Goal: Task Accomplishment & Management: Use online tool/utility

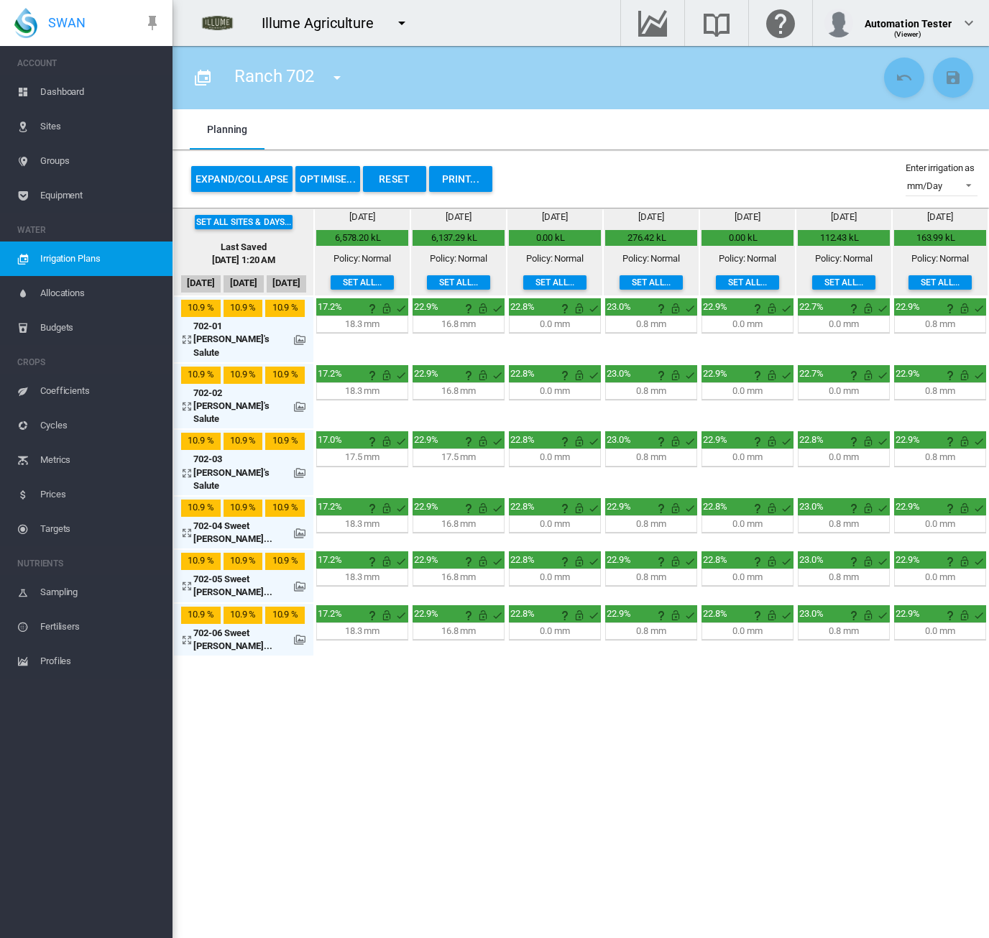
click at [397, 21] on md-icon "icon-menu-down" at bounding box center [401, 22] width 17 height 17
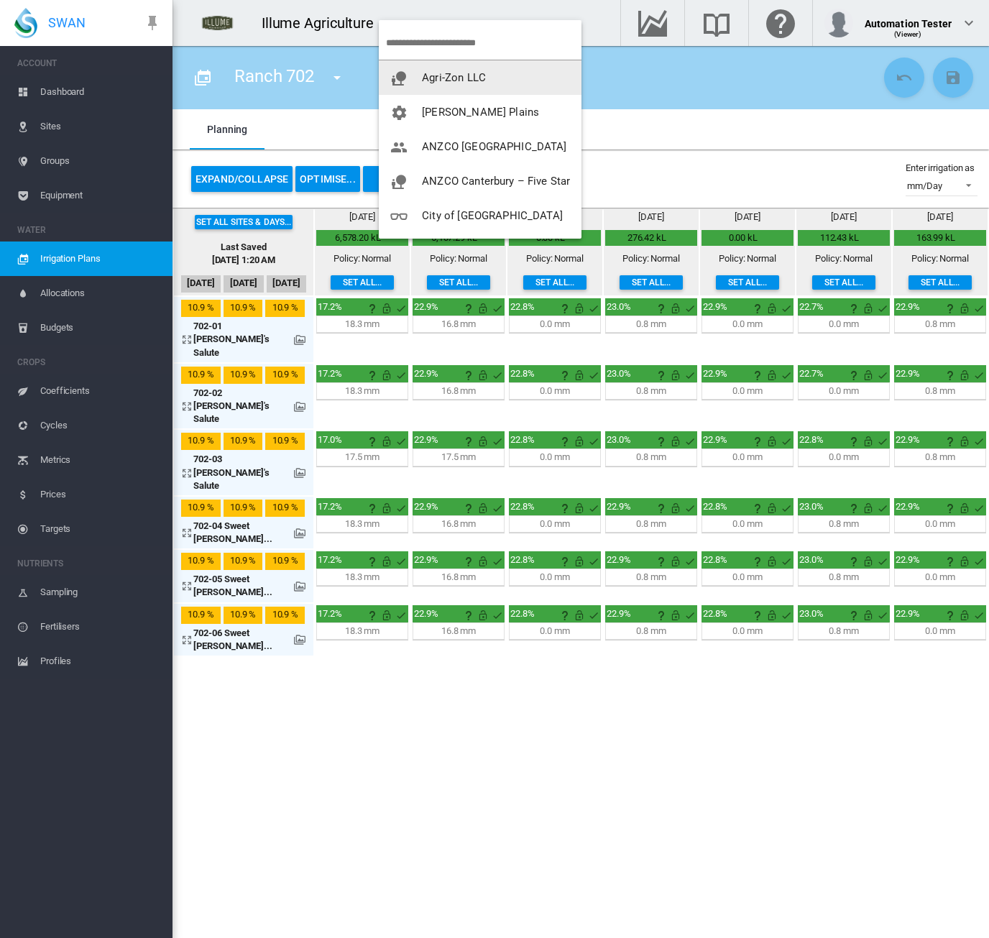
click at [423, 73] on span "Agri-Zon LLC" at bounding box center [454, 77] width 64 height 13
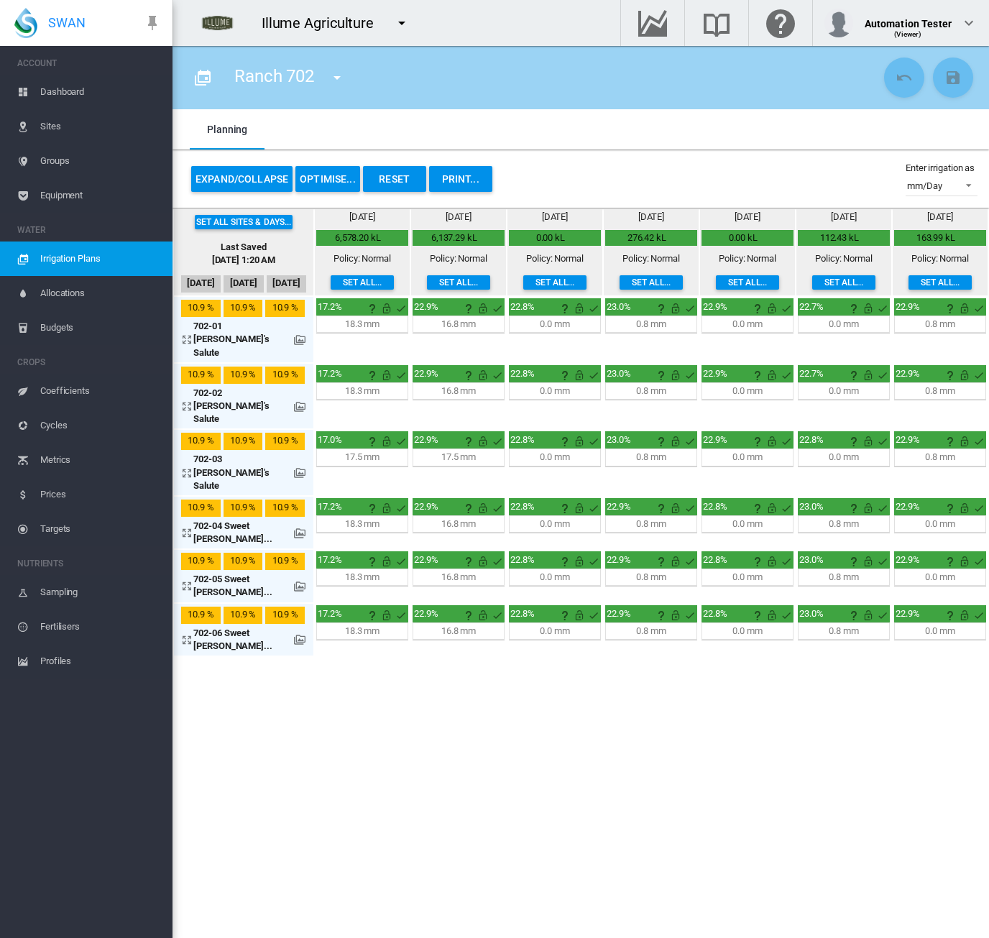
click at [75, 93] on span "Dashboard" at bounding box center [100, 92] width 121 height 34
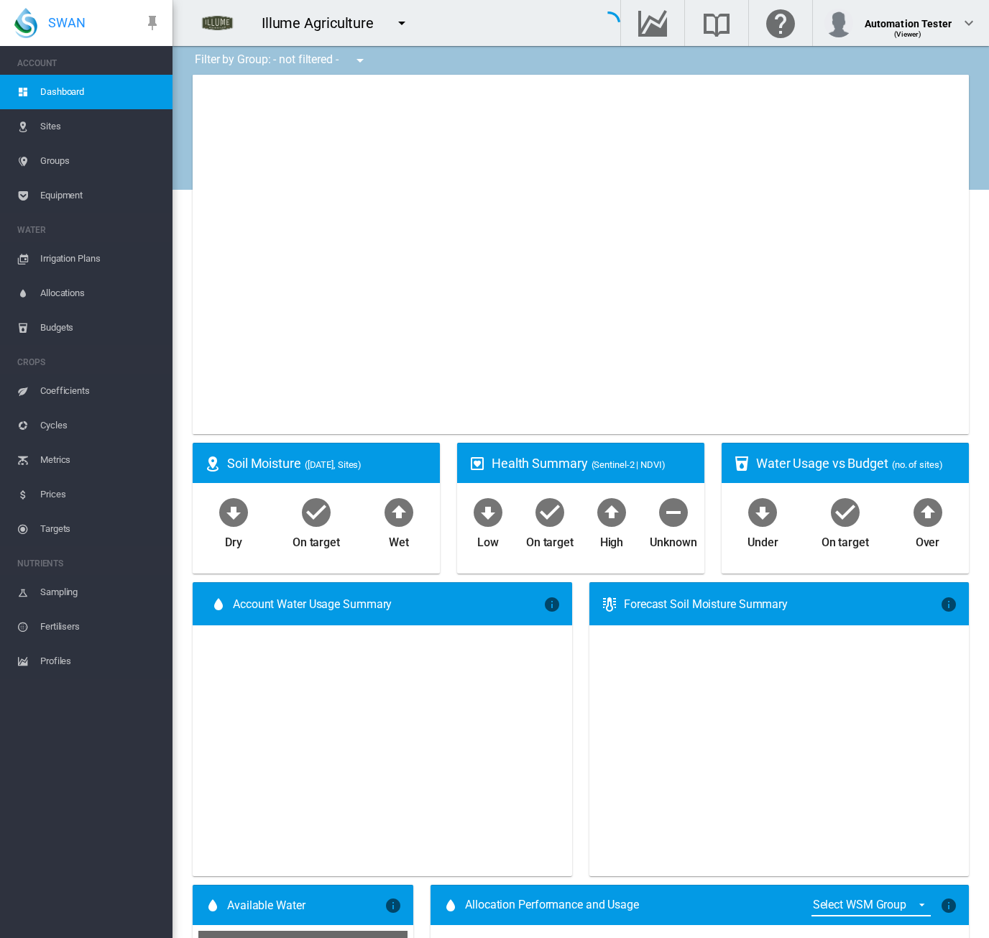
type input "**********"
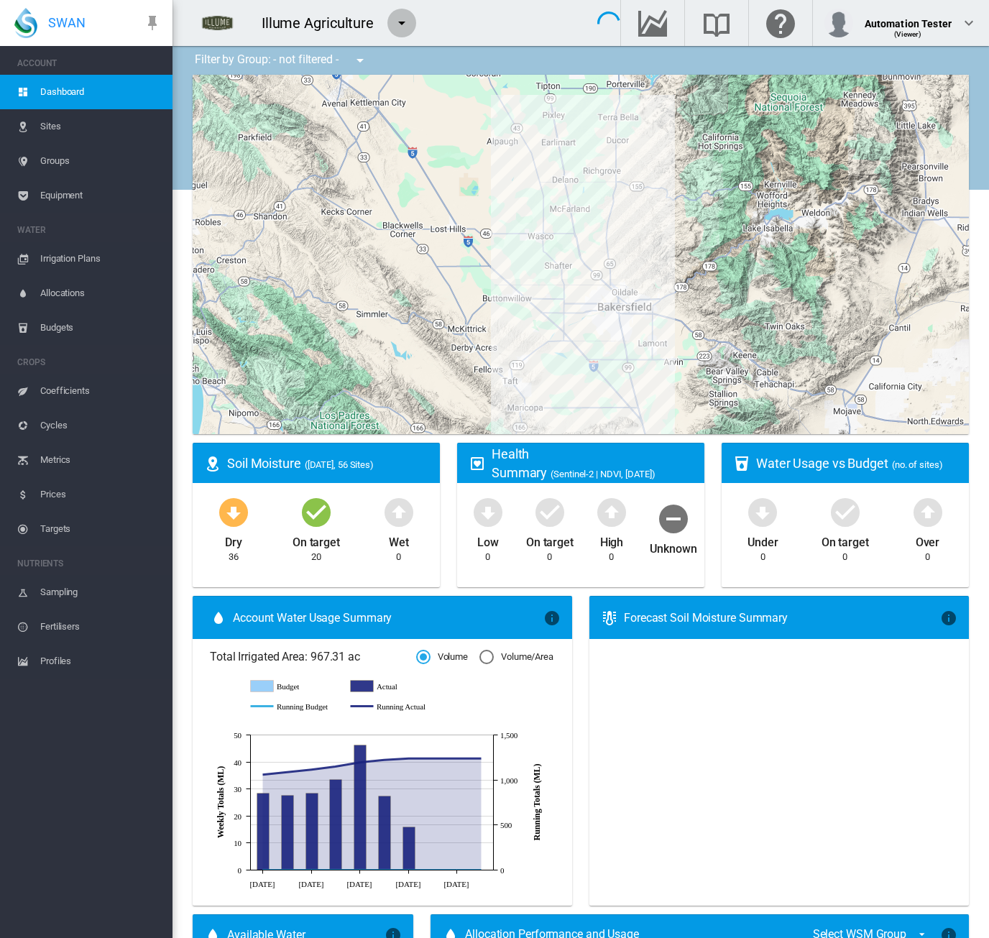
click at [408, 22] on md-icon "icon-menu-down" at bounding box center [401, 22] width 17 height 17
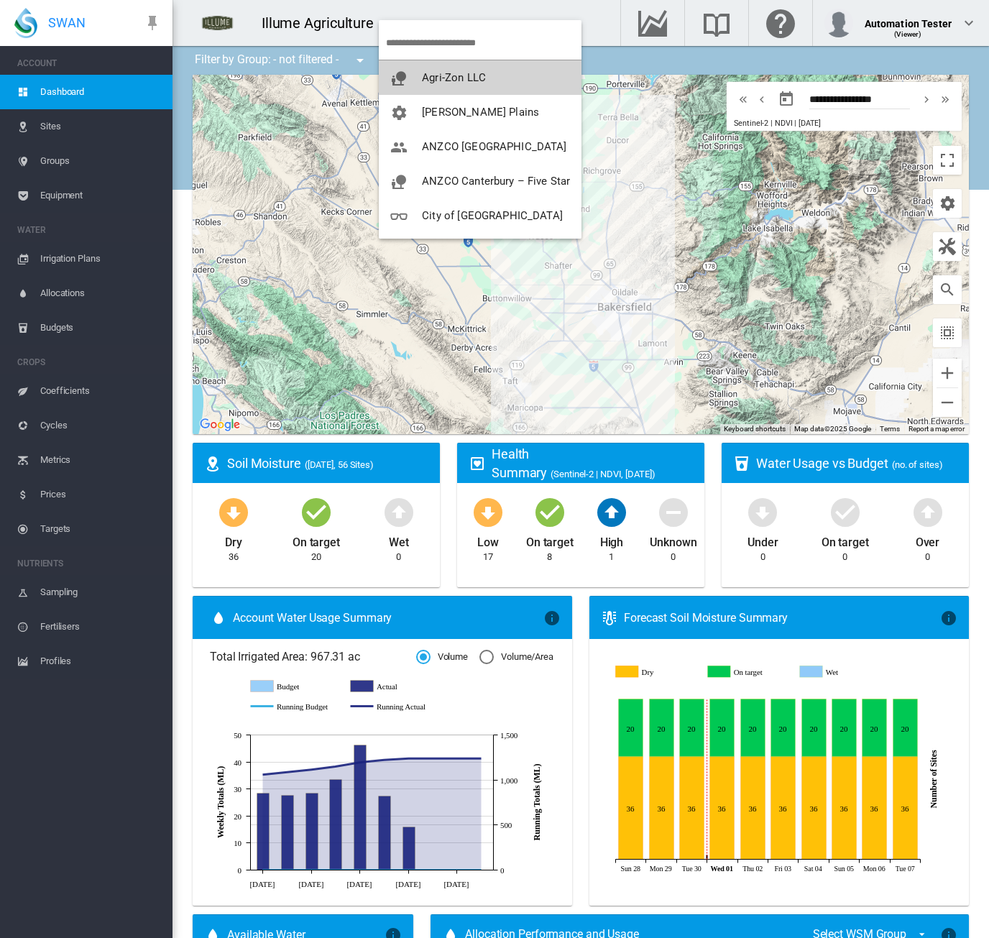
click at [415, 68] on button "Agri-Zon LLC" at bounding box center [480, 77] width 203 height 34
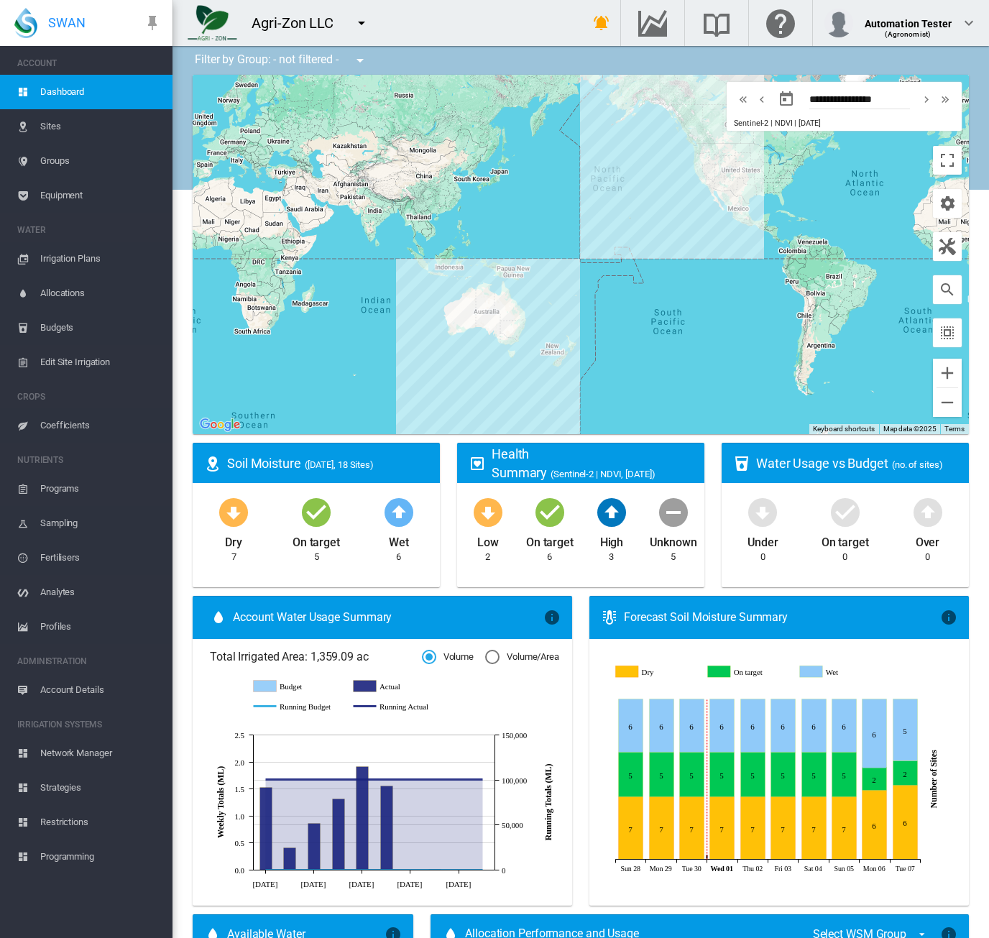
click at [433, 32] on div "Agri-Zon LLC" at bounding box center [365, 23] width 387 height 46
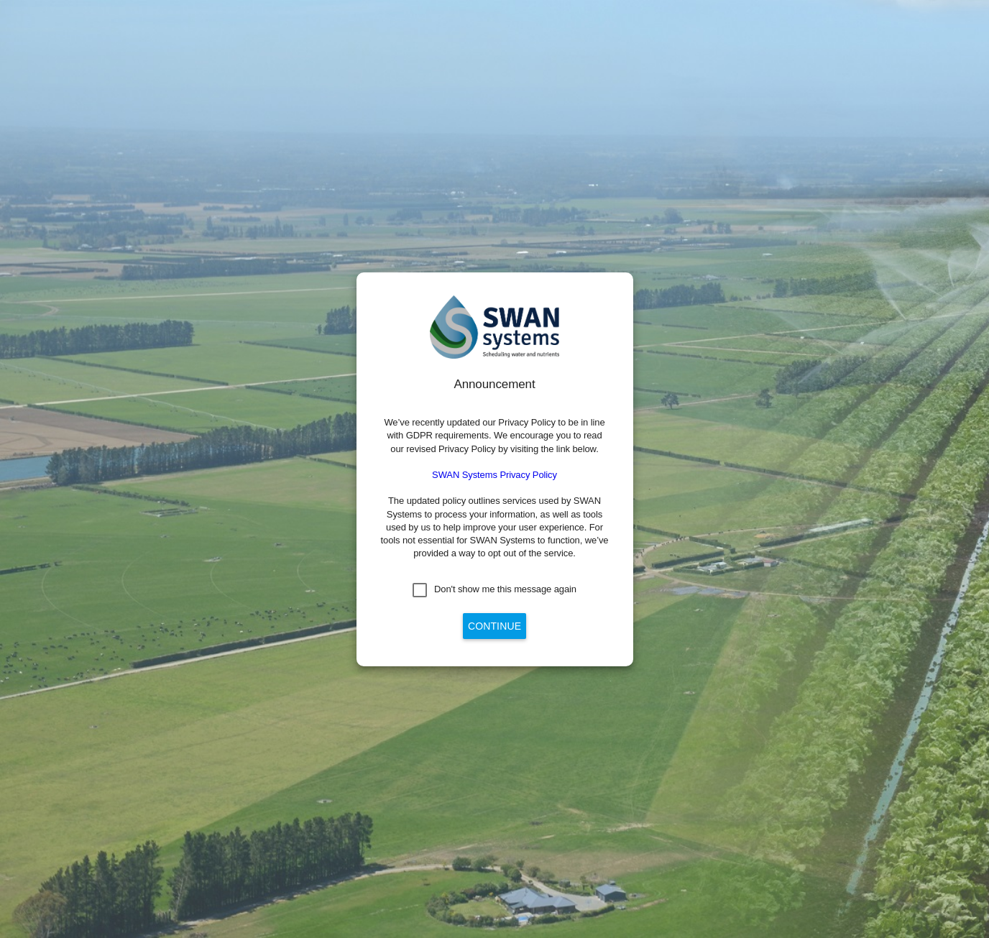
click at [420, 589] on div "Don't show me this message again" at bounding box center [420, 590] width 14 height 14
click at [489, 636] on button "Continue" at bounding box center [494, 626] width 63 height 26
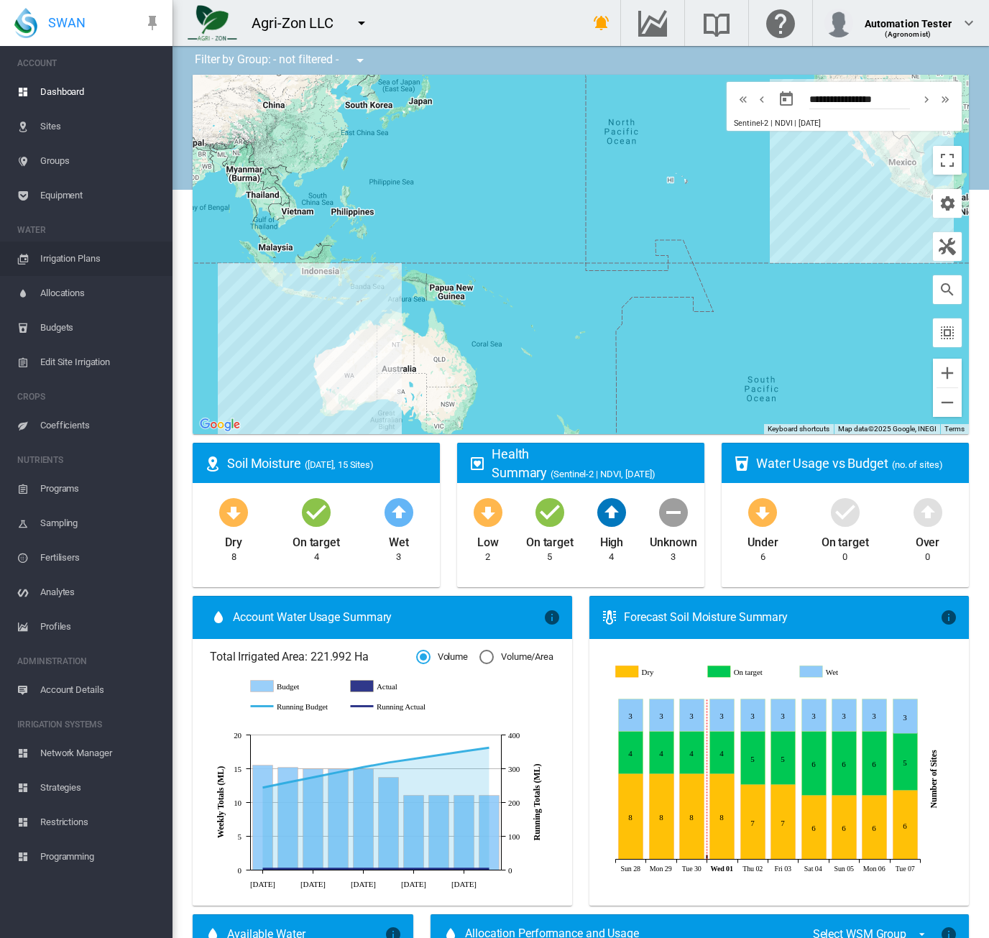
click at [80, 258] on span "Irrigation Plans" at bounding box center [100, 258] width 121 height 34
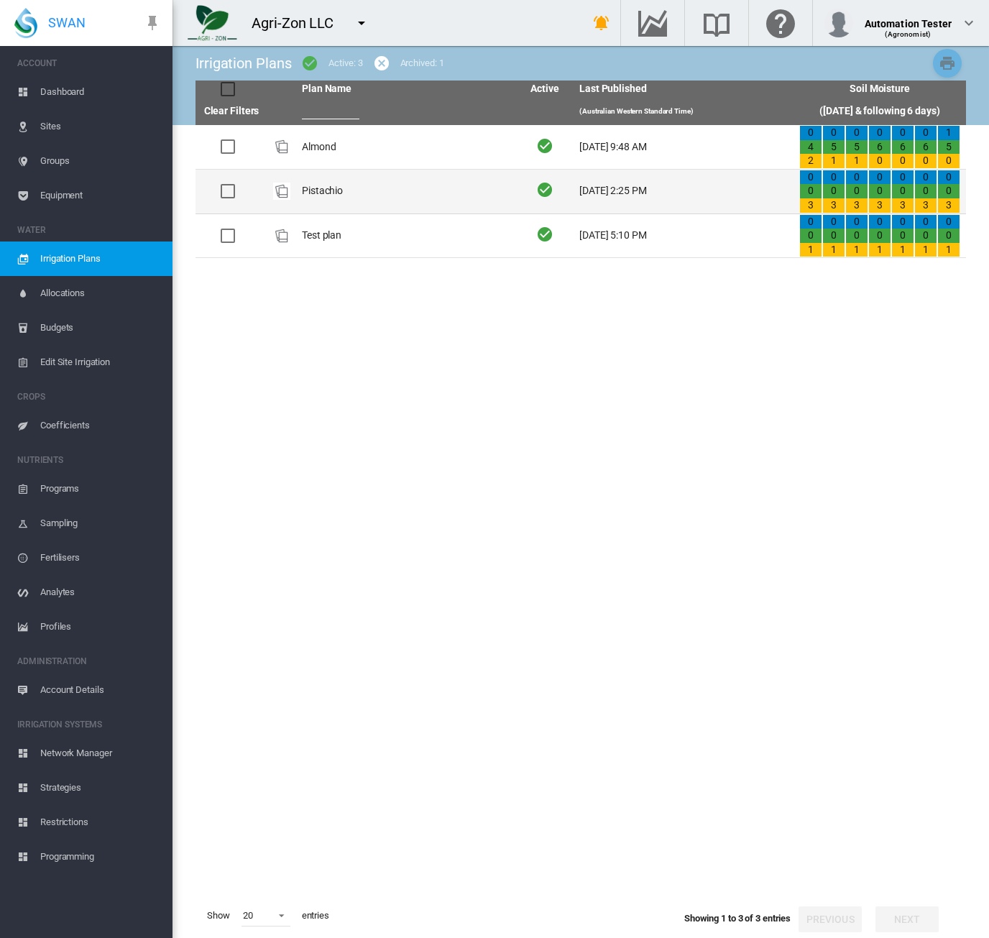
click at [378, 192] on td "Pistachio" at bounding box center [406, 192] width 220 height 44
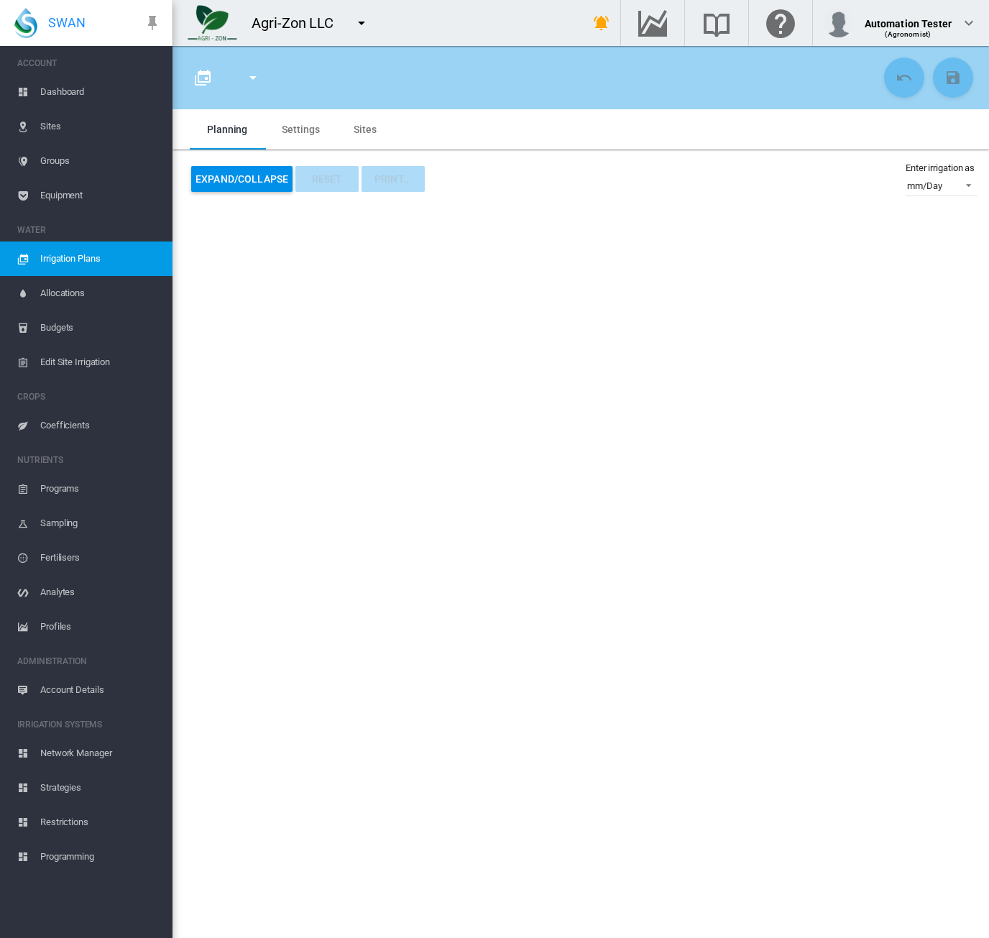
click at [157, 251] on span "Irrigation Plans" at bounding box center [100, 258] width 121 height 34
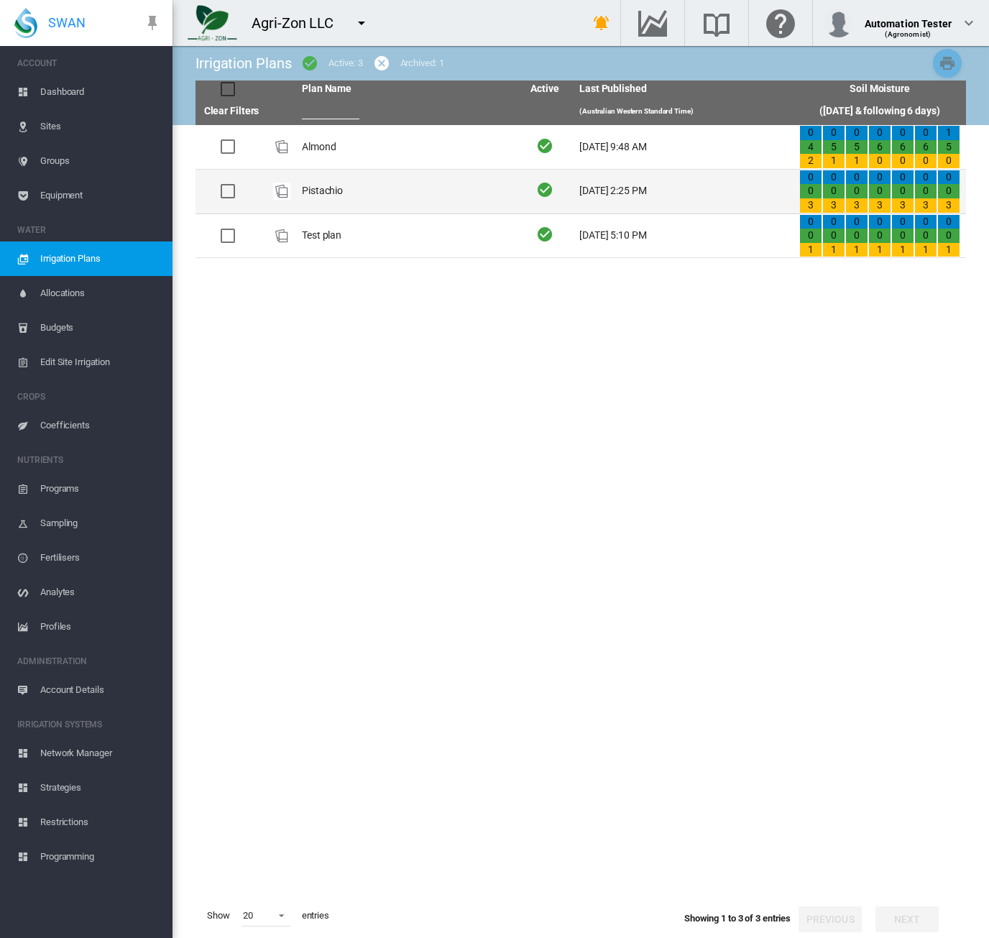
click at [433, 203] on td "Pistachio" at bounding box center [406, 192] width 220 height 44
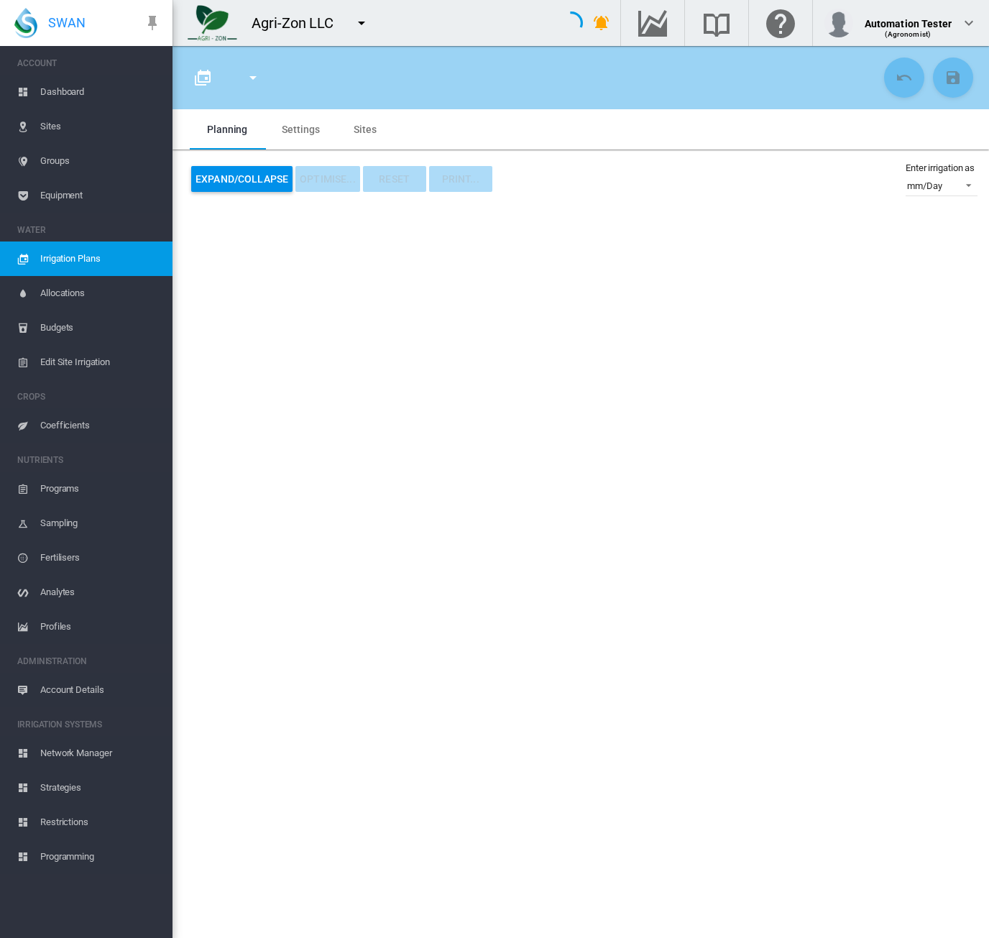
type input "*********"
type input "*"
type input "*****"
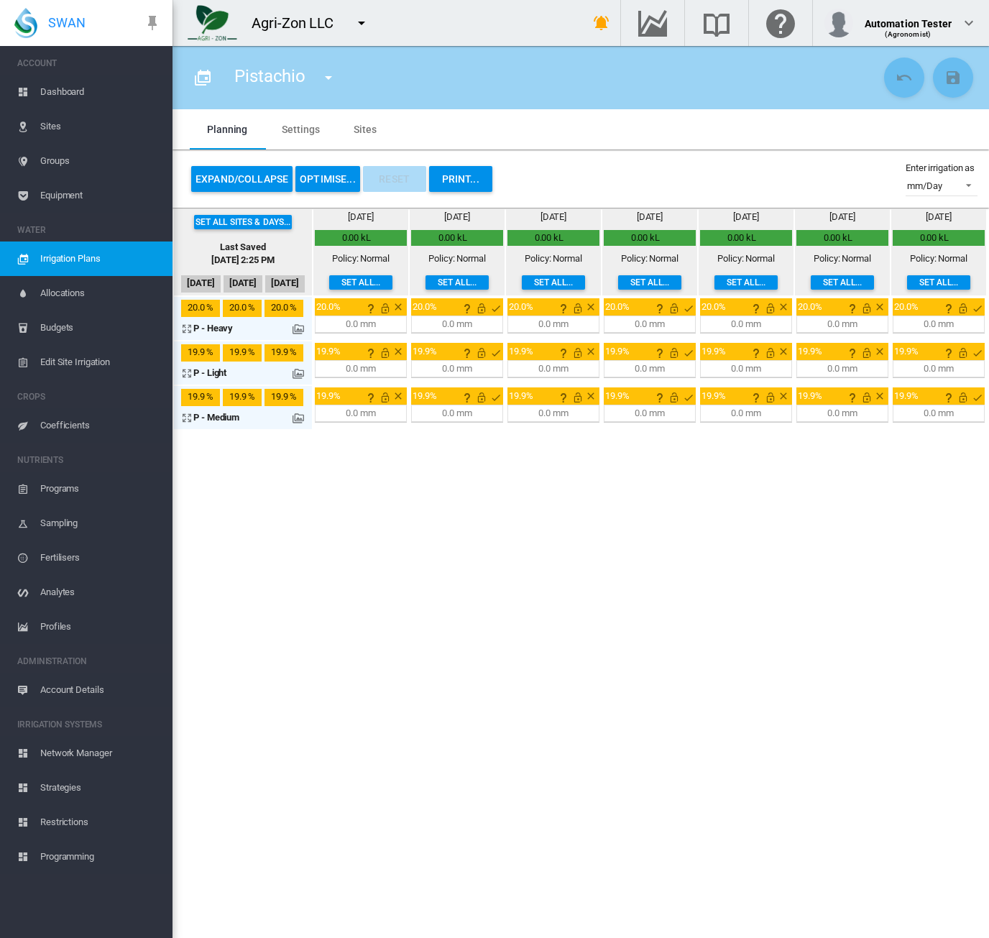
click at [328, 176] on button "OPTIMISE..." at bounding box center [327, 179] width 65 height 26
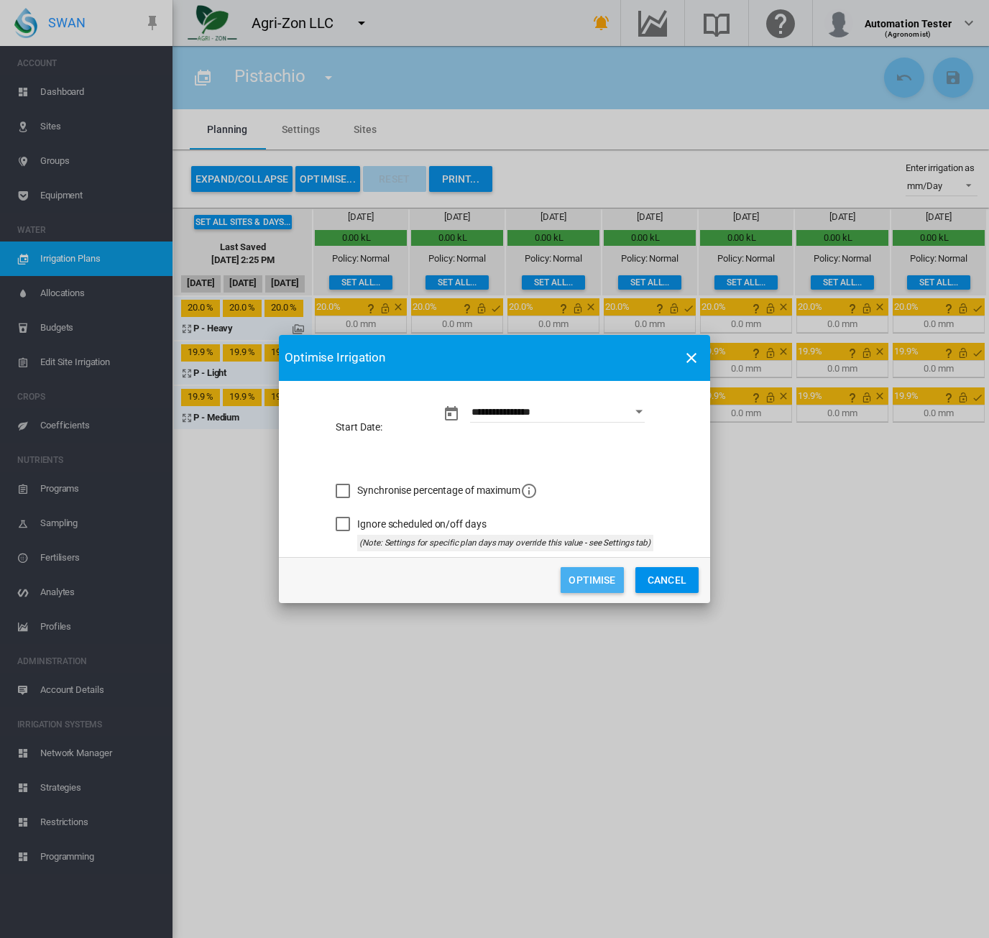
click at [586, 579] on button "Optimise" at bounding box center [592, 580] width 63 height 26
click at [665, 579] on button "Cancel" at bounding box center [666, 580] width 63 height 26
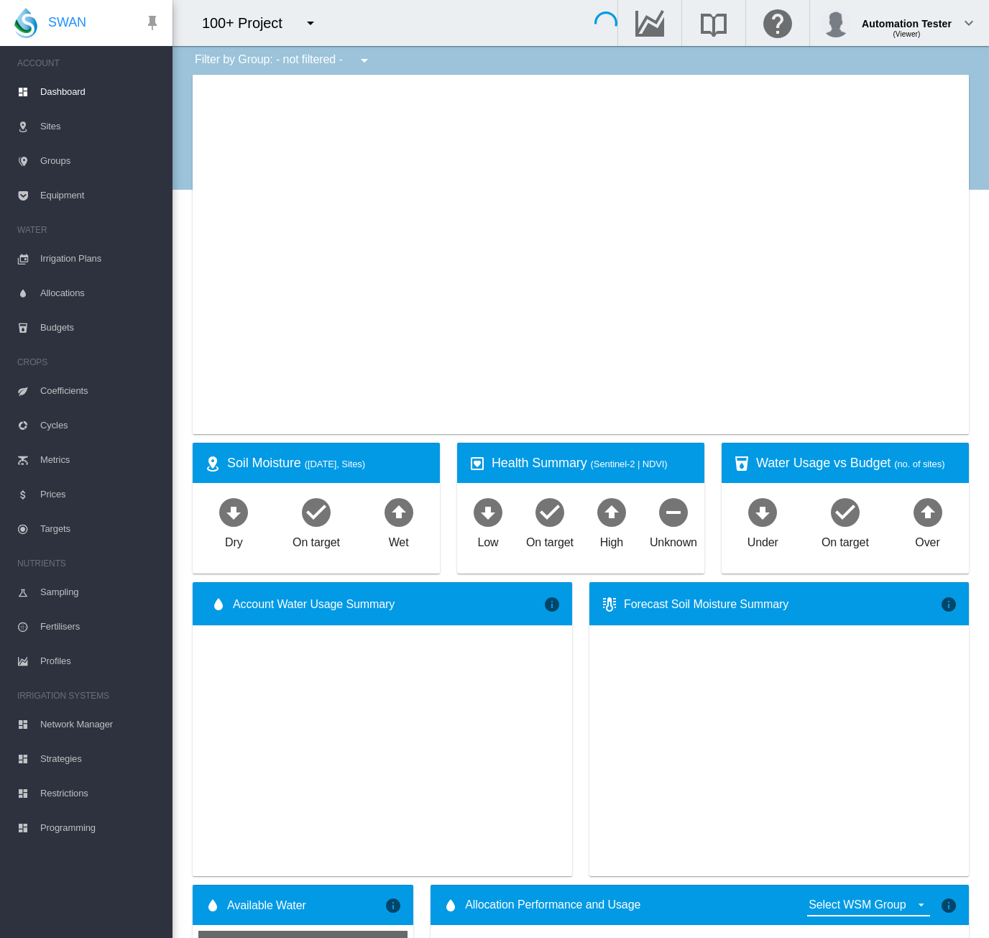
type input "**********"
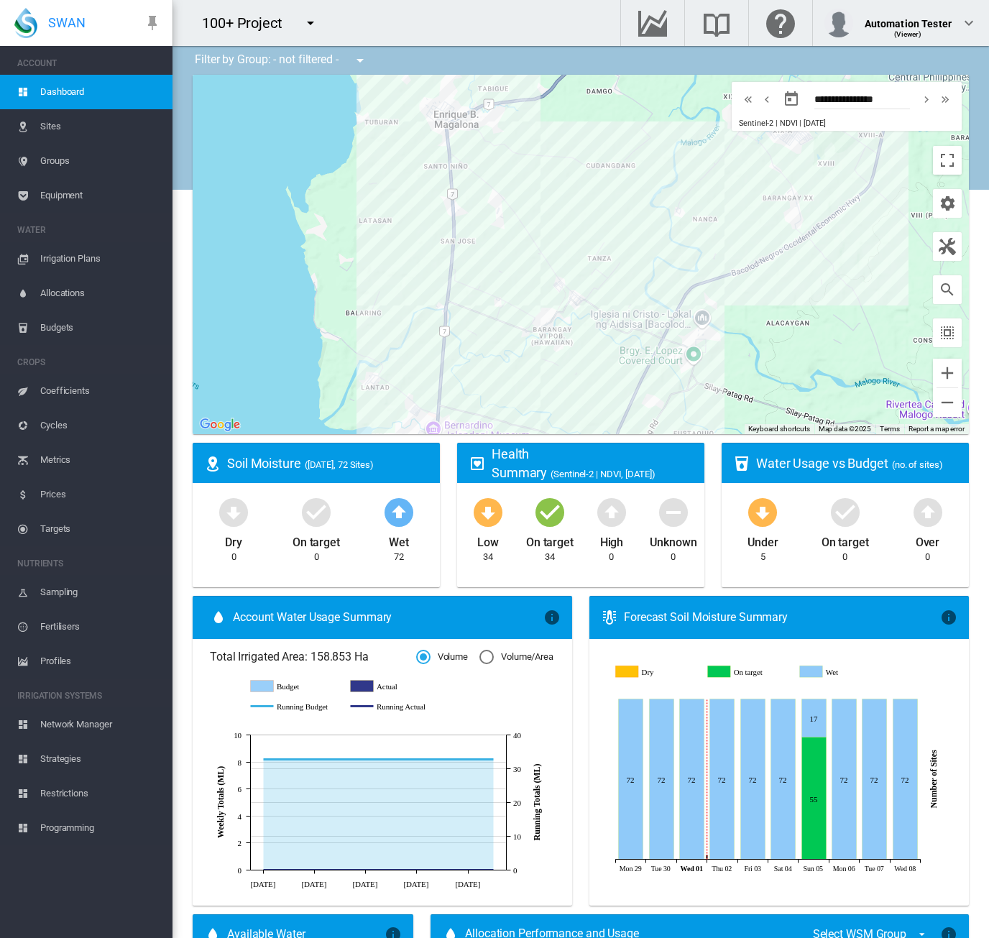
click at [308, 19] on md-icon "icon-menu-down" at bounding box center [310, 22] width 17 height 17
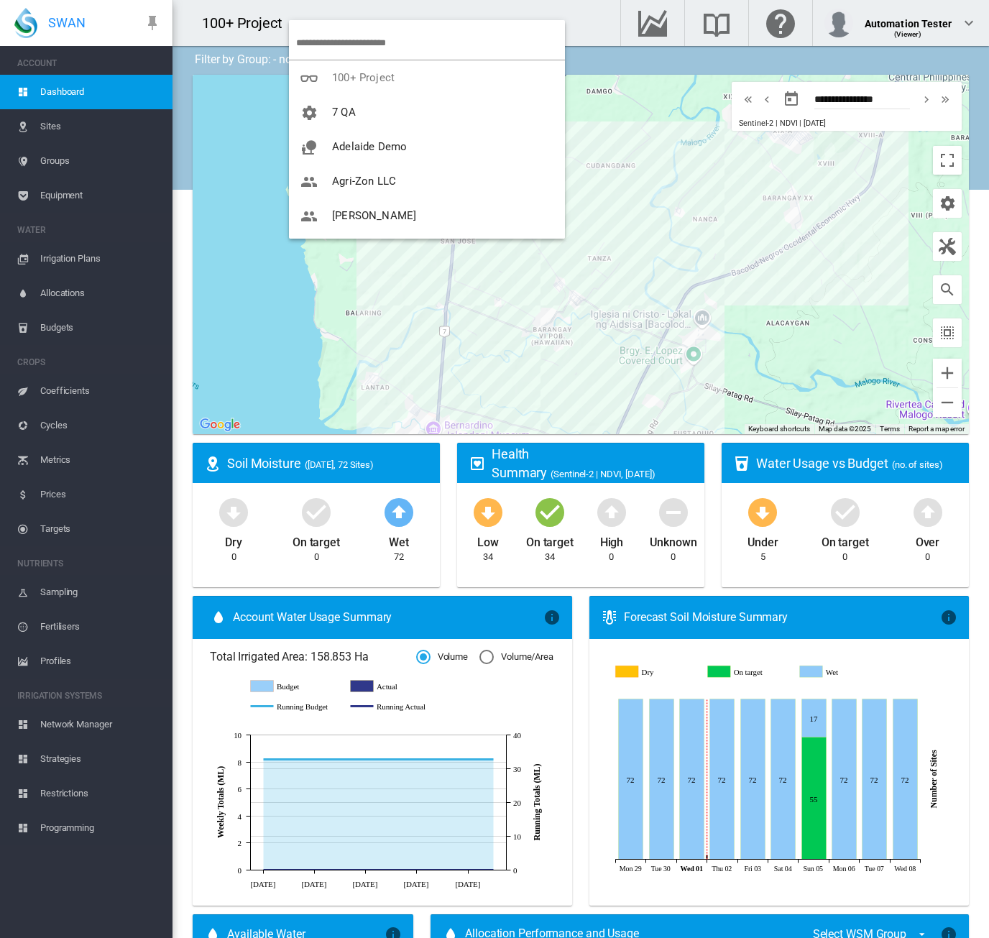
click at [78, 258] on md-backdrop at bounding box center [494, 469] width 989 height 938
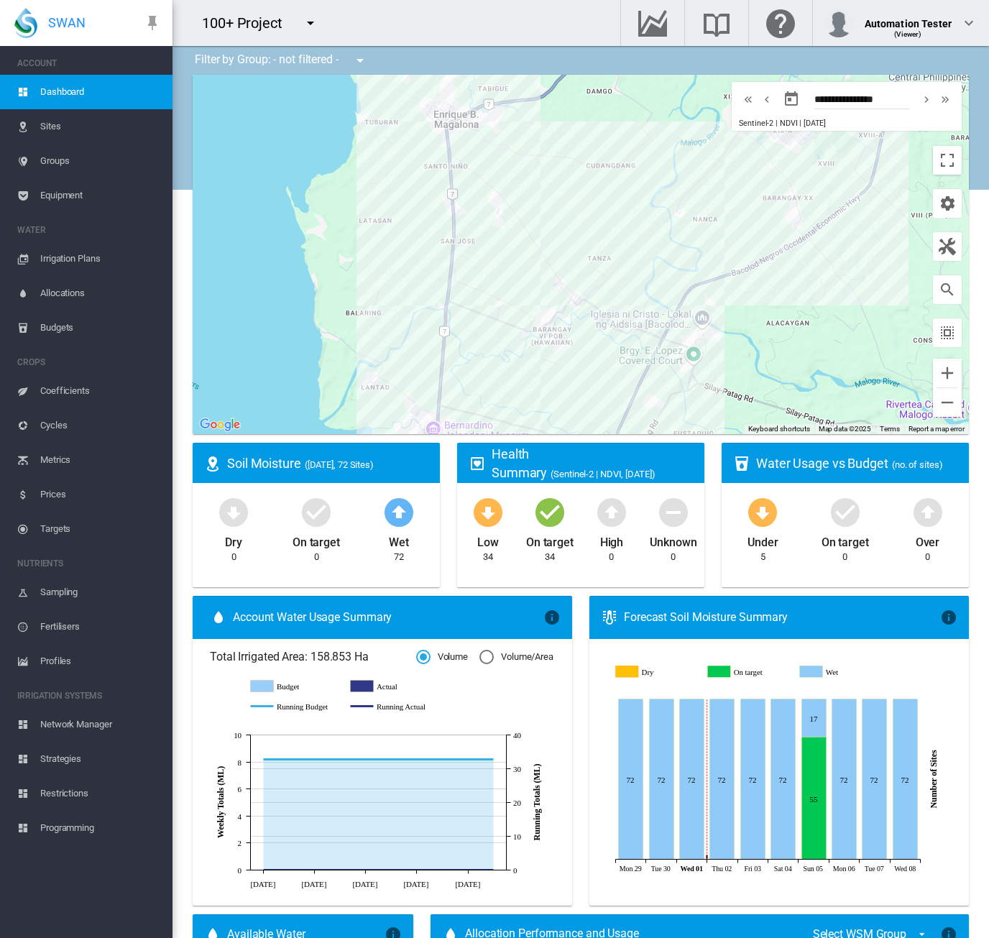
click at [78, 258] on span "Irrigation Plans" at bounding box center [100, 258] width 121 height 34
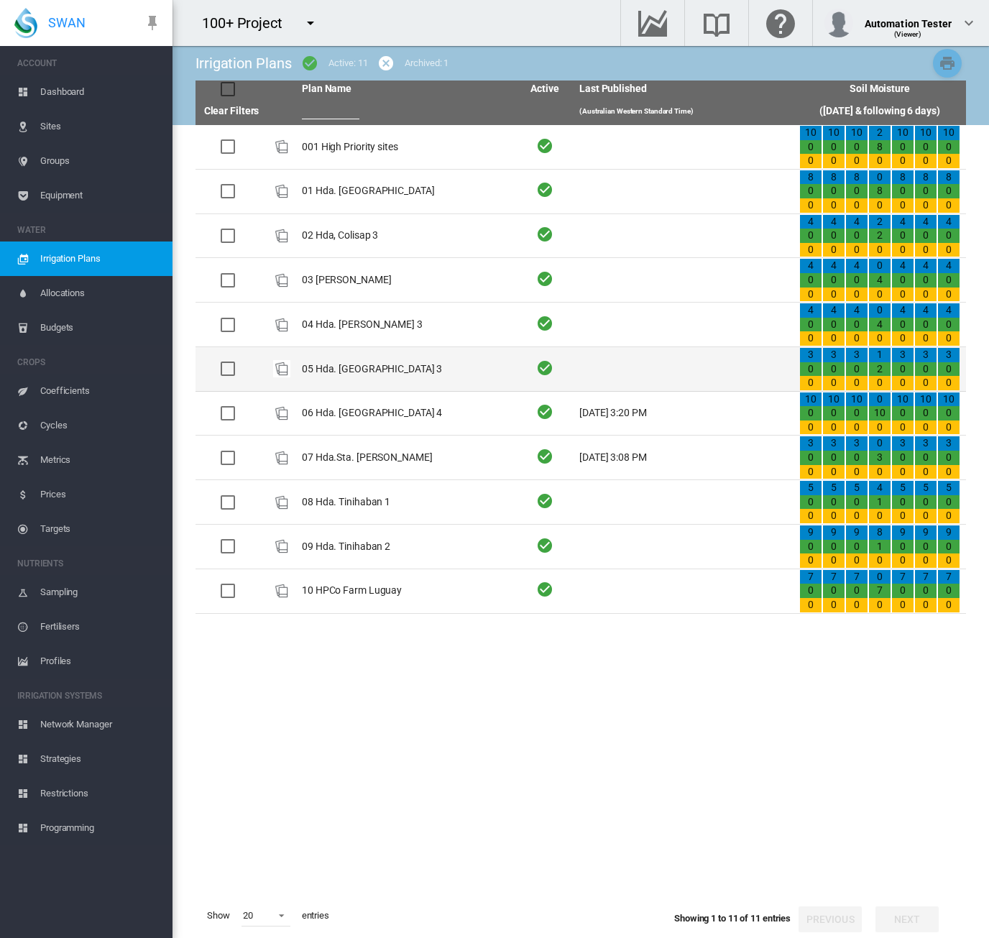
click at [309, 374] on td "05 Hda. San Diego 3" at bounding box center [406, 369] width 220 height 44
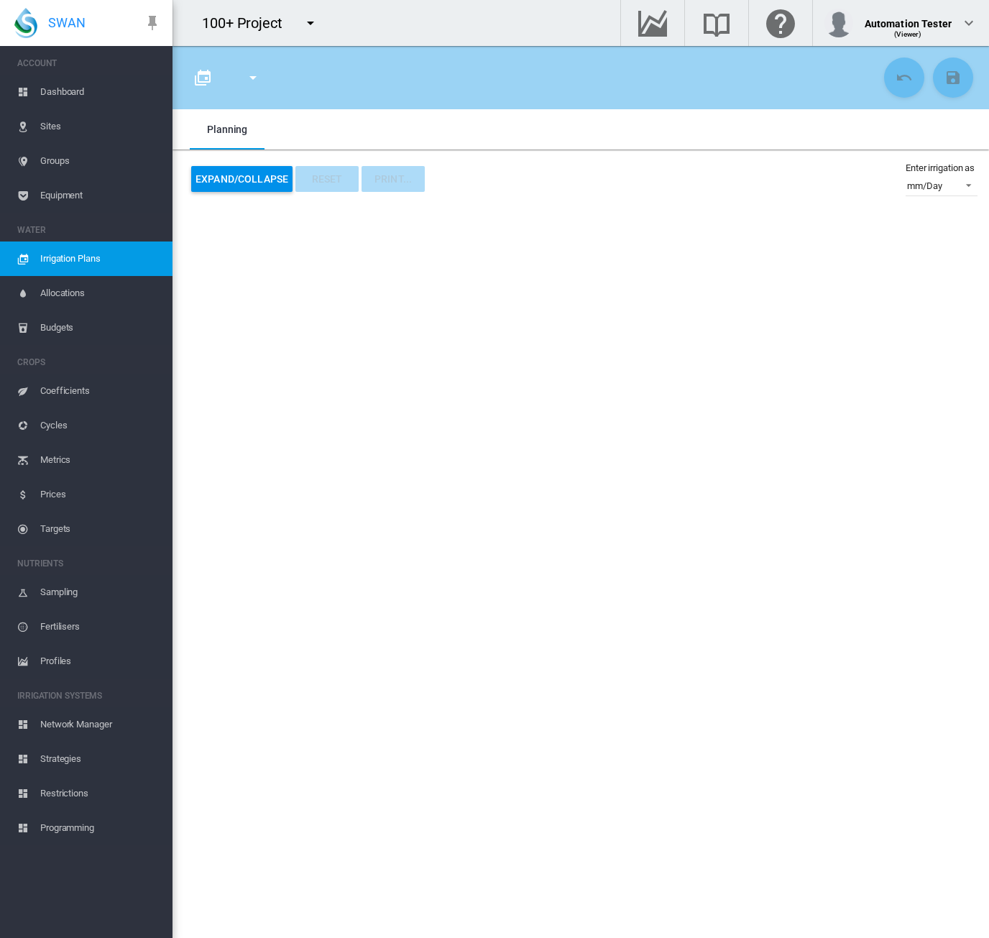
click at [98, 261] on span "Irrigation Plans" at bounding box center [100, 258] width 121 height 34
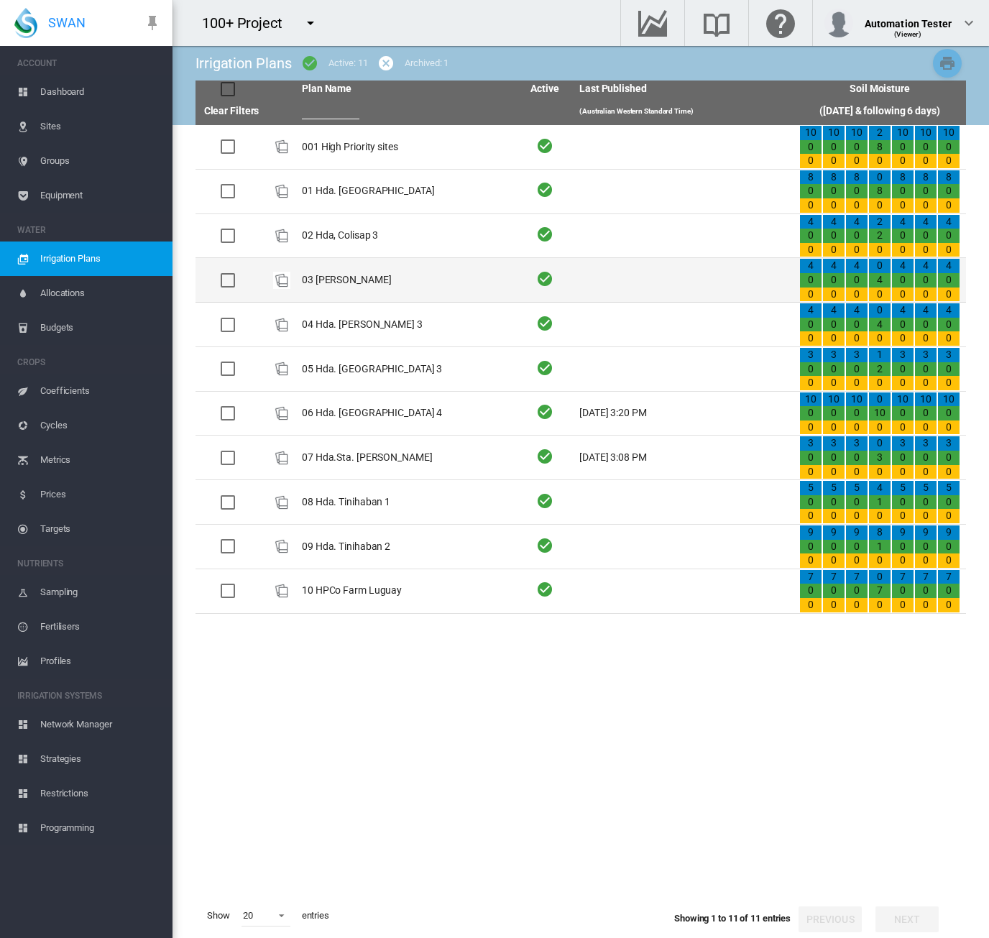
click at [336, 282] on td "03 Hda Malogo" at bounding box center [406, 280] width 220 height 44
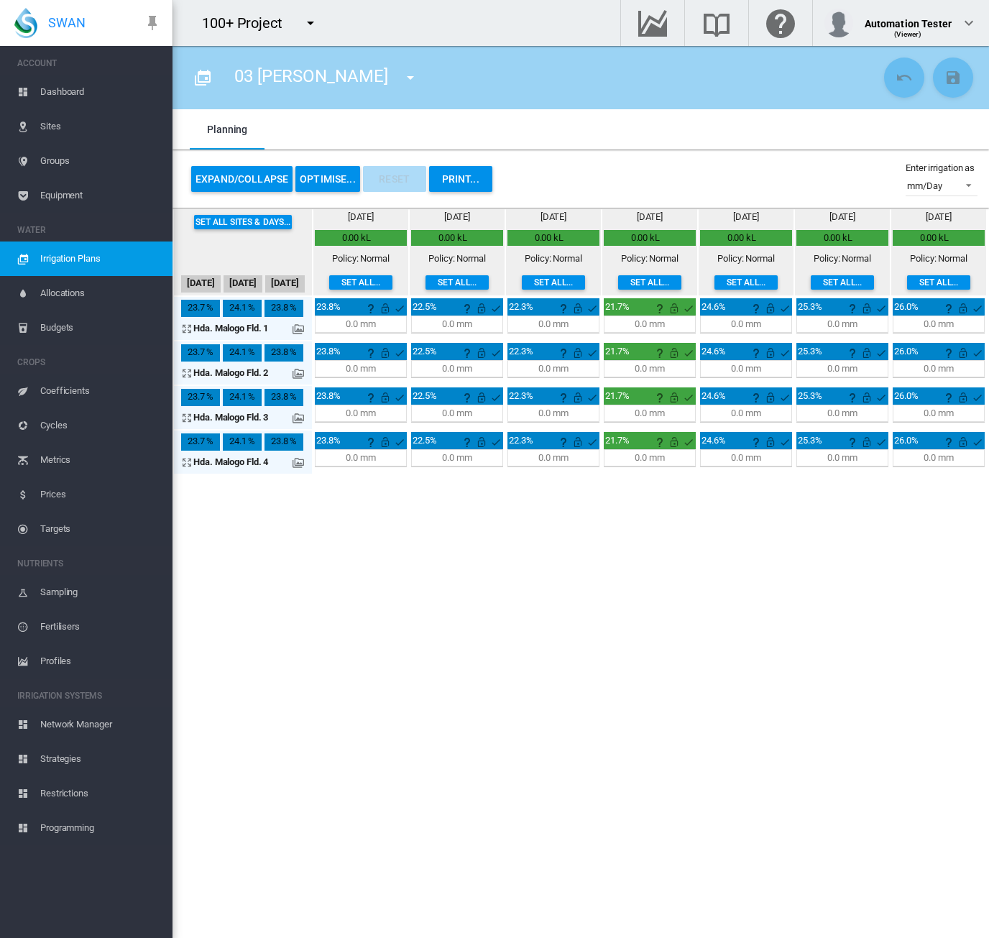
click at [323, 179] on button "OPTIMISE..." at bounding box center [327, 179] width 65 height 26
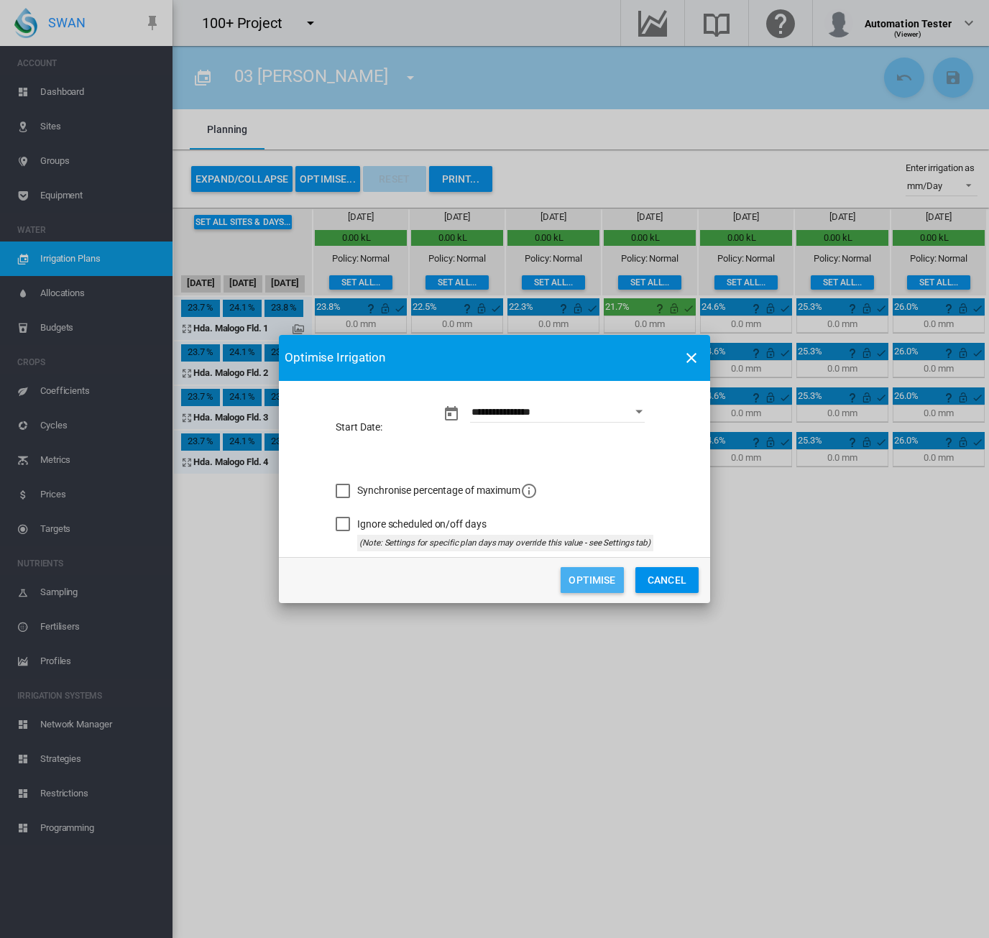
click at [568, 579] on button "Optimise" at bounding box center [592, 580] width 63 height 26
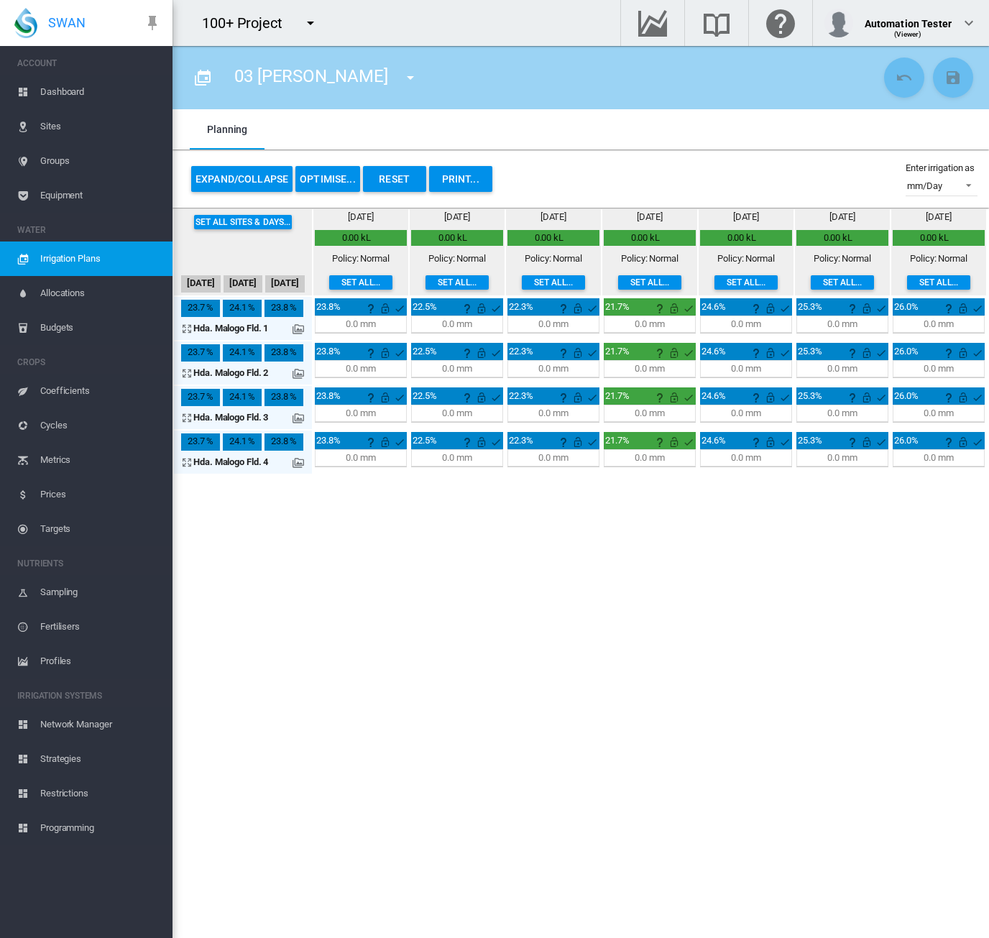
click at [109, 266] on span "Irrigation Plans" at bounding box center [100, 258] width 121 height 34
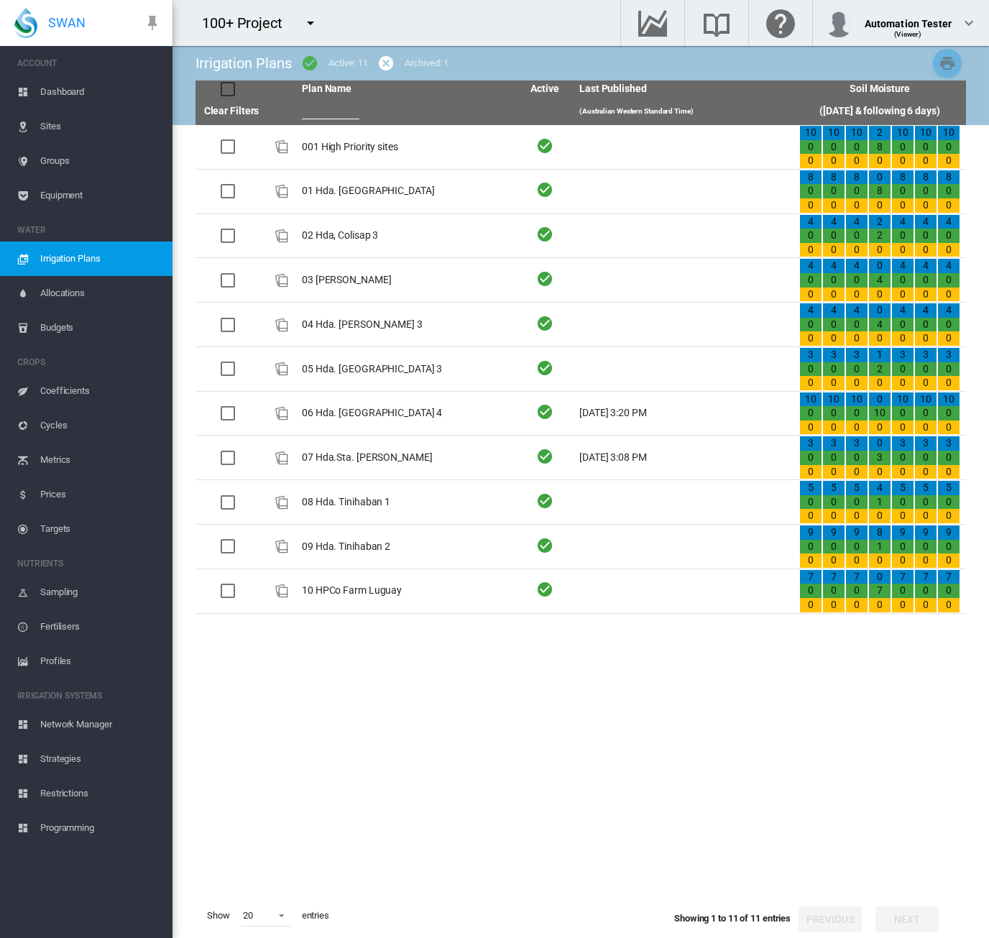
click at [312, 27] on md-icon "icon-menu-down" at bounding box center [310, 22] width 17 height 17
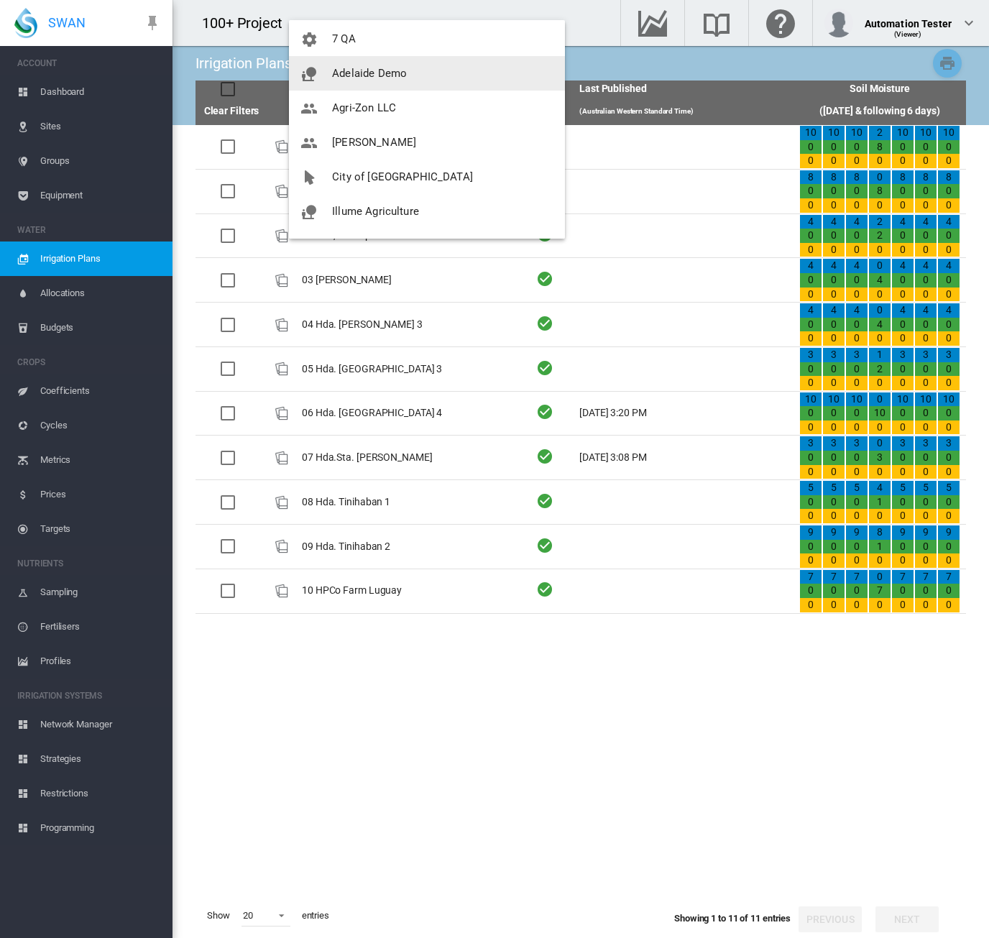
scroll to position [144, 0]
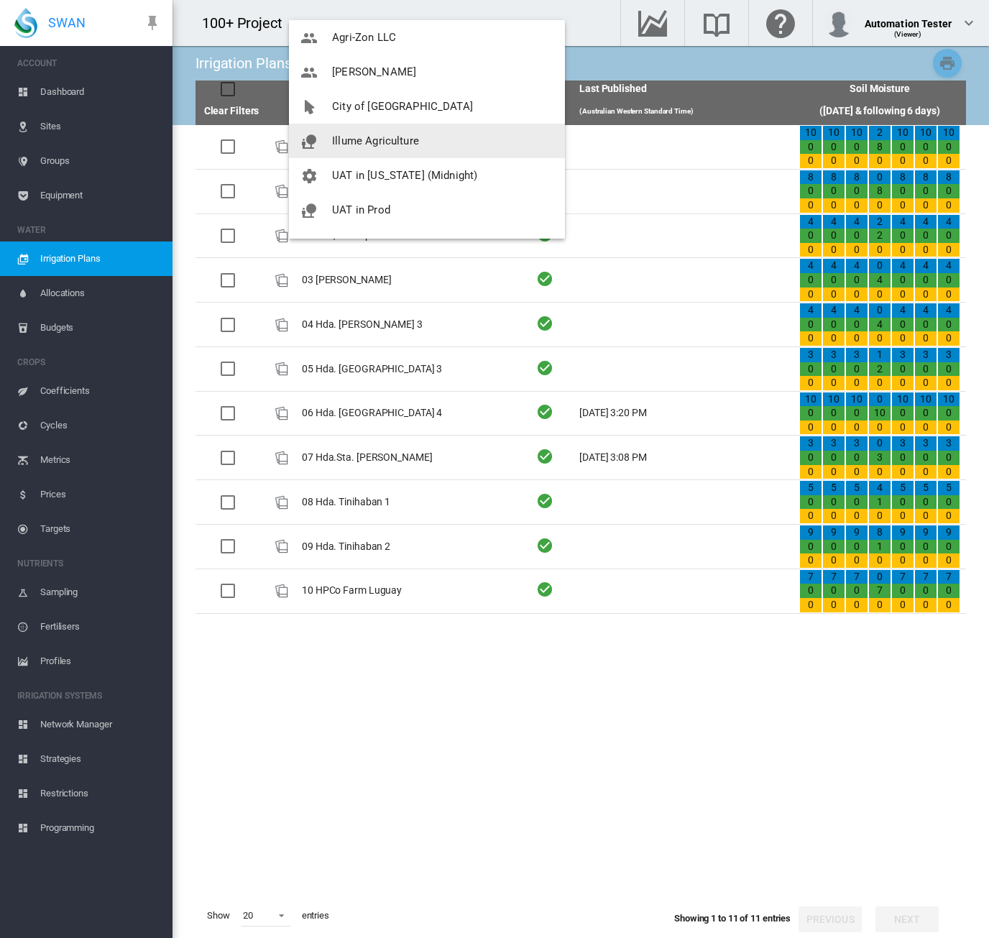
click at [365, 145] on span "Illume Agriculture" at bounding box center [375, 140] width 87 height 13
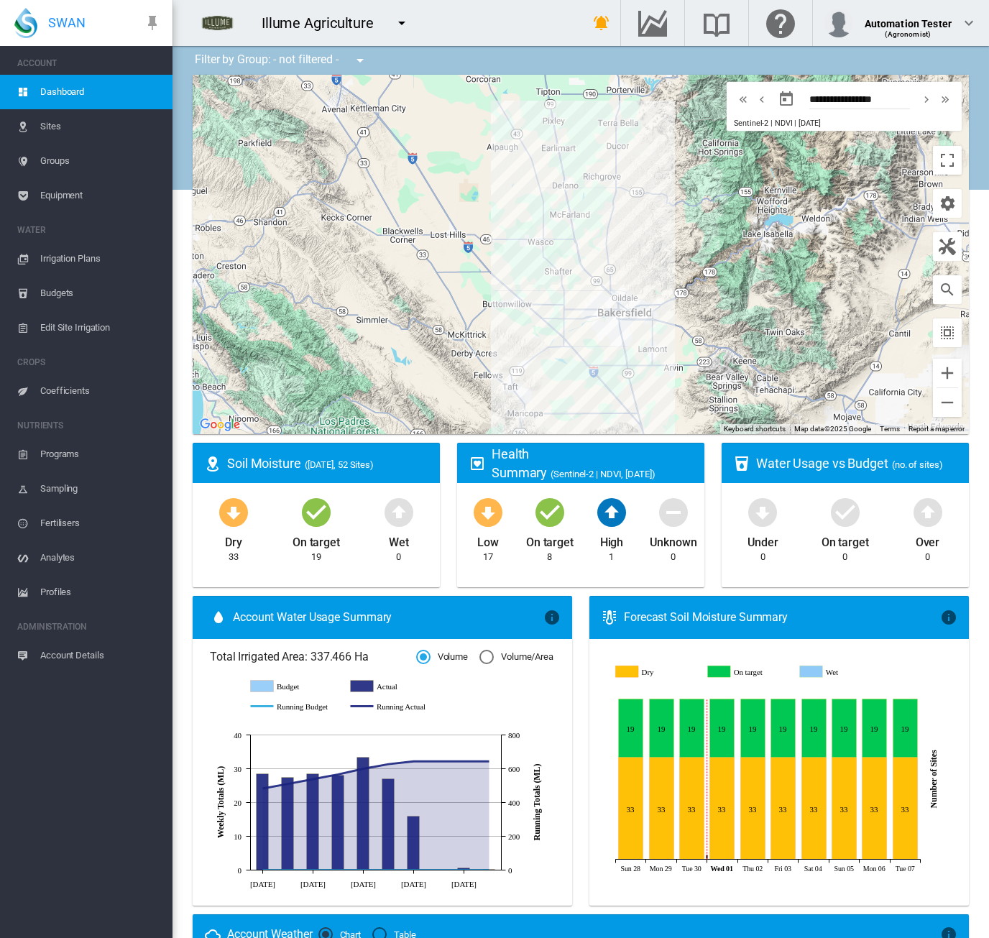
click at [95, 259] on span "Irrigation Plans" at bounding box center [100, 258] width 121 height 34
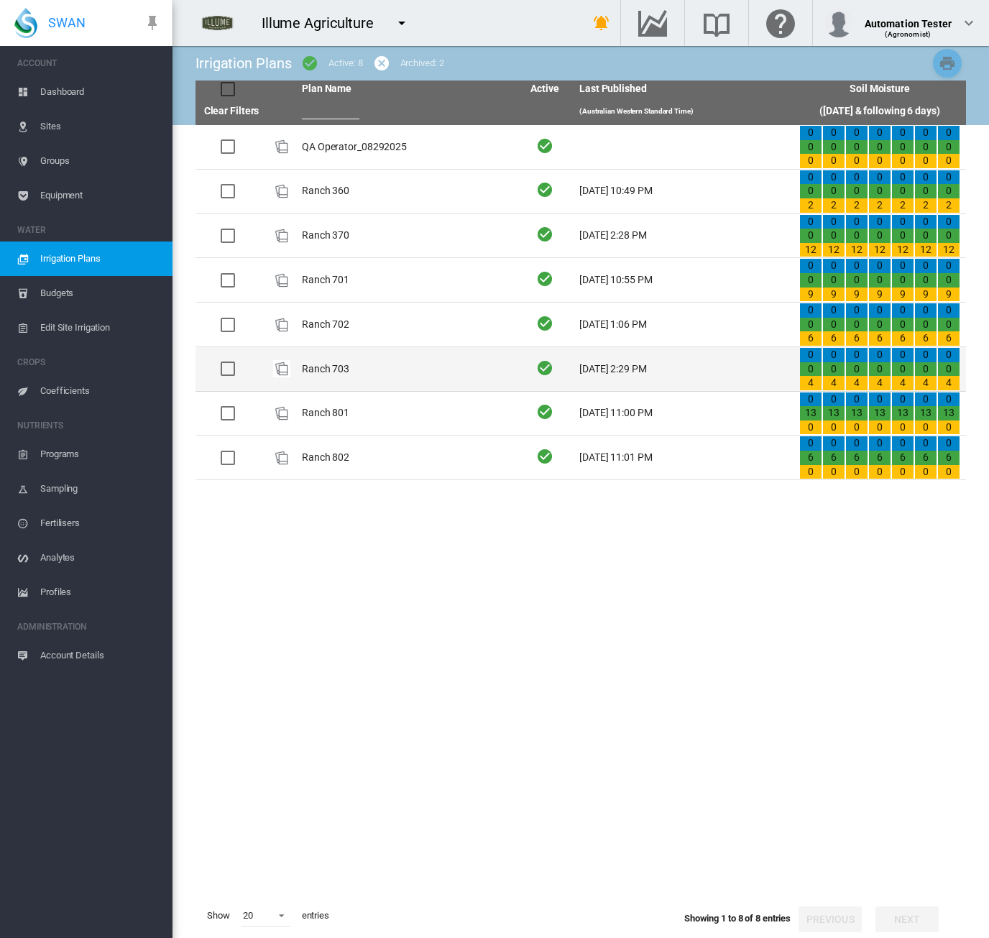
click at [433, 374] on td "Ranch 703" at bounding box center [406, 369] width 220 height 44
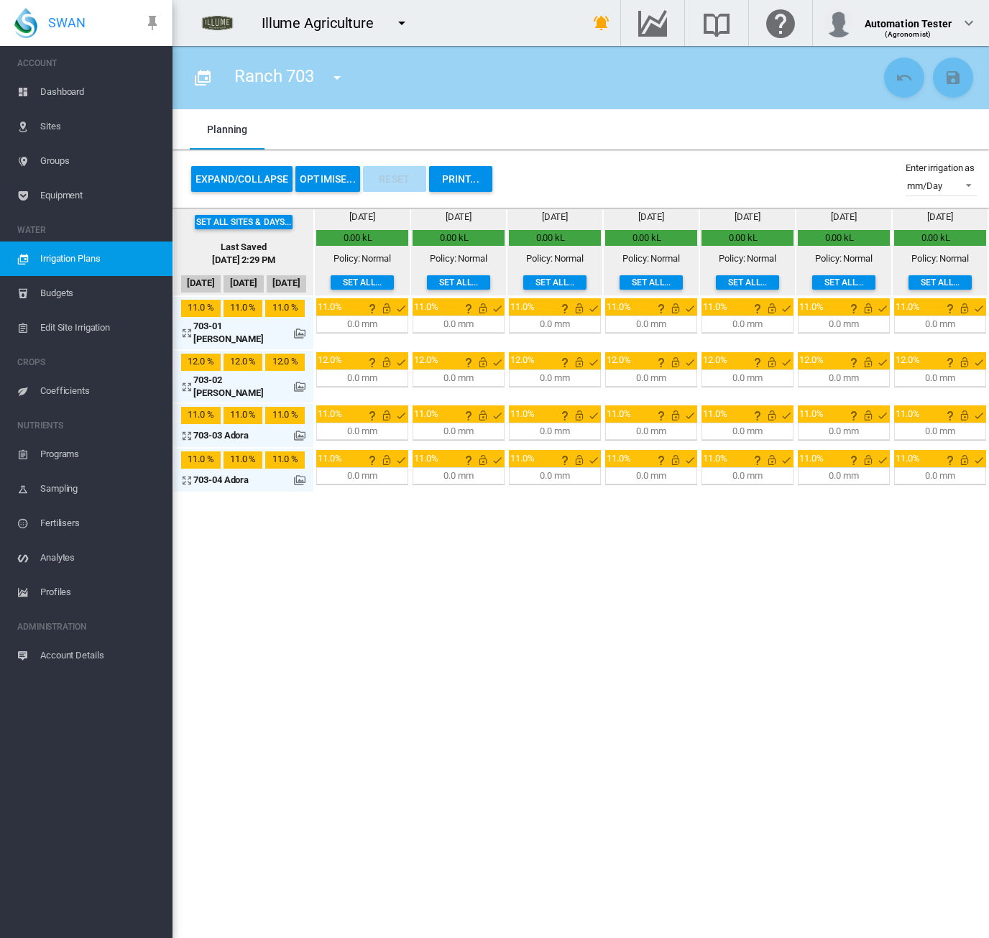
click at [333, 170] on button "OPTIMISE..." at bounding box center [327, 179] width 65 height 26
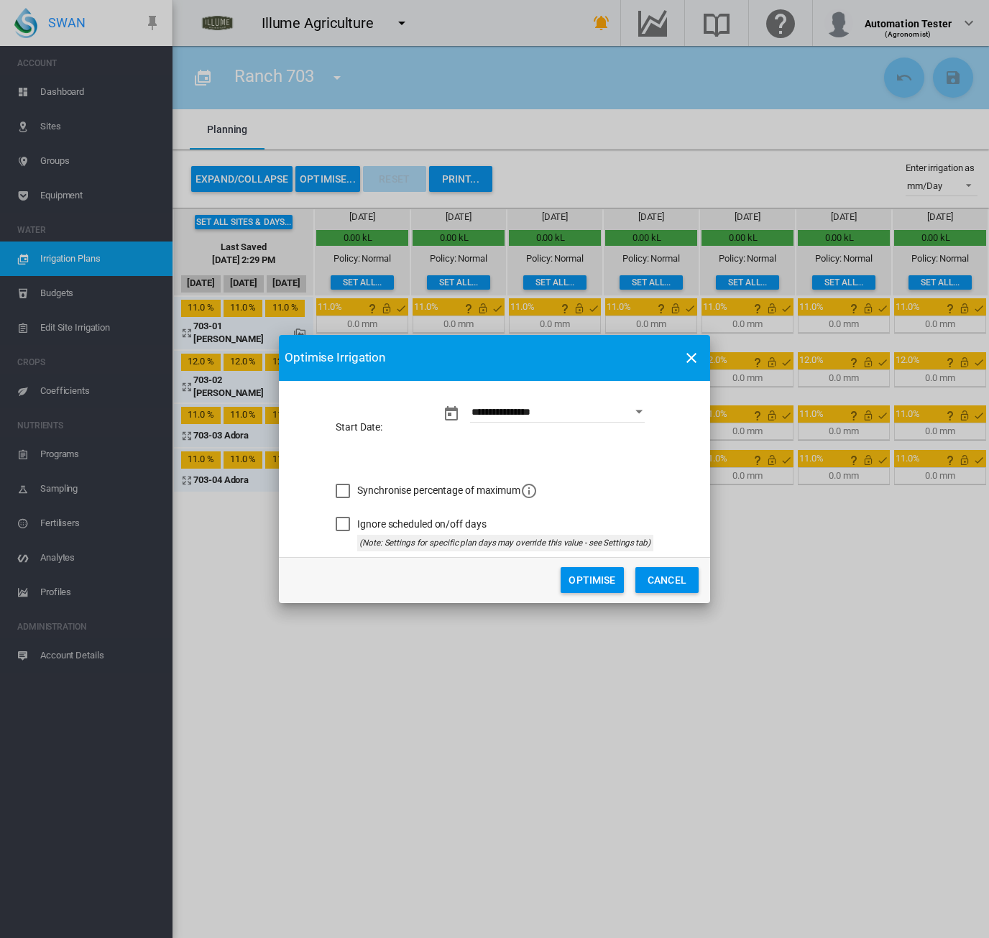
click at [602, 584] on button "Optimise" at bounding box center [592, 580] width 63 height 26
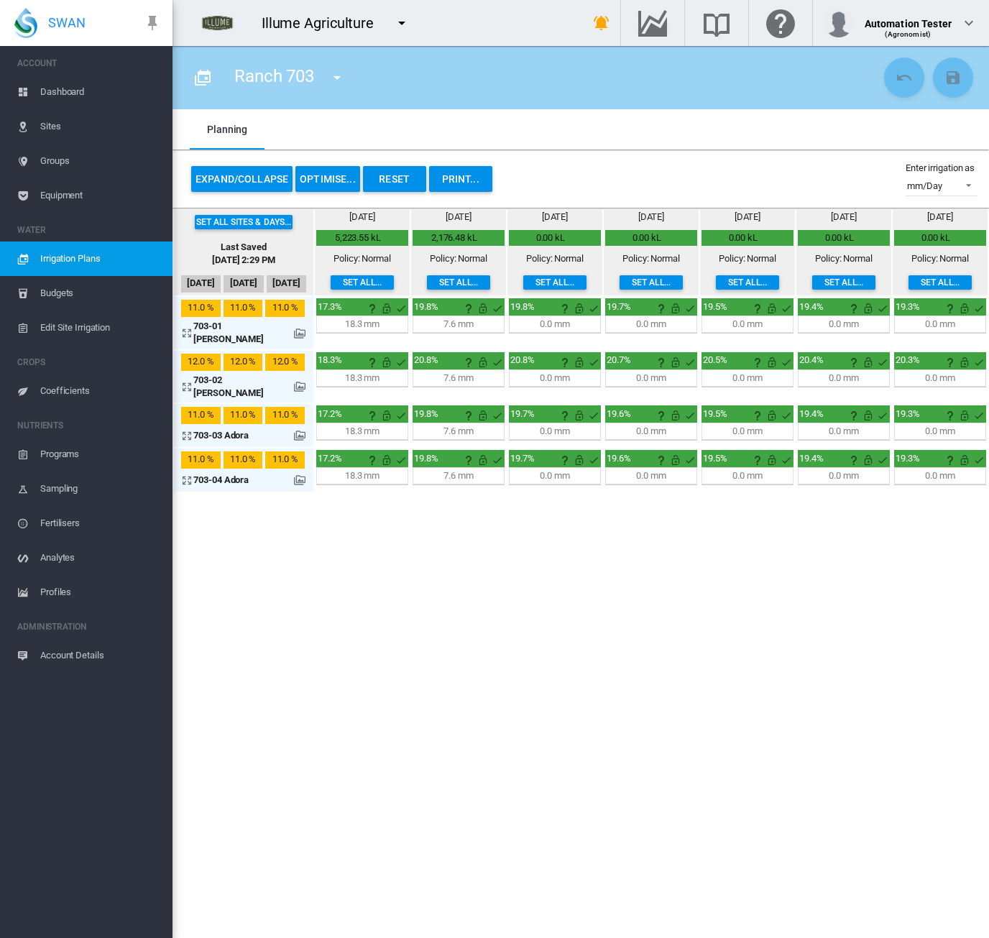
click at [45, 262] on span "Irrigation Plans" at bounding box center [100, 258] width 121 height 34
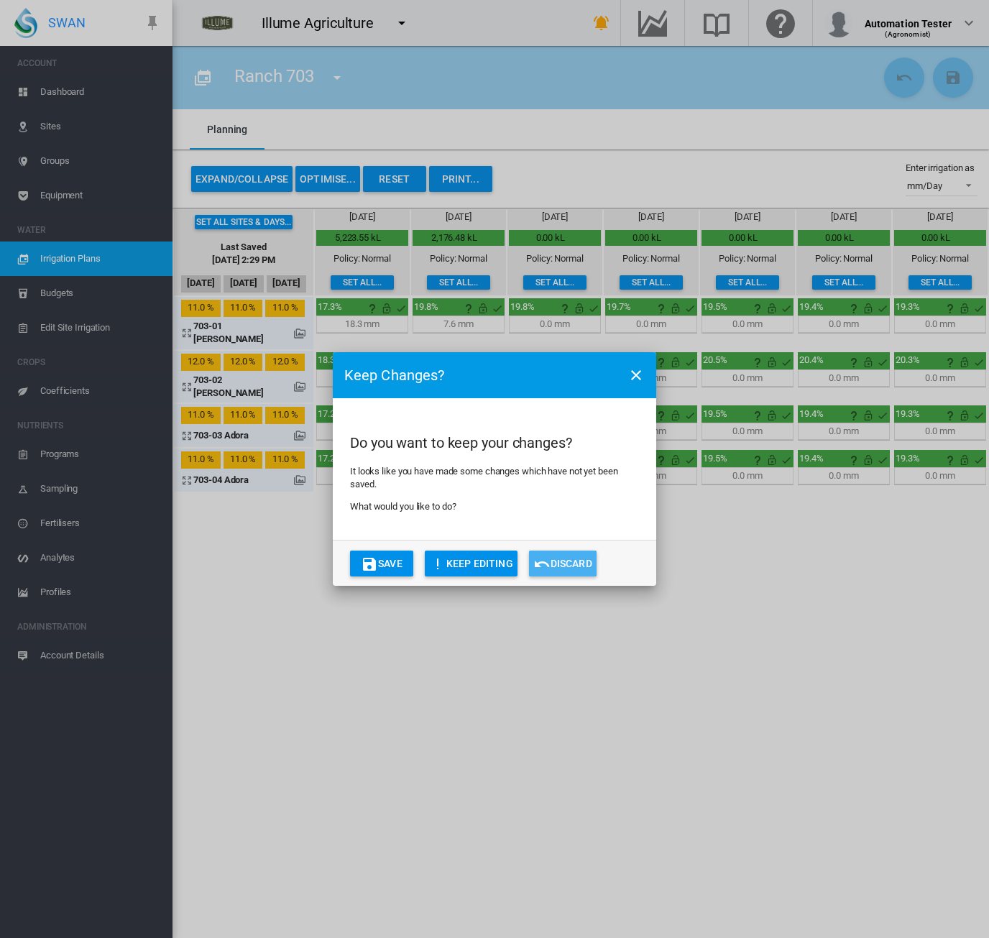
click at [564, 563] on button "Discard" at bounding box center [563, 564] width 68 height 26
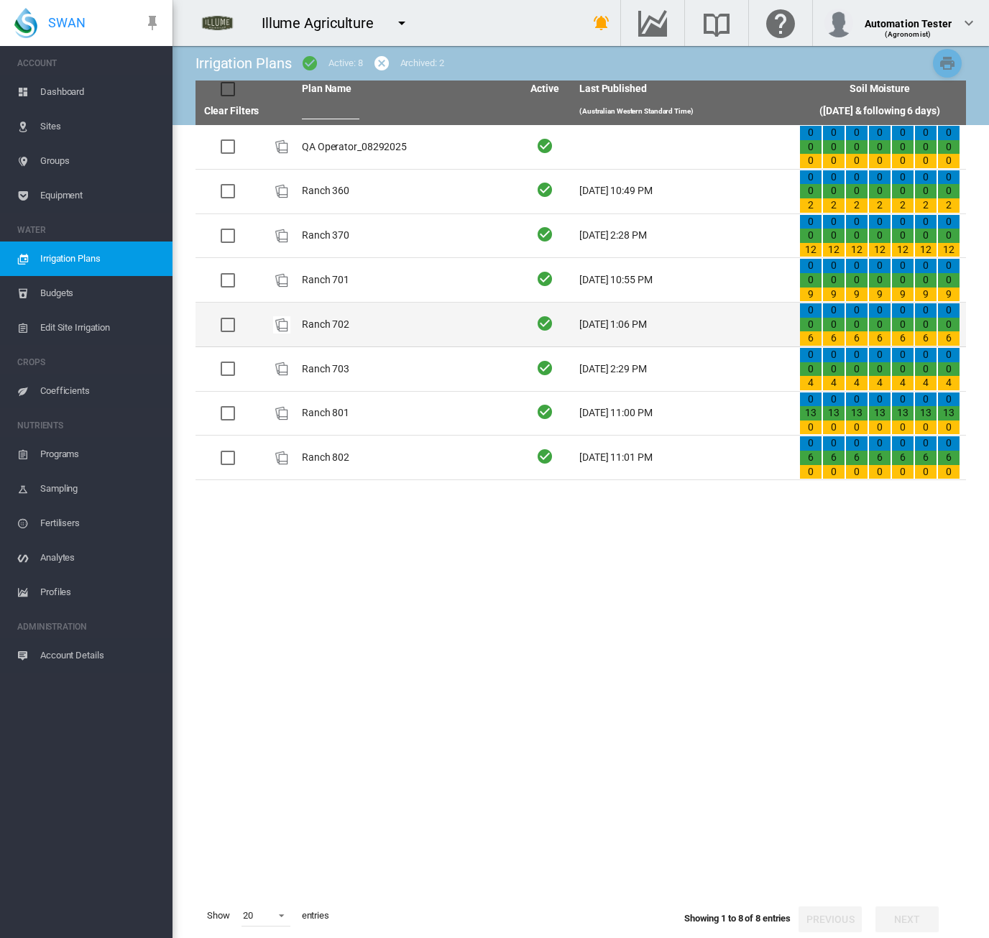
click at [354, 317] on td "Ranch 702" at bounding box center [406, 325] width 220 height 44
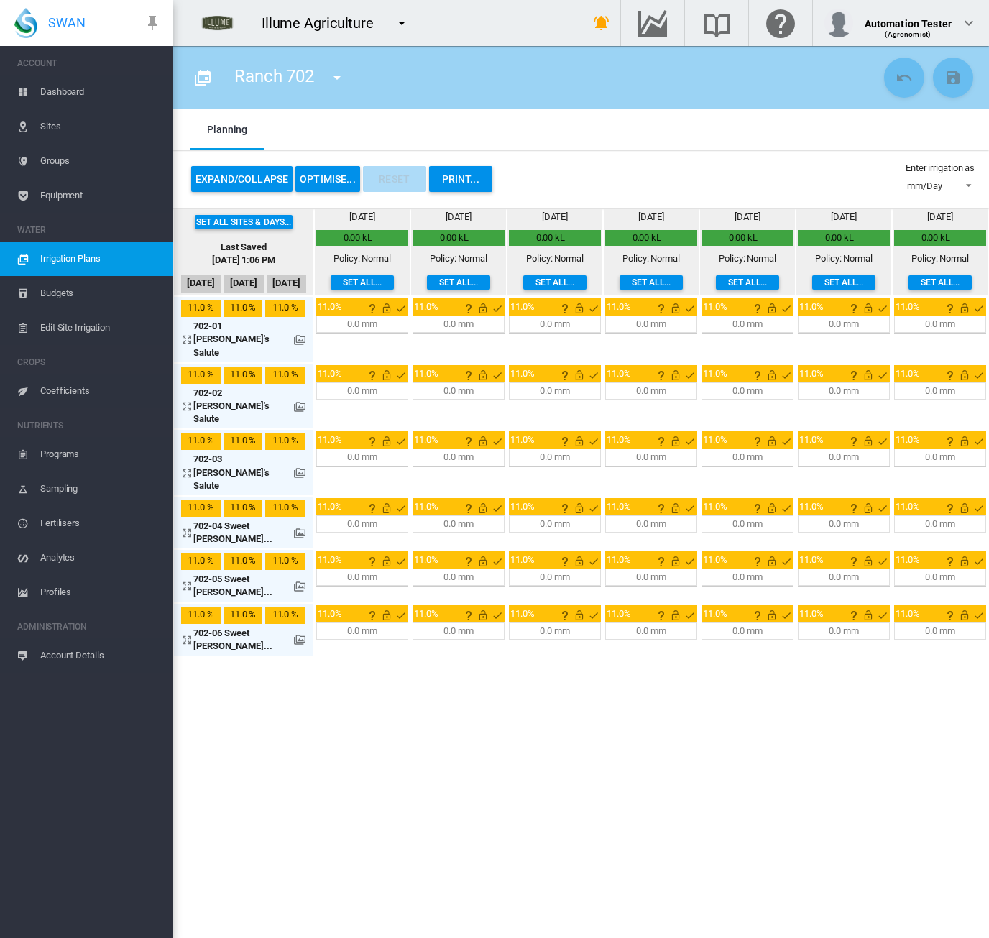
click at [318, 170] on button "OPTIMISE..." at bounding box center [327, 179] width 65 height 26
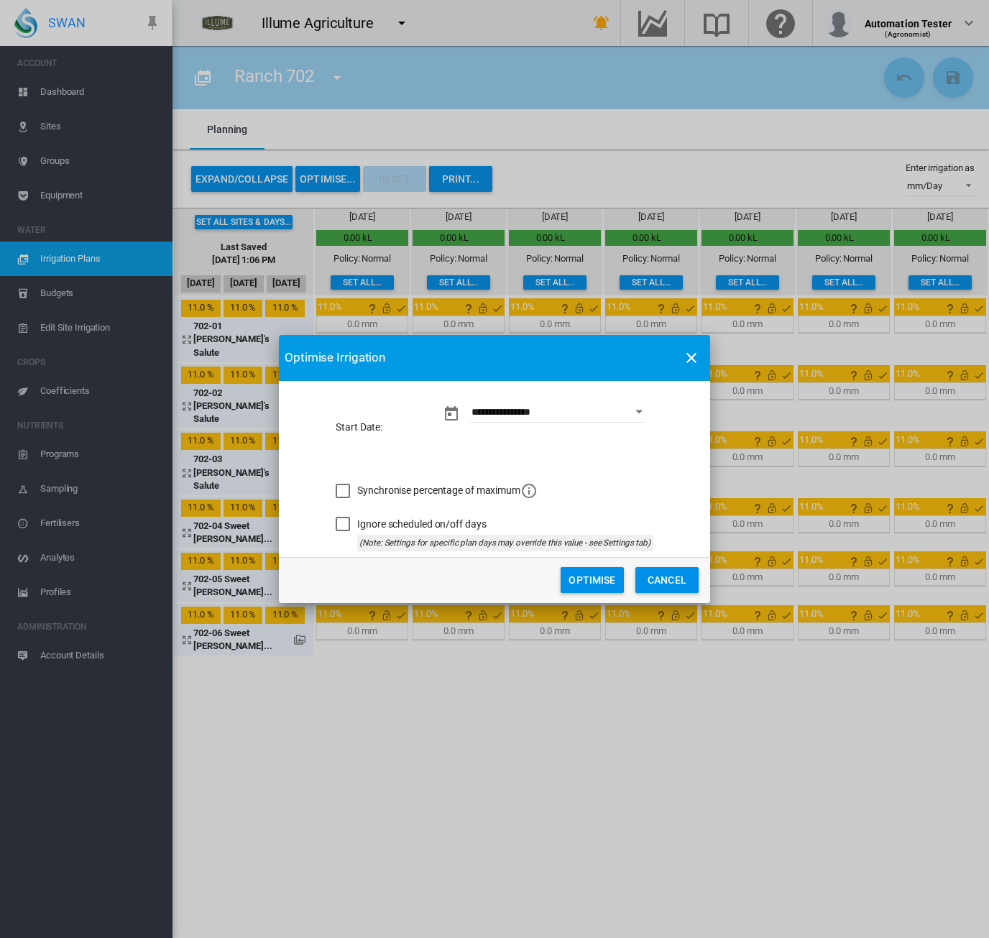
click at [582, 579] on button "Optimise" at bounding box center [592, 580] width 63 height 26
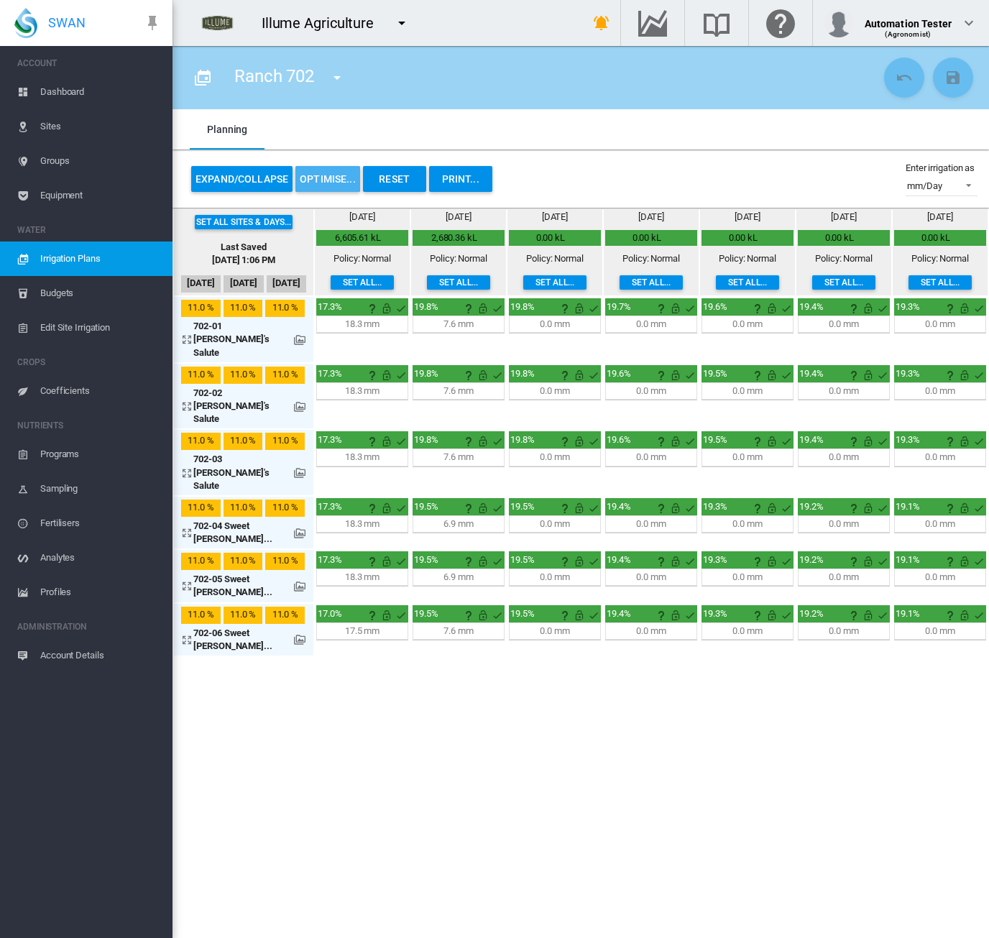
click at [311, 172] on button "OPTIMISE..." at bounding box center [327, 179] width 65 height 26
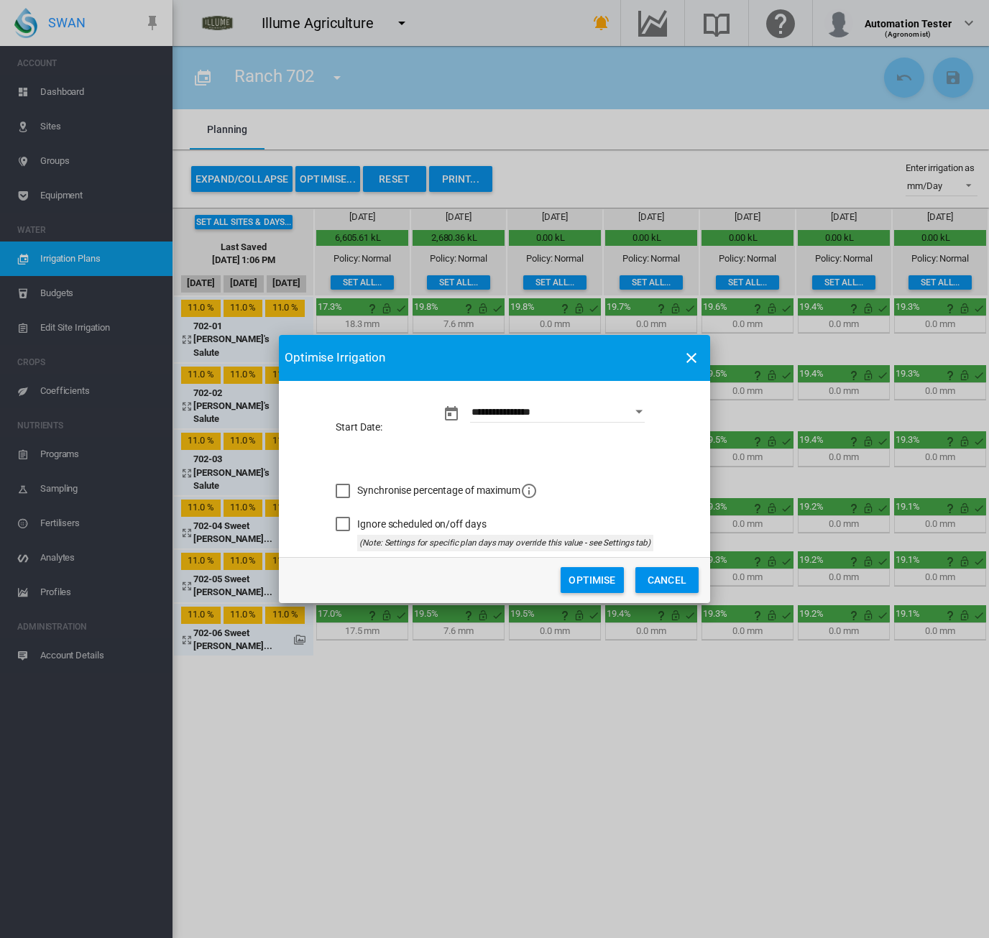
click at [360, 493] on span "Synchronise percentage of maximum" at bounding box center [447, 489] width 180 height 11
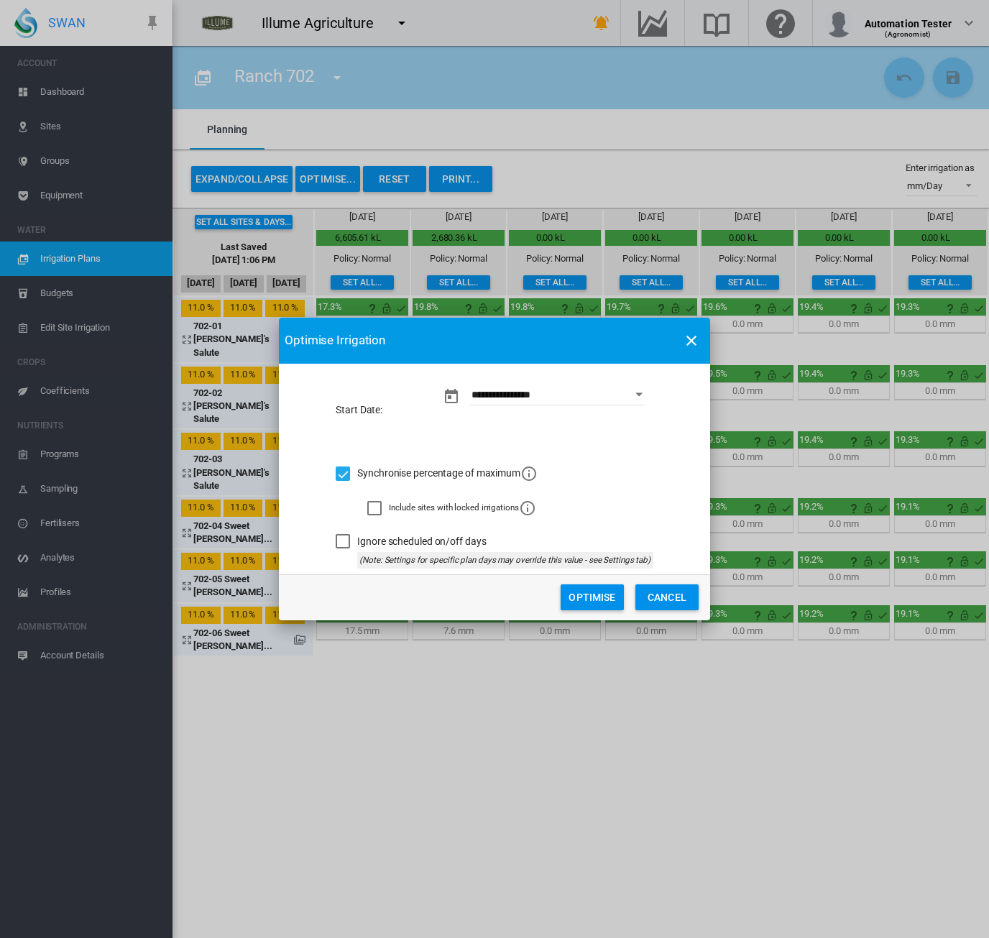
click at [602, 593] on button "Optimise" at bounding box center [592, 597] width 63 height 26
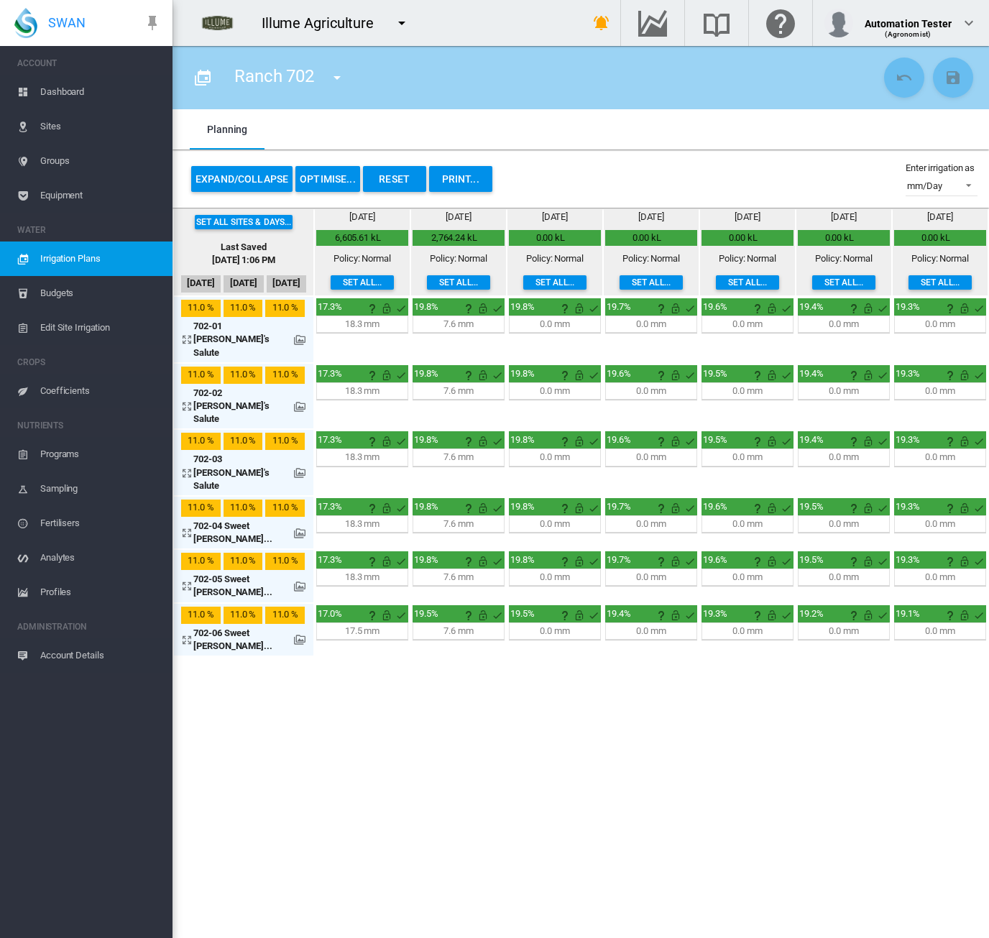
click at [72, 254] on span "Irrigation Plans" at bounding box center [100, 258] width 121 height 34
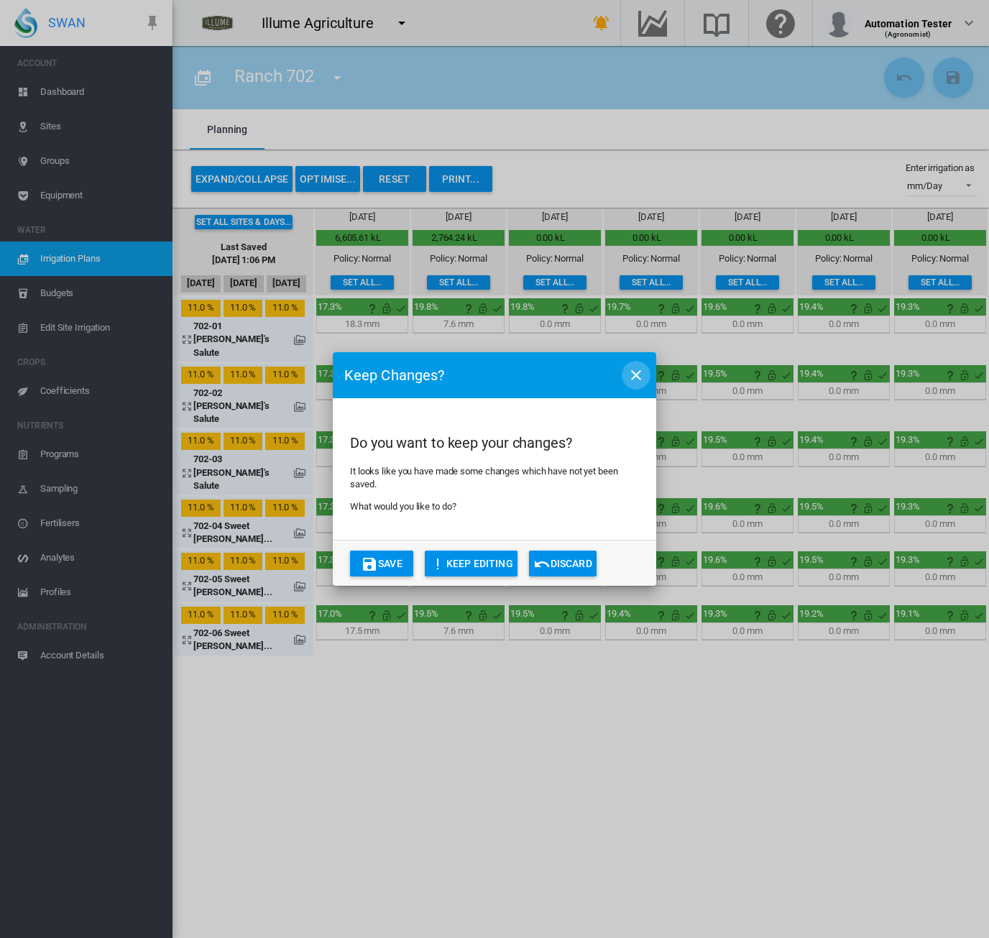
click at [639, 377] on md-icon "icon-close" at bounding box center [635, 375] width 17 height 17
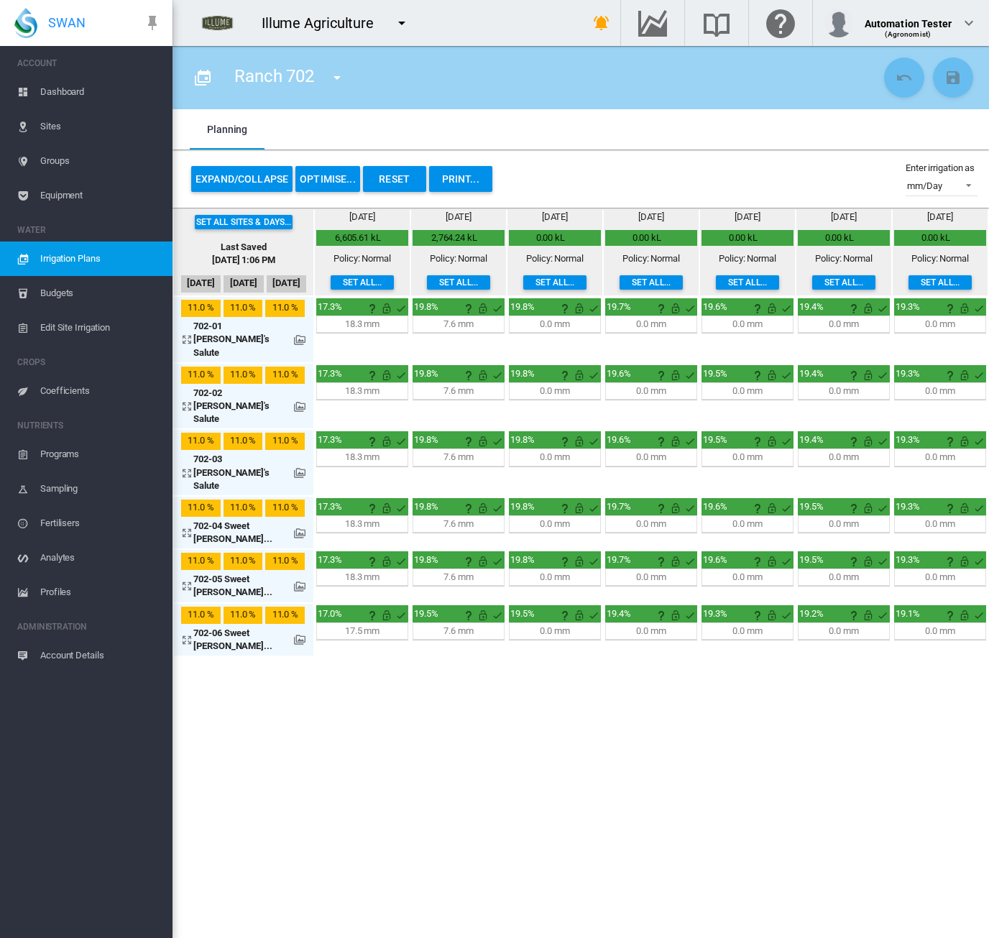
click at [700, 740] on section "Ranch 702 QA Operator_08292025 Ranch 360 Ranch 370 Ranch 701 Ranch 702" at bounding box center [580, 492] width 816 height 892
click at [68, 195] on span "Equipment" at bounding box center [100, 195] width 121 height 34
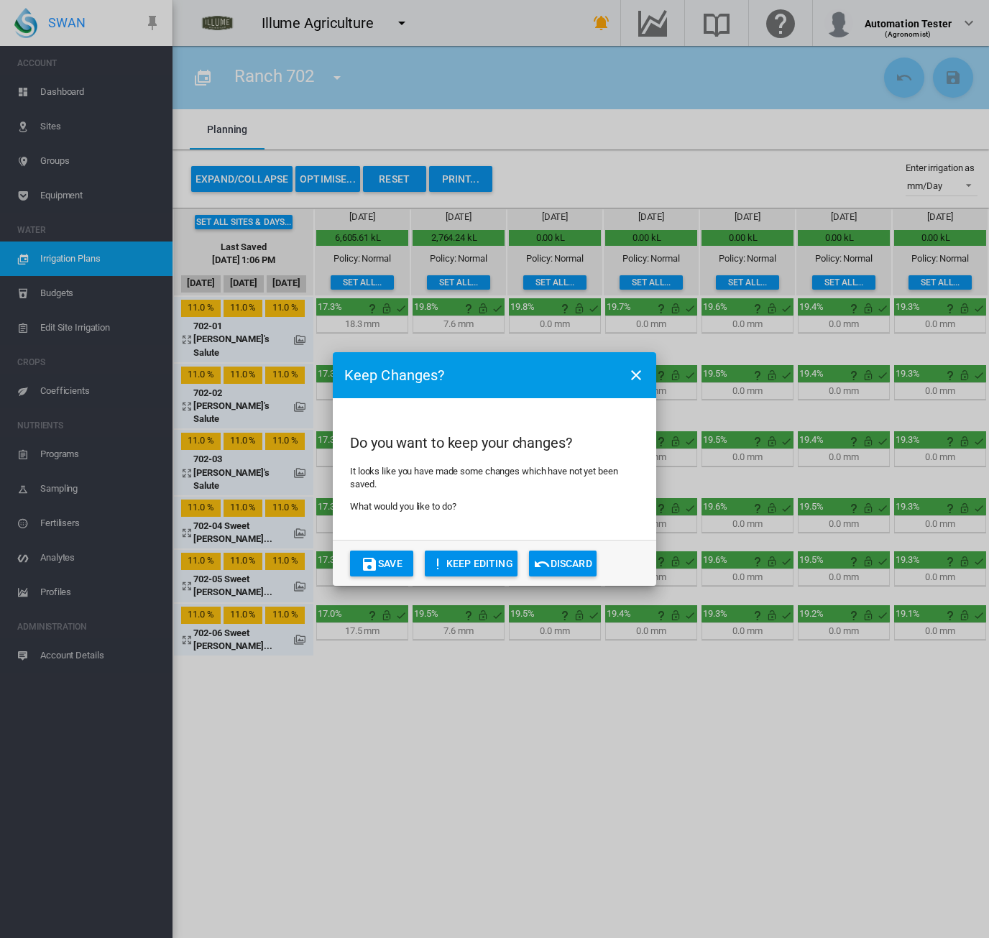
click at [385, 560] on button "Save" at bounding box center [381, 564] width 63 height 26
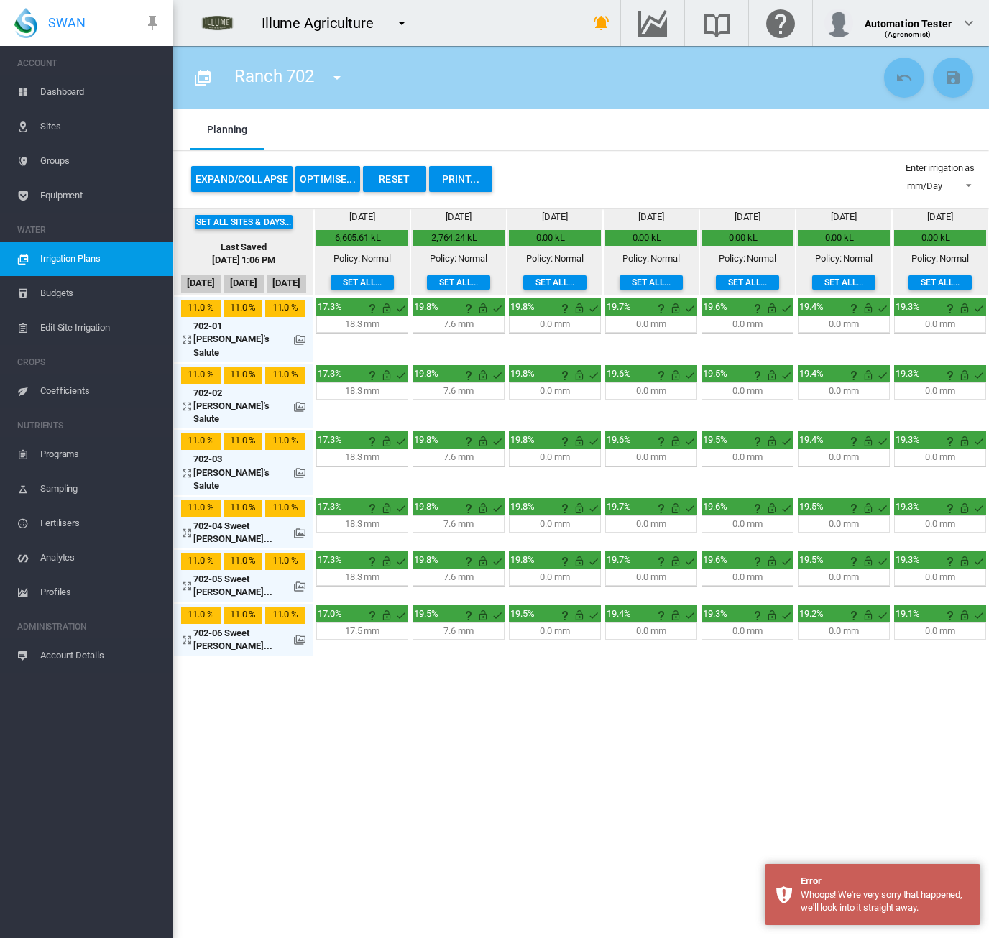
click at [75, 87] on span "Dashboard" at bounding box center [100, 92] width 121 height 34
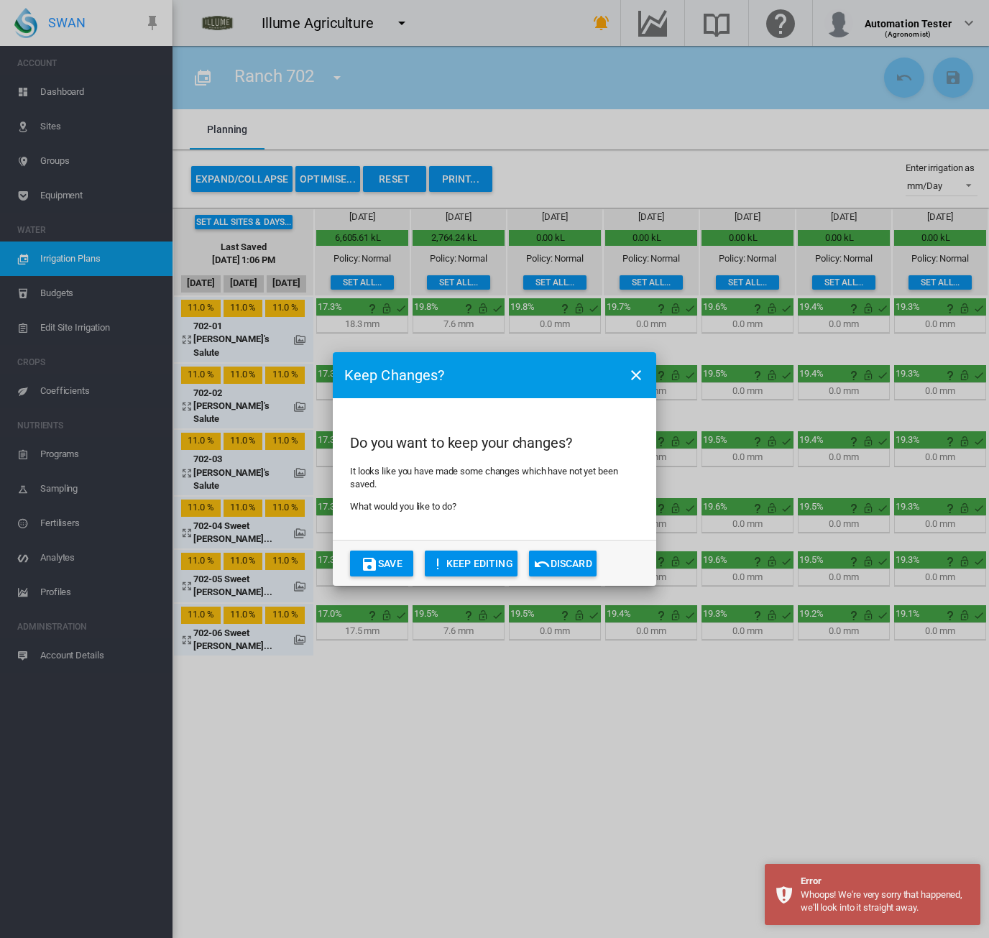
click at [559, 551] on button "Discard" at bounding box center [563, 564] width 68 height 26
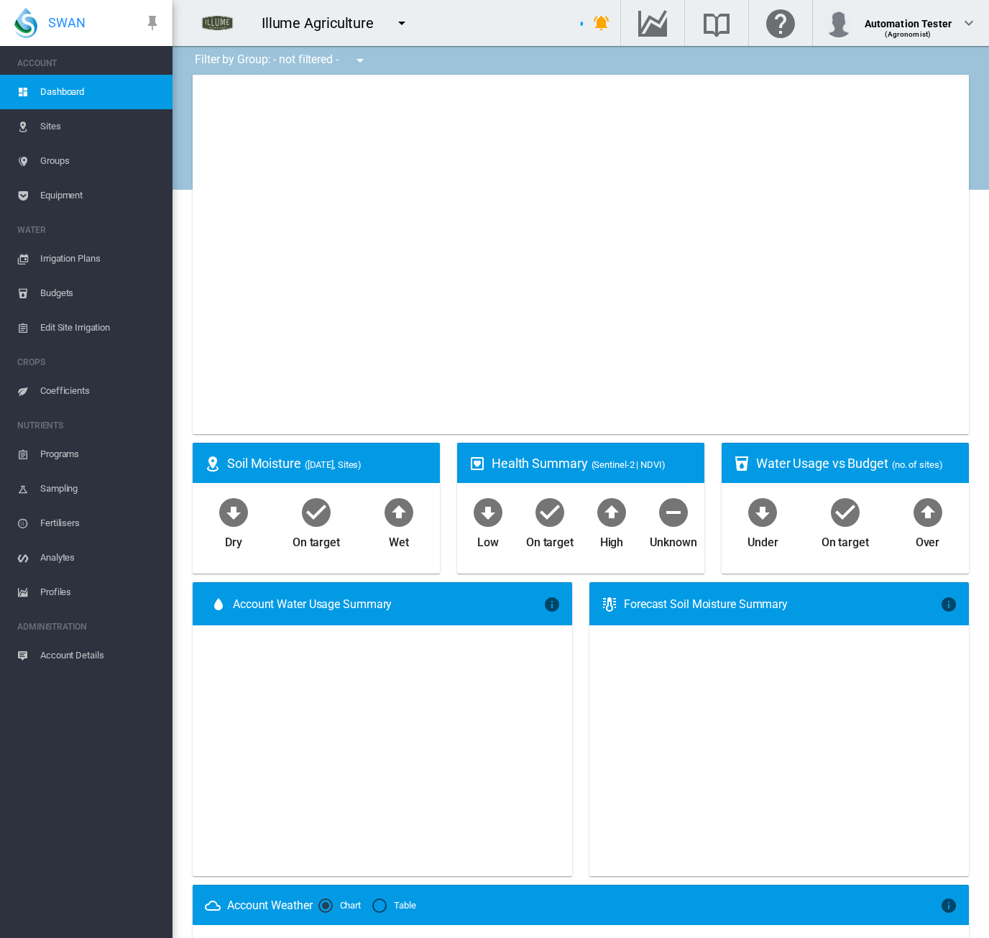
type input "**********"
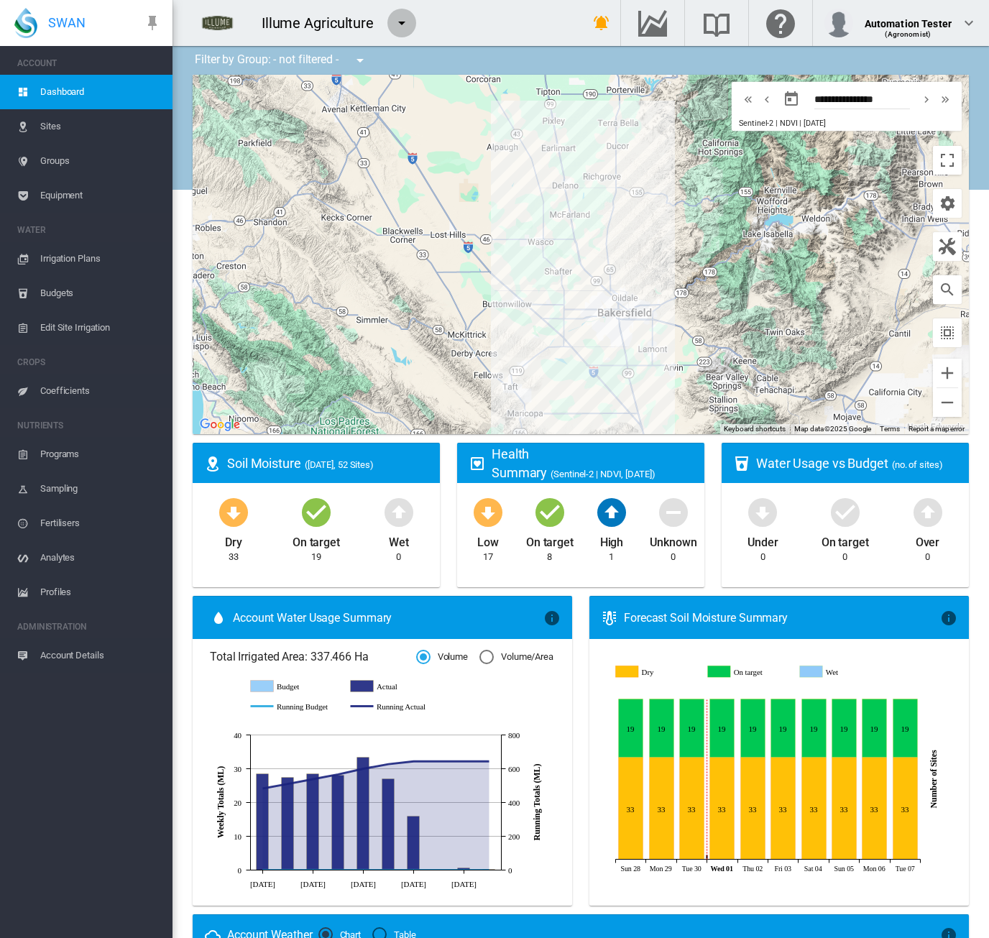
click at [398, 23] on md-icon "icon-menu-down" at bounding box center [401, 22] width 17 height 17
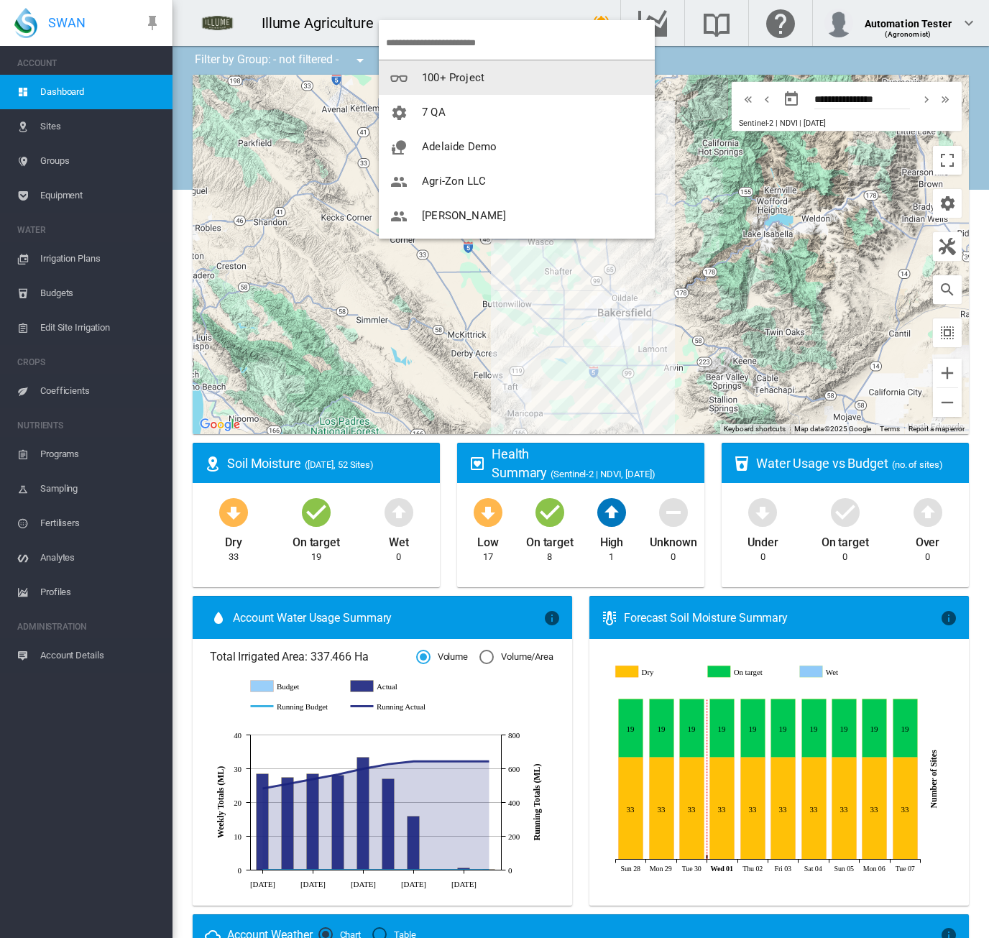
click at [471, 78] on span "100+ Project" at bounding box center [453, 77] width 63 height 13
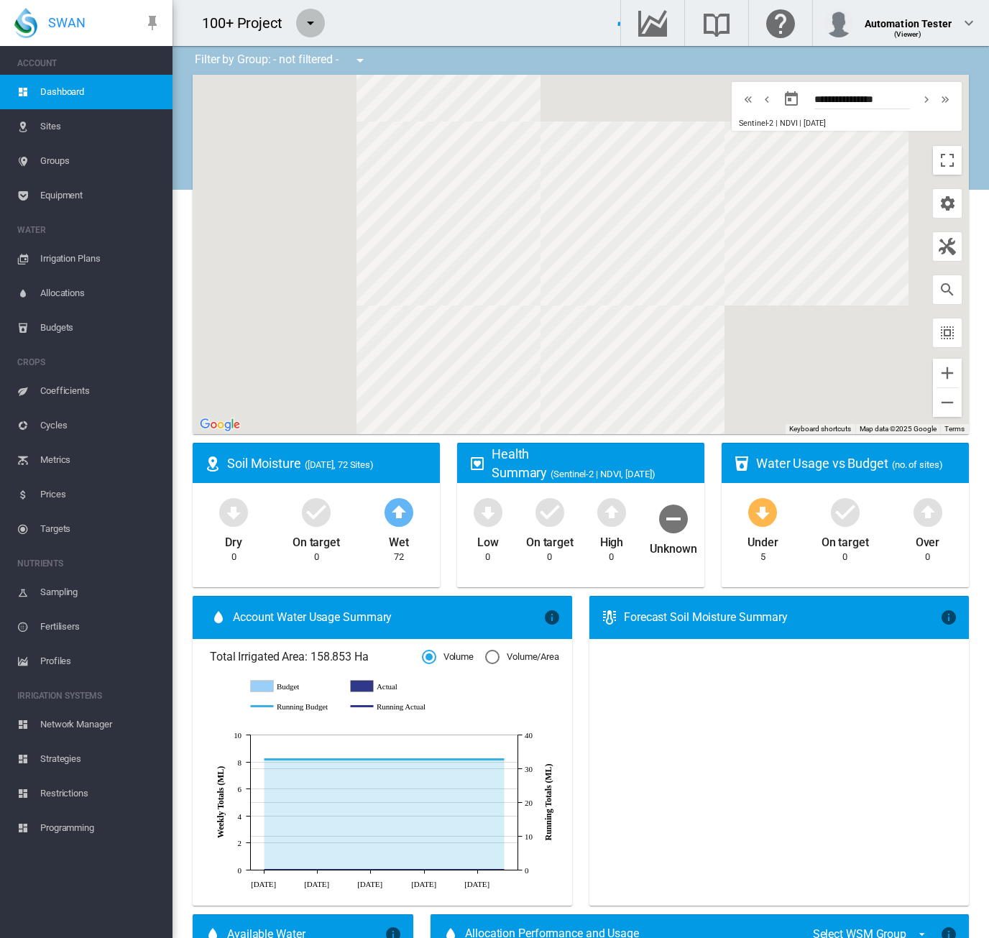
click at [310, 22] on md-icon "icon-menu-down" at bounding box center [310, 22] width 17 height 17
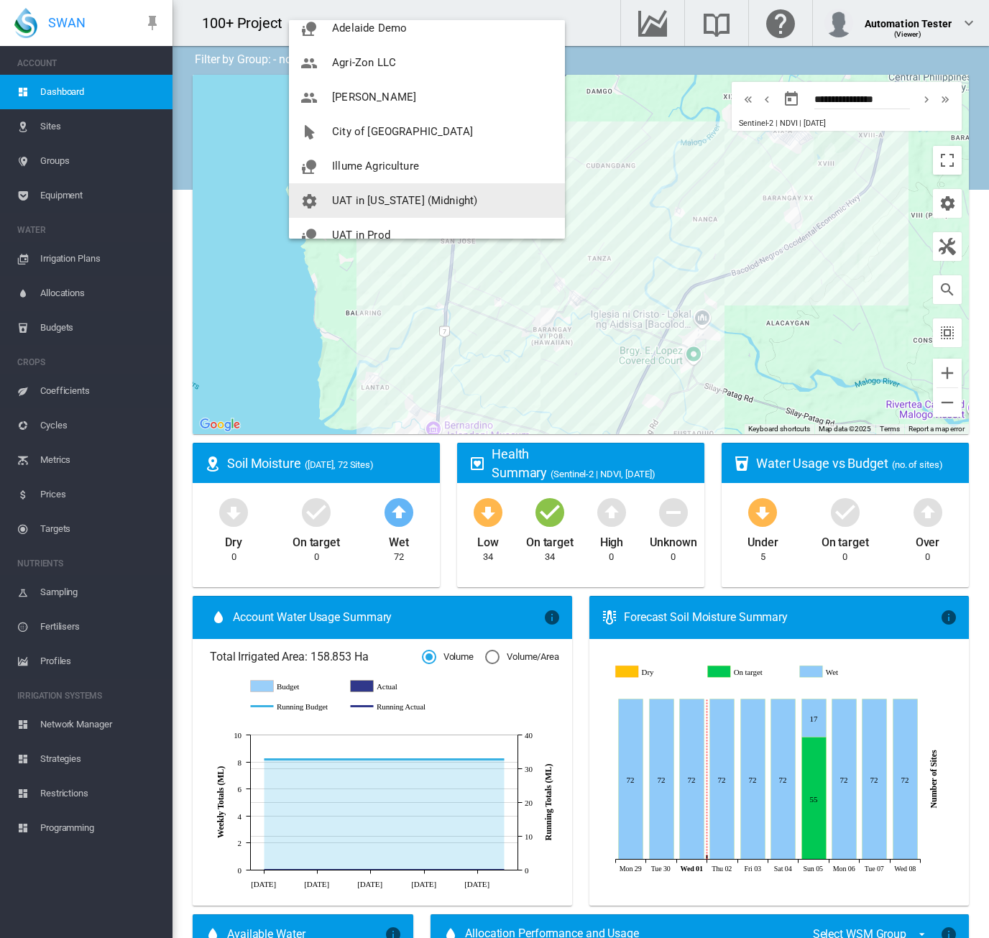
scroll to position [101, 0]
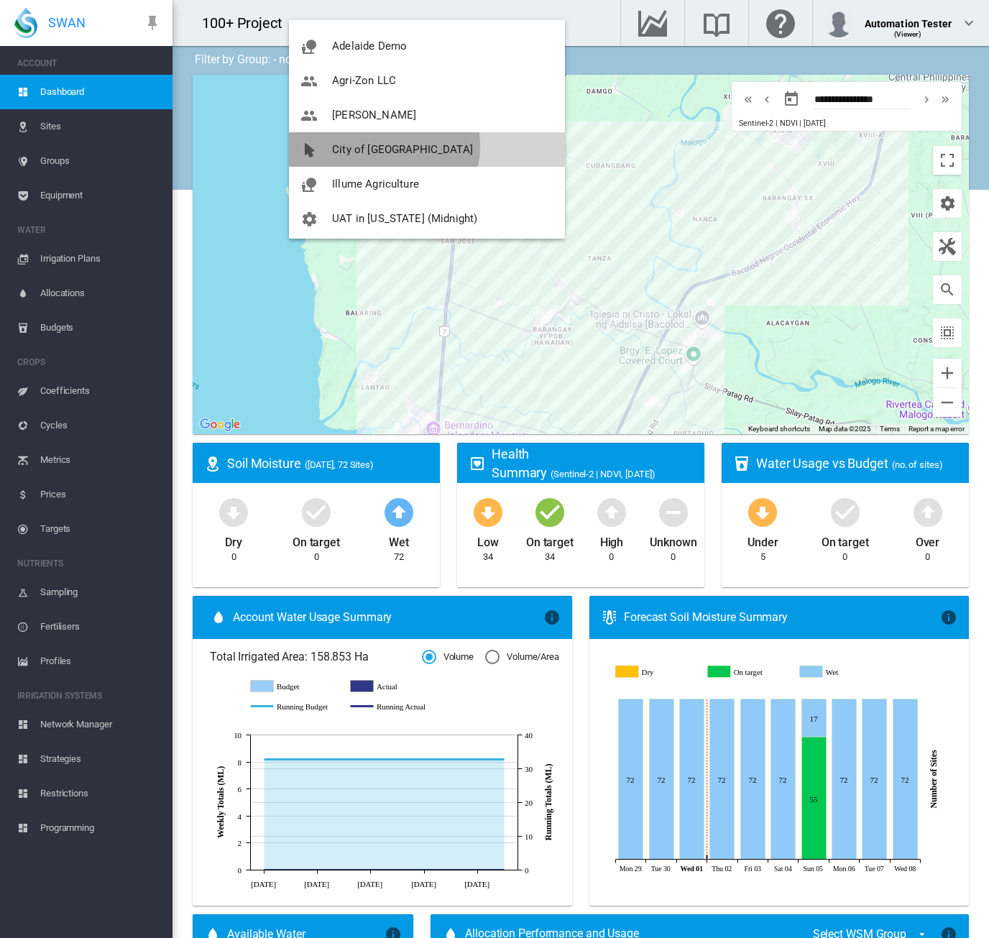
click at [377, 146] on span "City of [GEOGRAPHIC_DATA]" at bounding box center [402, 149] width 141 height 13
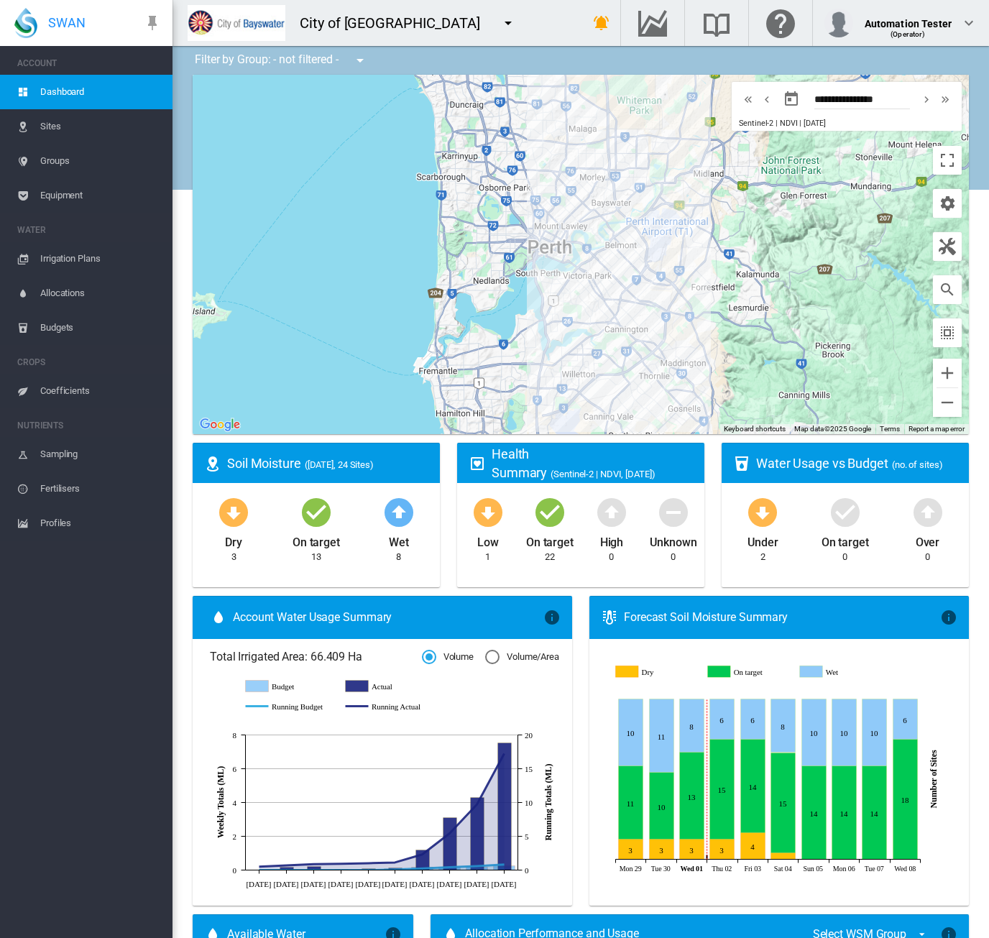
click at [102, 263] on span "Irrigation Plans" at bounding box center [100, 258] width 121 height 34
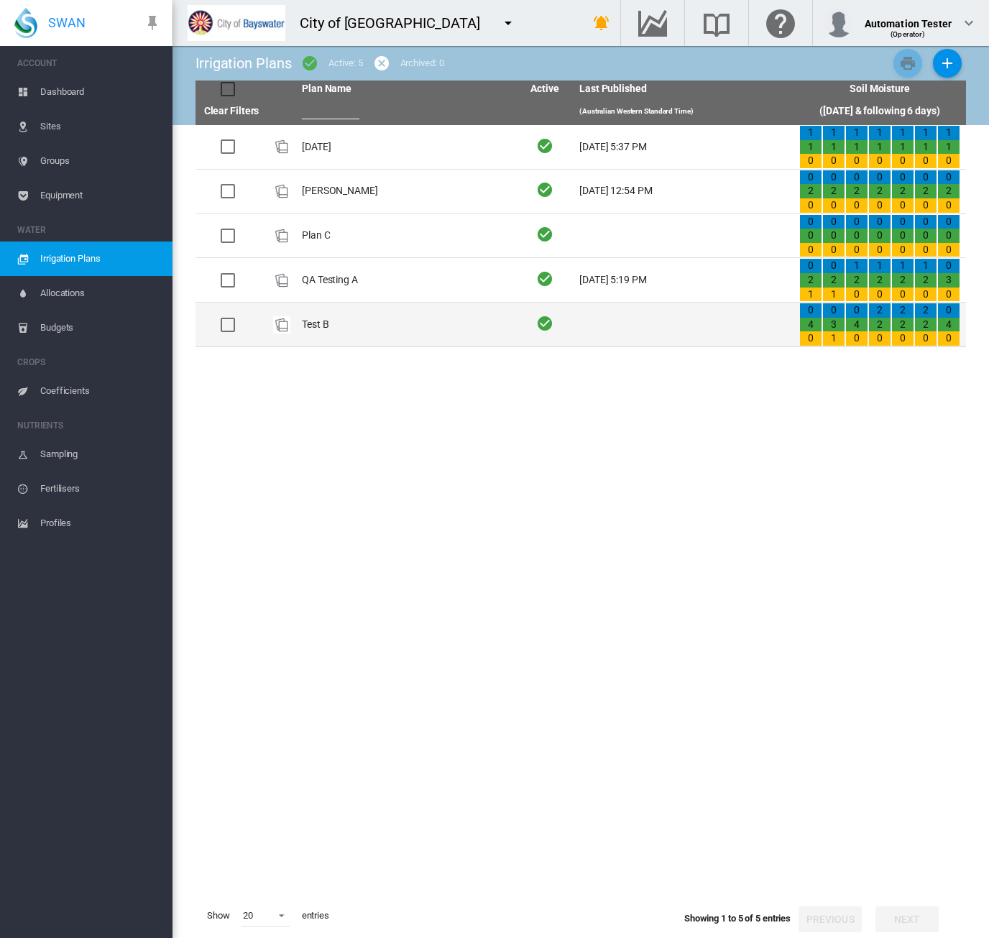
click at [339, 309] on td "Test B" at bounding box center [406, 325] width 220 height 44
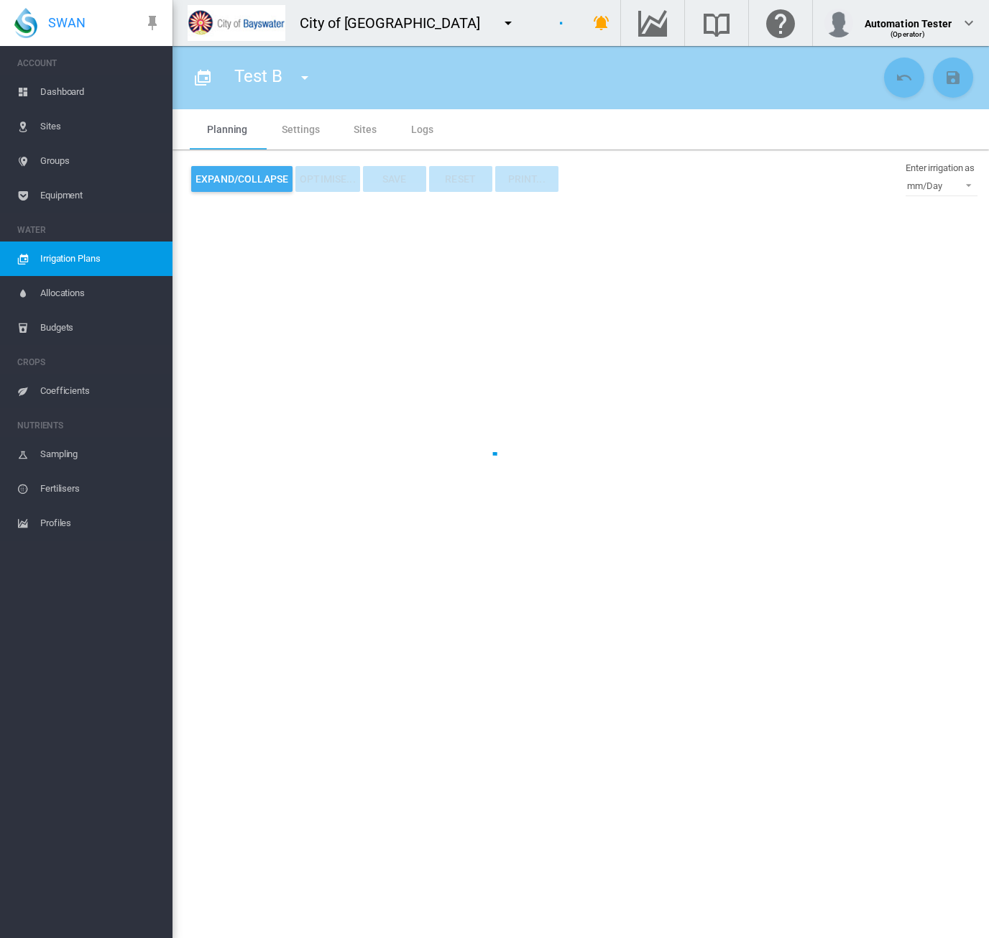
type input "******"
type input "*"
type input "***"
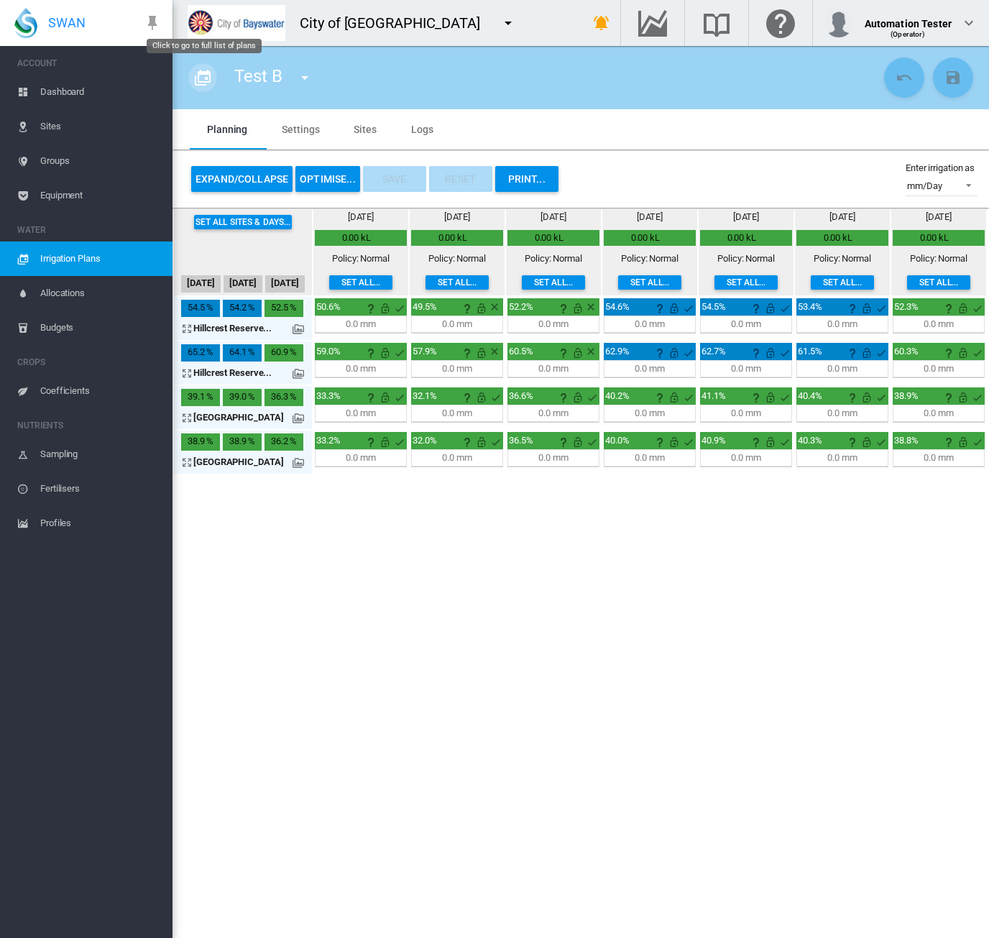
click at [201, 78] on md-icon "icon-calendar-multiple" at bounding box center [202, 77] width 17 height 17
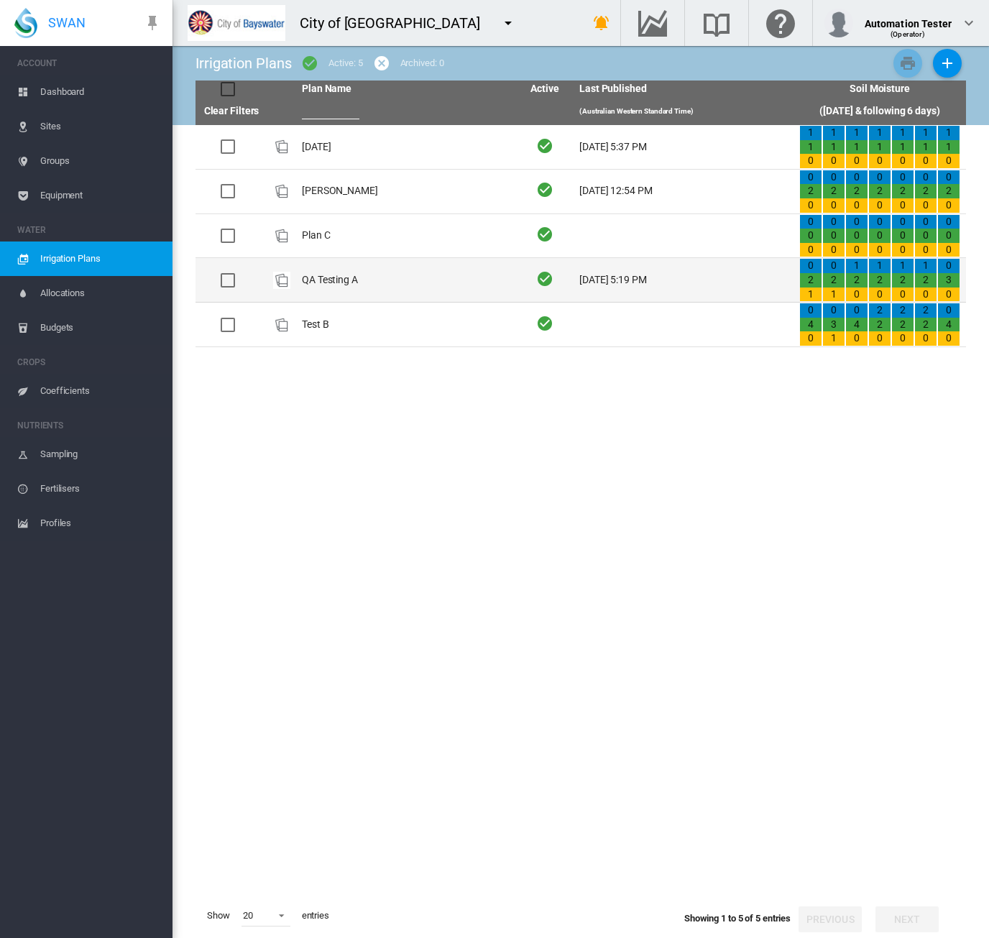
click at [414, 277] on td "QA Testing A" at bounding box center [406, 280] width 220 height 44
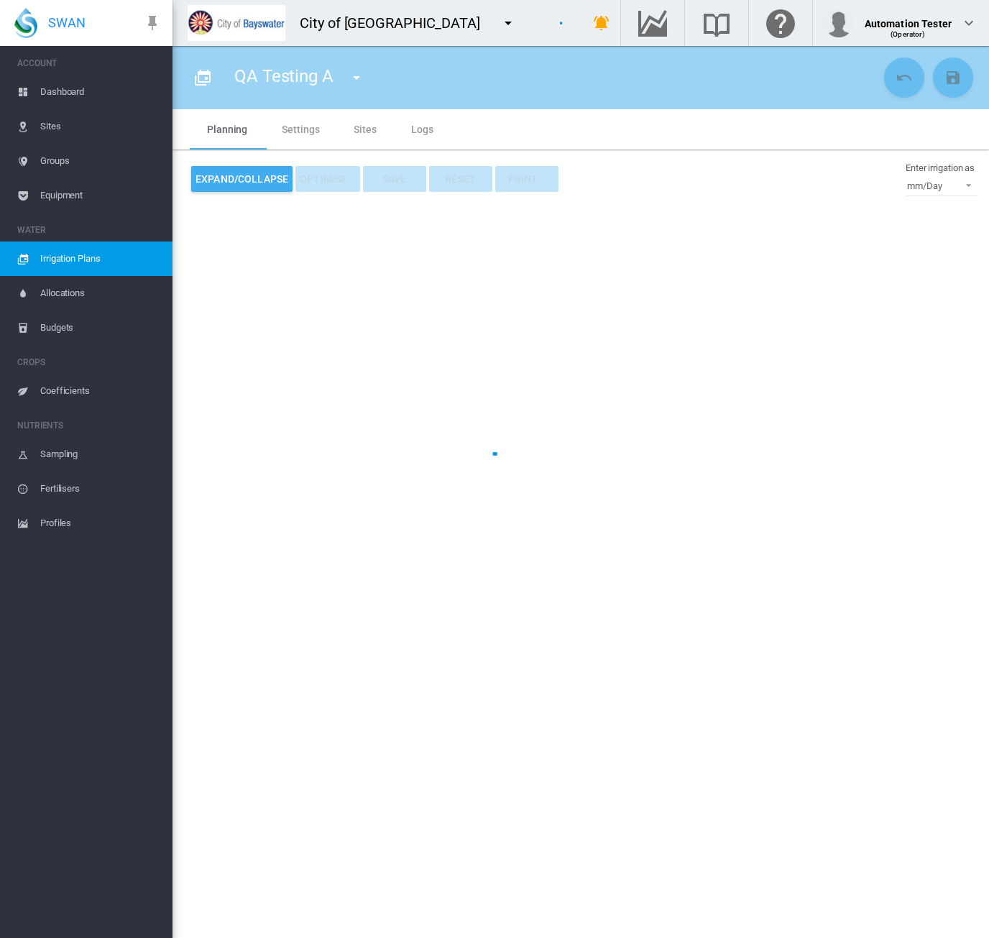
type input "**********"
type input "*"
type input "***"
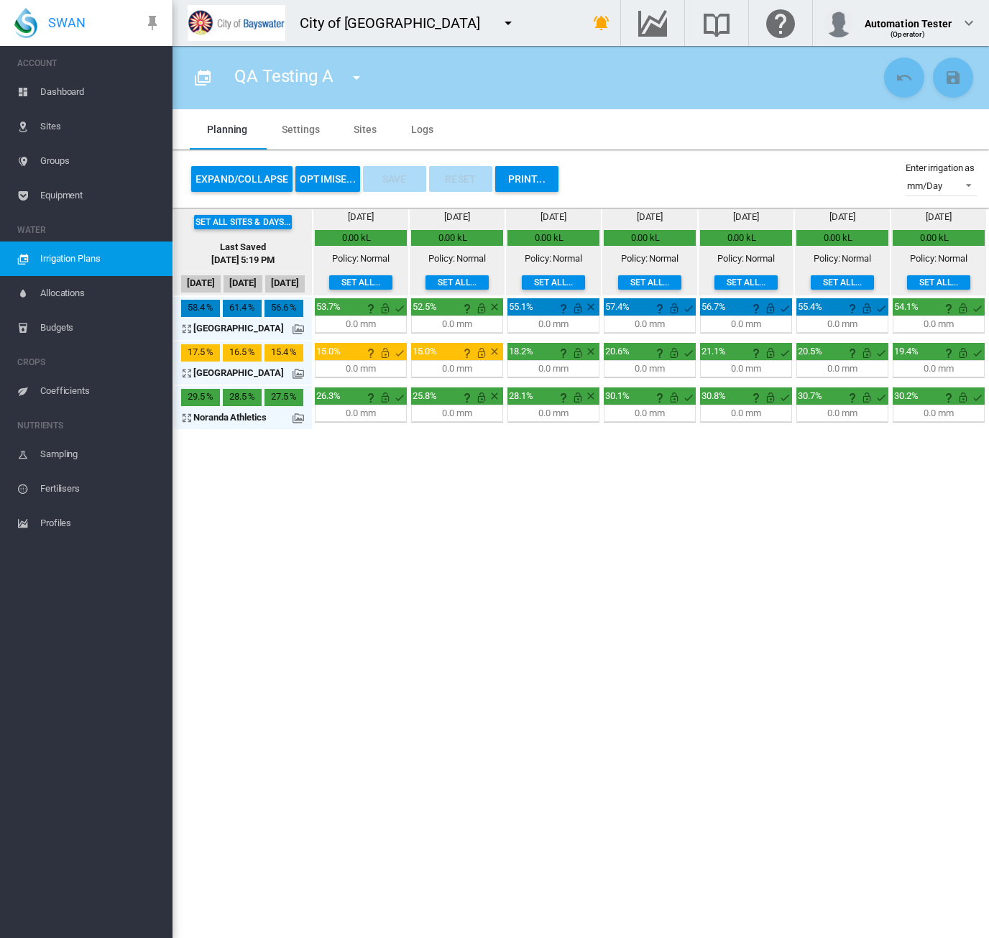
click at [323, 179] on button "OPTIMISE..." at bounding box center [327, 179] width 65 height 26
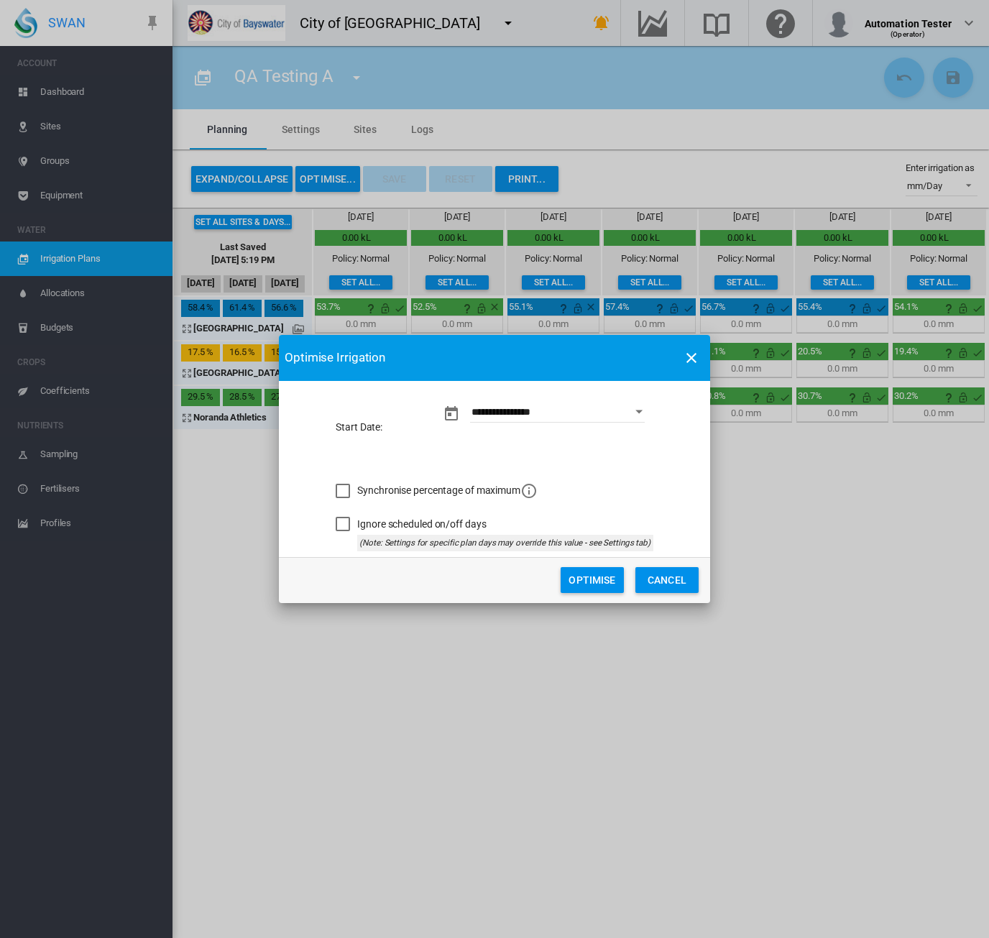
click at [597, 578] on button "Optimise" at bounding box center [592, 580] width 63 height 26
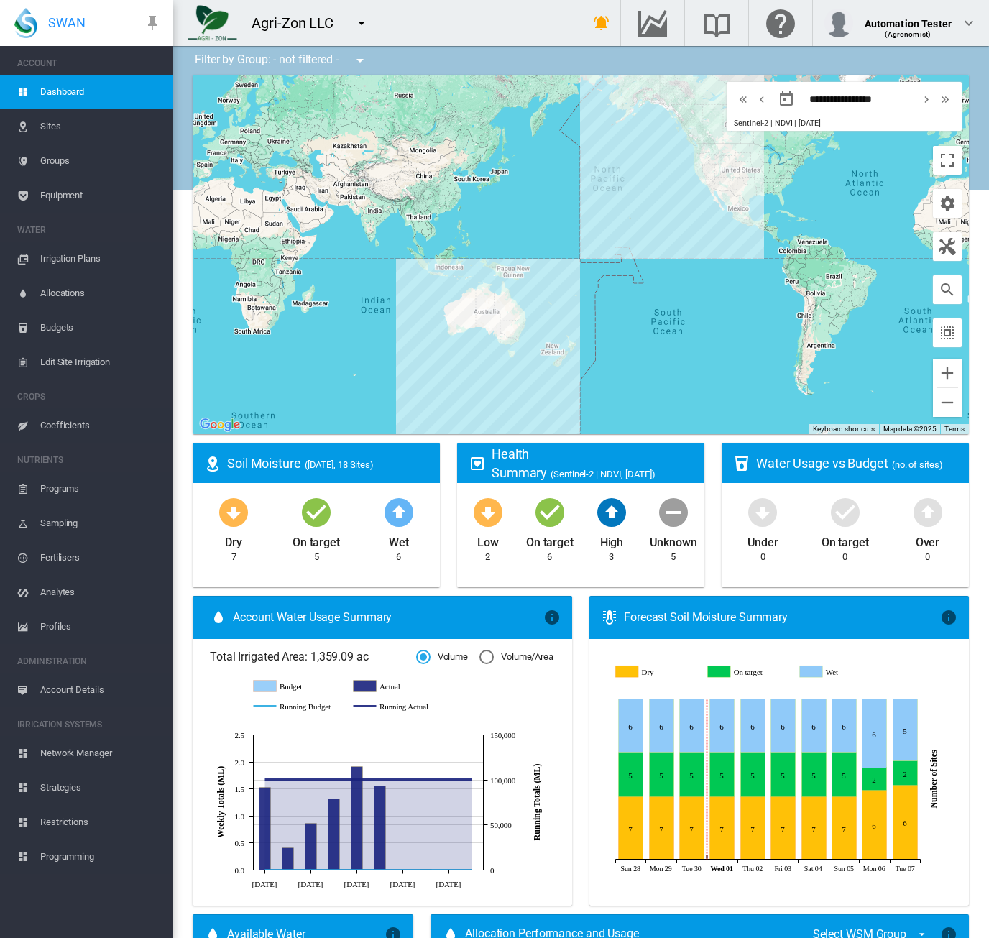
click at [98, 257] on span "Irrigation Plans" at bounding box center [100, 258] width 121 height 34
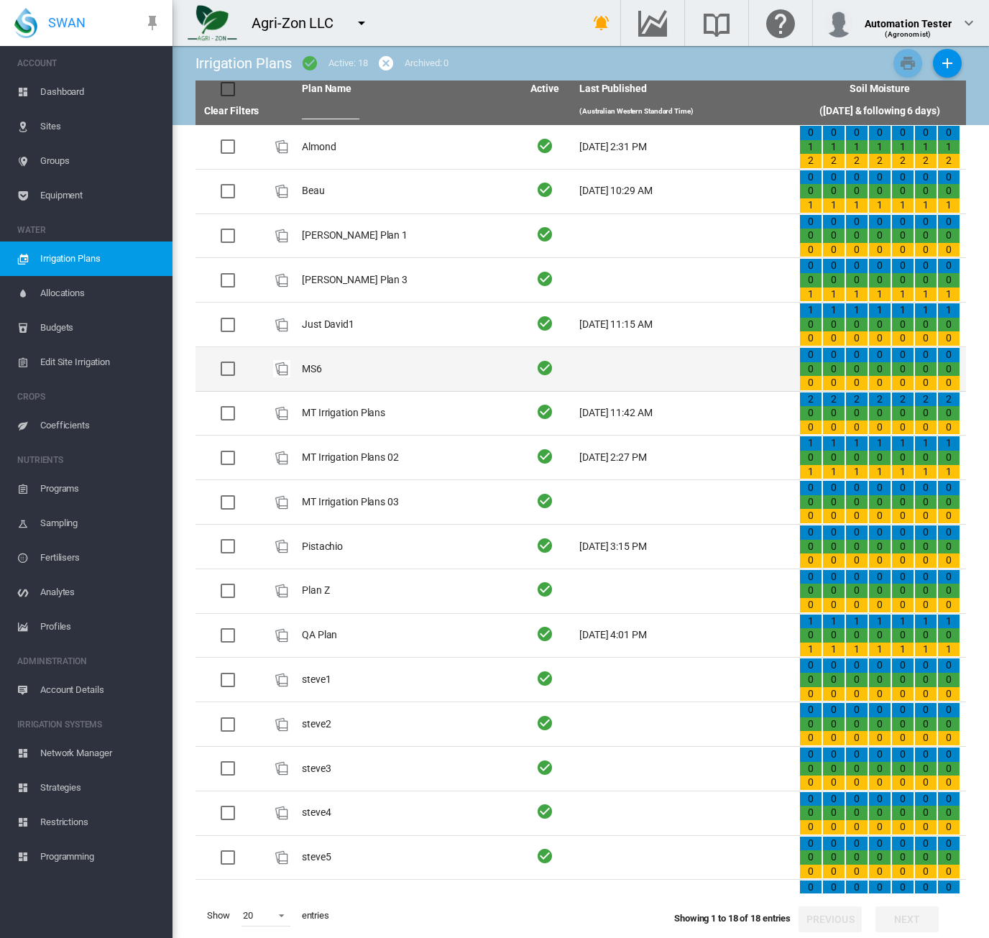
click at [395, 366] on td "MS6" at bounding box center [406, 369] width 220 height 44
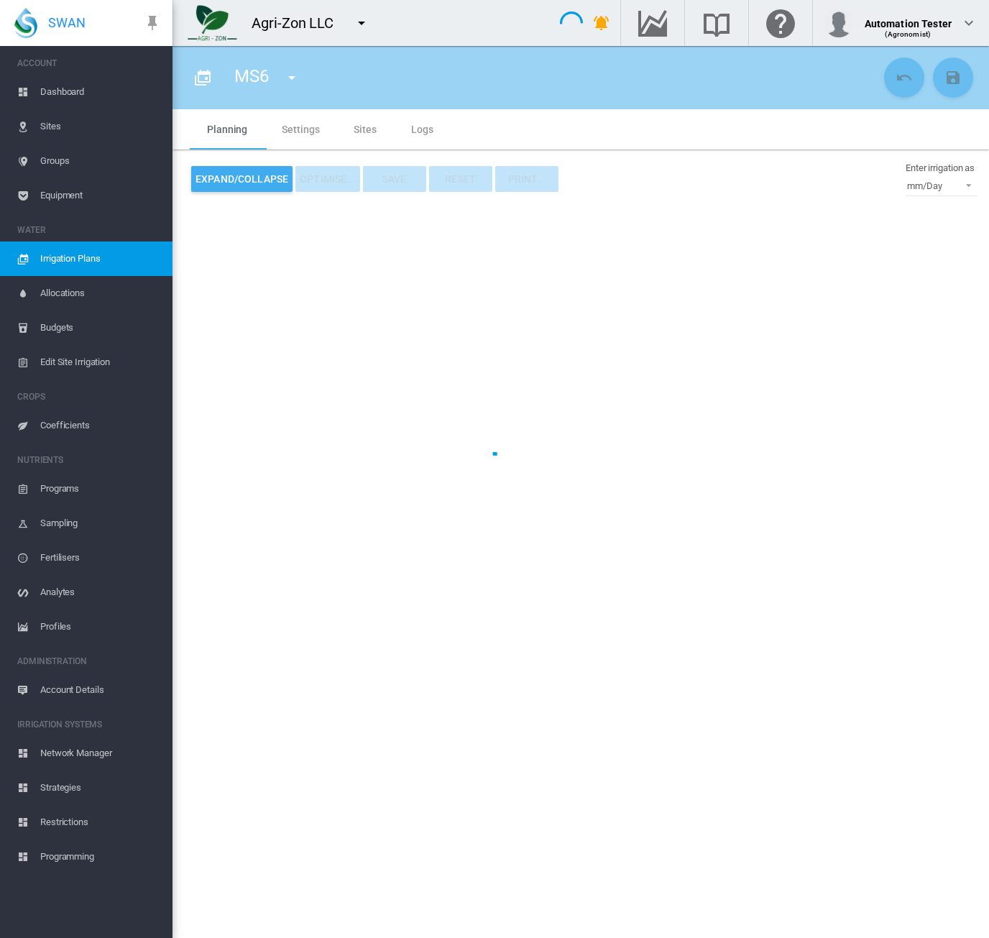
type input "***"
type input "*"
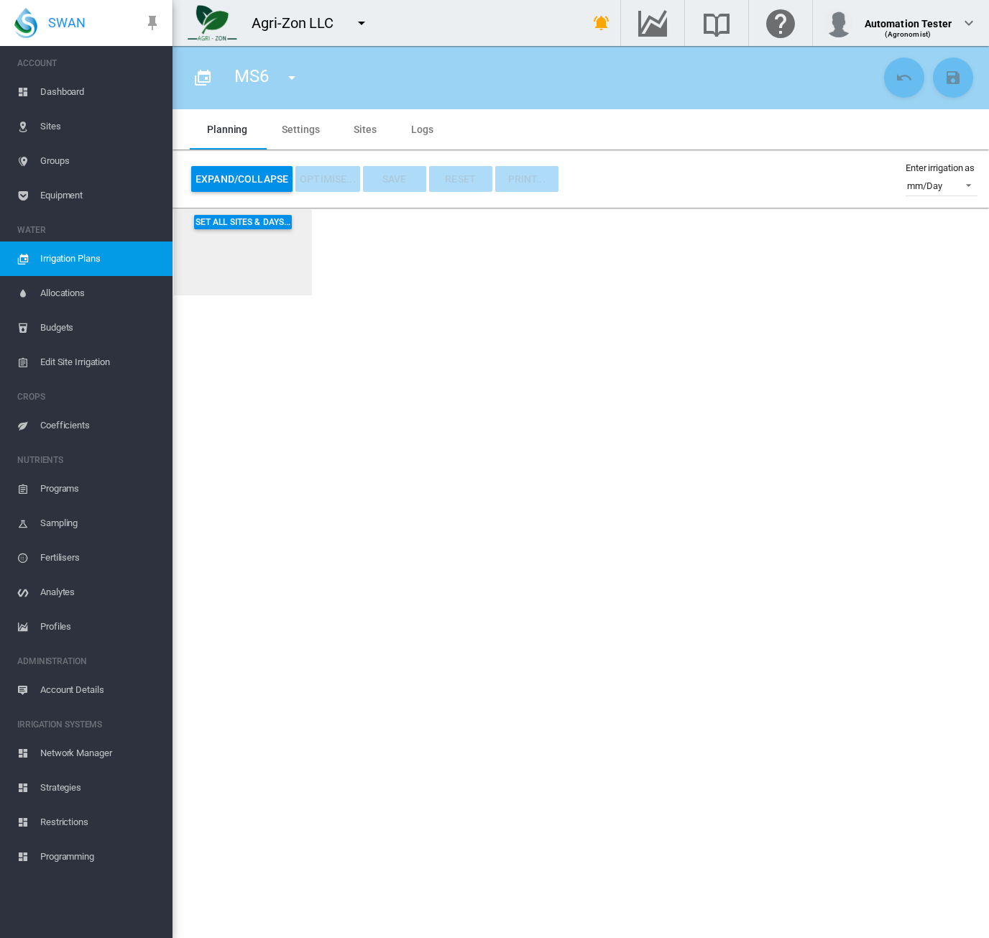
click at [207, 80] on md-icon "icon-calendar-multiple" at bounding box center [202, 77] width 17 height 17
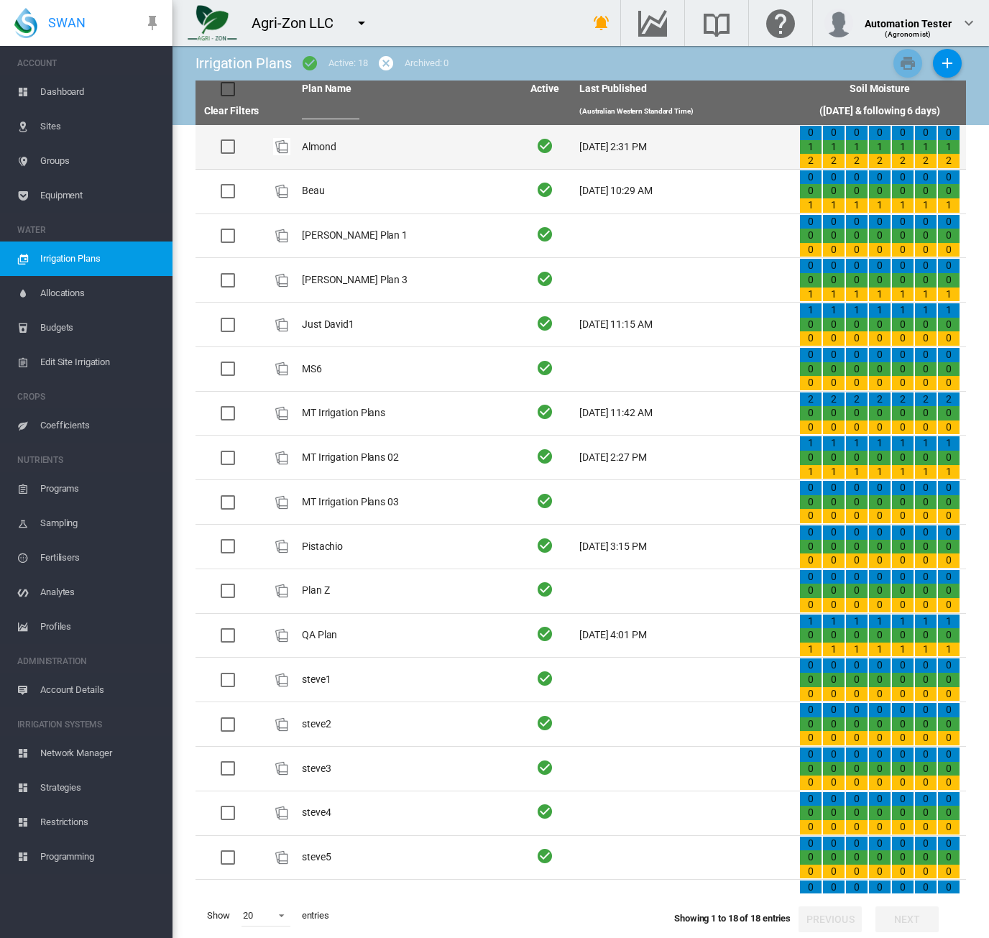
click at [339, 152] on td "Almond" at bounding box center [406, 147] width 220 height 44
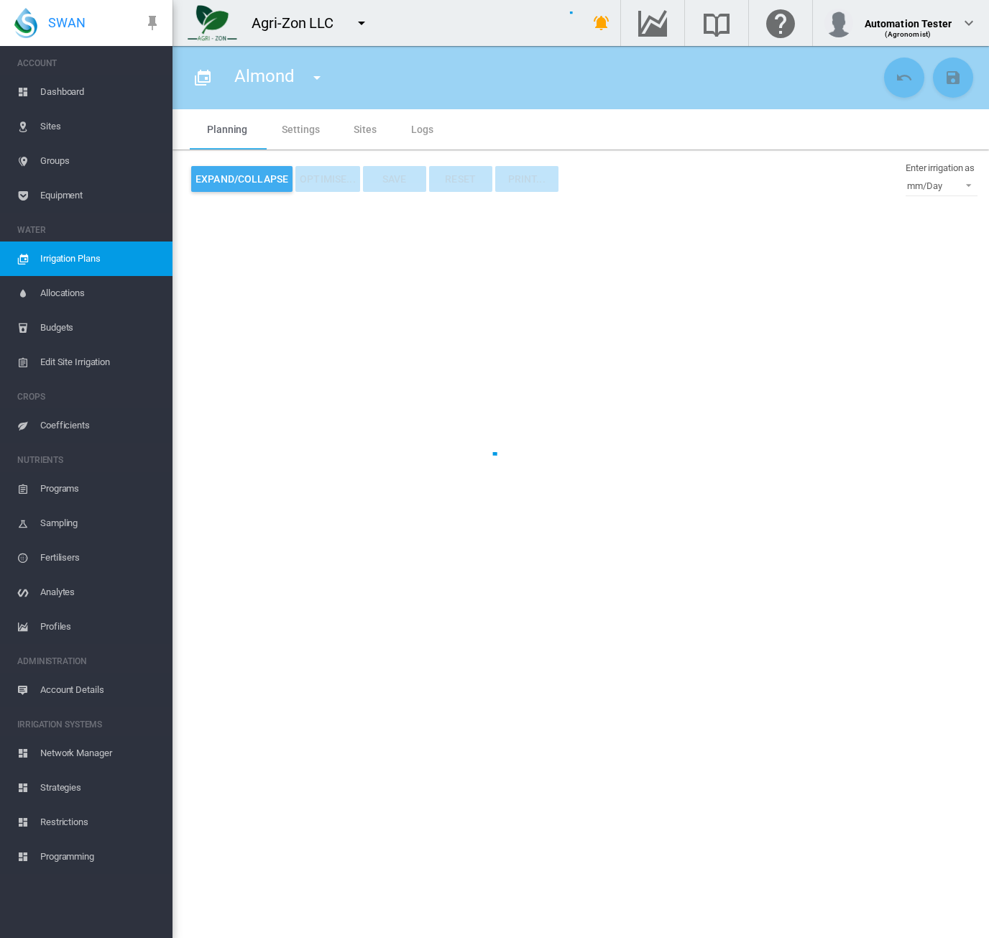
type input "******"
type input "*"
type input "*****"
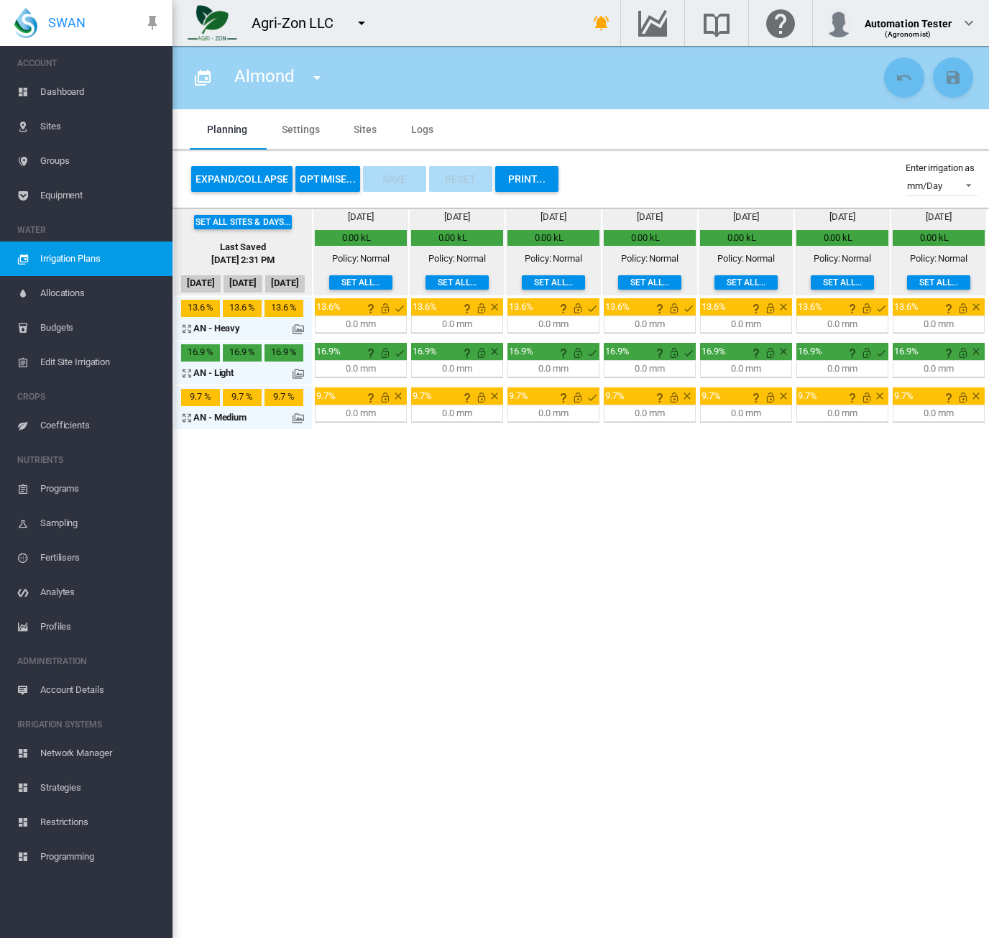
click at [330, 170] on button "OPTIMISE..." at bounding box center [327, 179] width 65 height 26
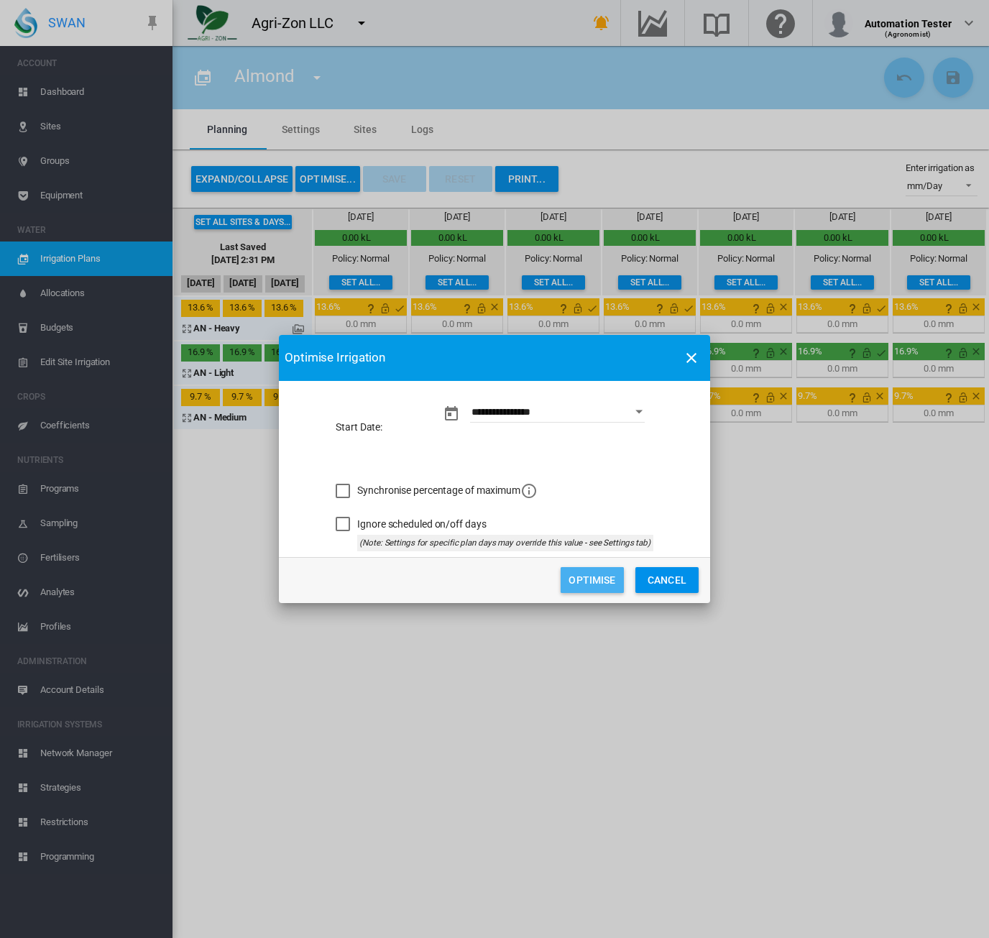
click at [594, 584] on button "Optimise" at bounding box center [592, 580] width 63 height 26
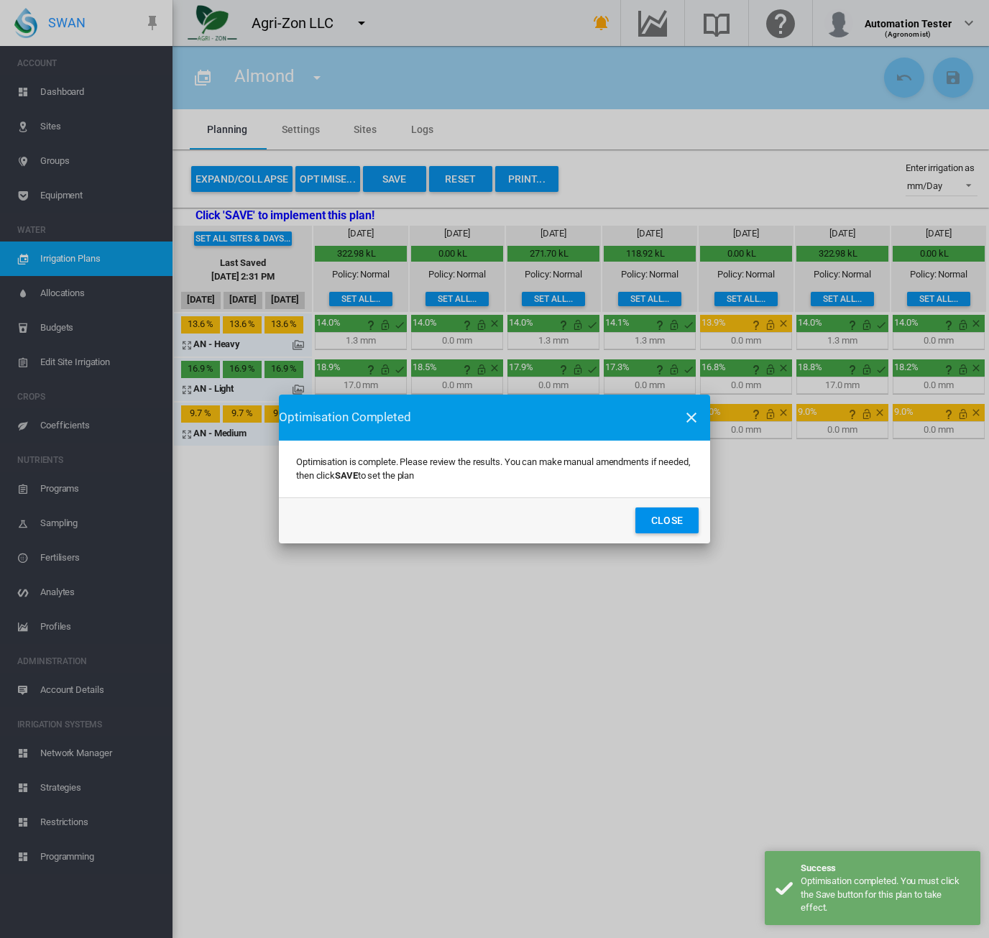
click at [671, 522] on button "Close" at bounding box center [666, 520] width 63 height 26
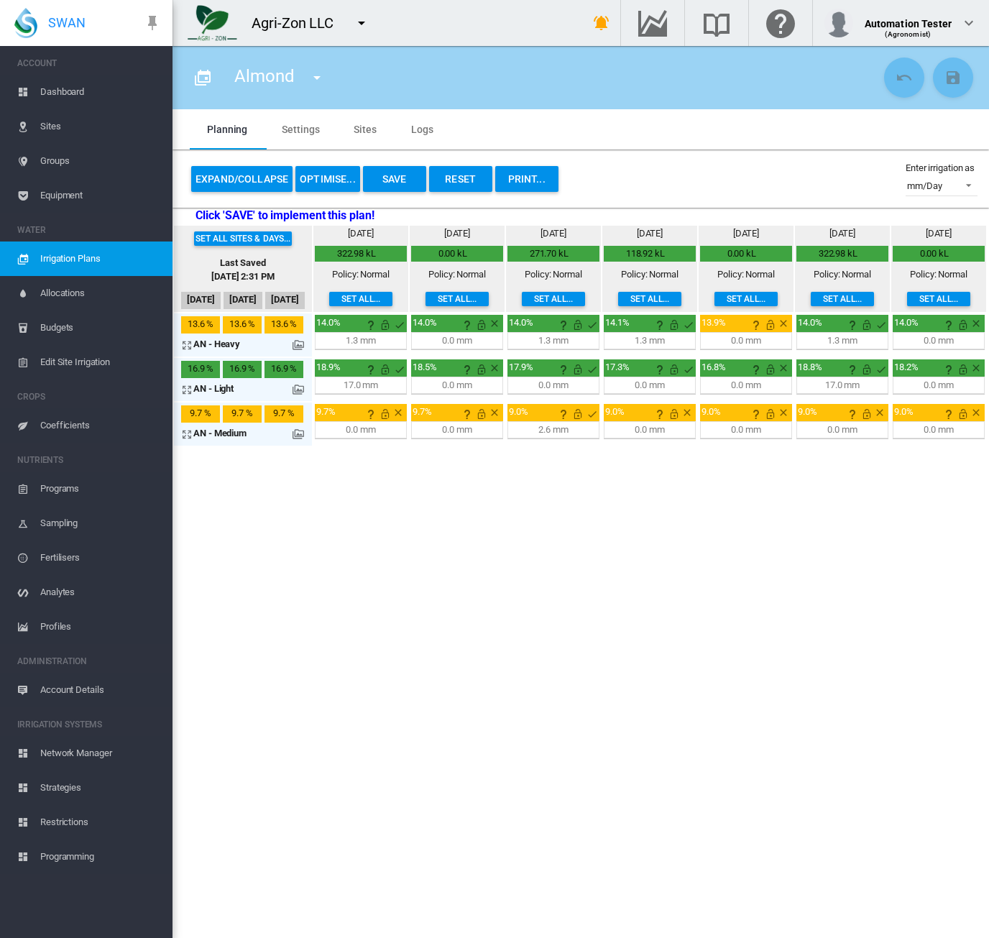
click at [72, 277] on span "Allocations" at bounding box center [100, 293] width 121 height 34
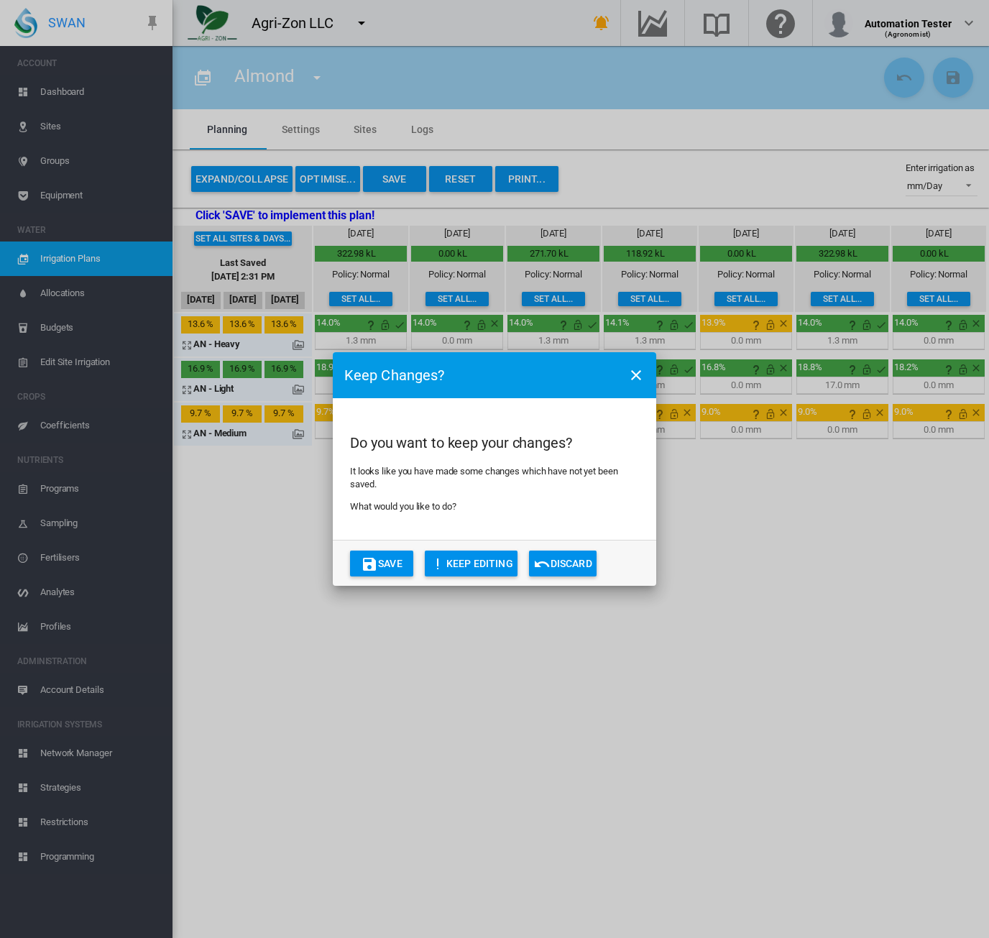
click at [78, 259] on div "Keep Changes? Do you want to keep your changes? It looks like you have made som…" at bounding box center [494, 469] width 989 height 938
click at [542, 559] on md-icon "icon-undo" at bounding box center [541, 564] width 17 height 17
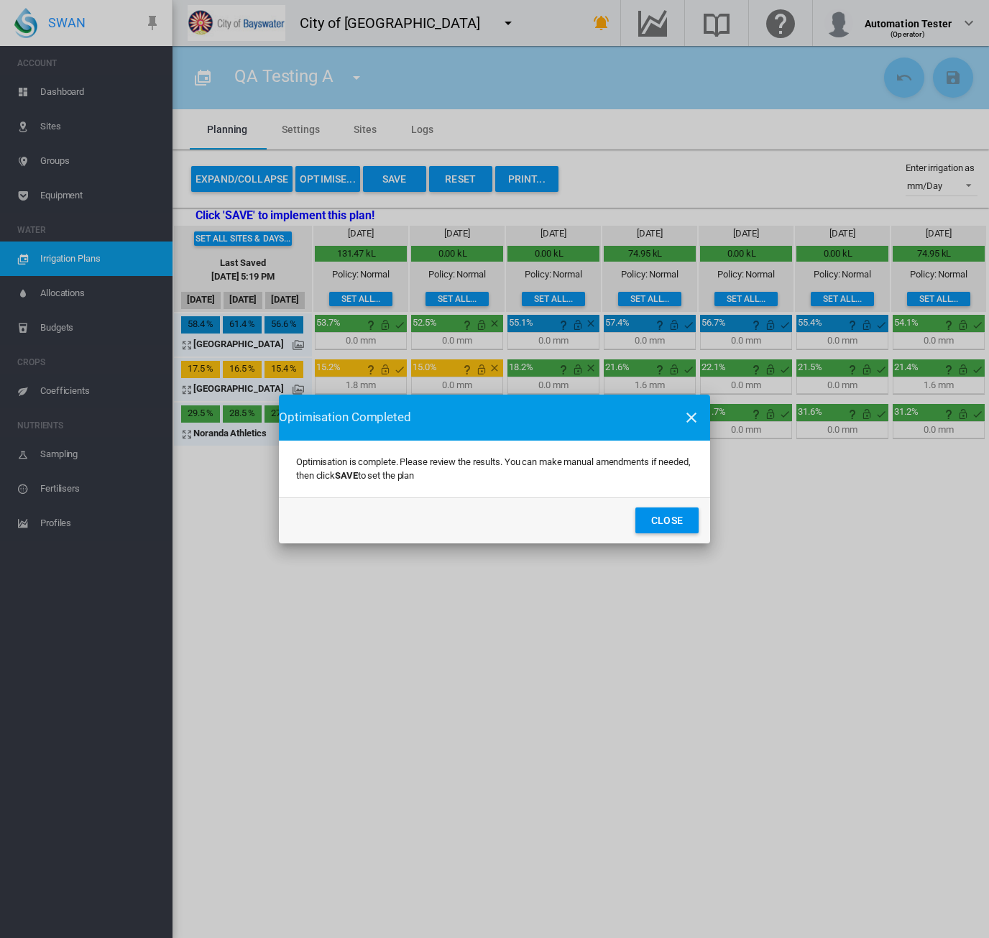
click at [659, 523] on button "Close" at bounding box center [666, 520] width 63 height 26
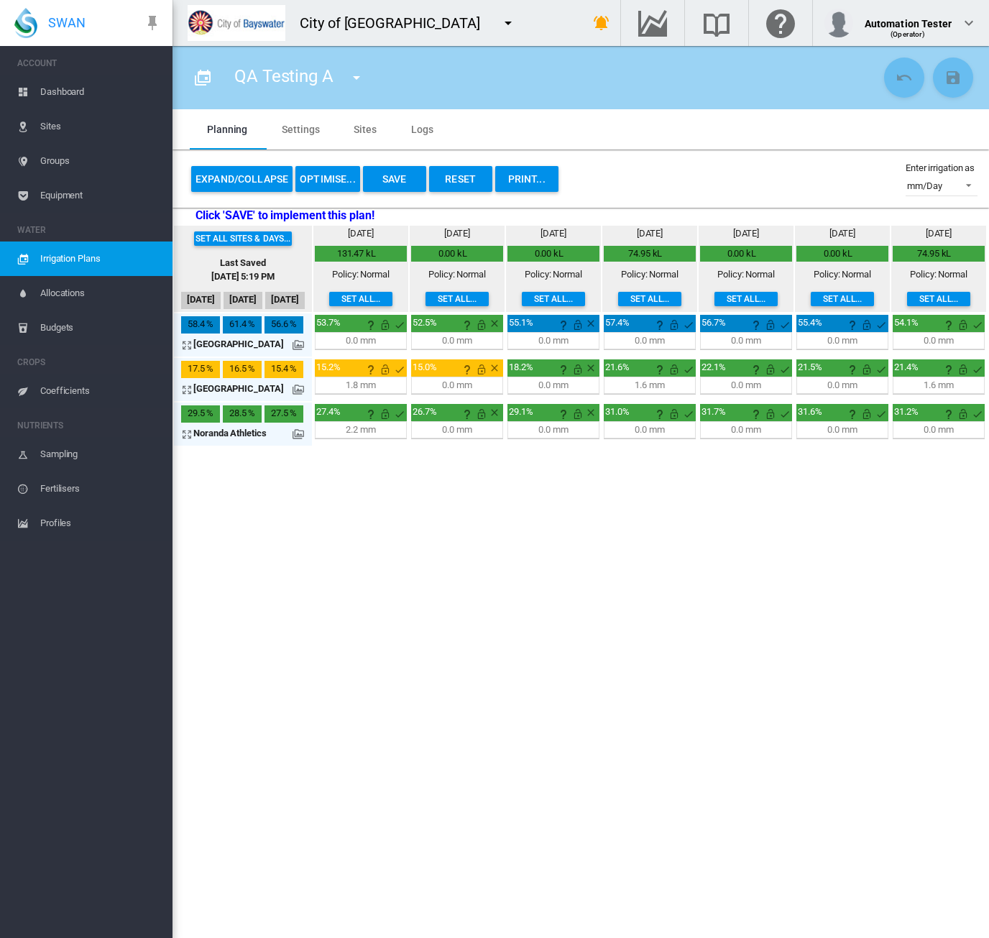
click at [345, 82] on button "button" at bounding box center [356, 77] width 29 height 29
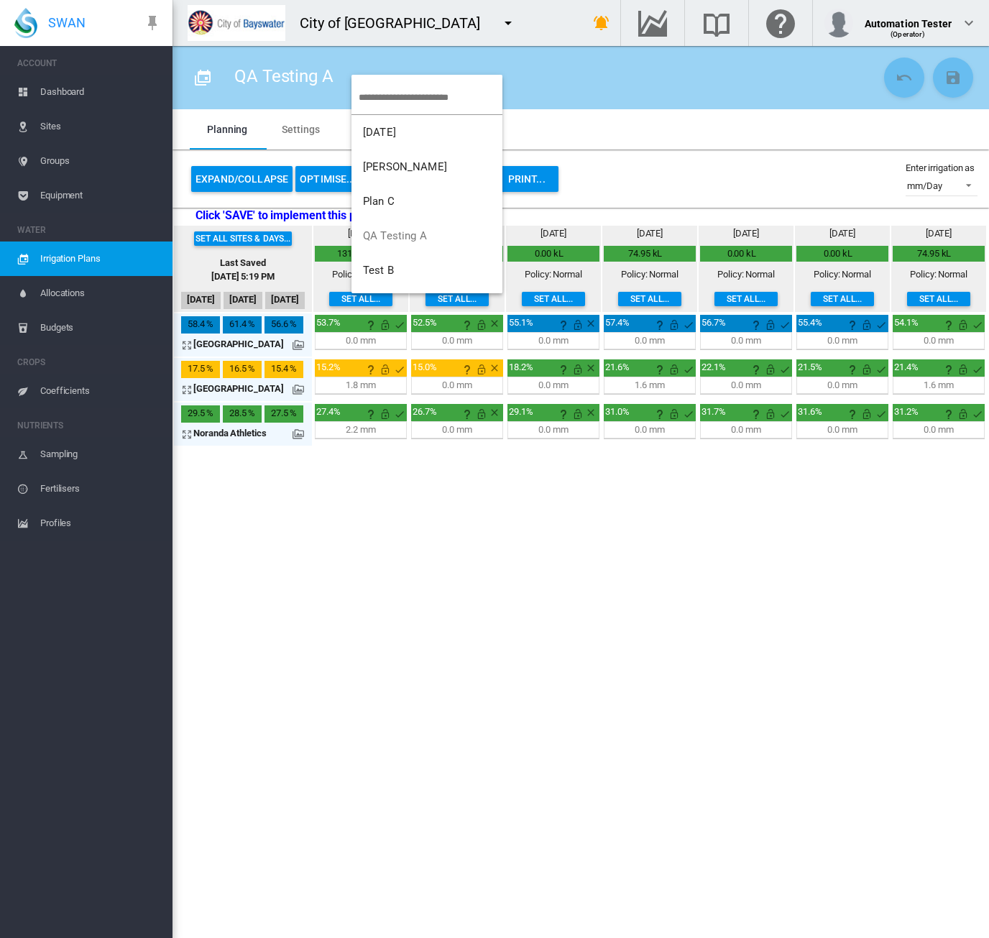
click at [710, 153] on md-backdrop at bounding box center [494, 469] width 989 height 938
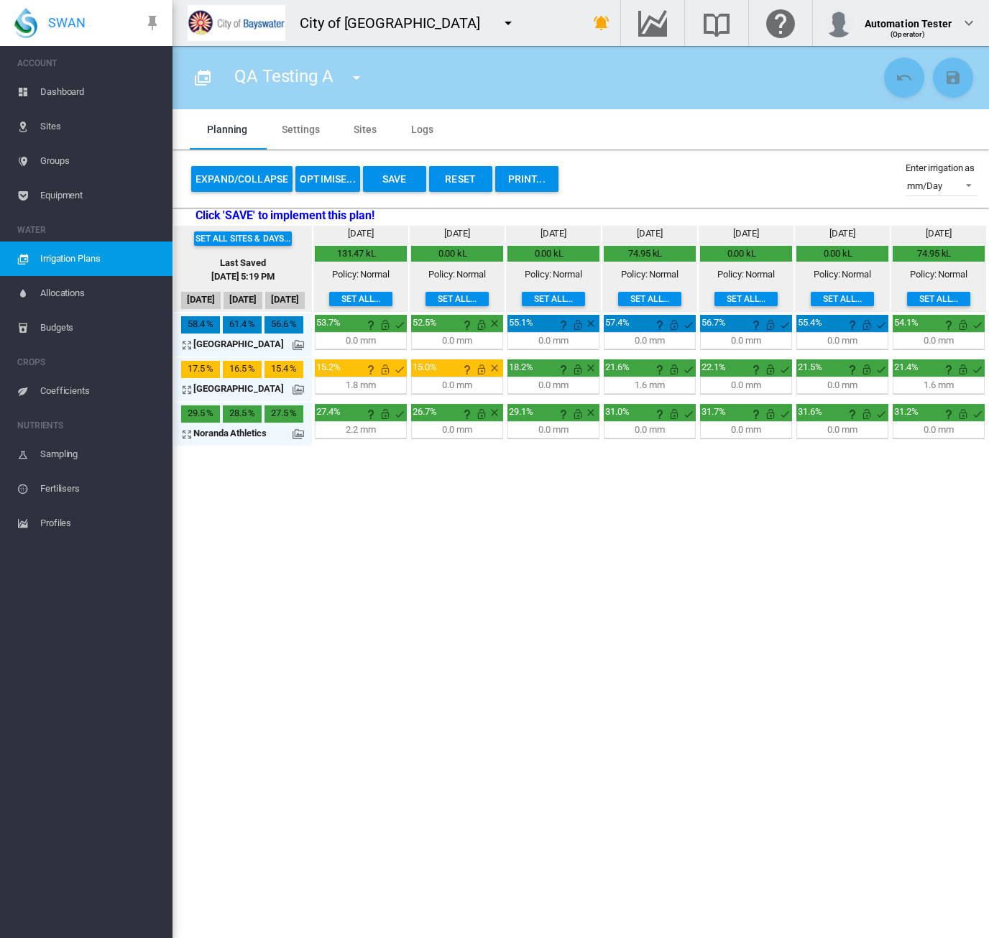
click at [47, 91] on span "Dashboard" at bounding box center [100, 92] width 121 height 34
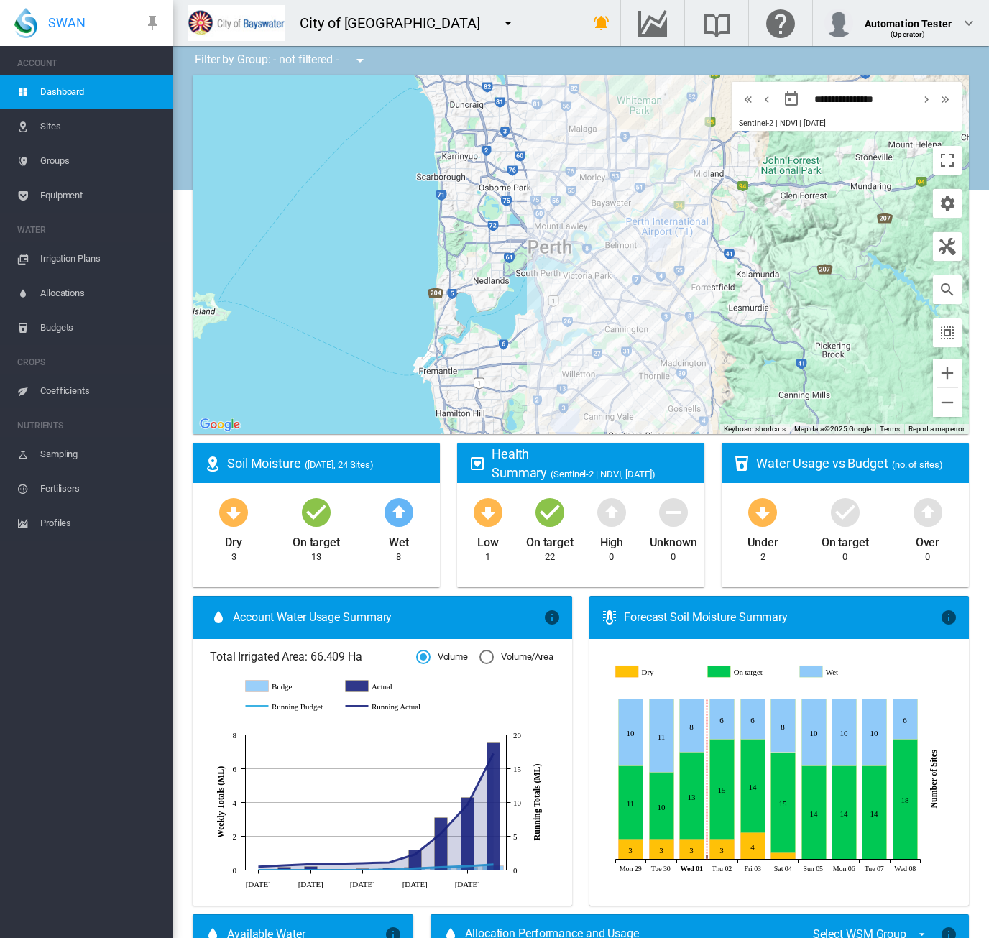
click at [93, 248] on span "Irrigation Plans" at bounding box center [100, 258] width 121 height 34
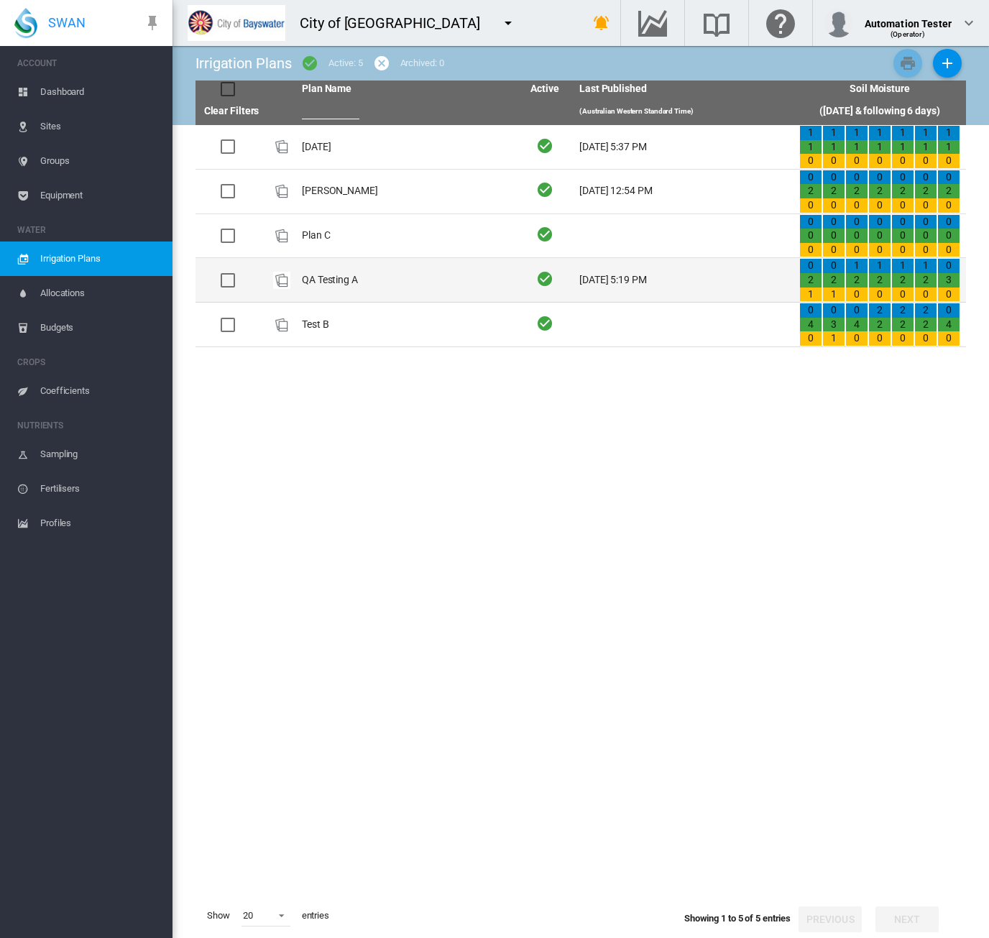
click at [430, 279] on td "QA Testing A" at bounding box center [406, 280] width 220 height 44
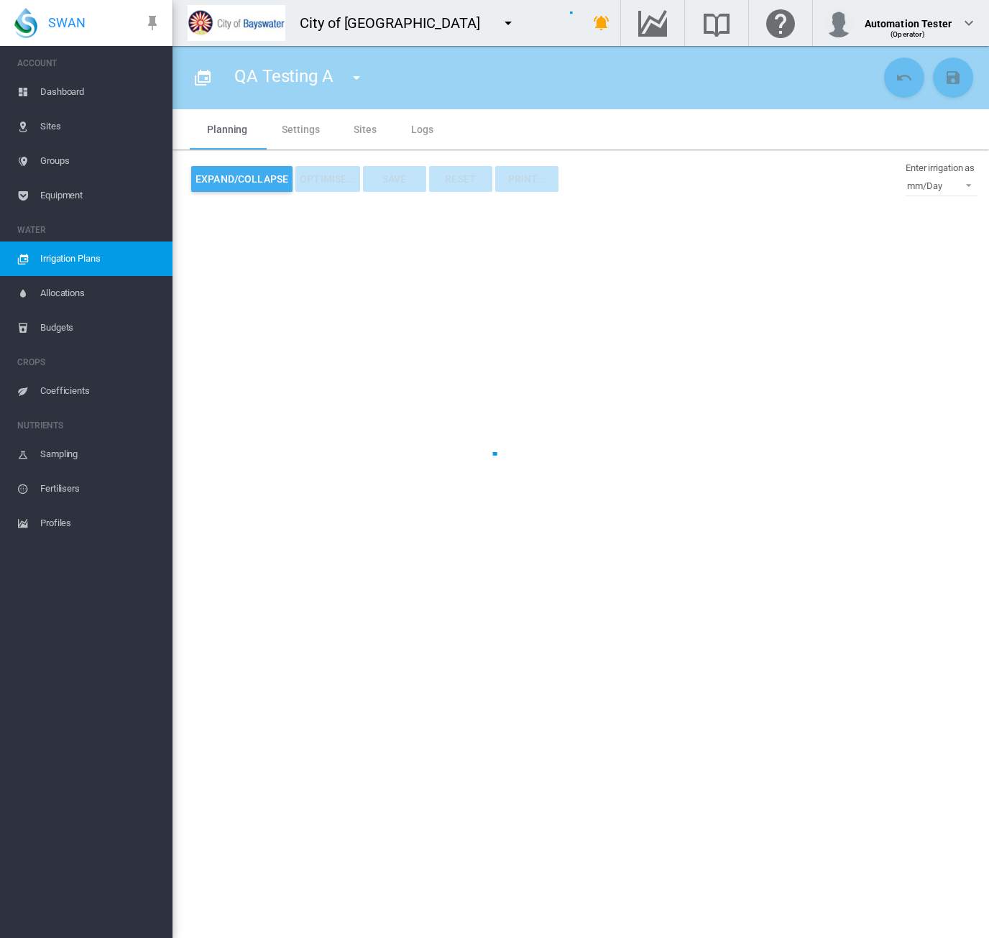
type input "**********"
type input "*"
type input "***"
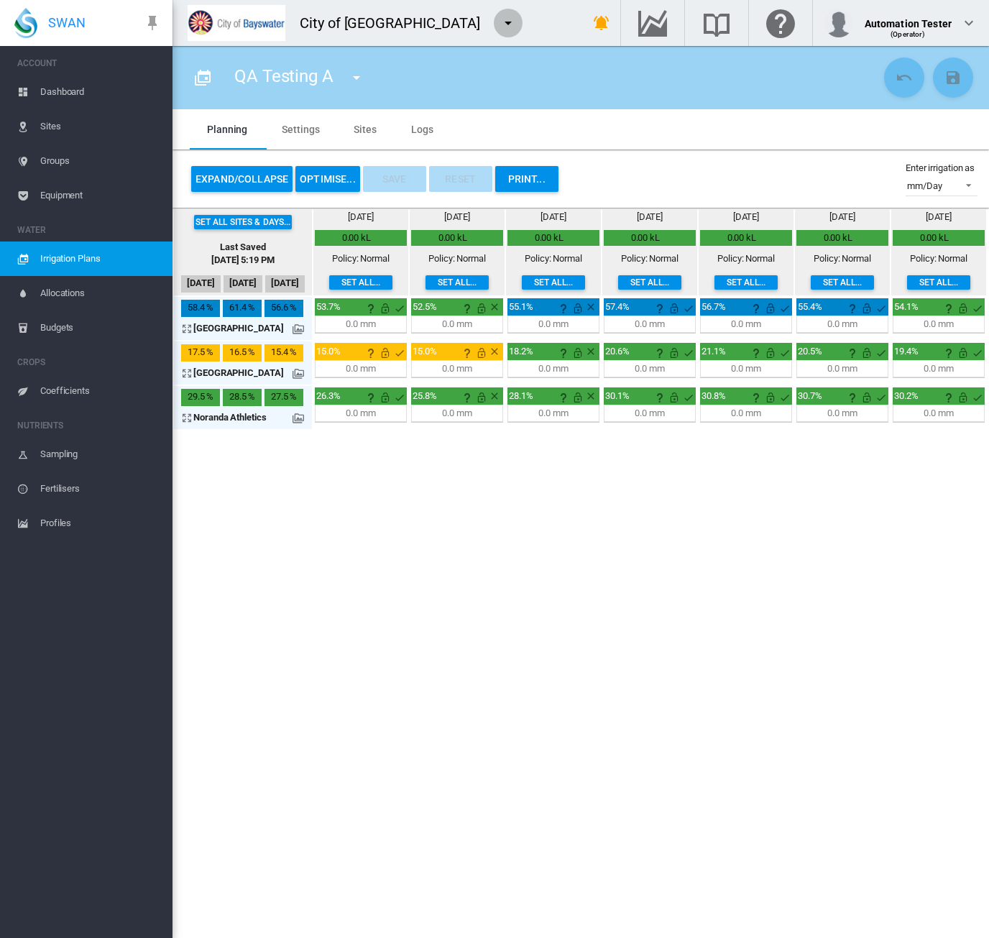
click at [499, 26] on md-icon "icon-menu-down" at bounding box center [507, 22] width 17 height 17
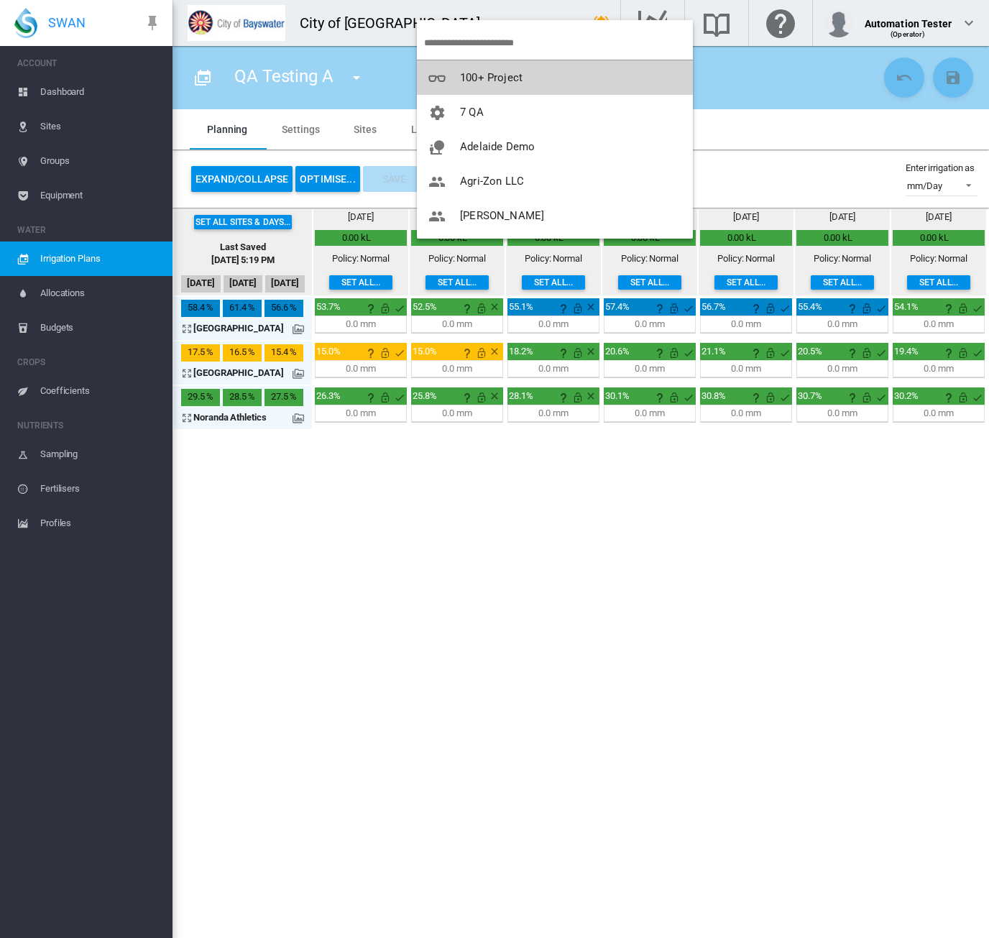
click at [471, 67] on button "100+ Project" at bounding box center [555, 77] width 276 height 34
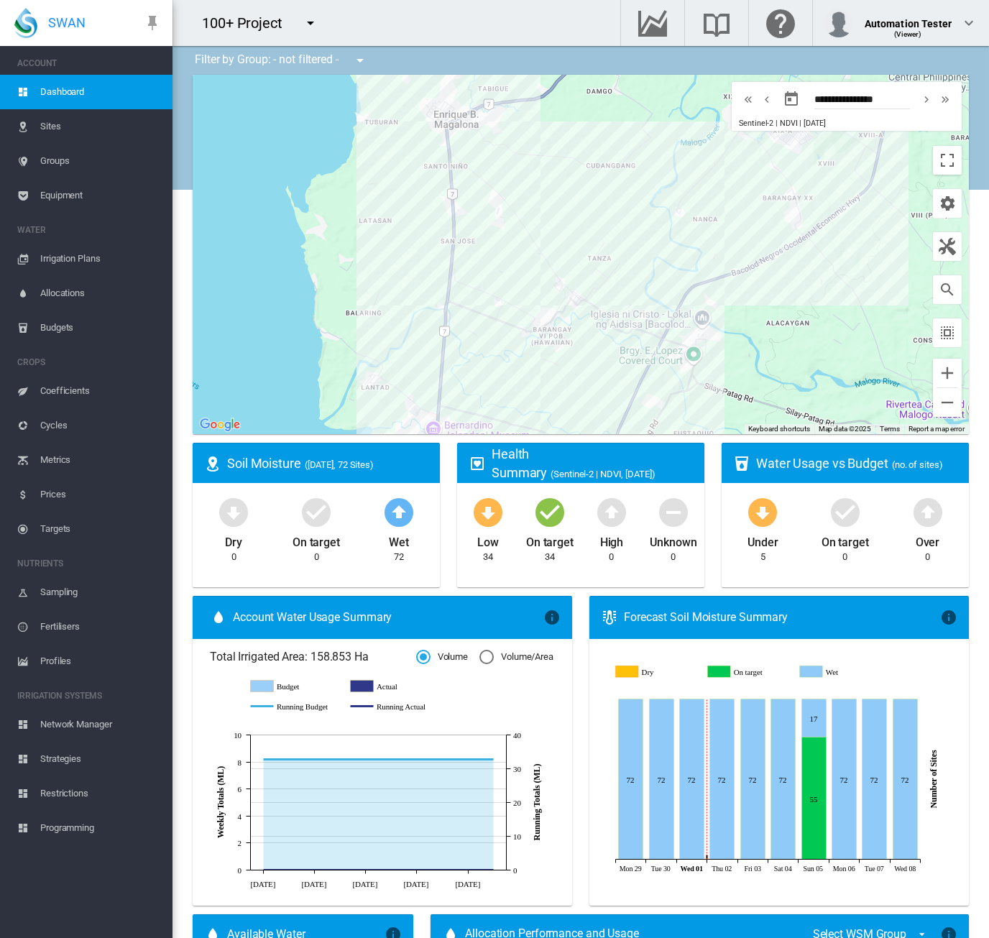
click at [77, 259] on span "Irrigation Plans" at bounding box center [100, 258] width 121 height 34
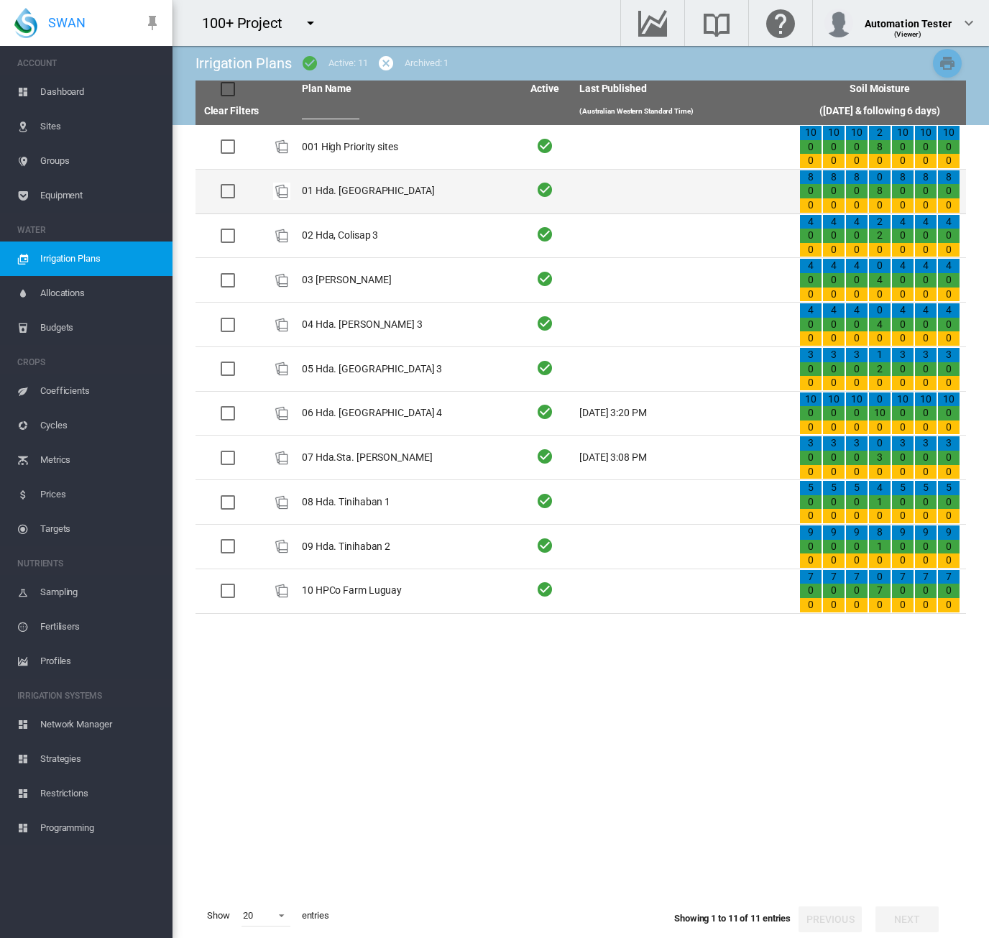
click at [354, 188] on td "01 Hda. Chiquita" at bounding box center [406, 192] width 220 height 44
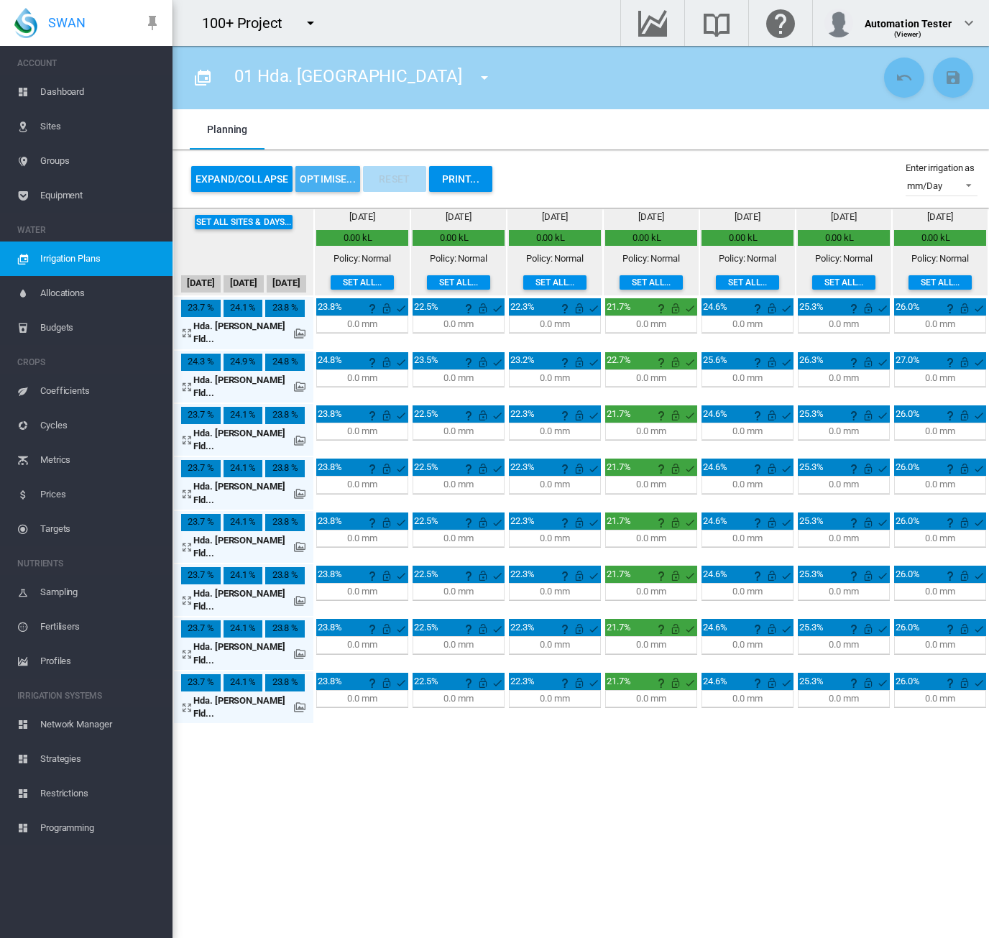
click at [323, 178] on button "OPTIMISE..." at bounding box center [327, 179] width 65 height 26
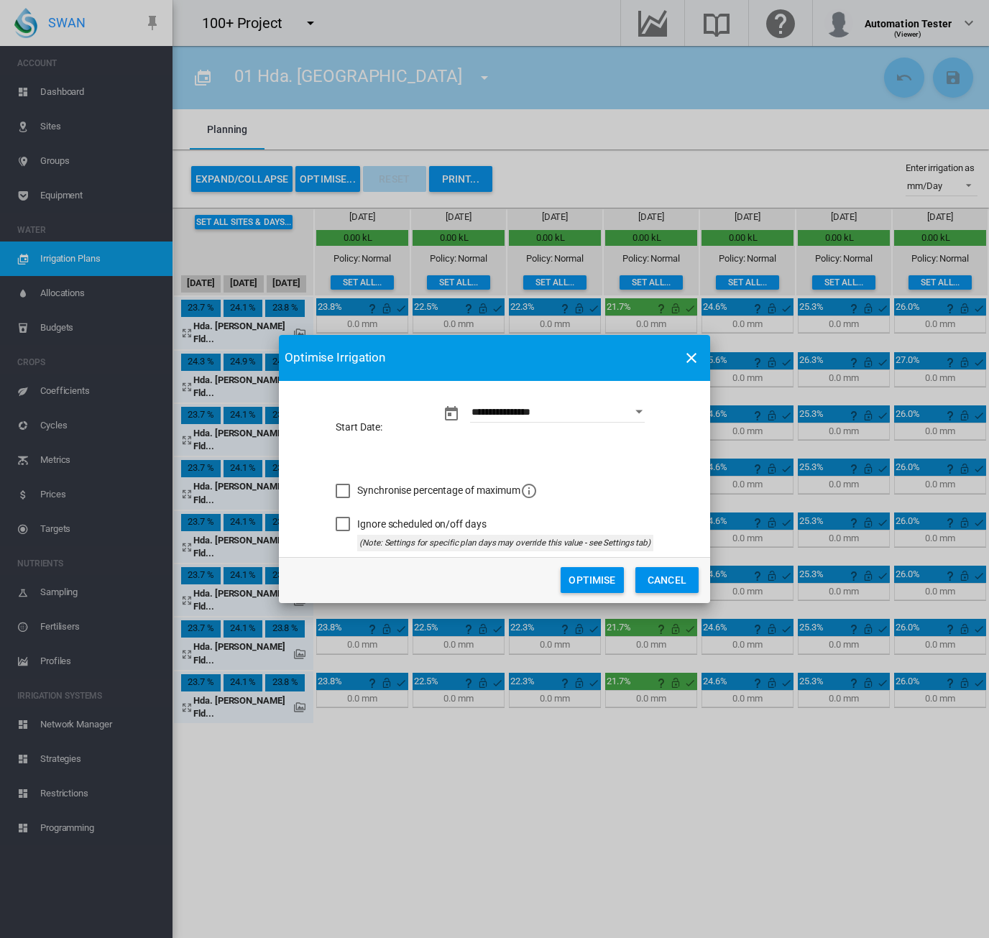
click at [579, 583] on button "Optimise" at bounding box center [592, 580] width 63 height 26
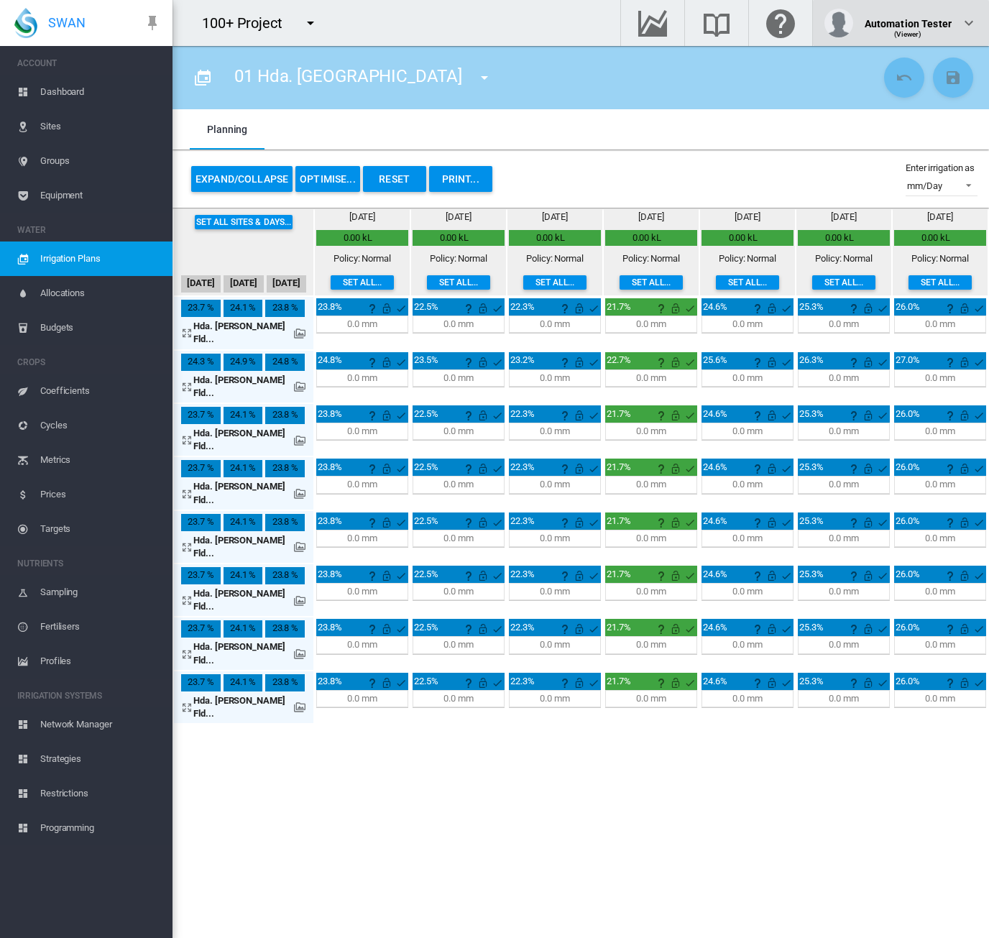
click at [983, 20] on button "Automation Tester (Viewer)" at bounding box center [901, 23] width 176 height 46
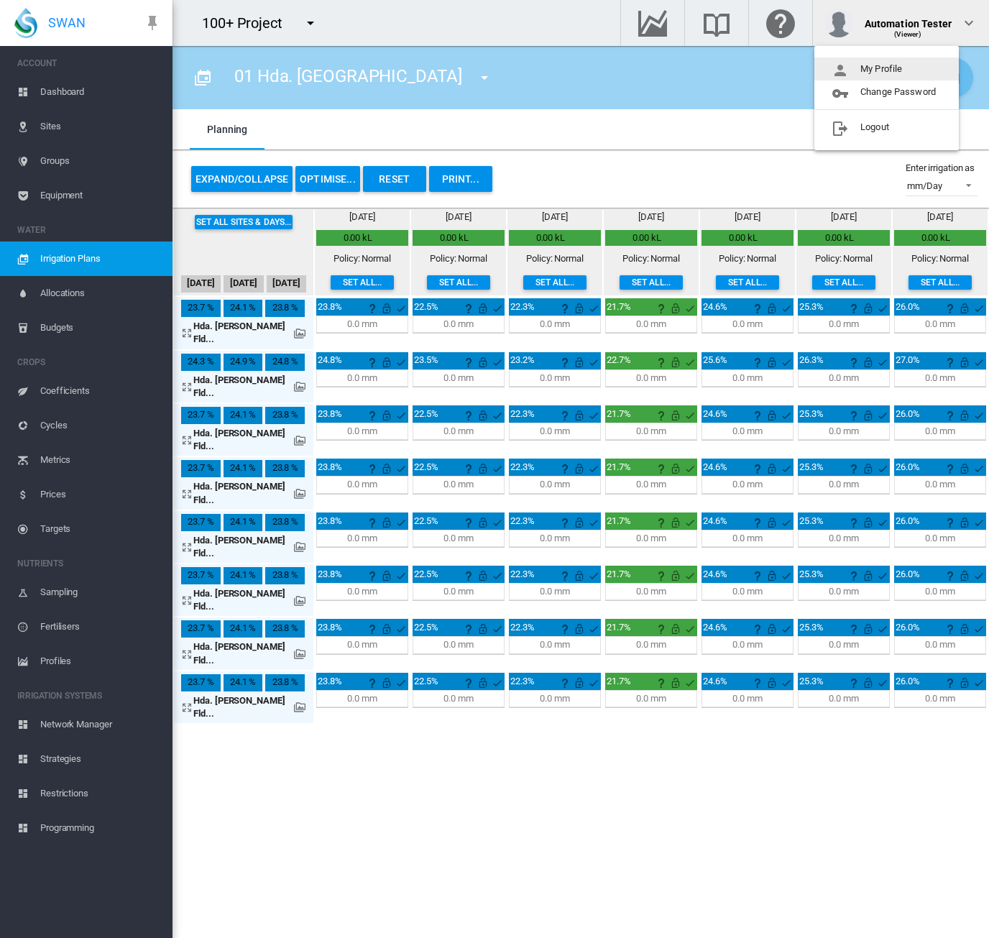
click at [262, 18] on md-backdrop at bounding box center [494, 469] width 989 height 938
click at [299, 20] on button "button" at bounding box center [310, 23] width 29 height 29
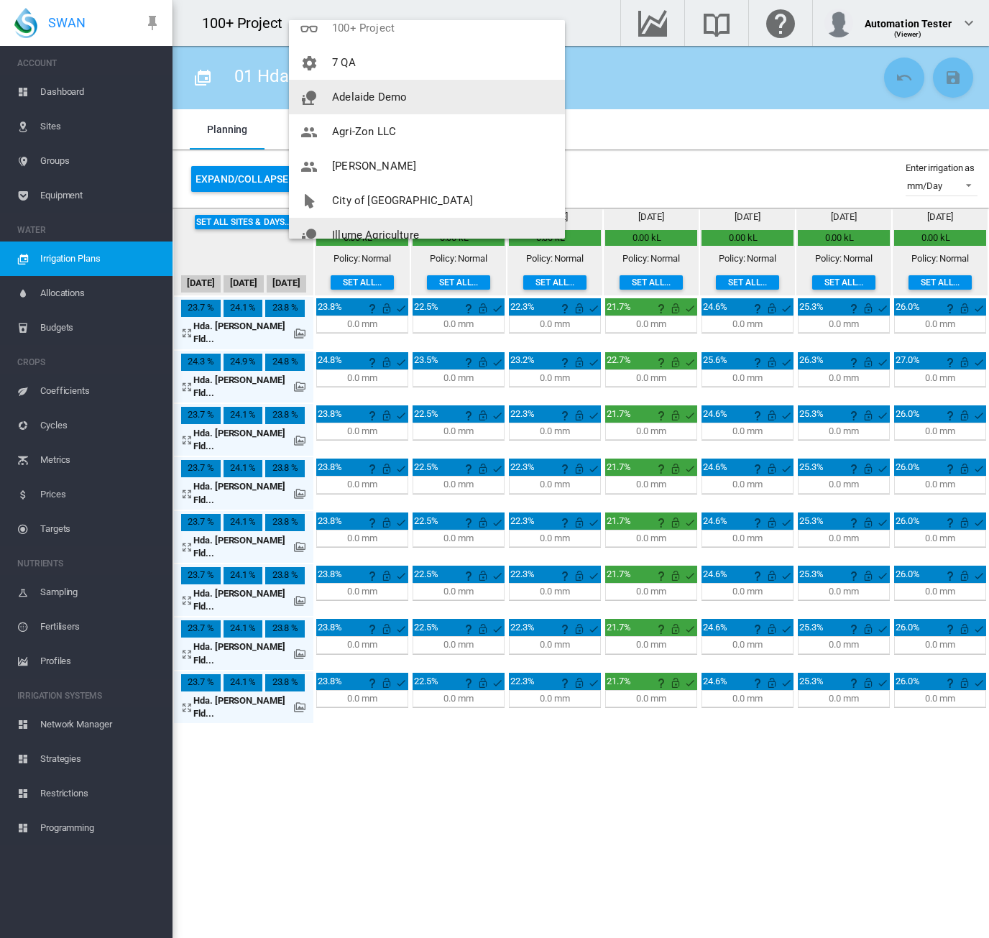
scroll to position [29, 0]
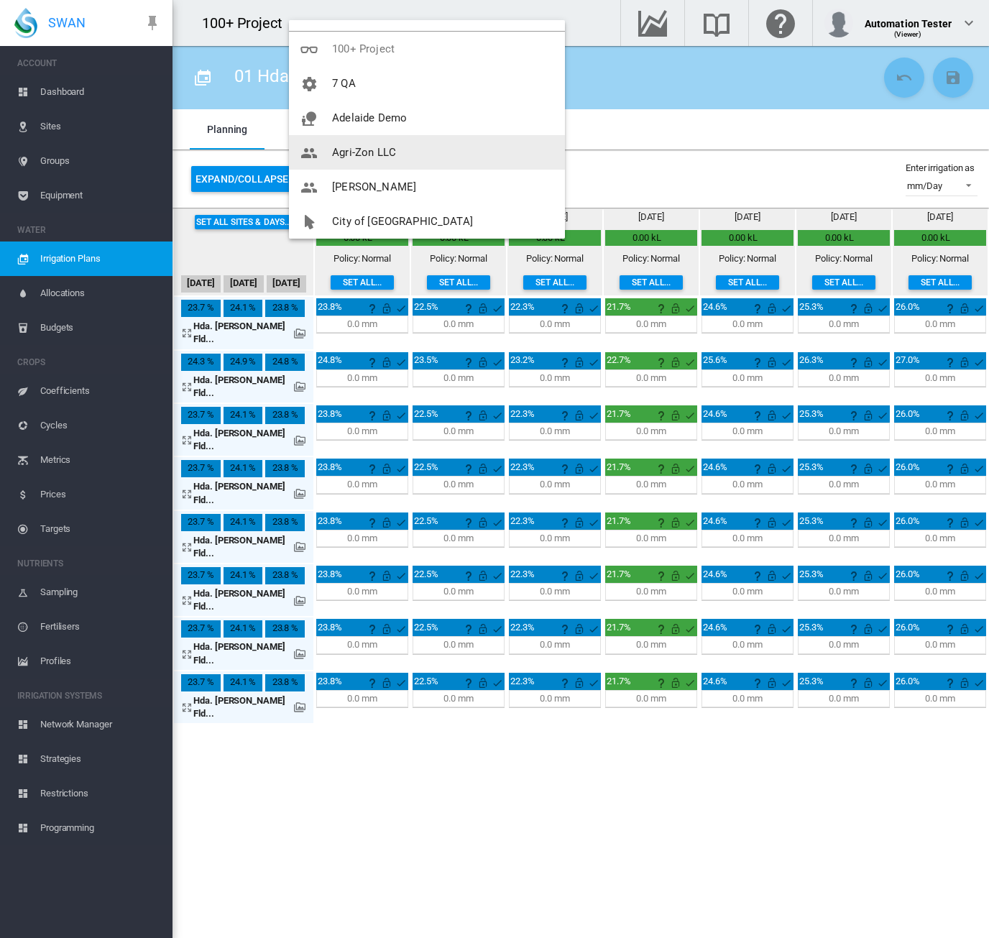
click at [425, 145] on button "Agri-Zon LLC" at bounding box center [427, 152] width 276 height 34
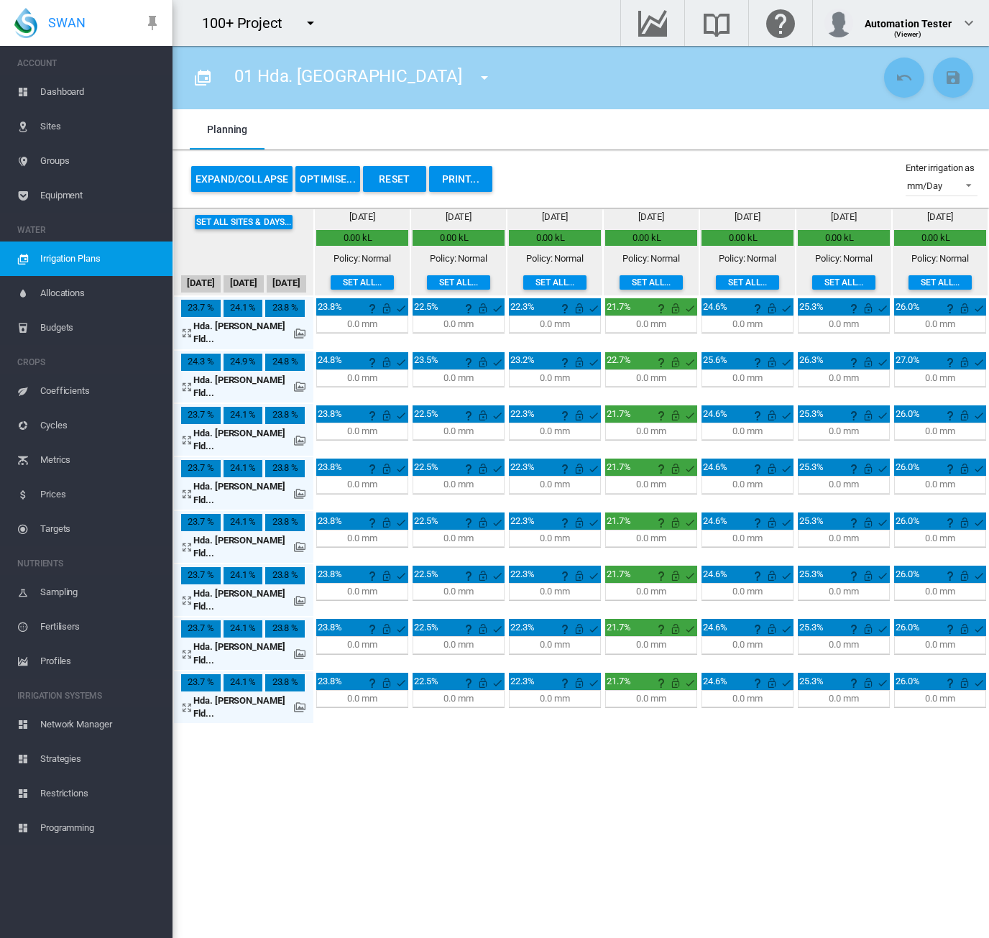
click at [706, 754] on section "01 Hda. Chiquita 001 High Priority sites 01 Hda. Chiquita 02 Hda, Colisap 3" at bounding box center [580, 492] width 816 height 892
click at [46, 86] on span "Dashboard" at bounding box center [100, 92] width 121 height 34
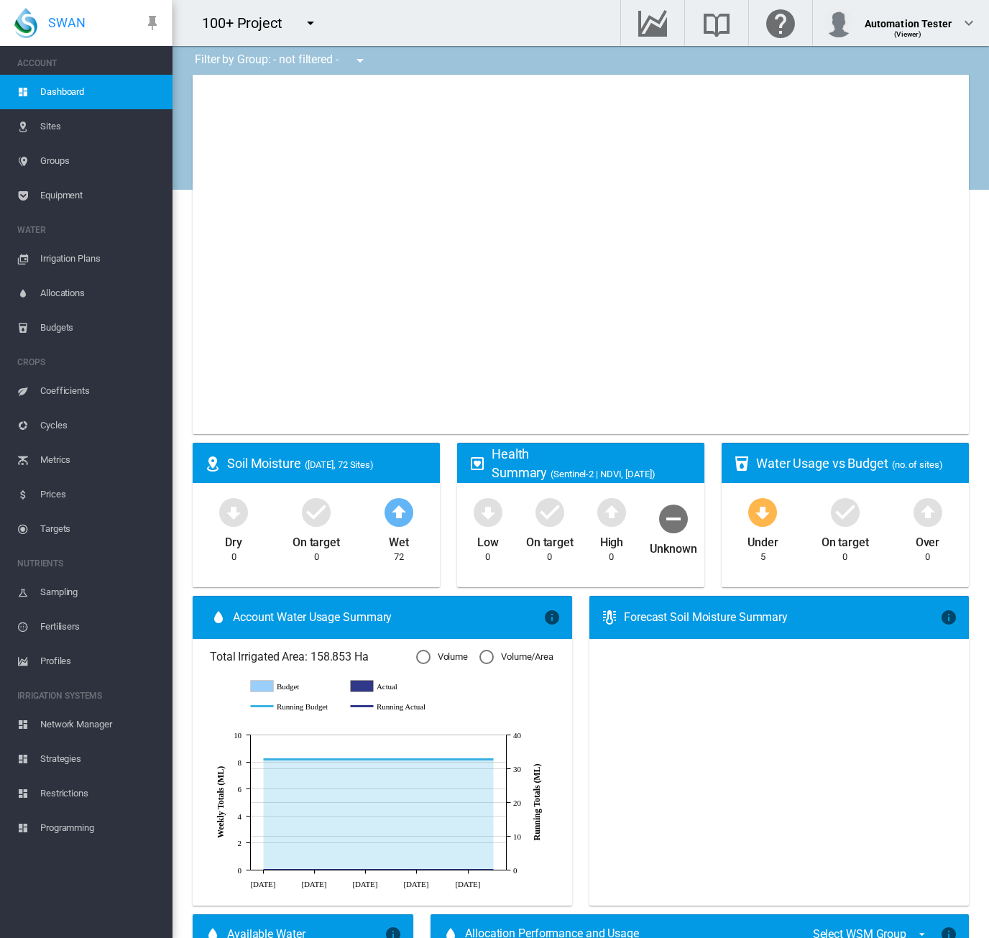
type input "**********"
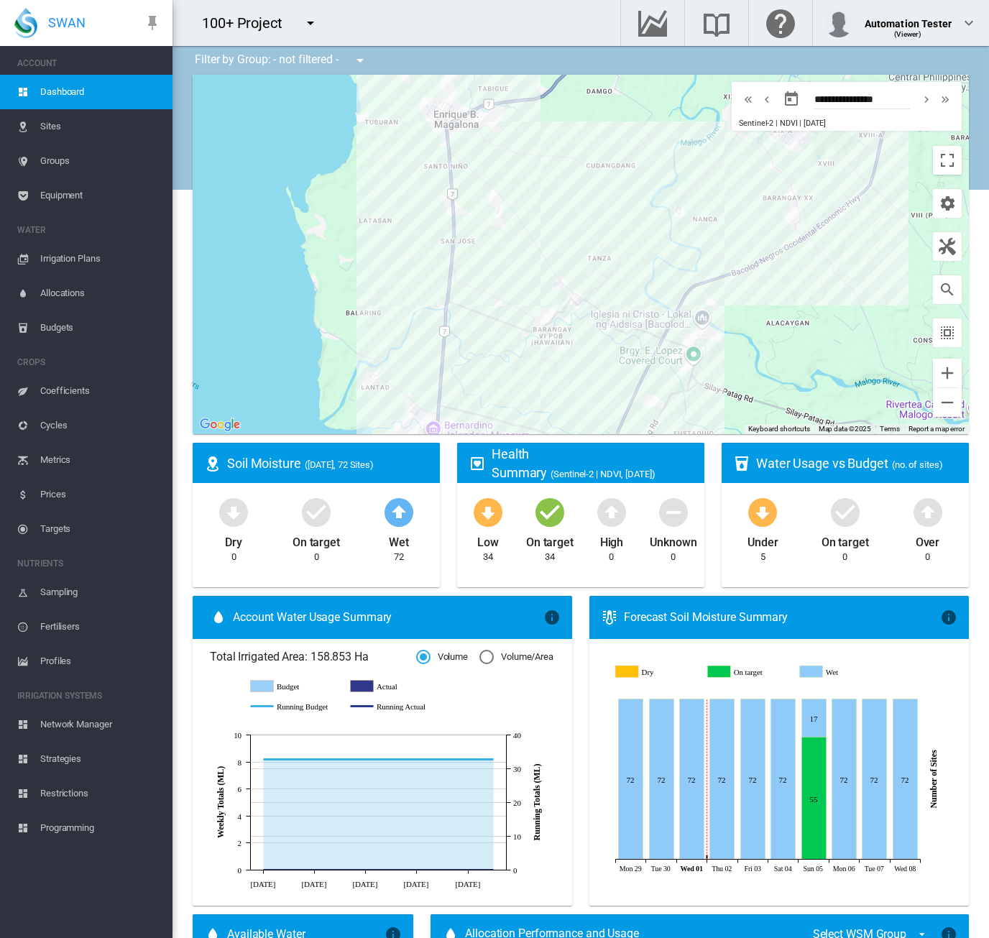
click at [308, 25] on md-icon "icon-menu-down" at bounding box center [310, 22] width 17 height 17
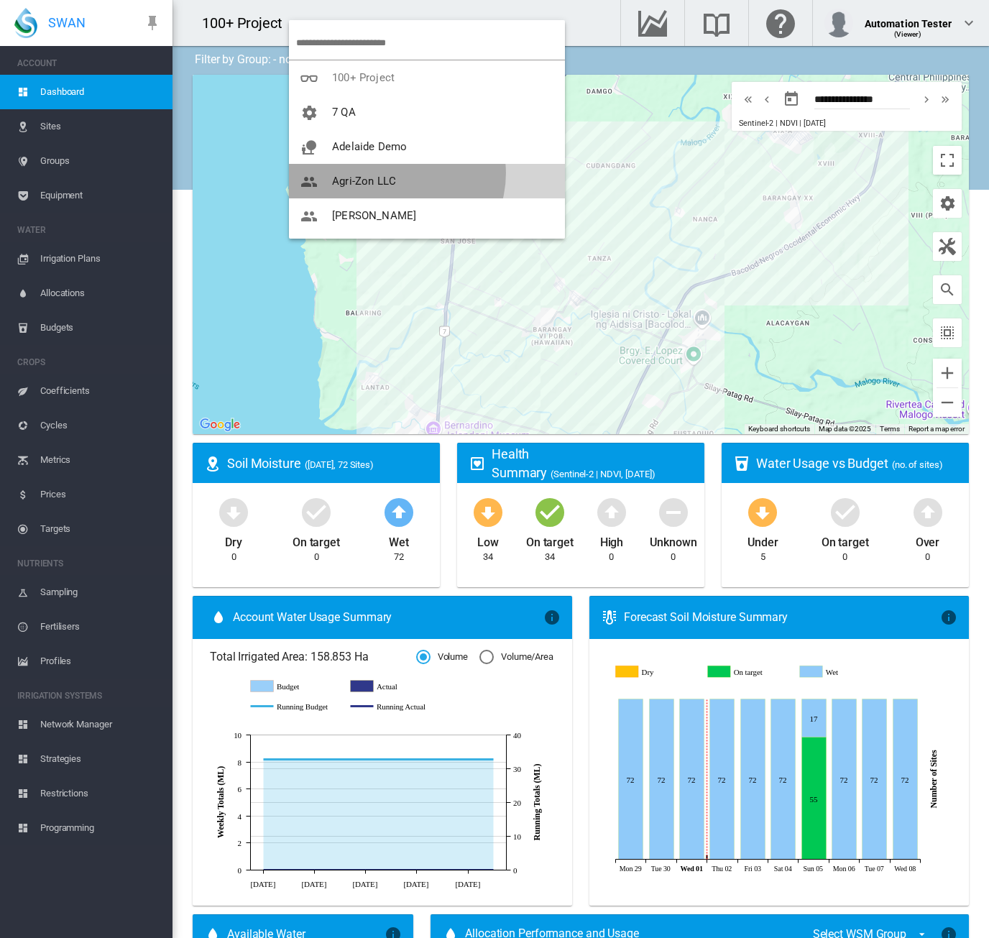
click at [395, 173] on button "Agri-Zon LLC" at bounding box center [427, 181] width 276 height 34
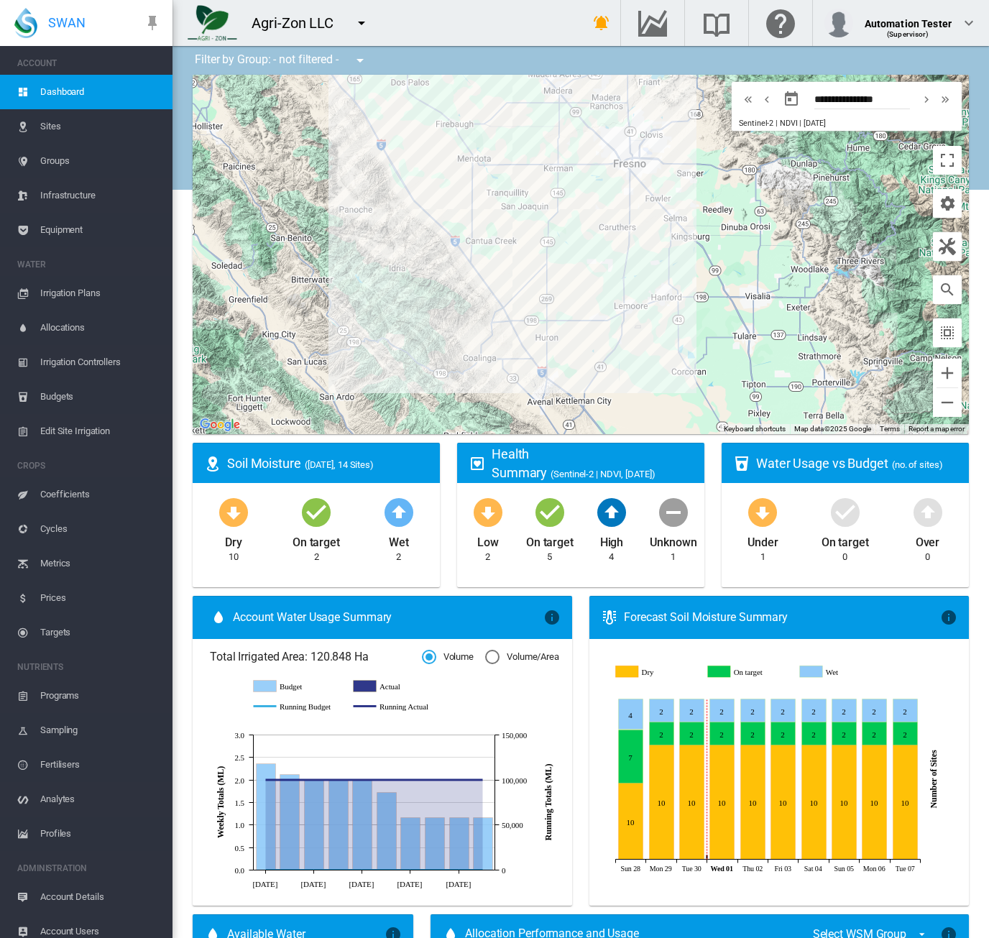
click at [82, 296] on span "Irrigation Plans" at bounding box center [100, 293] width 121 height 34
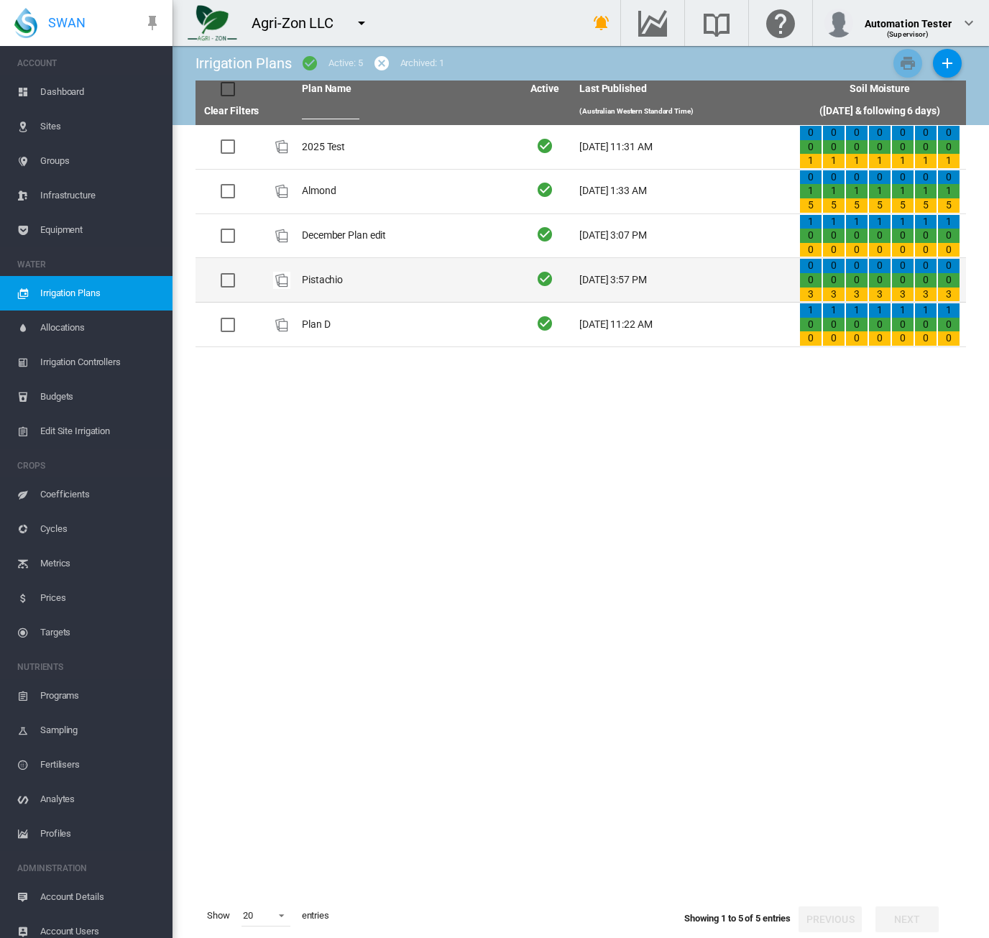
click at [381, 287] on td "Pistachio" at bounding box center [406, 280] width 220 height 44
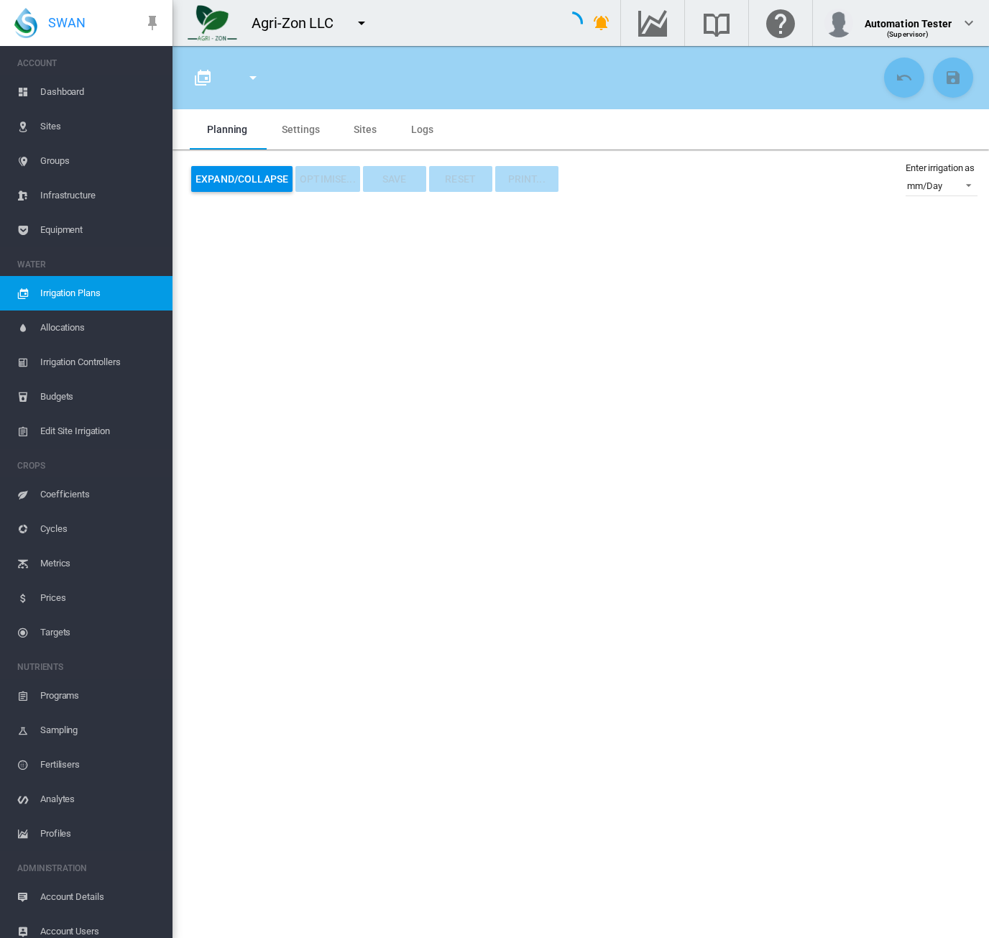
type input "*********"
type input "*"
type input "*****"
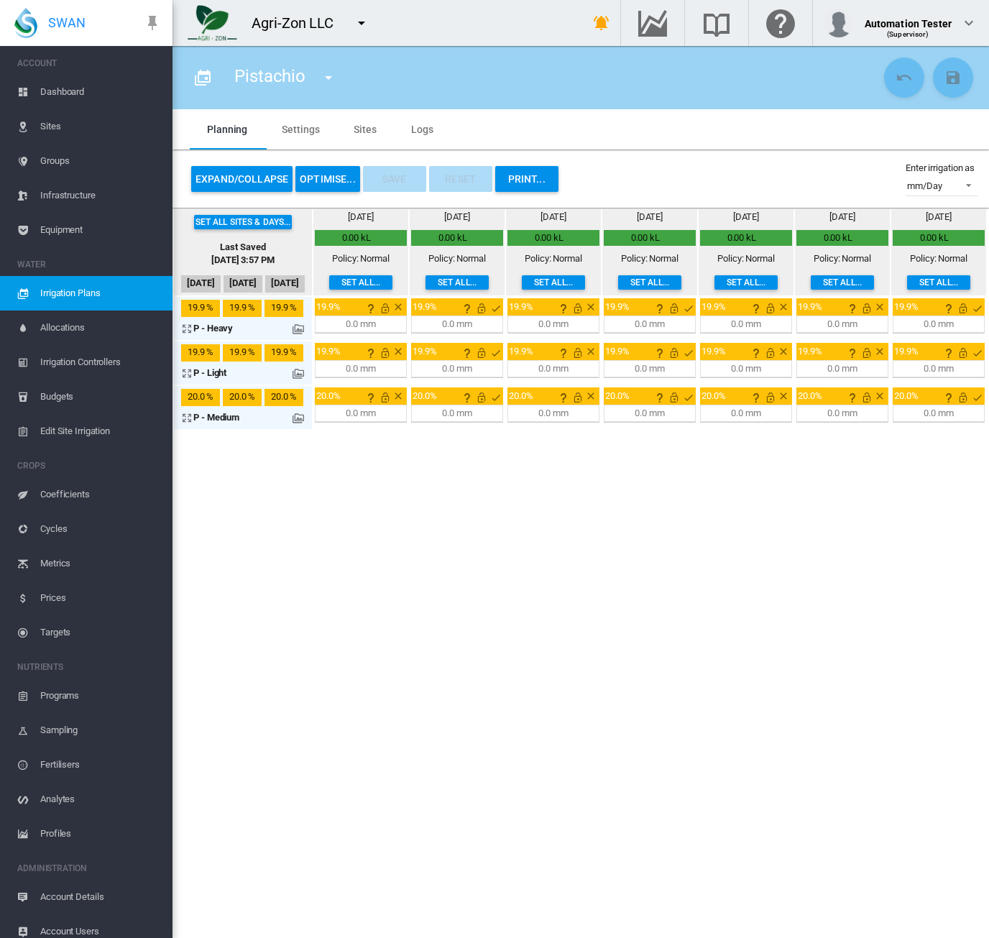
click at [313, 176] on button "OPTIMISE..." at bounding box center [327, 179] width 65 height 26
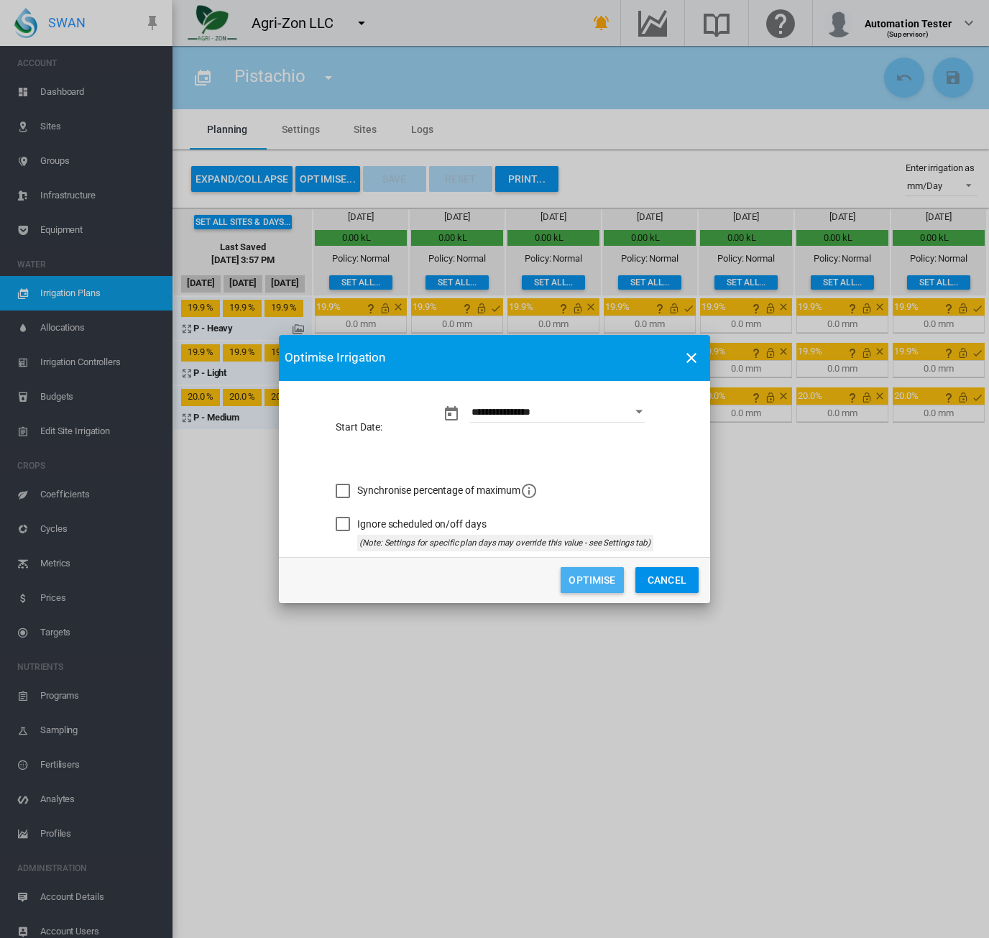
click at [579, 581] on button "Optimise" at bounding box center [592, 580] width 63 height 26
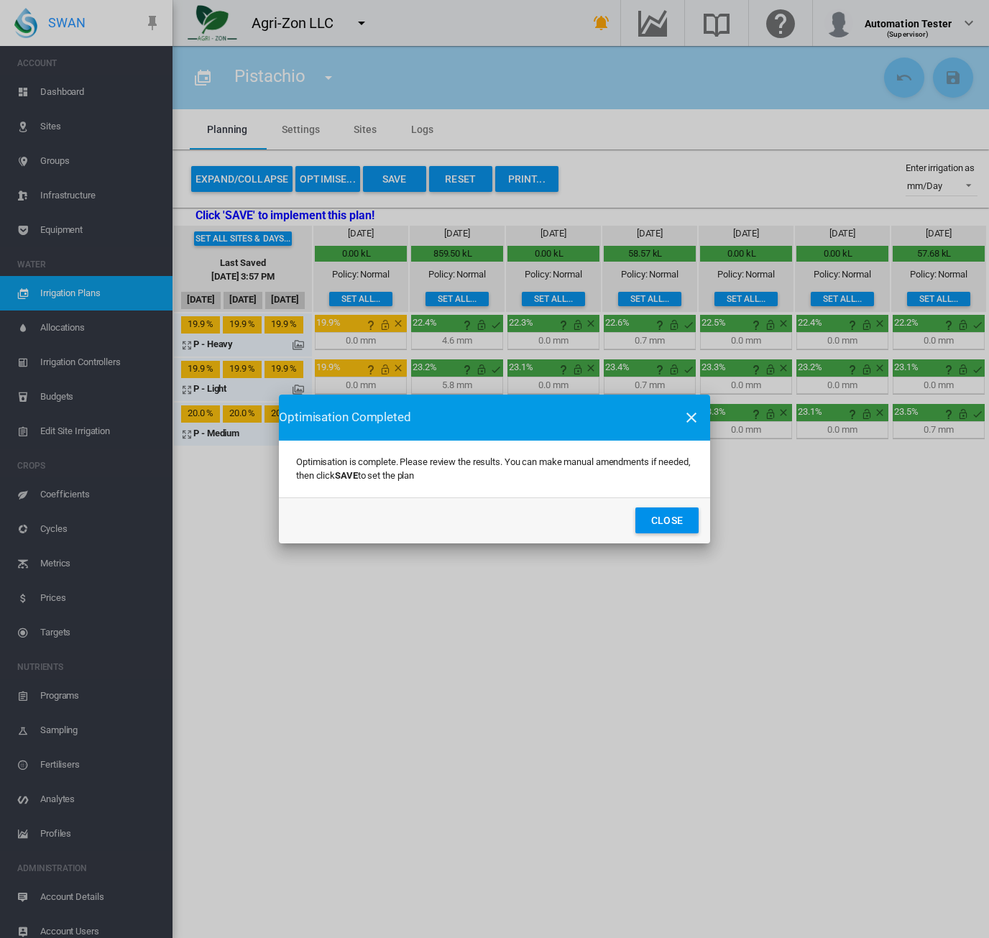
click at [668, 527] on button "Close" at bounding box center [666, 520] width 63 height 26
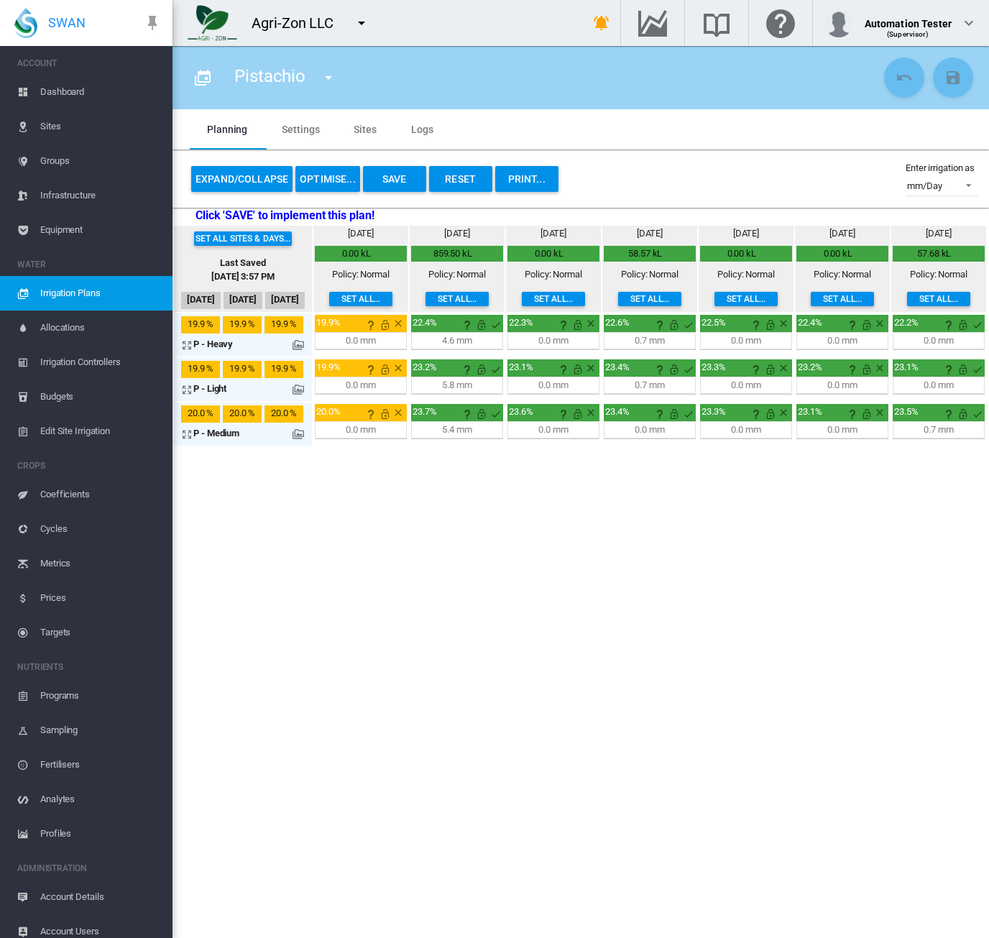
click at [74, 315] on span "Allocations" at bounding box center [100, 327] width 121 height 34
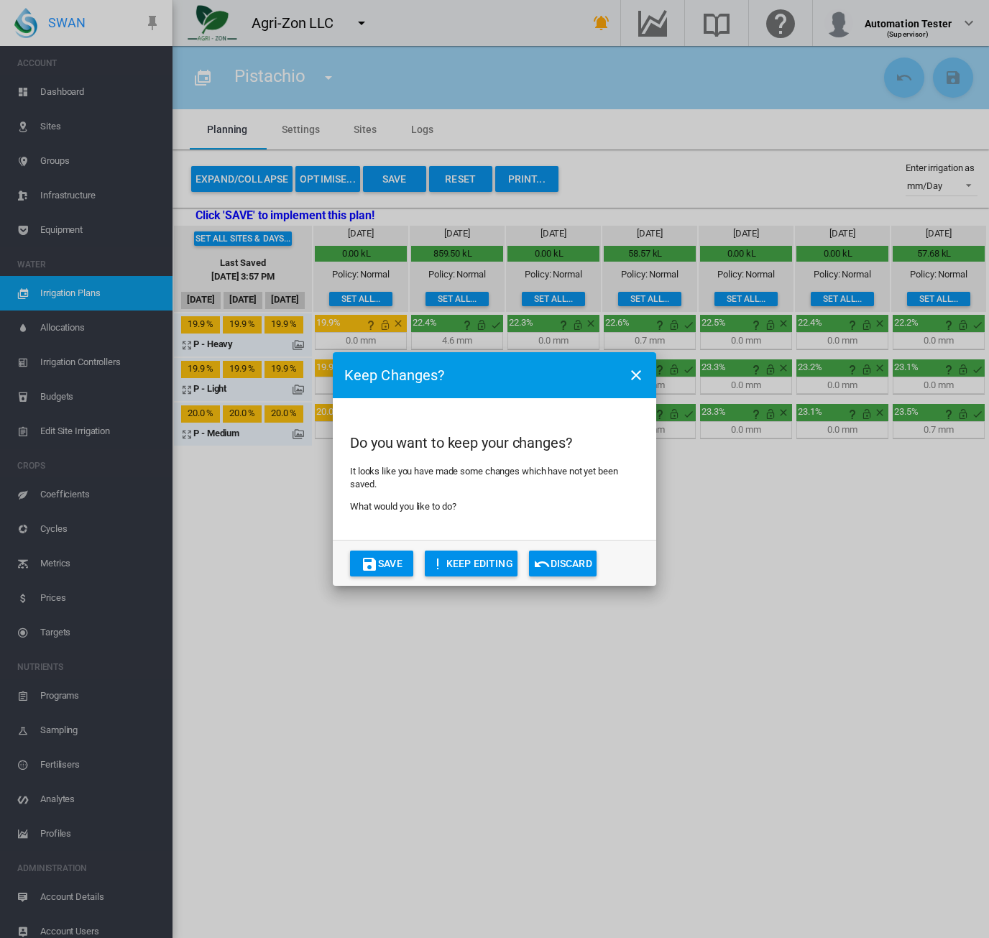
click at [552, 561] on button "Discard" at bounding box center [563, 564] width 68 height 26
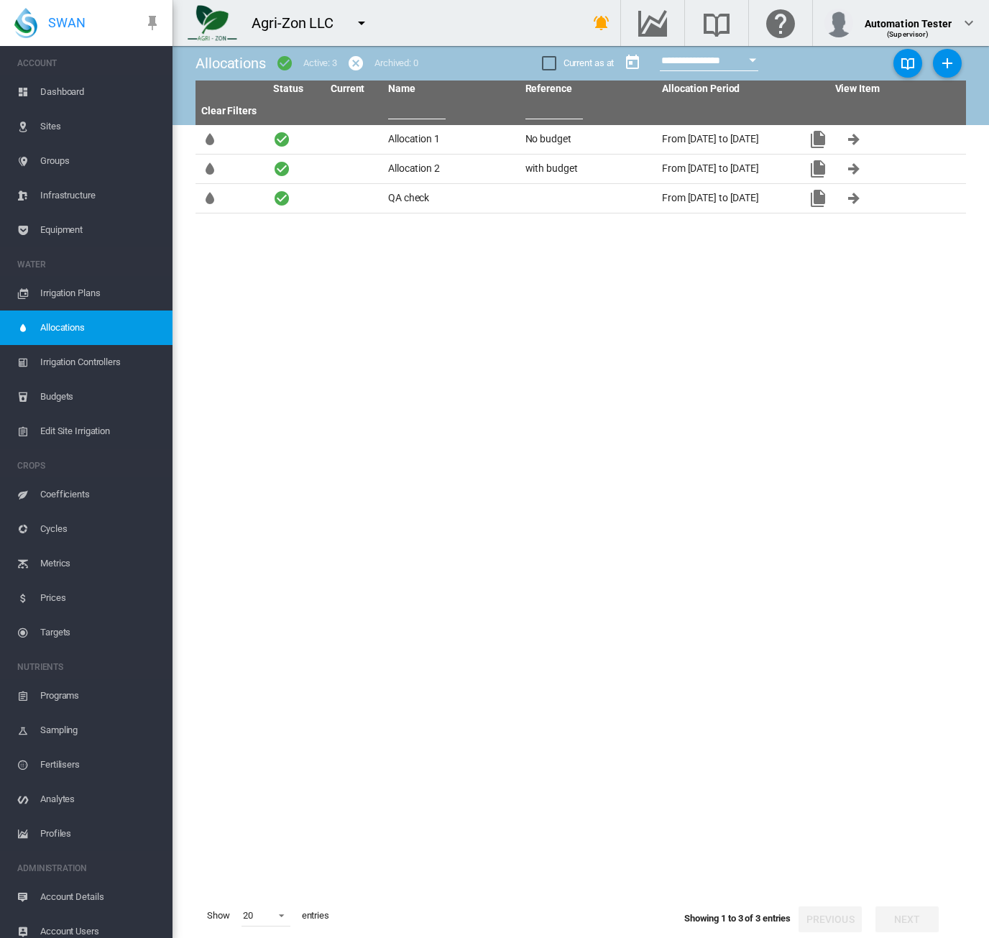
click at [359, 21] on md-icon "icon-menu-down" at bounding box center [361, 22] width 17 height 17
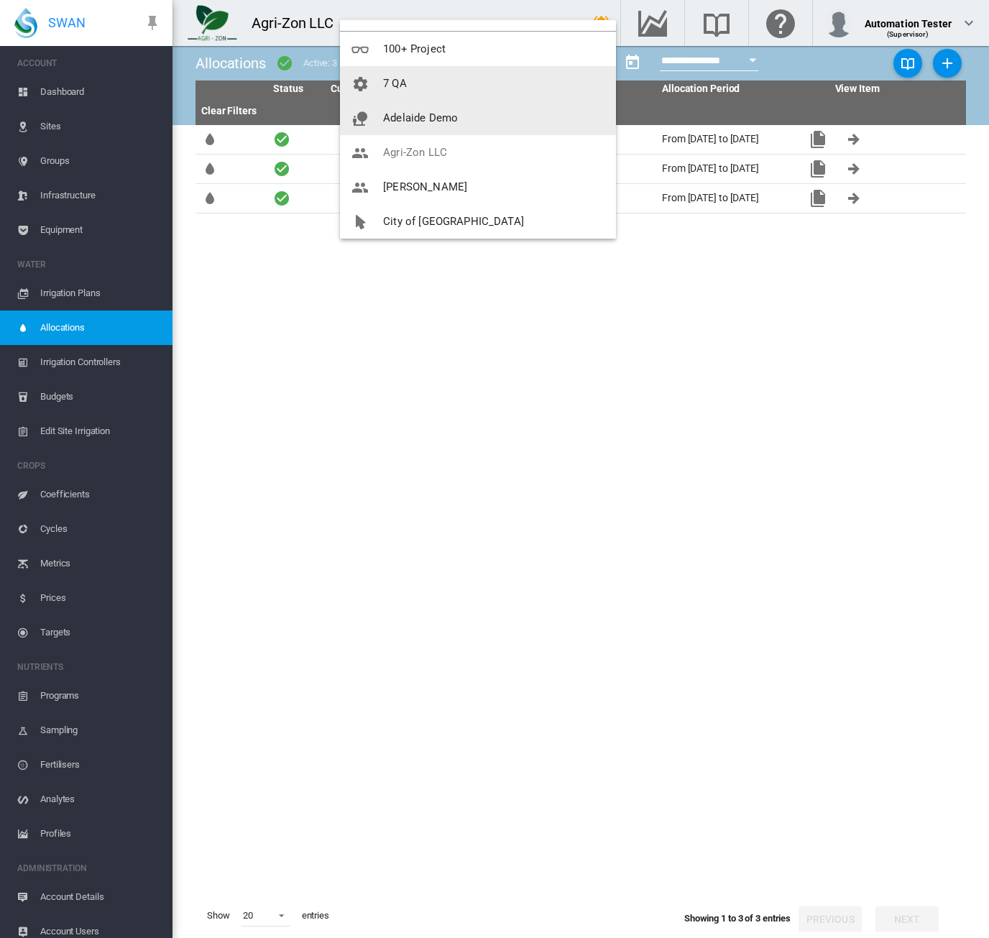
scroll to position [172, 0]
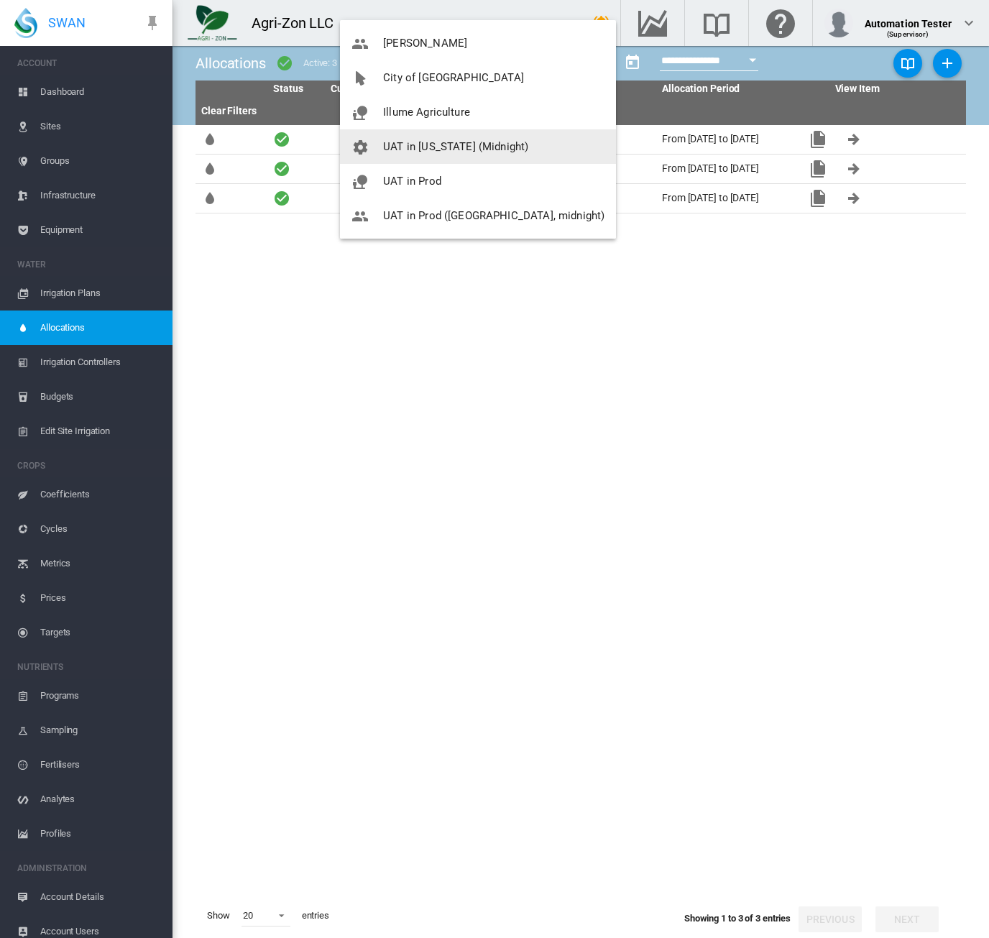
click at [441, 149] on span "UAT in [US_STATE] (Midnight)" at bounding box center [455, 146] width 145 height 13
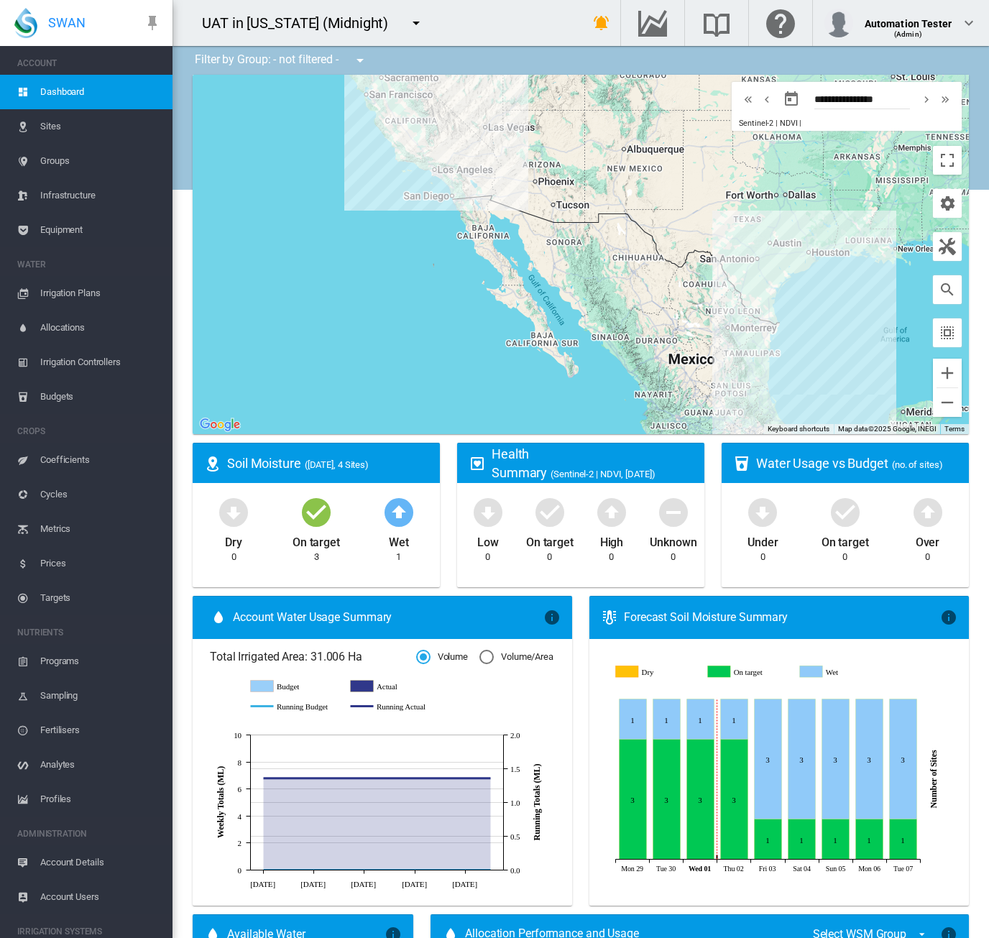
click at [68, 284] on span "Irrigation Plans" at bounding box center [100, 293] width 121 height 34
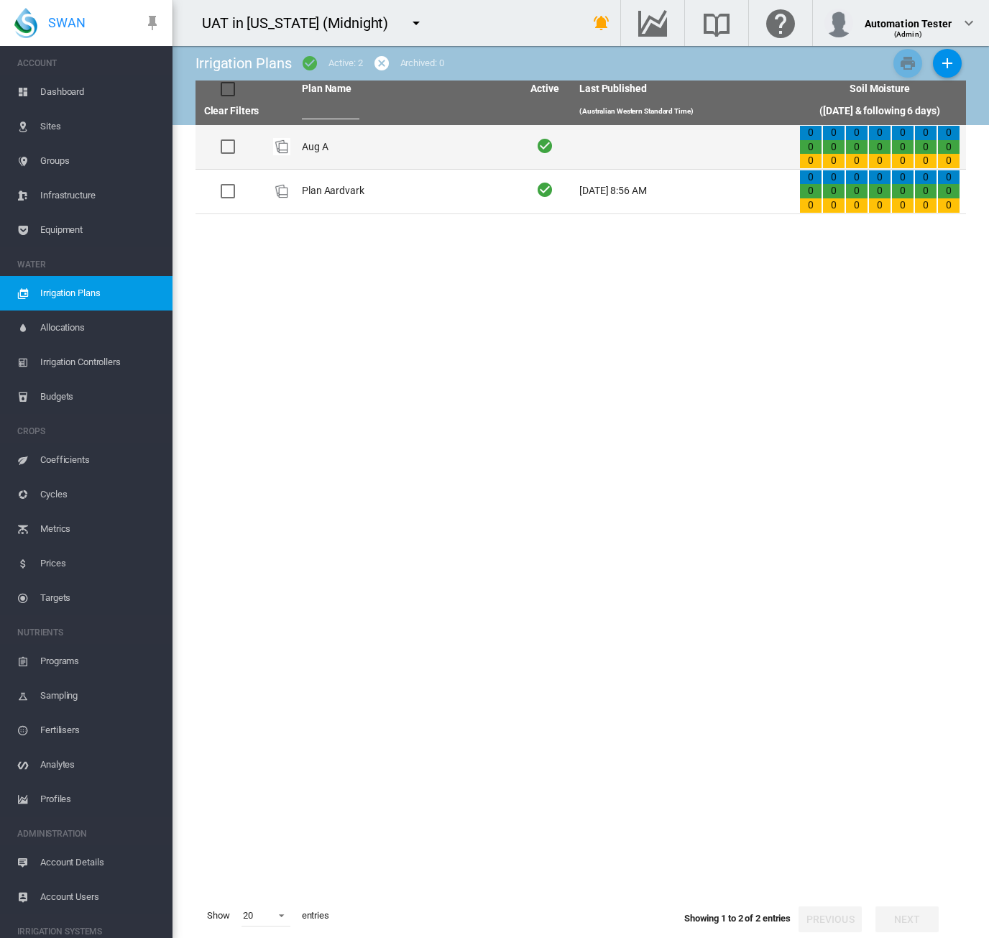
click at [385, 159] on td "Aug A" at bounding box center [406, 147] width 220 height 44
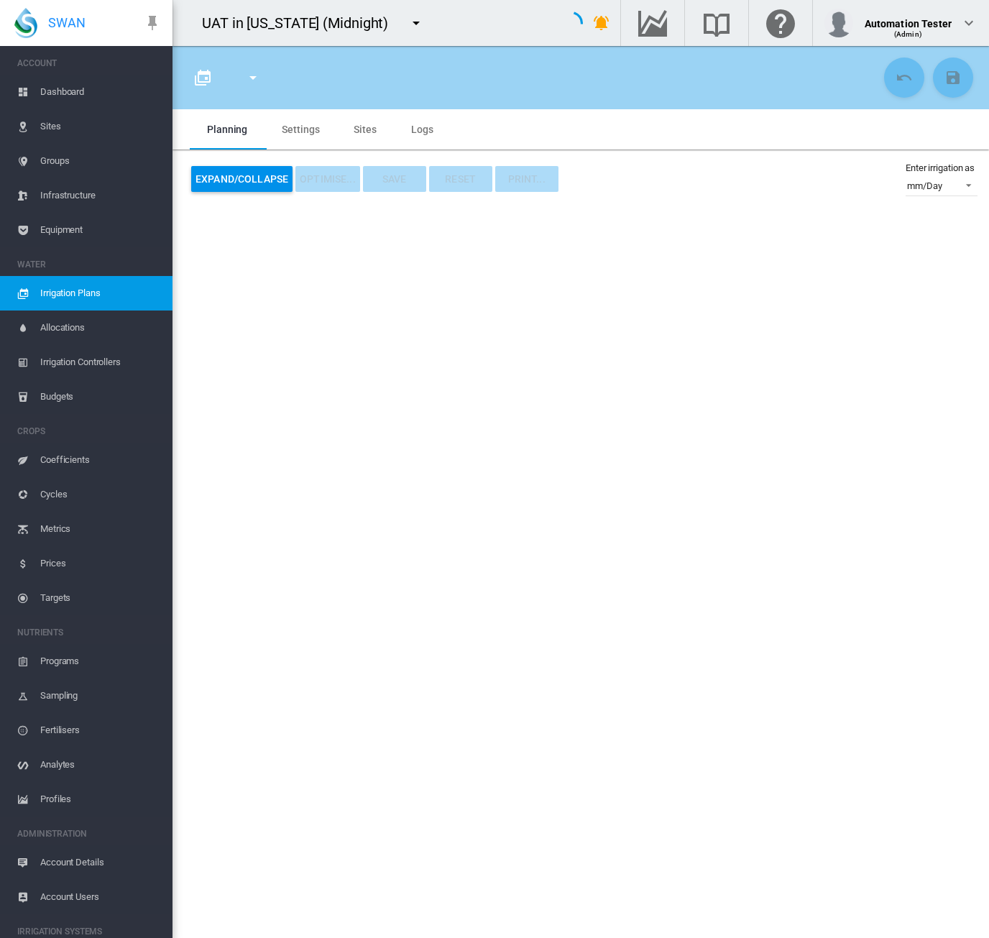
type input "*****"
type input "*"
type input "****"
click at [364, 129] on md-tab-item "Sites" at bounding box center [364, 129] width 57 height 40
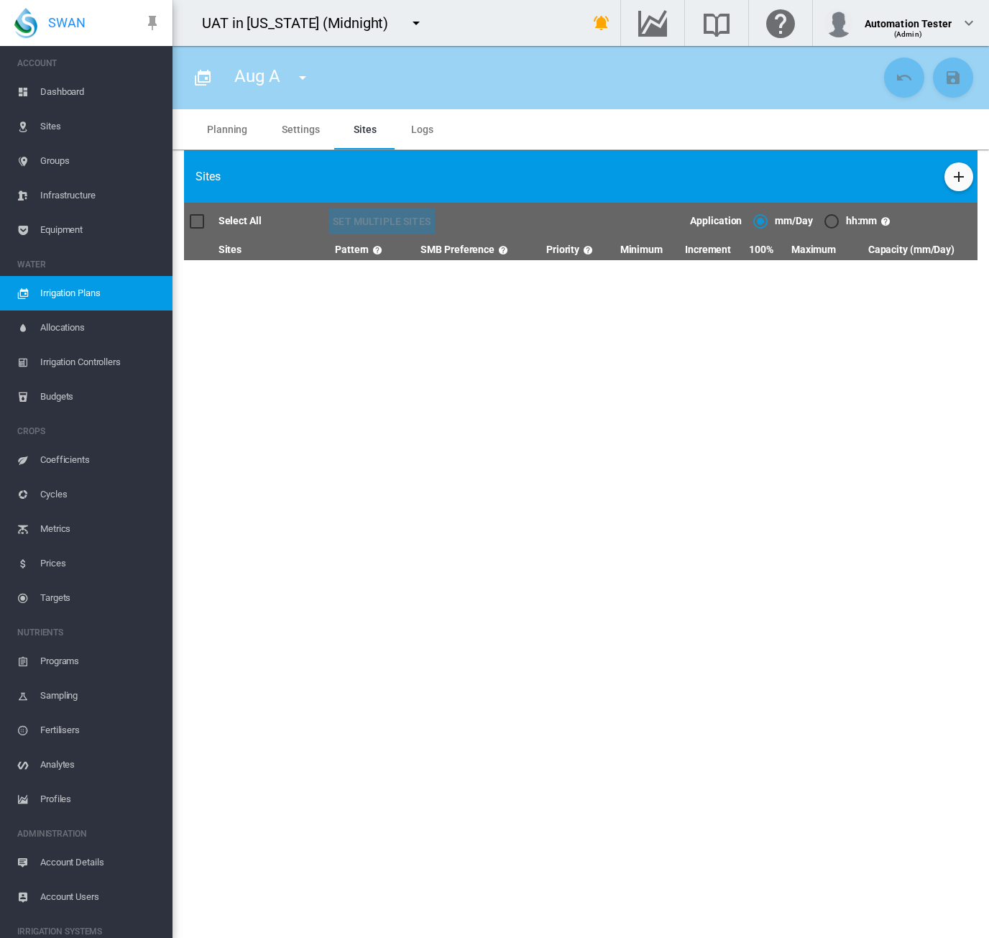
click at [959, 176] on md-icon "icon-plus" at bounding box center [958, 176] width 17 height 17
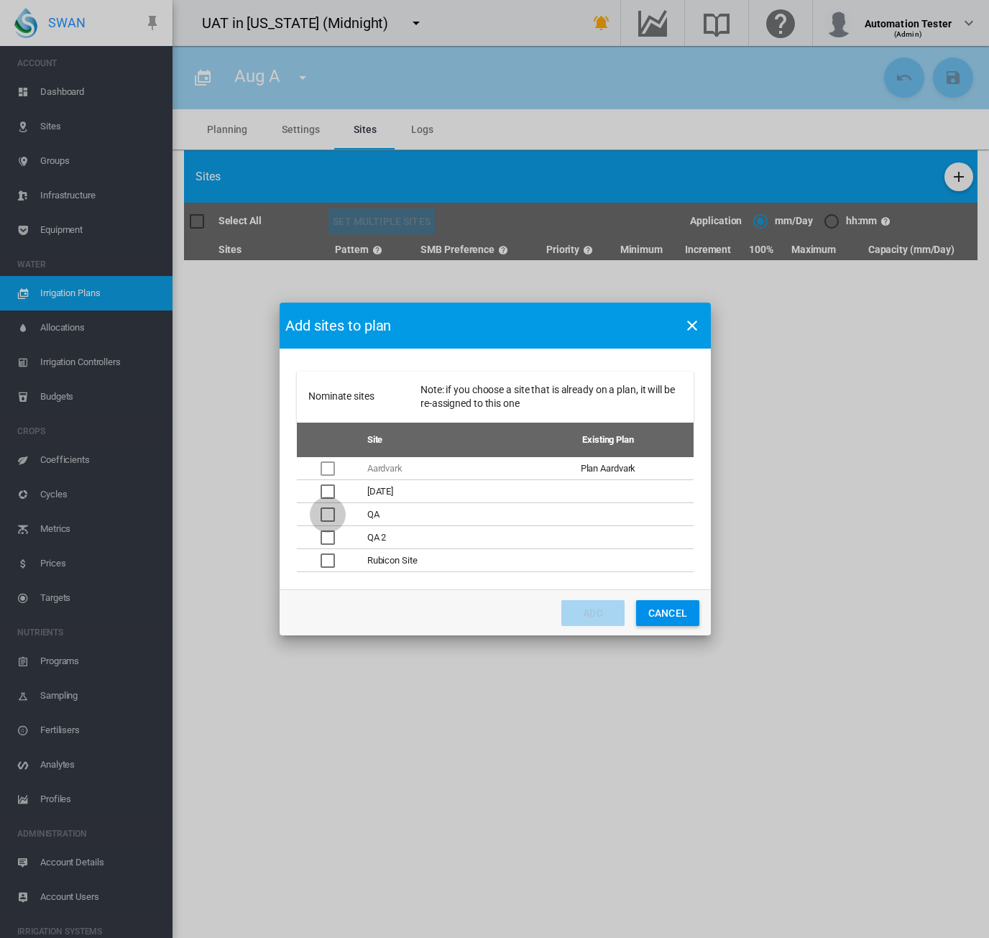
drag, startPoint x: 330, startPoint y: 511, endPoint x: 331, endPoint y: 538, distance: 26.6
click at [331, 511] on div "Nominate sites ..." at bounding box center [328, 514] width 14 height 14
click at [331, 538] on div "Nominate sites ..." at bounding box center [328, 537] width 14 height 14
click at [561, 612] on md-dialog-actions "Add Cancel" at bounding box center [495, 612] width 431 height 46
click at [575, 607] on button "Add" at bounding box center [593, 613] width 63 height 26
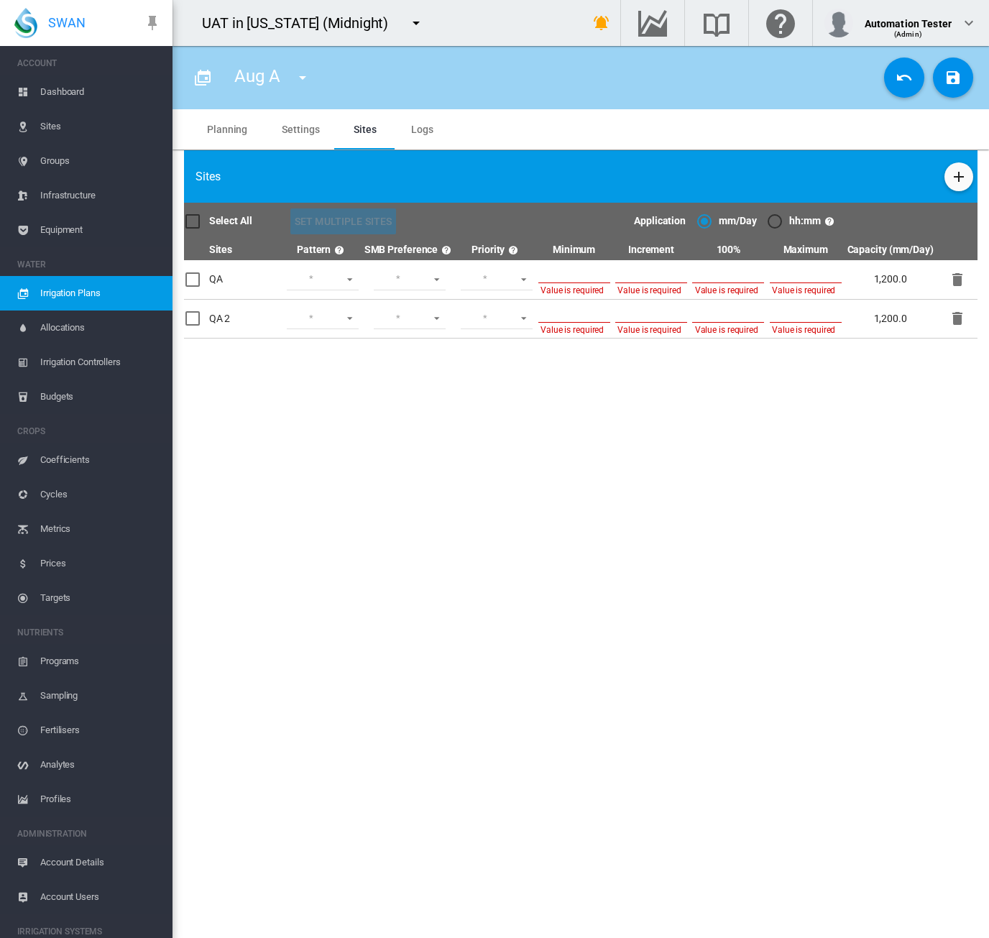
click at [194, 220] on div at bounding box center [192, 221] width 14 height 14
click at [365, 222] on button "Set Multiple Sites" at bounding box center [343, 221] width 106 height 26
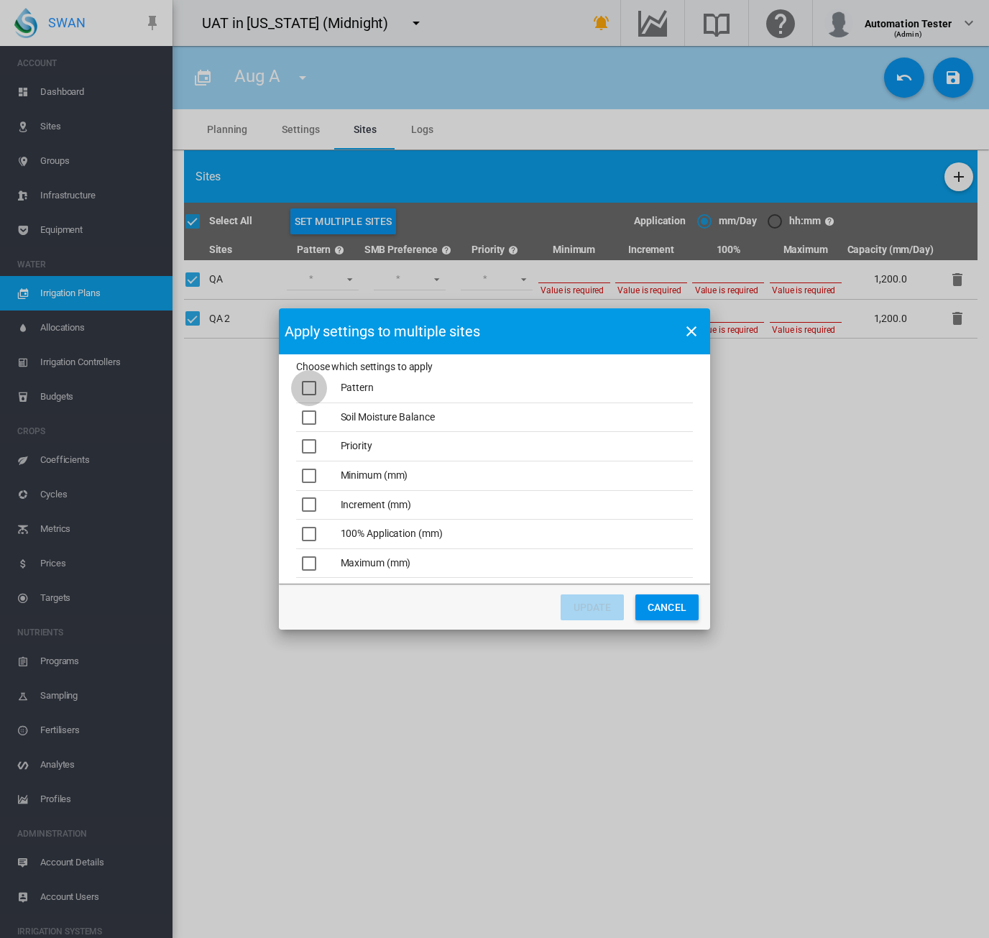
drag, startPoint x: 313, startPoint y: 390, endPoint x: 305, endPoint y: 436, distance: 46.7
click at [313, 395] on div "Choose which ..." at bounding box center [309, 388] width 14 height 14
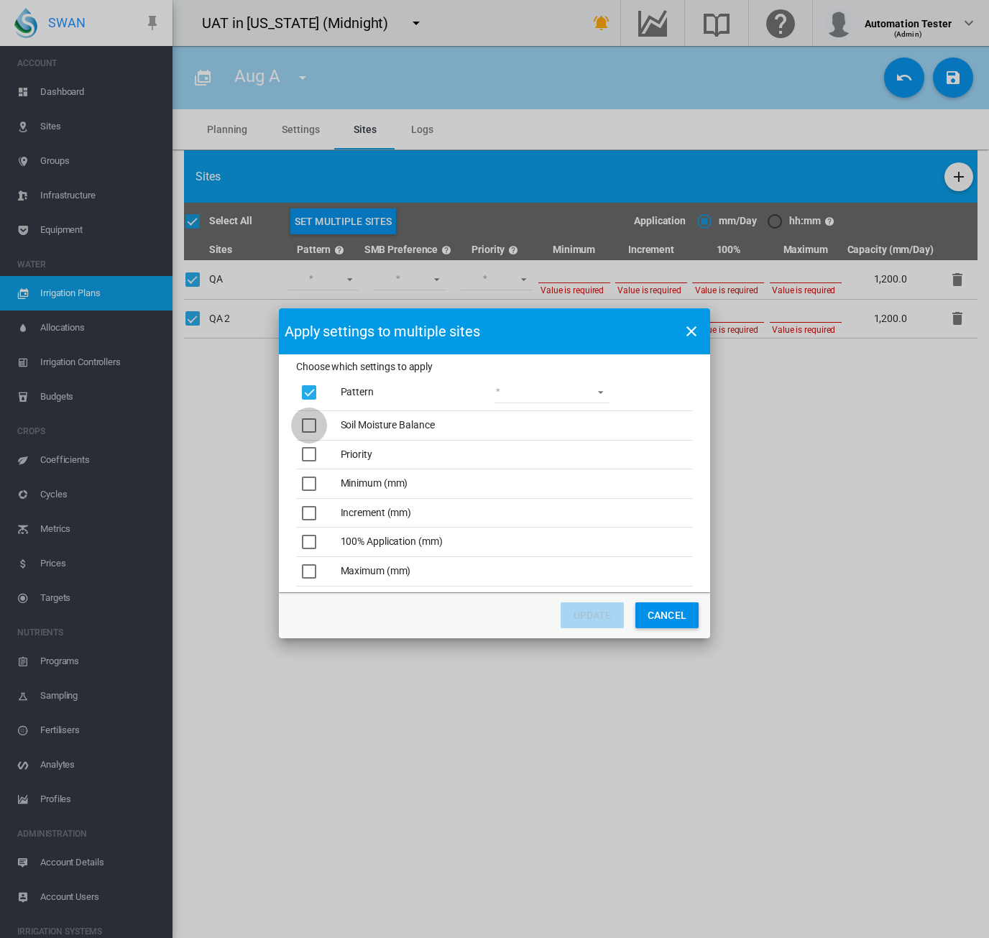
click at [305, 433] on div "Choose which ..." at bounding box center [309, 425] width 14 height 14
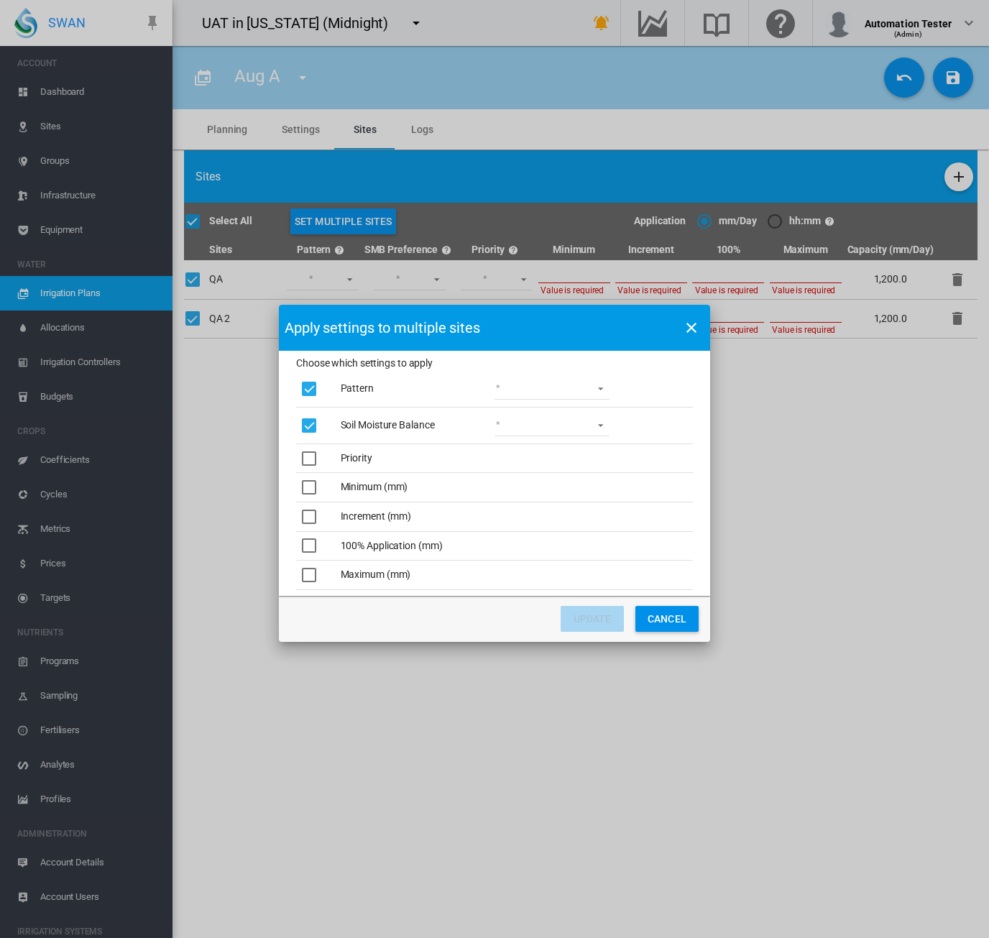
drag, startPoint x: 313, startPoint y: 452, endPoint x: 313, endPoint y: 462, distance: 10.1
click at [313, 455] on div "Choose which ..." at bounding box center [309, 458] width 14 height 14
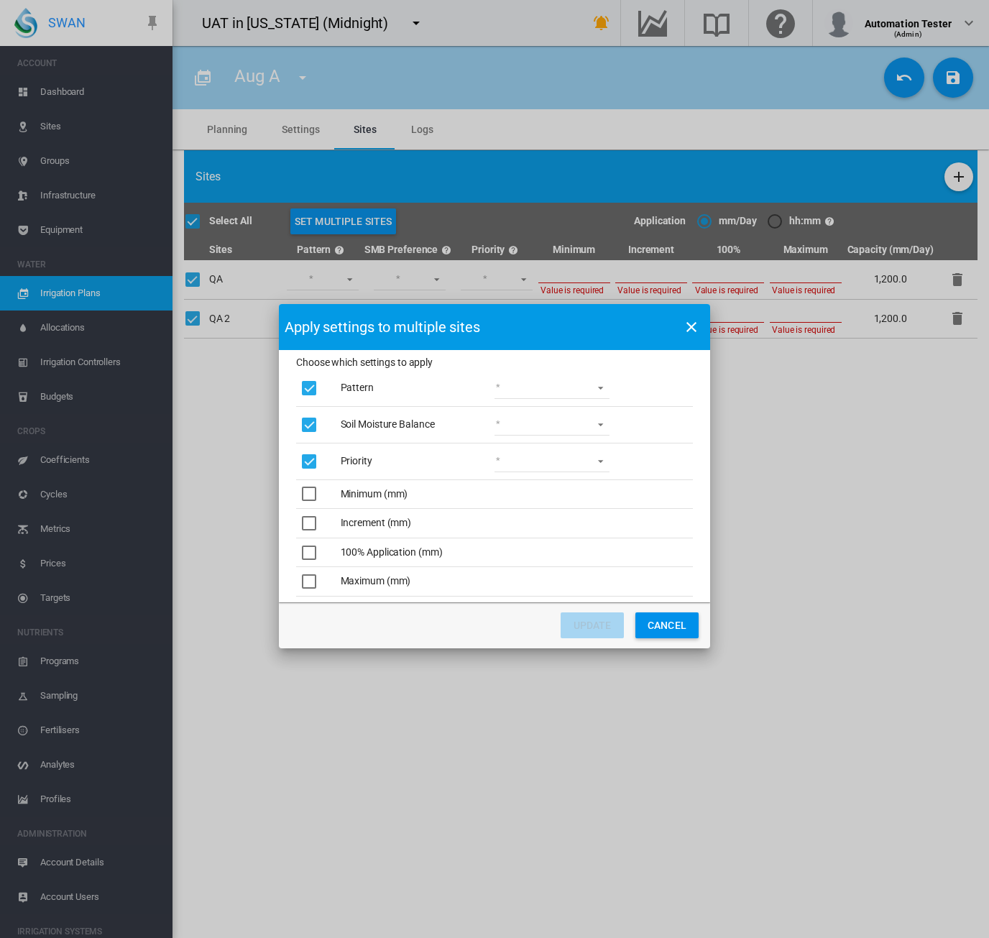
click at [312, 497] on div "Choose which ..." at bounding box center [309, 494] width 14 height 14
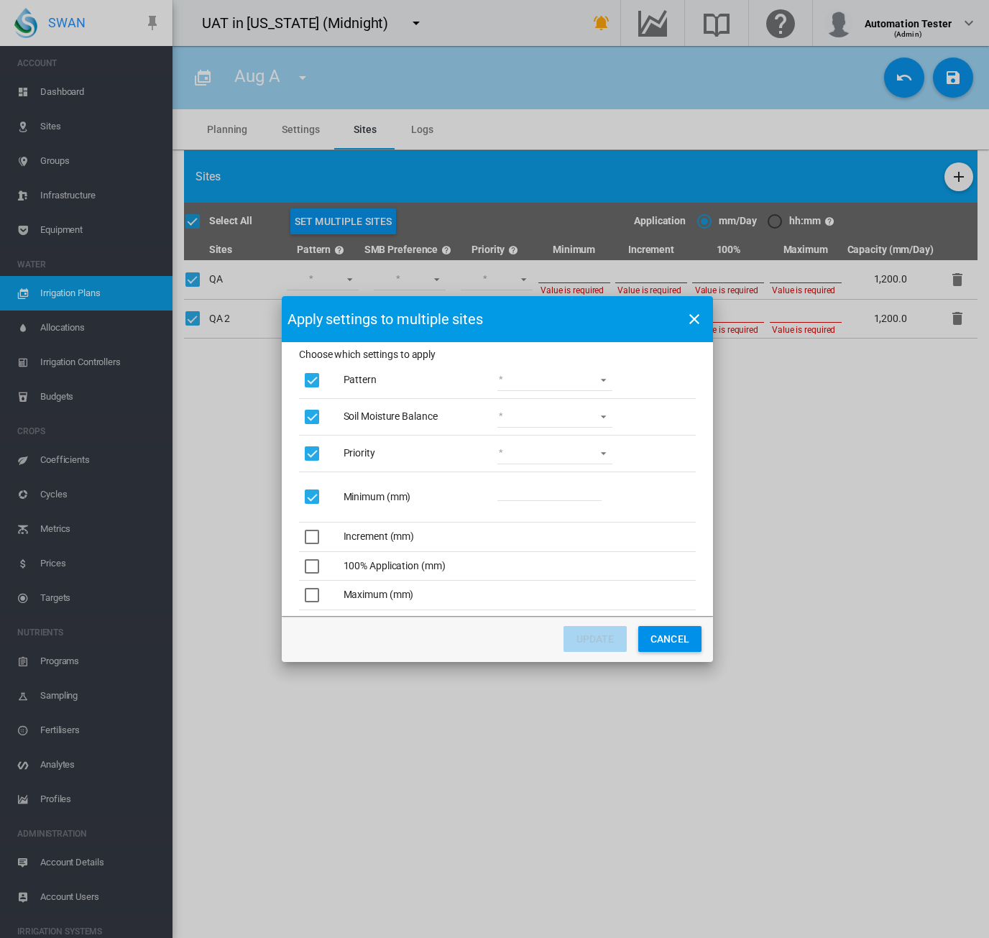
click at [310, 533] on div "Choose which ..." at bounding box center [312, 537] width 14 height 14
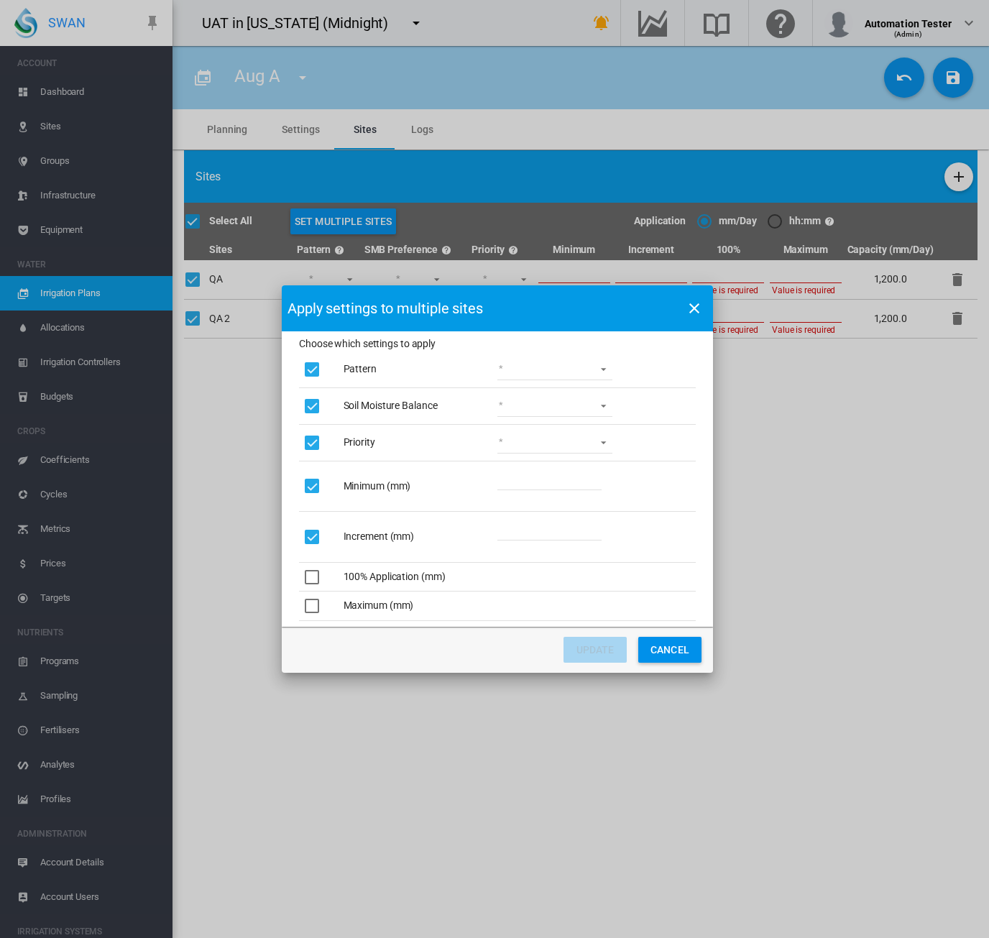
click at [313, 579] on div "Choose which ..." at bounding box center [312, 577] width 14 height 14
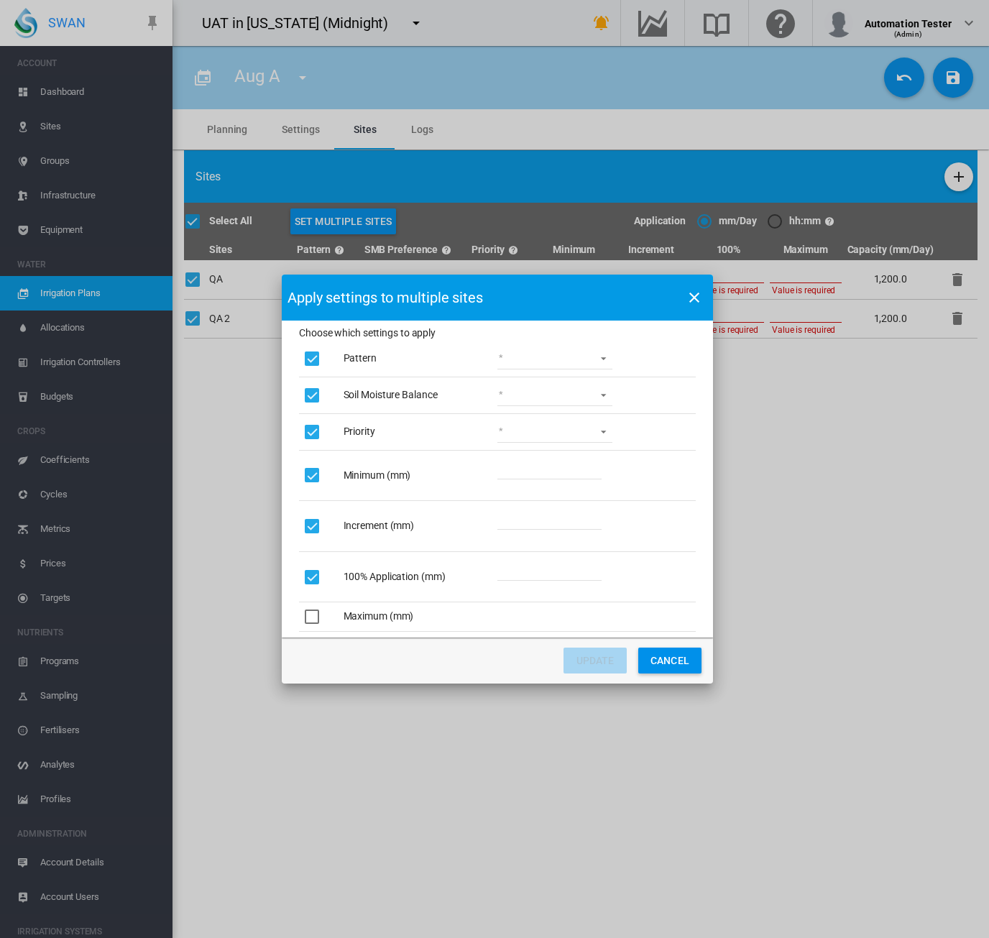
click at [312, 612] on div "Choose which ..." at bounding box center [312, 616] width 14 height 14
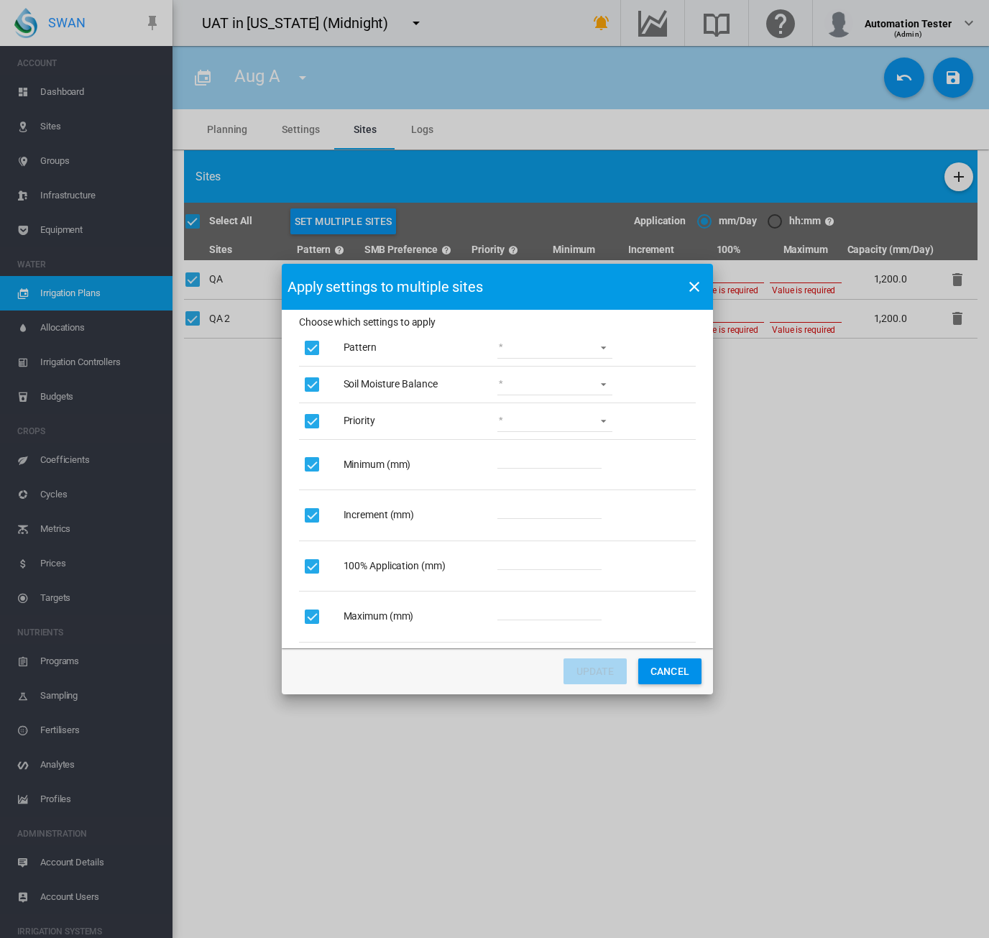
click at [578, 346] on md-select "Lower Middle Upper ZigZag" at bounding box center [554, 348] width 115 height 22
click at [546, 461] on md-option "ZigZag" at bounding box center [556, 453] width 138 height 34
click at [546, 390] on md-select "Wet Dry" at bounding box center [554, 385] width 115 height 22
click at [541, 423] on md-option "Dry" at bounding box center [556, 419] width 138 height 34
click at [523, 385] on span "Dry" at bounding box center [543, 385] width 89 height 14
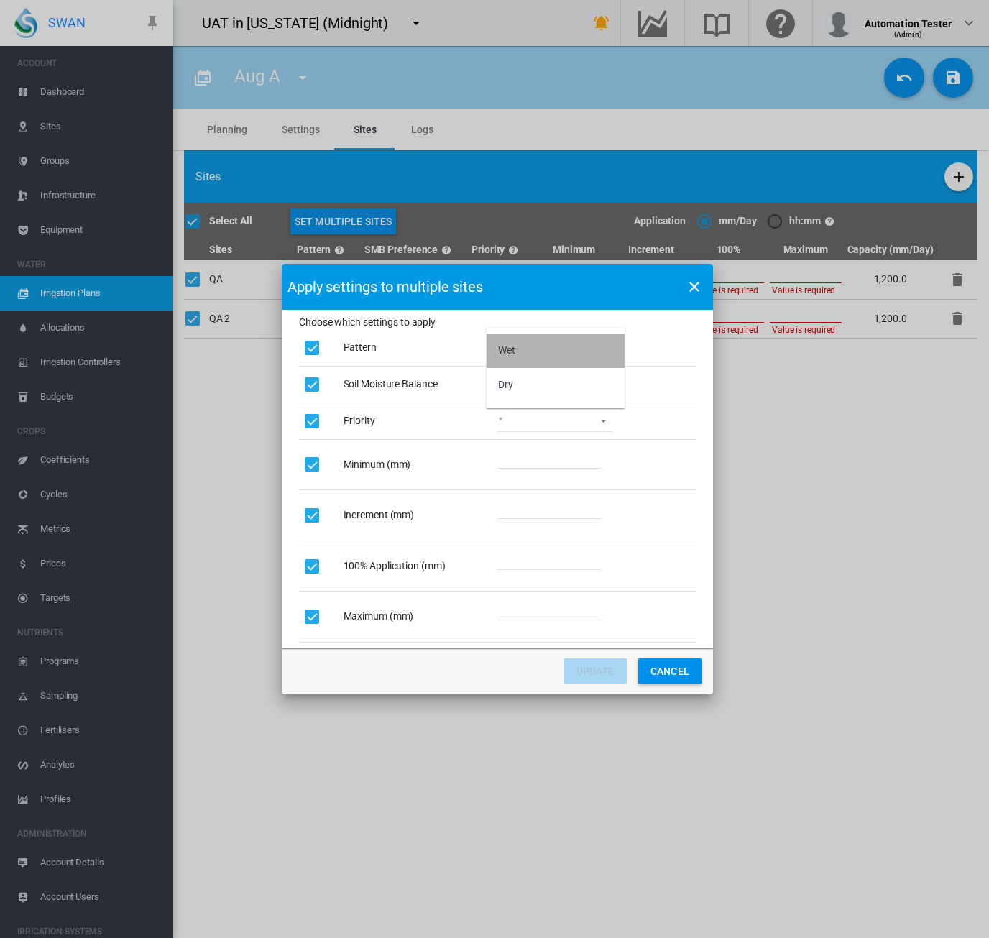
click at [519, 359] on md-option "Wet" at bounding box center [556, 350] width 138 height 34
click at [520, 413] on md-select "1 2 3 4 5" at bounding box center [554, 421] width 115 height 22
click at [515, 413] on md-option "1" at bounding box center [556, 421] width 138 height 34
click at [513, 462] on input "Choose which ..." at bounding box center [549, 458] width 104 height 22
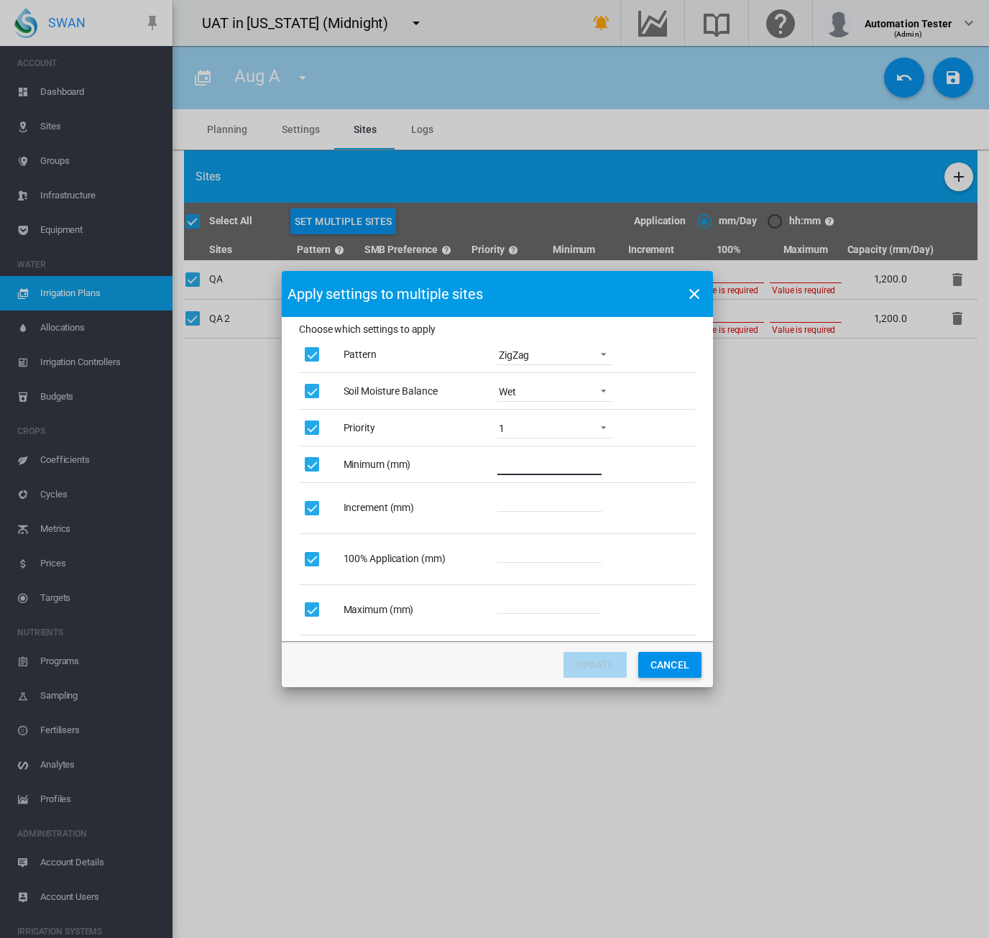
type input "*"
click at [512, 499] on input "Choose which ..." at bounding box center [549, 501] width 104 height 22
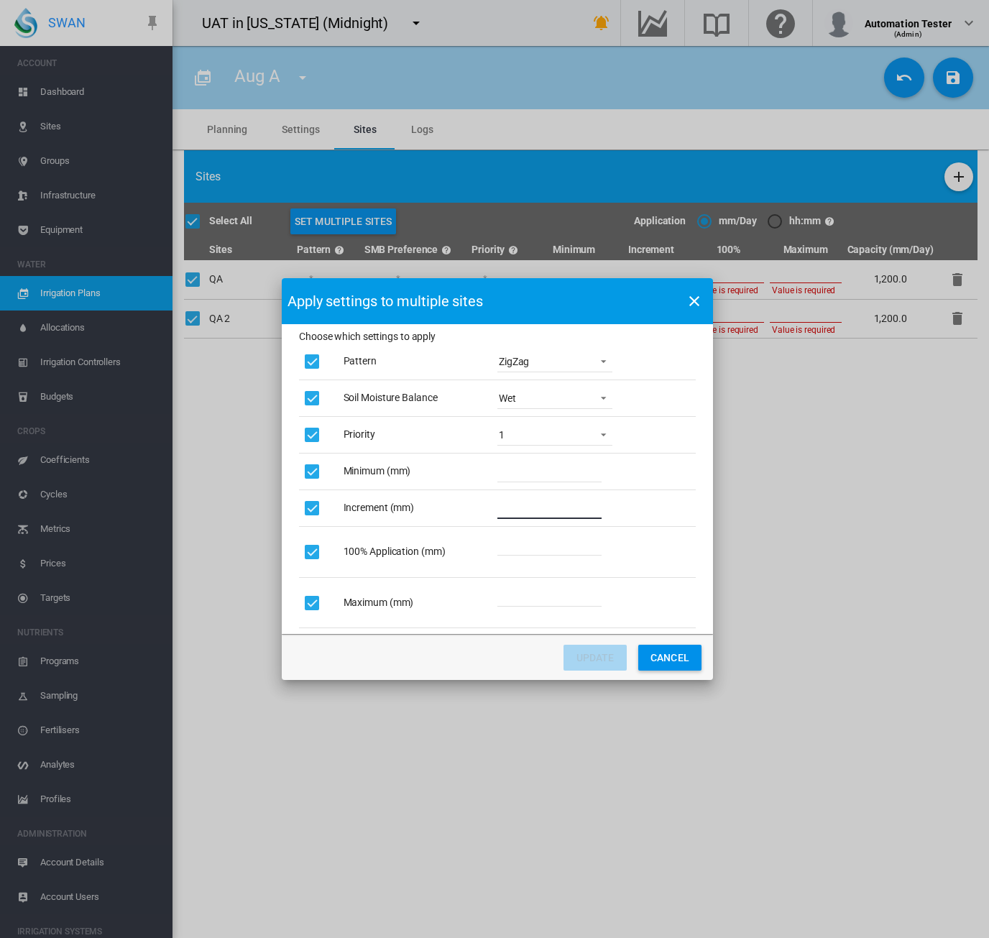
type input "*"
click at [540, 545] on input "Choose which ..." at bounding box center [549, 545] width 104 height 22
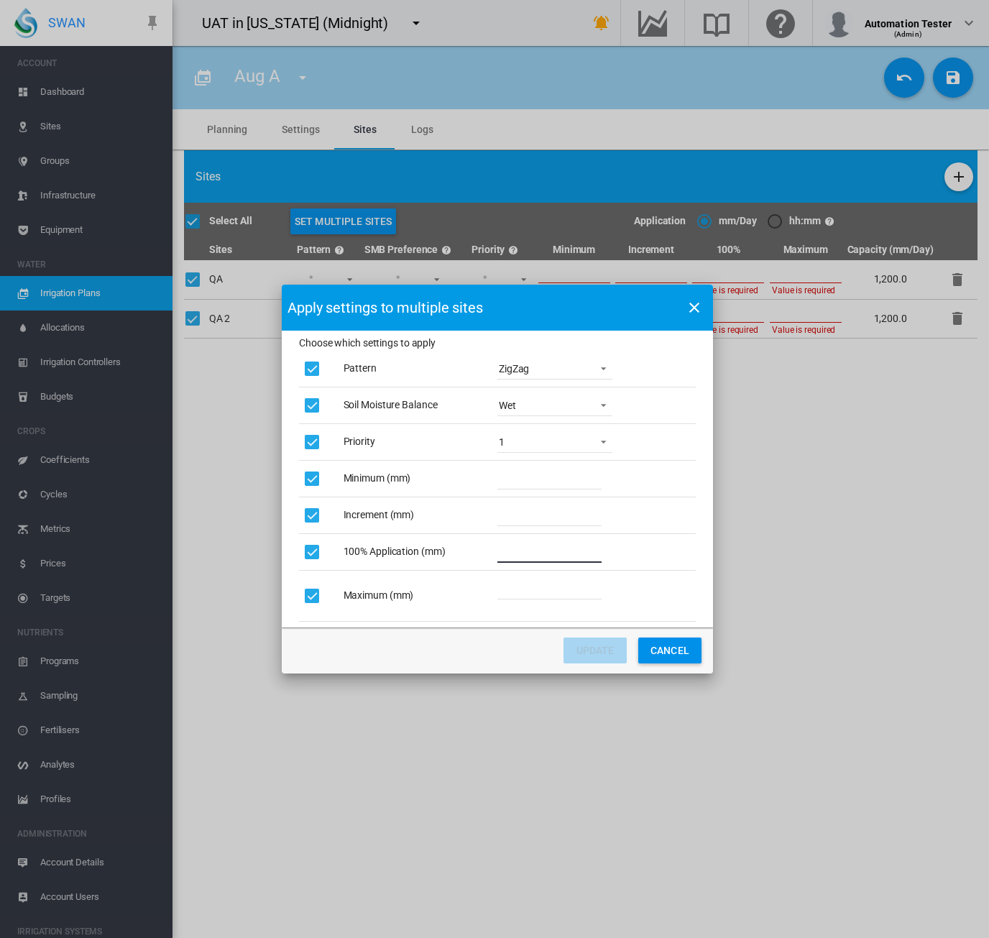
type input "**"
click at [557, 587] on input "Choose which ..." at bounding box center [549, 589] width 104 height 22
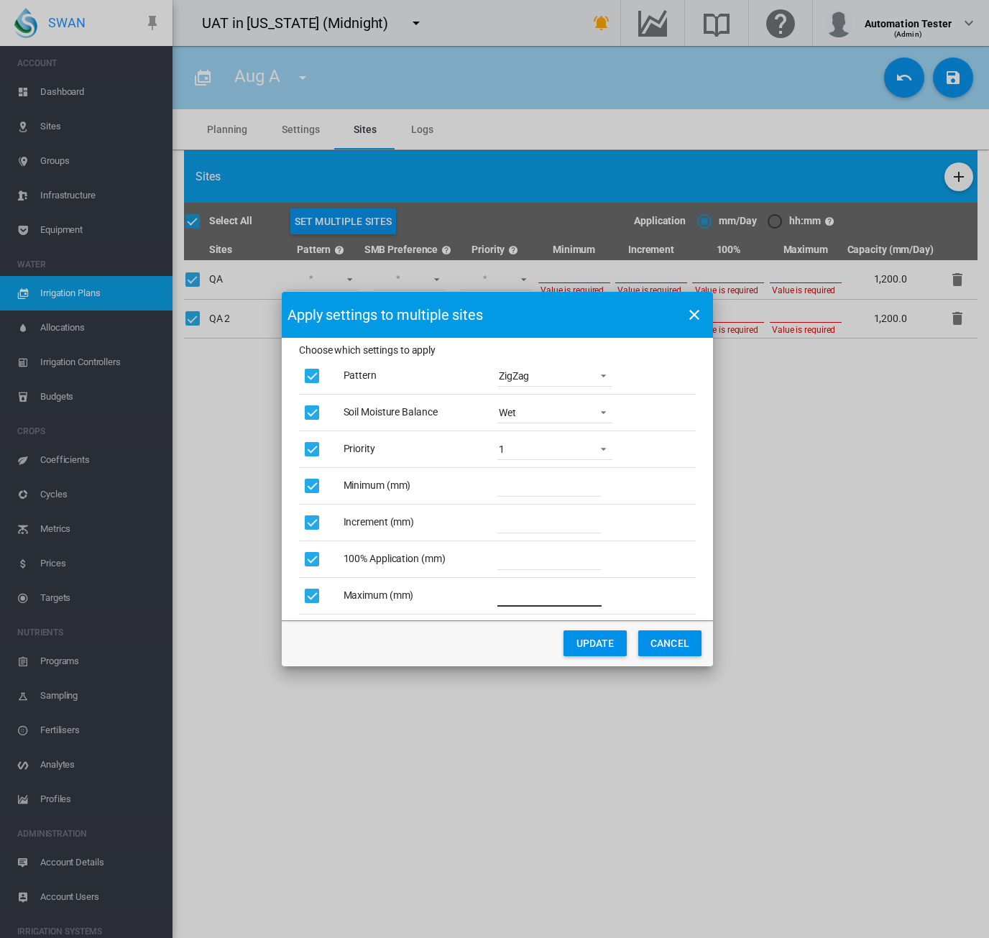
type input "**"
click at [587, 645] on button "Update" at bounding box center [594, 643] width 63 height 26
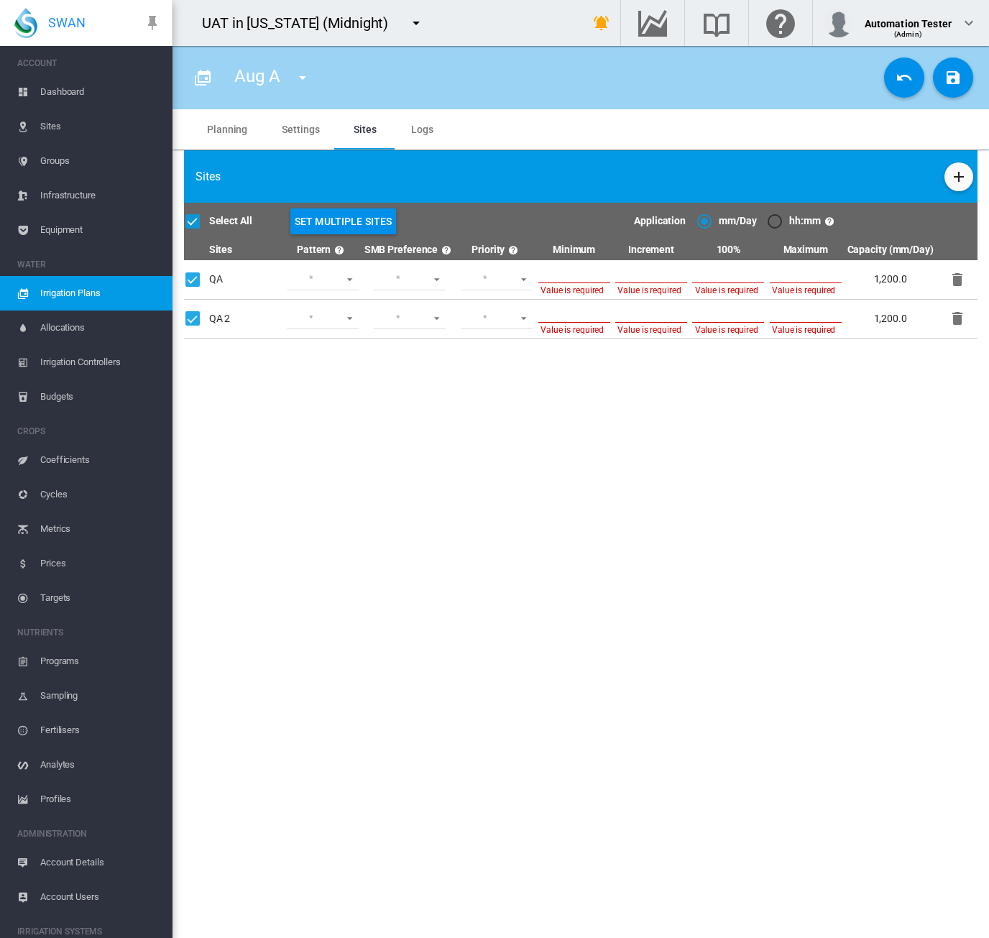
type input "*"
type input "**"
type input "*"
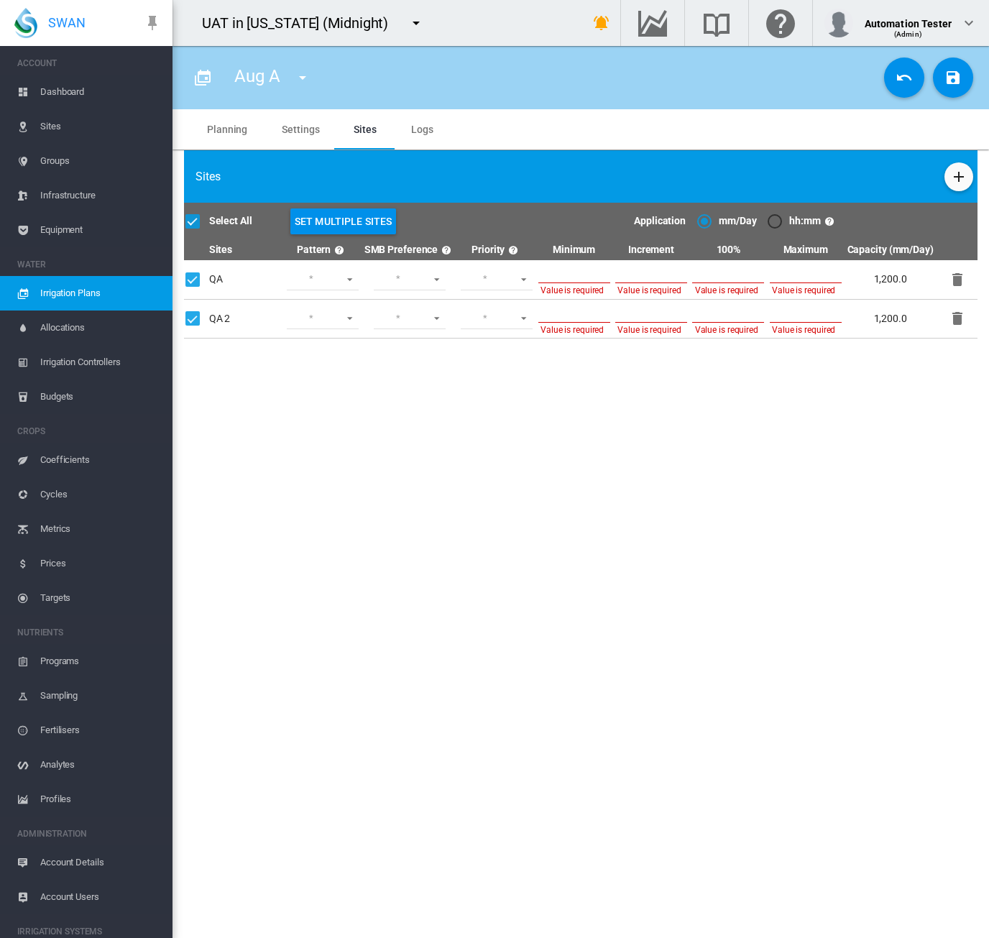
type input "*"
type input "**"
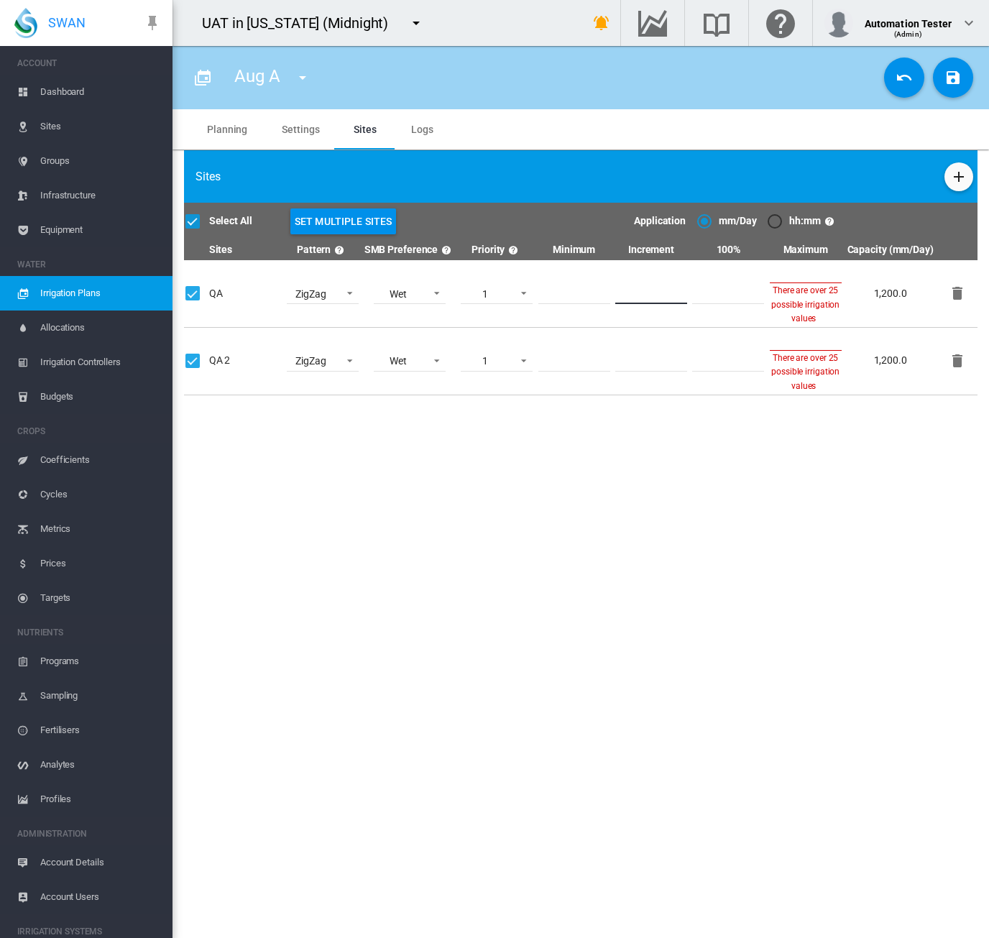
drag, startPoint x: 668, startPoint y: 295, endPoint x: 597, endPoint y: 300, distance: 71.3
click at [597, 300] on tr "** **** QA ZigZag Lower Middle Upper ZigZag Wet Wet Dry 1 1 2 3 * * **" at bounding box center [580, 293] width 793 height 67
type input "*"
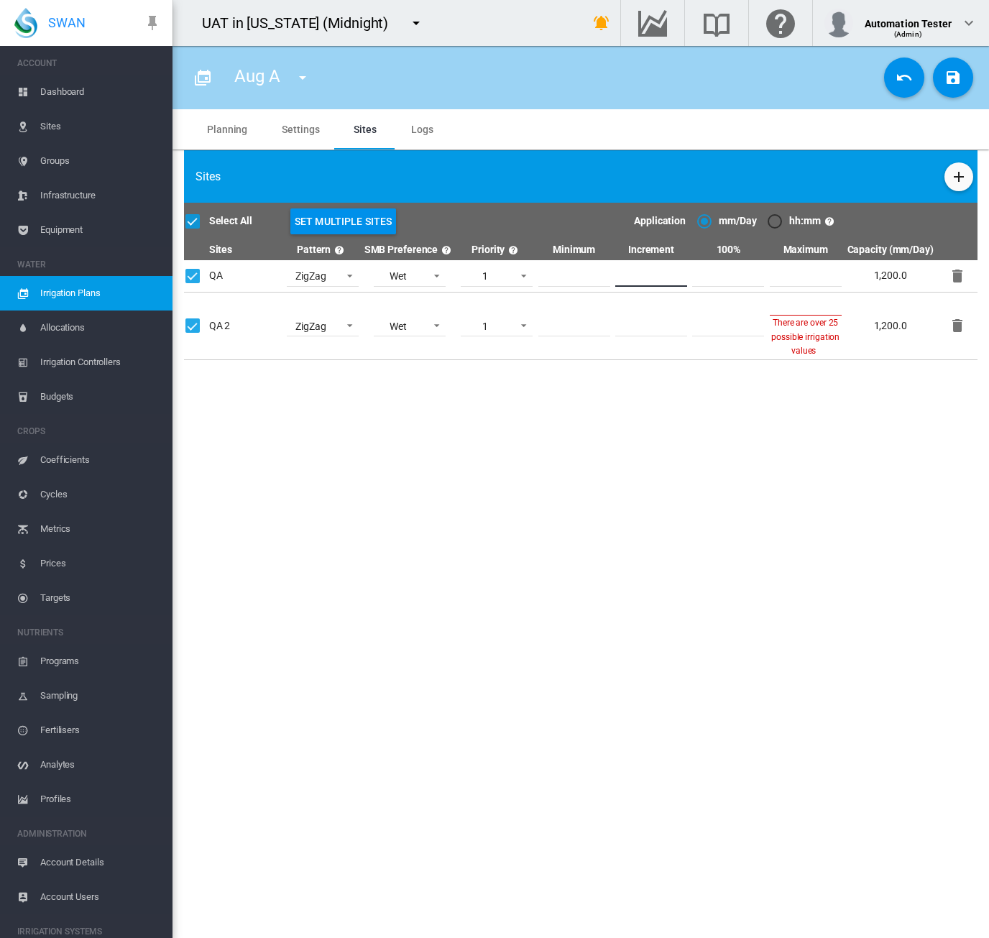
type input "*"
drag, startPoint x: 670, startPoint y: 327, endPoint x: 632, endPoint y: 331, distance: 37.6
click at [632, 331] on input "*" at bounding box center [651, 326] width 72 height 22
type input "*"
click at [724, 392] on section "Aug A Aug A Plan Aardvark" at bounding box center [580, 492] width 816 height 892
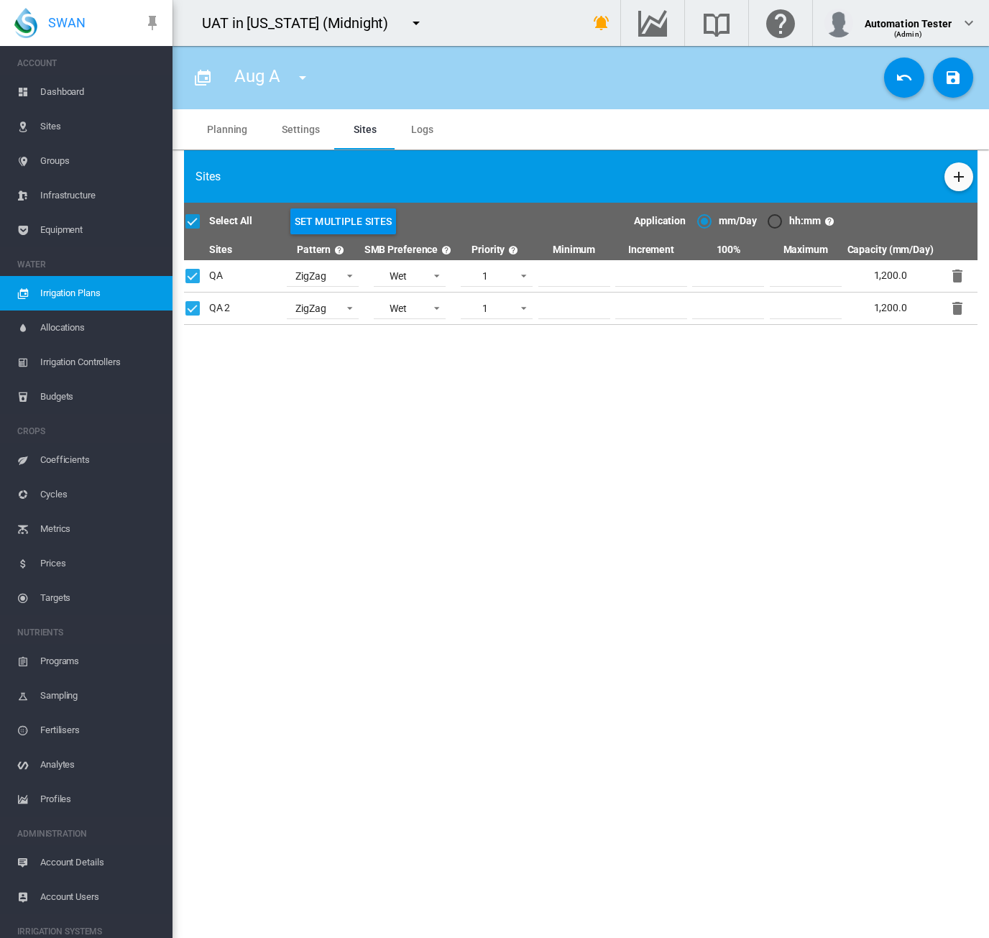
click at [940, 88] on button "Save Changes" at bounding box center [953, 77] width 40 height 40
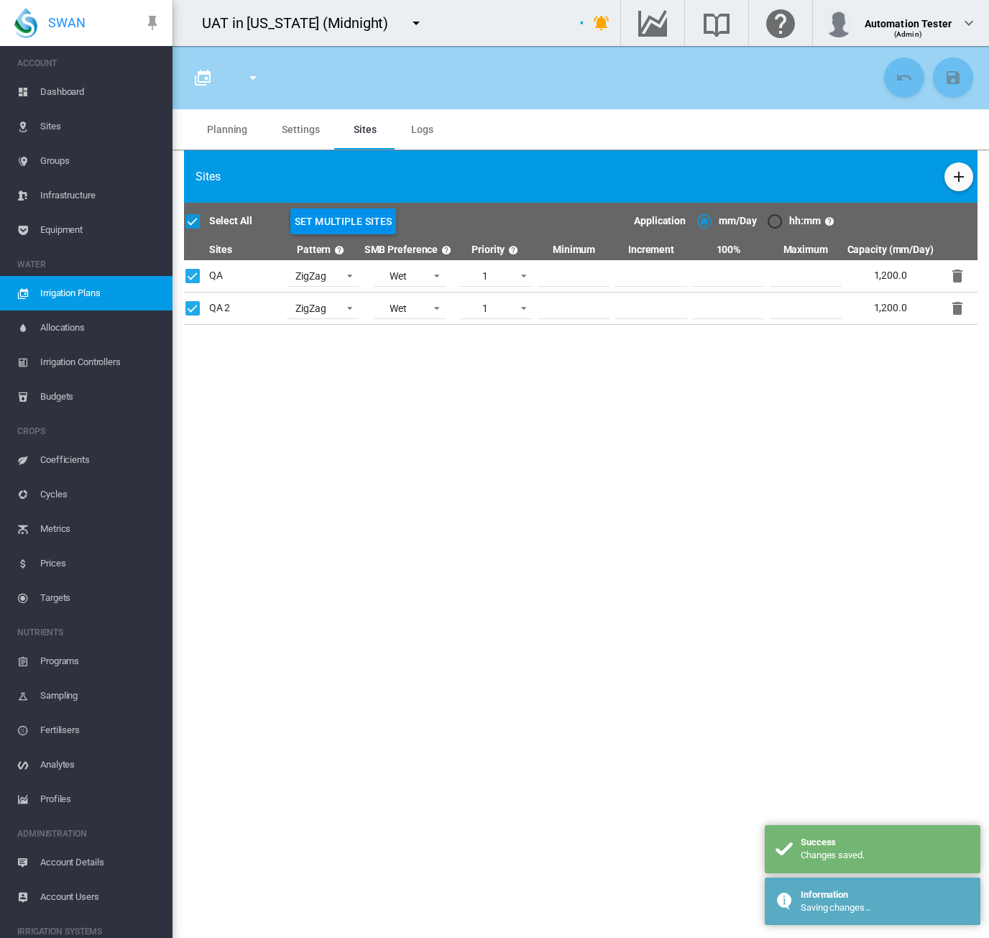
type input "*****"
click at [227, 126] on md-tab-item "Planning" at bounding box center [227, 129] width 75 height 40
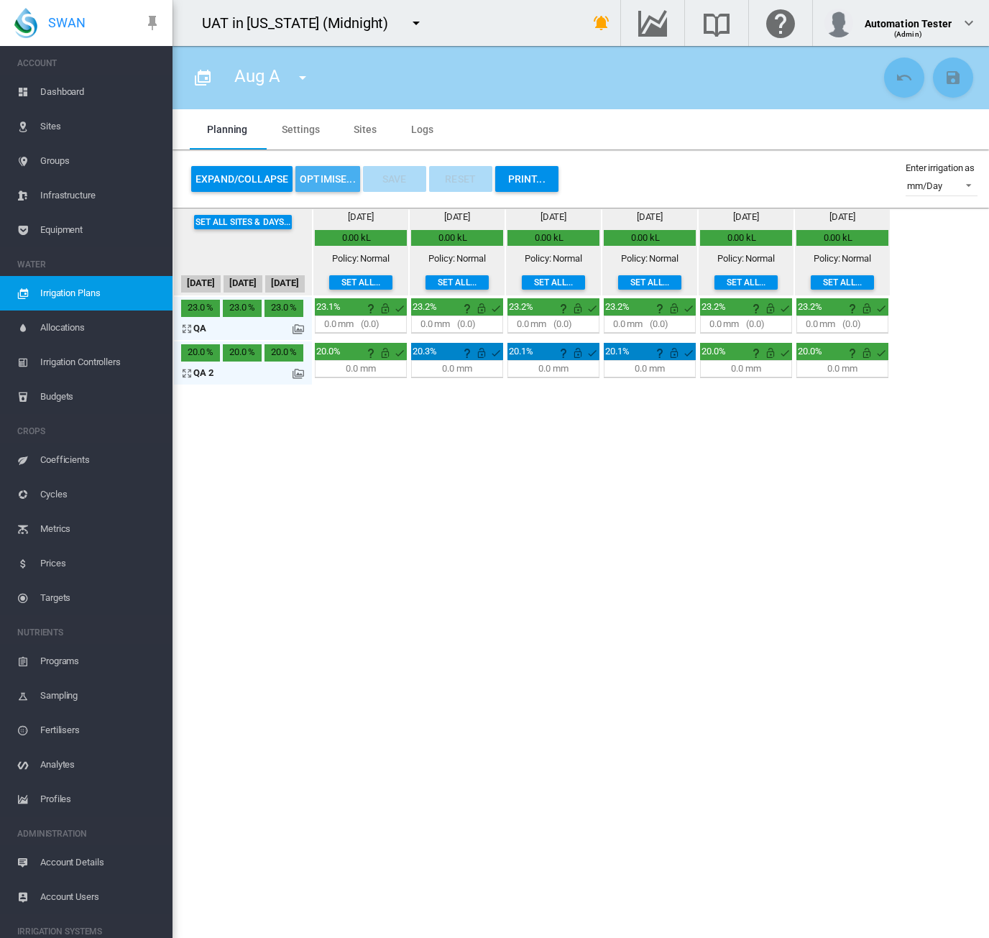
click at [332, 188] on button "OPTIMISE..." at bounding box center [327, 179] width 65 height 26
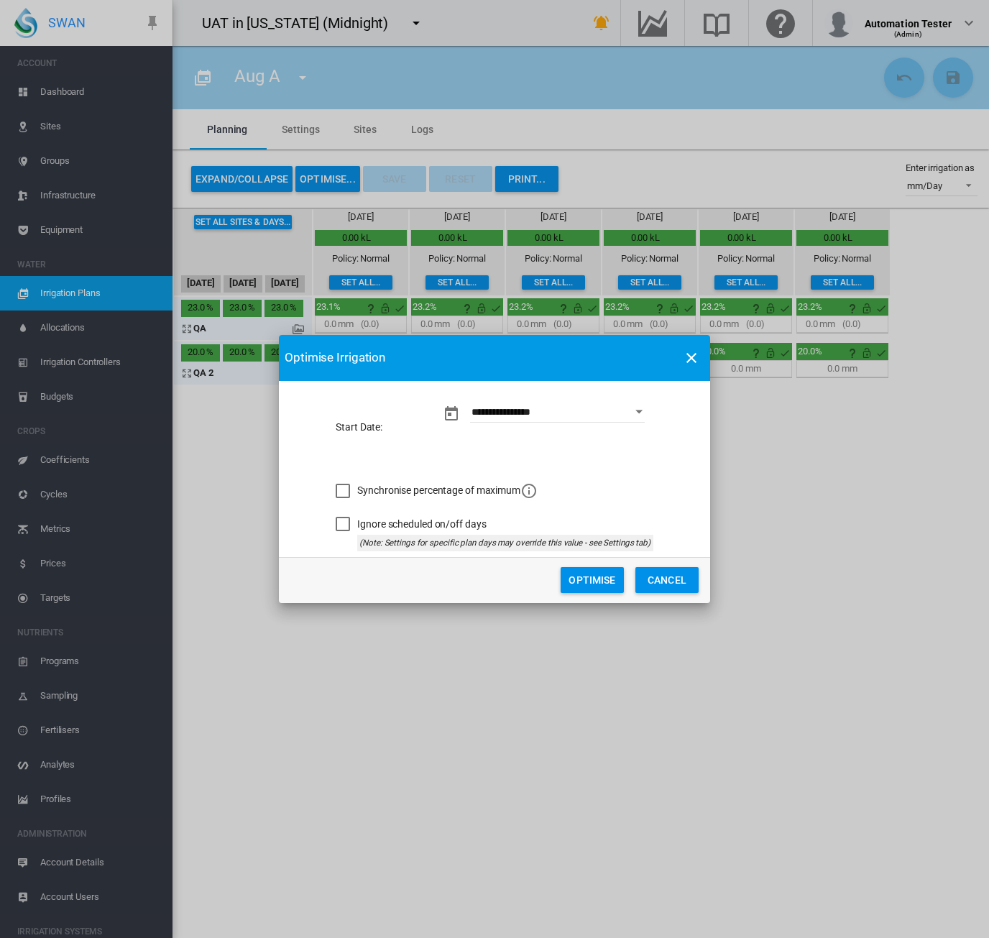
click at [595, 579] on button "Optimise" at bounding box center [592, 580] width 63 height 26
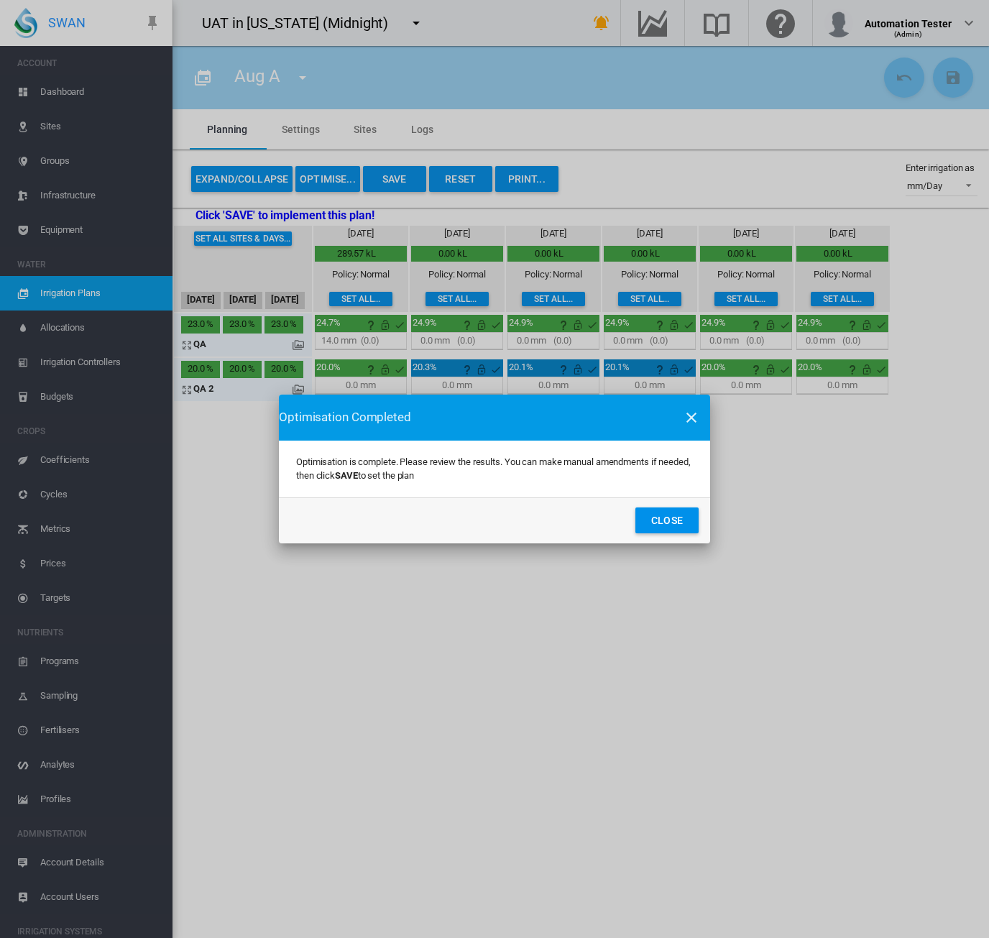
click at [681, 517] on button "Close" at bounding box center [666, 520] width 63 height 26
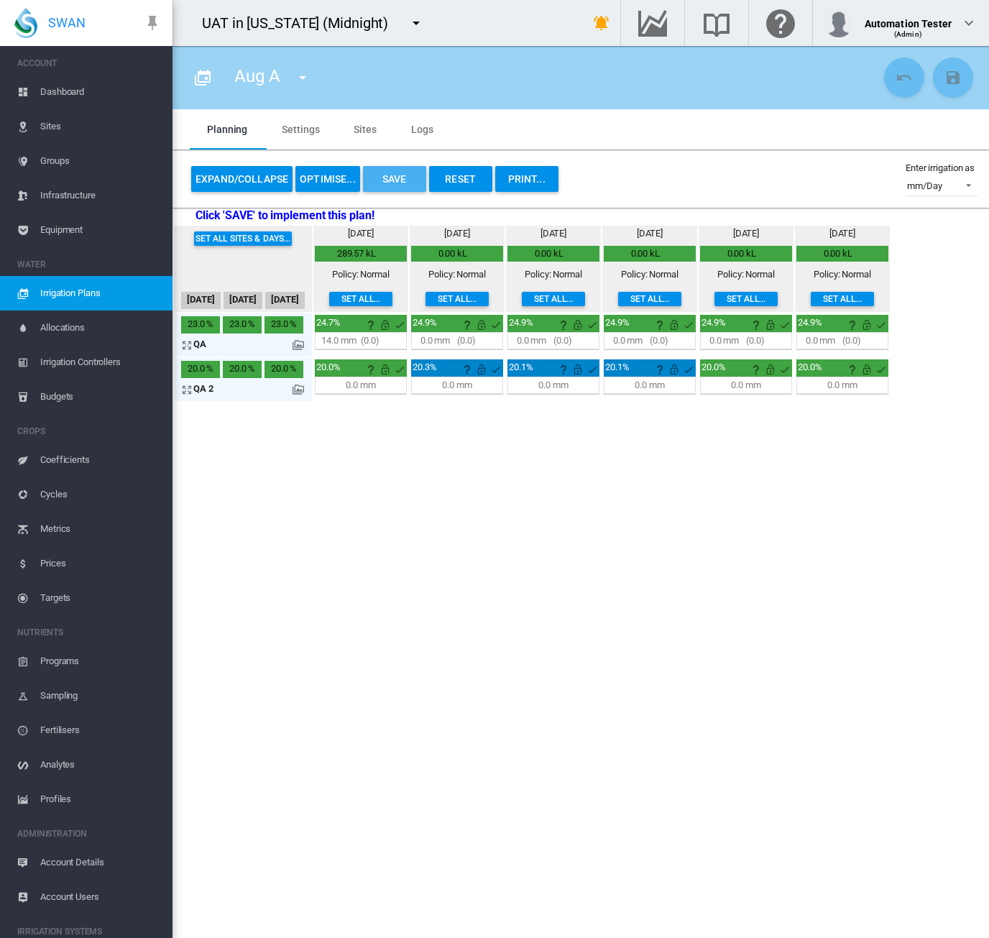
click at [406, 190] on button "Save" at bounding box center [394, 179] width 63 height 26
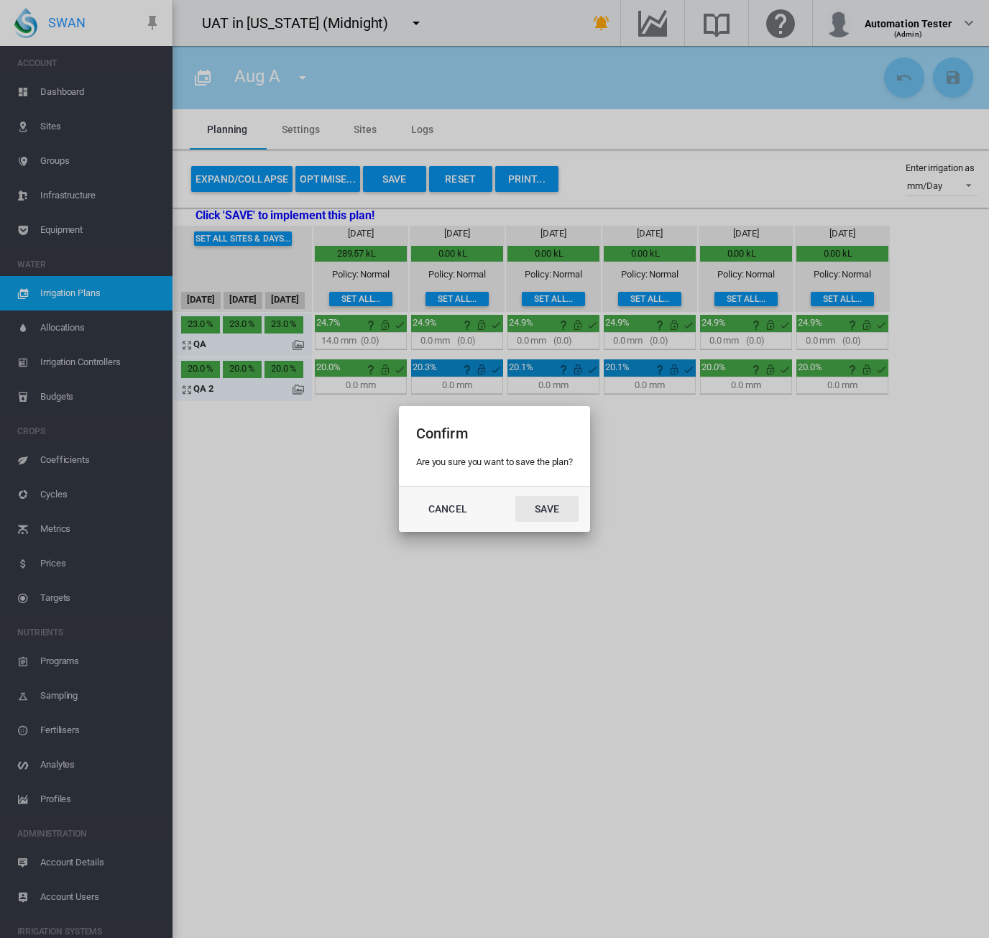
click at [547, 514] on button "Save" at bounding box center [546, 509] width 63 height 26
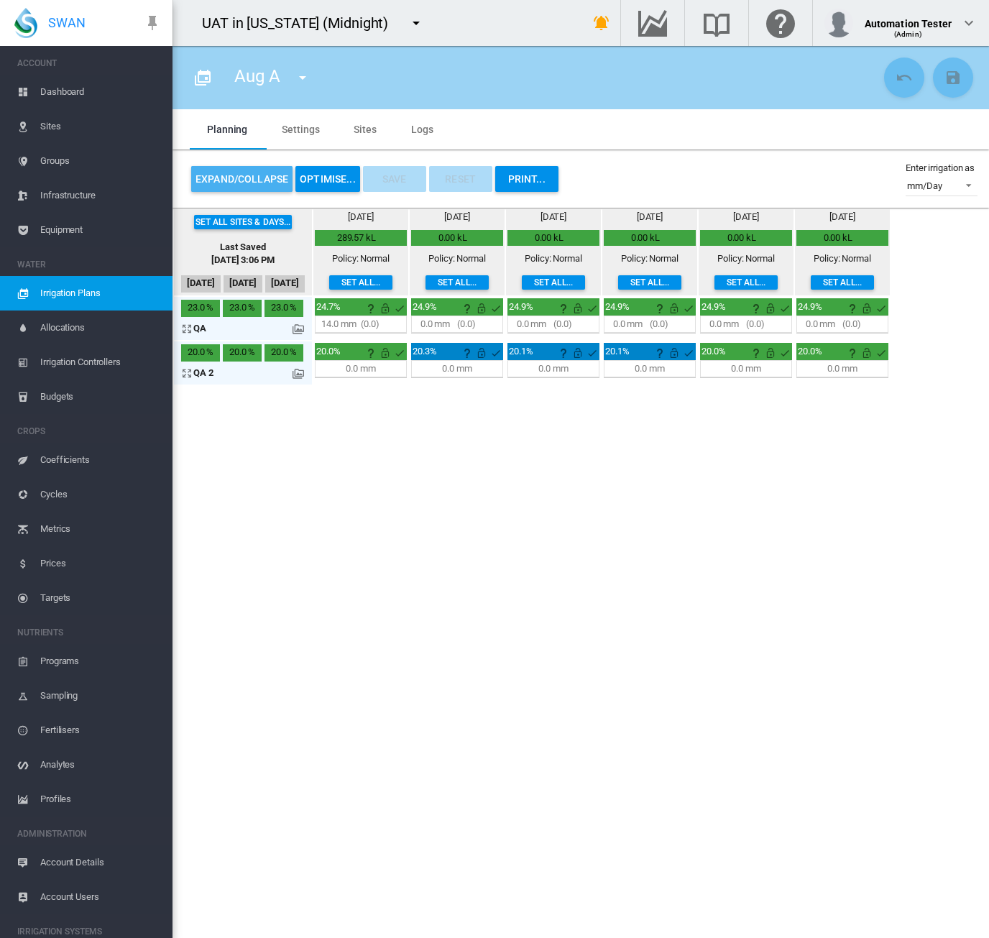
click at [254, 178] on button "Expand/Collapse" at bounding box center [241, 179] width 101 height 26
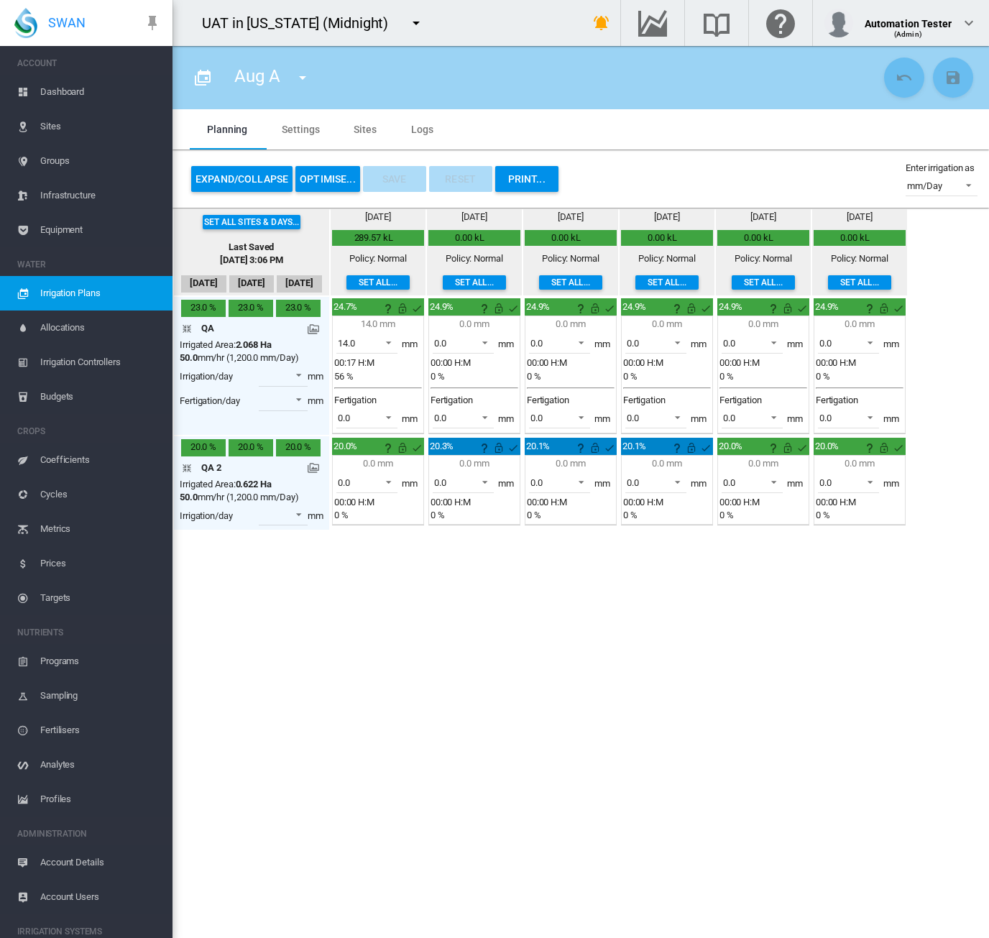
click at [254, 178] on button "Expand/Collapse" at bounding box center [241, 179] width 101 height 26
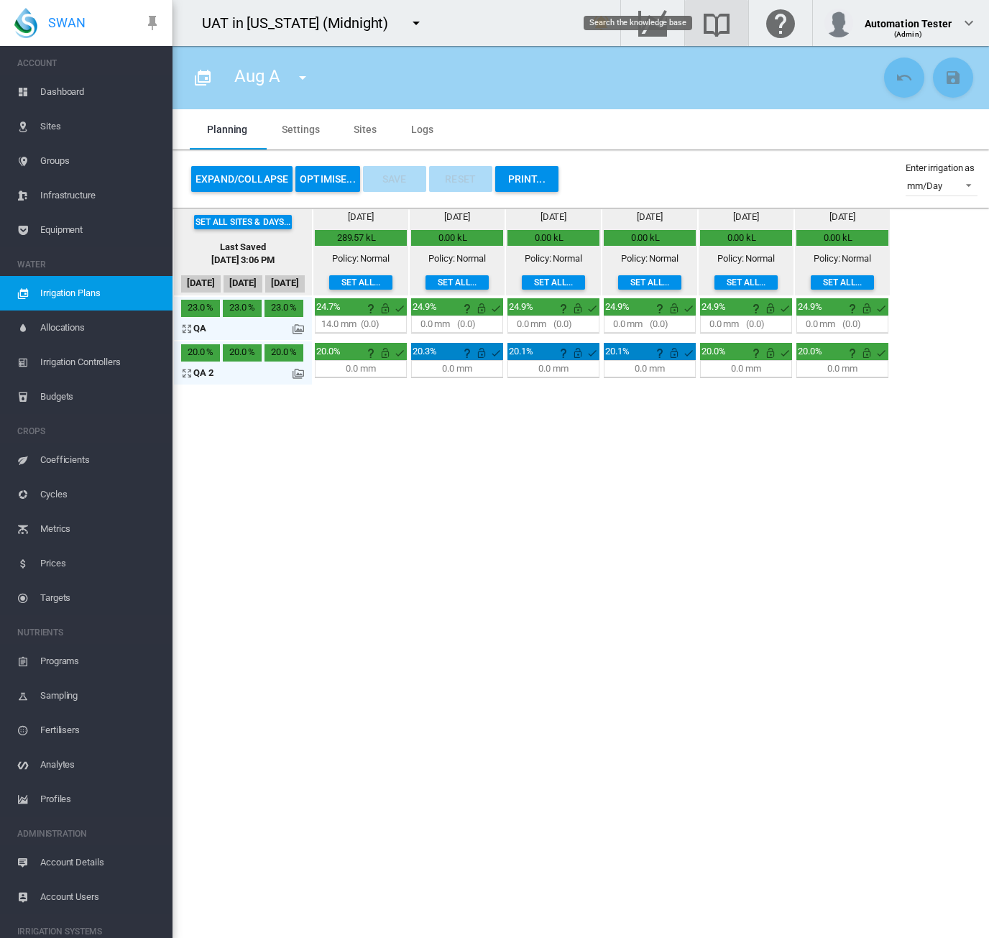
click at [730, 22] on md-icon "Search the knowledge base" at bounding box center [716, 22] width 34 height 17
click at [198, 65] on button "Click to go to full list of plans" at bounding box center [202, 77] width 29 height 29
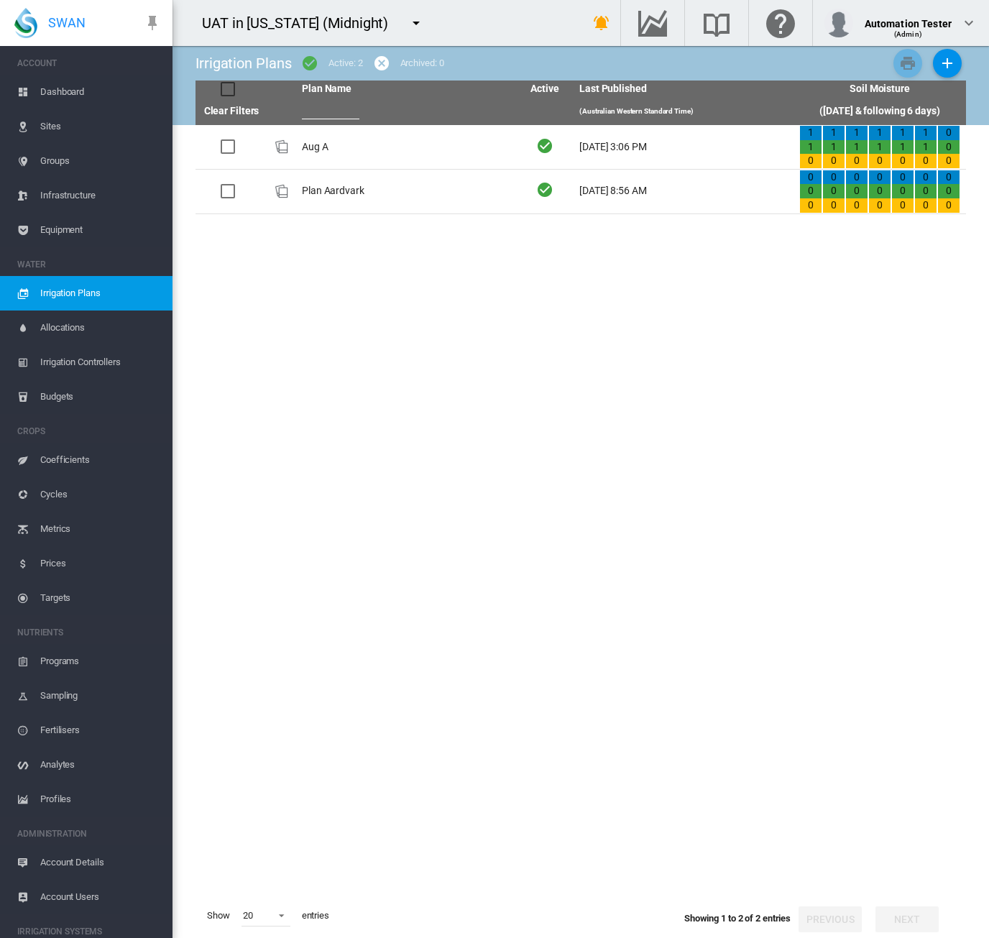
click at [407, 24] on md-icon "icon-menu-down" at bounding box center [415, 22] width 17 height 17
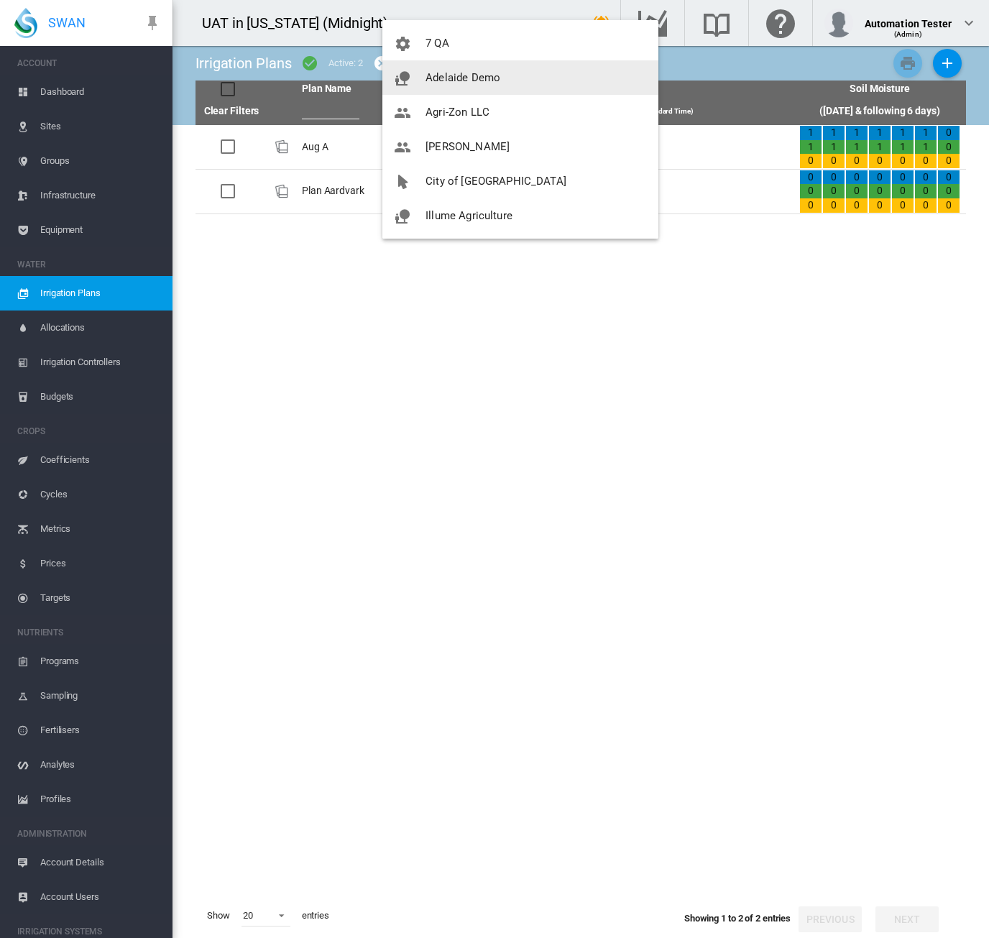
scroll to position [144, 0]
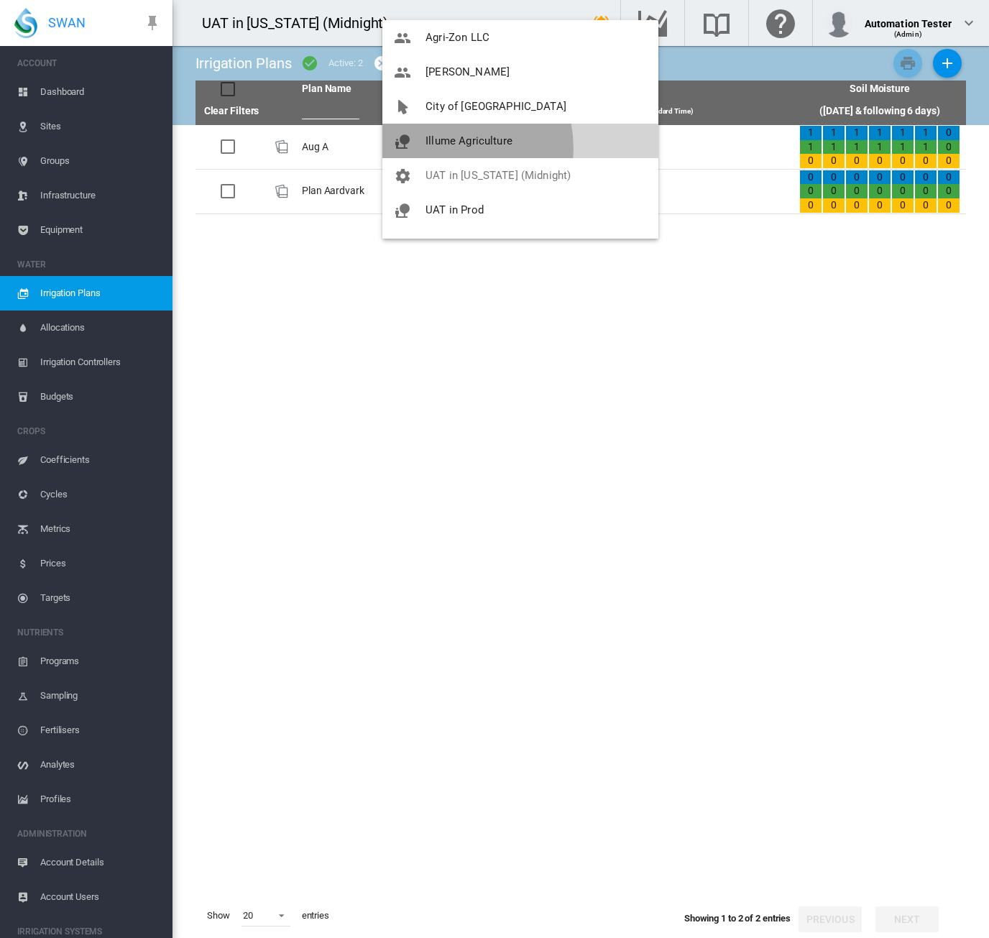
click at [441, 147] on button "Illume Agriculture" at bounding box center [520, 141] width 276 height 34
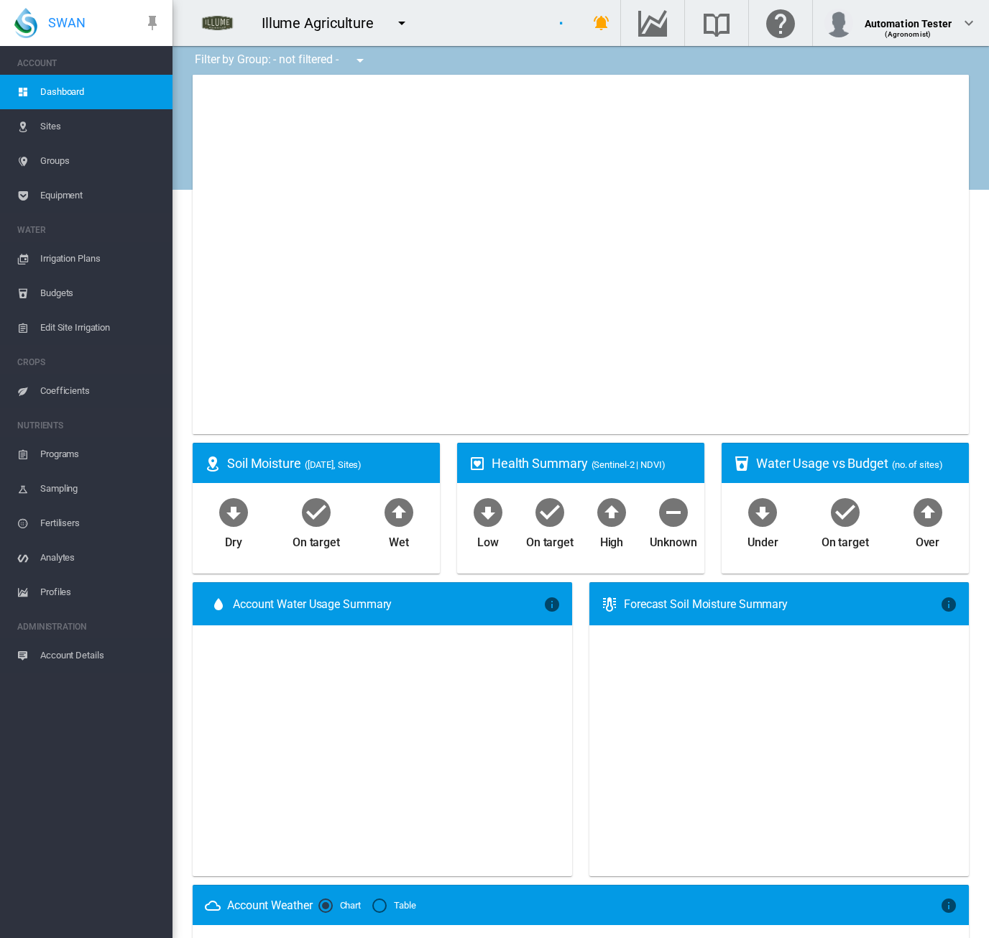
type input "**********"
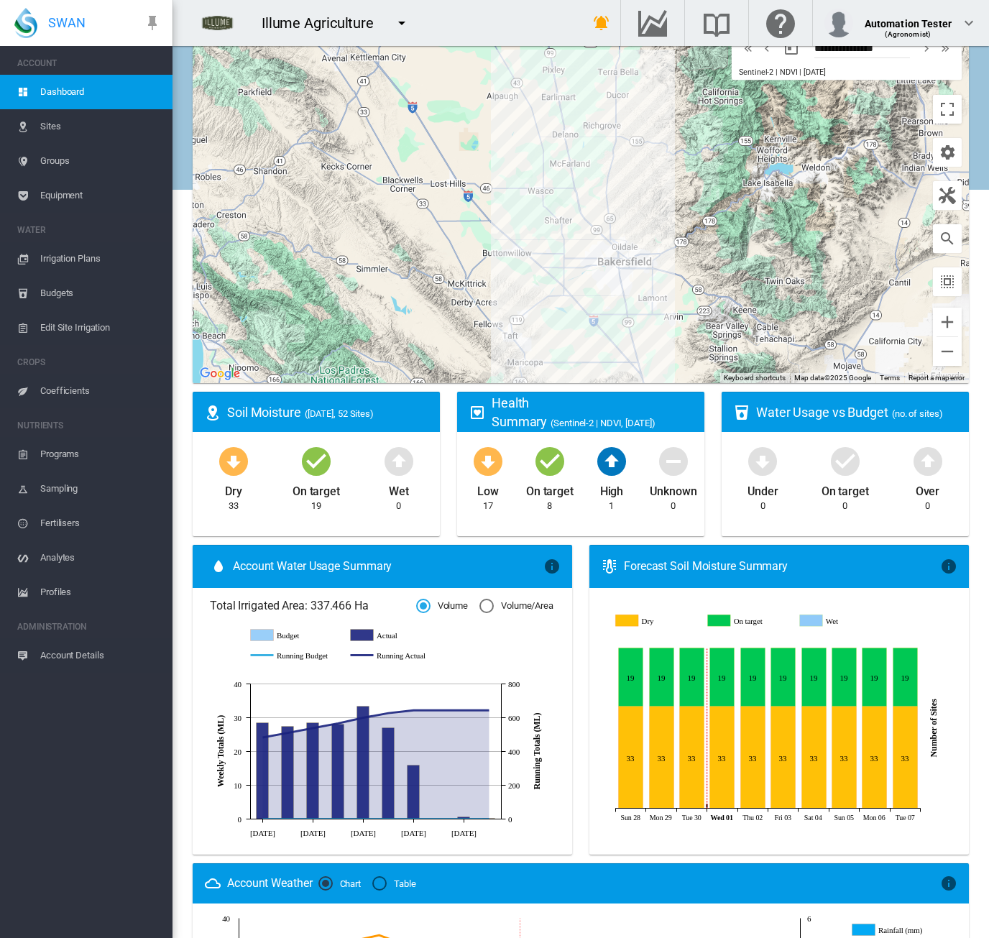
scroll to position [72, 0]
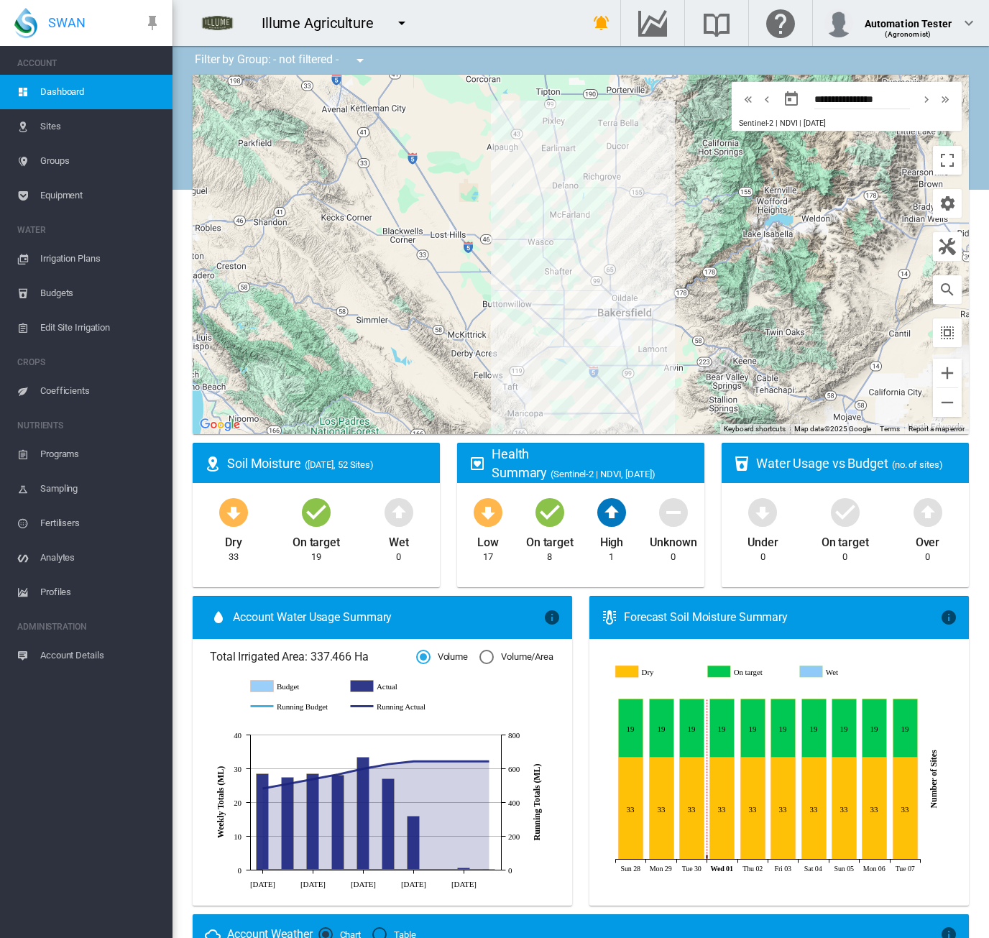
scroll to position [72, 0]
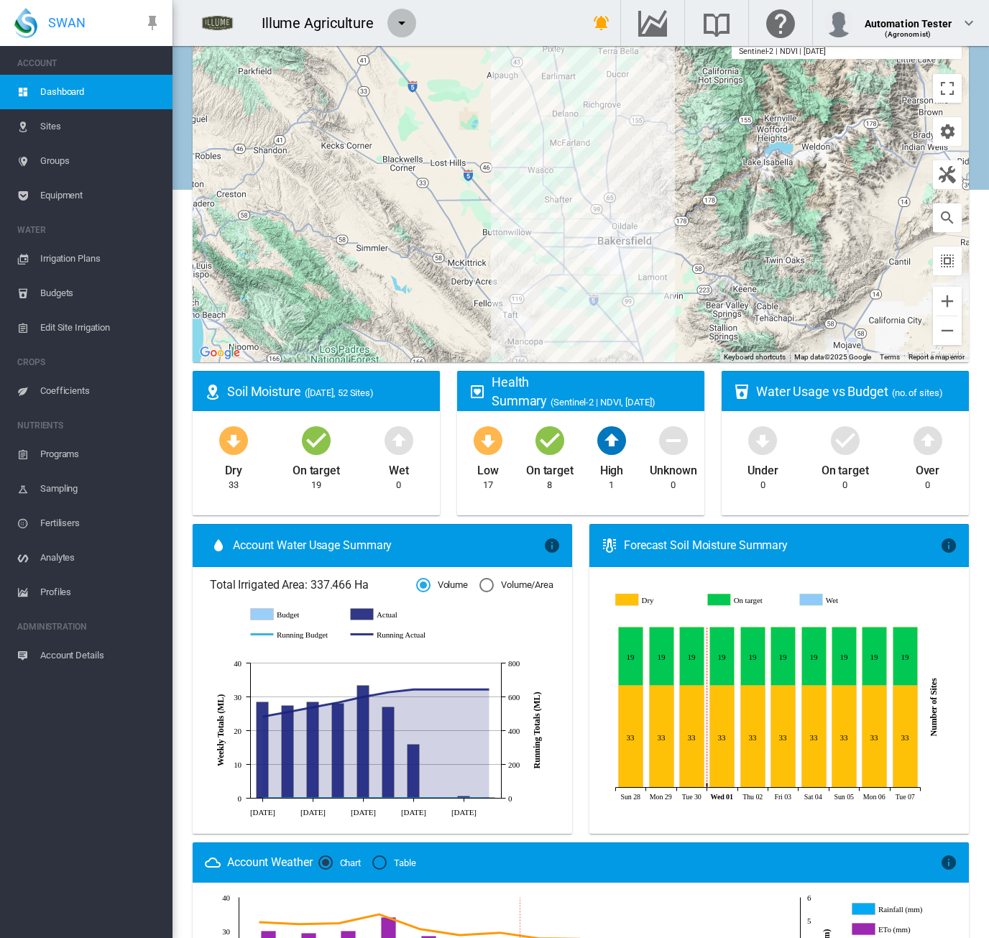
click at [400, 24] on md-icon "icon-menu-down" at bounding box center [401, 22] width 17 height 17
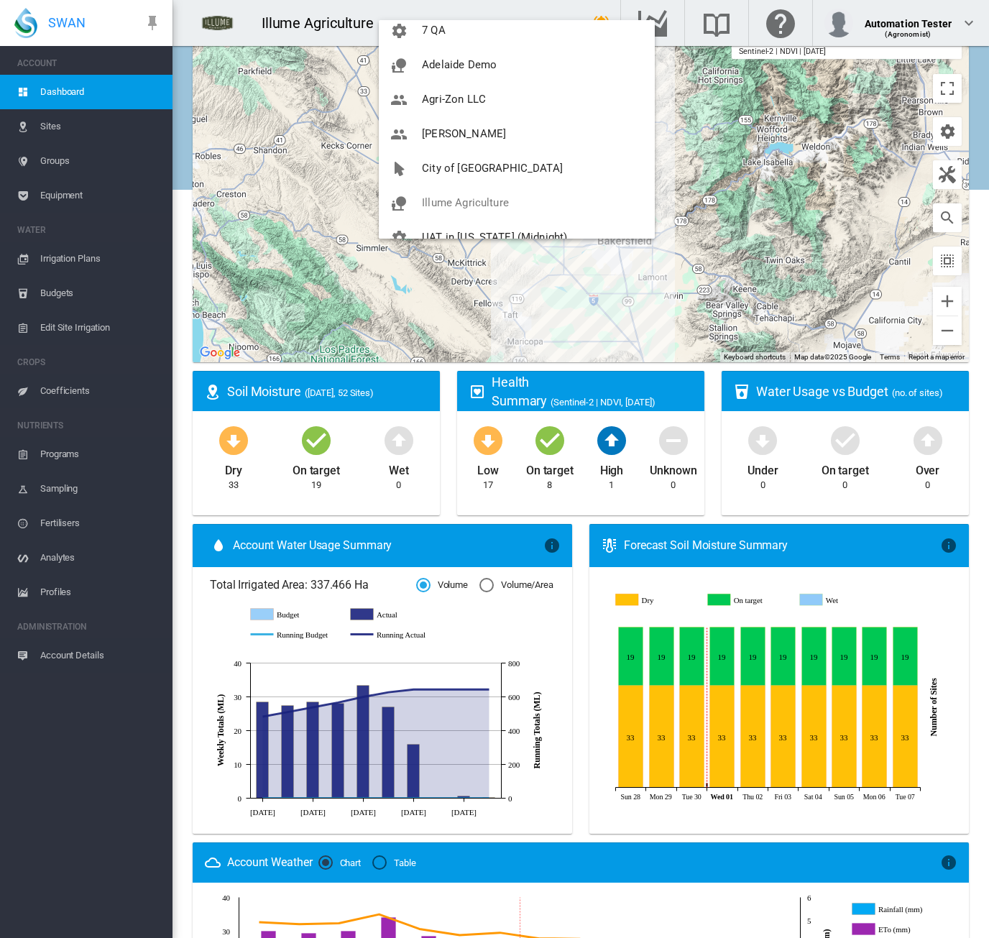
scroll to position [144, 0]
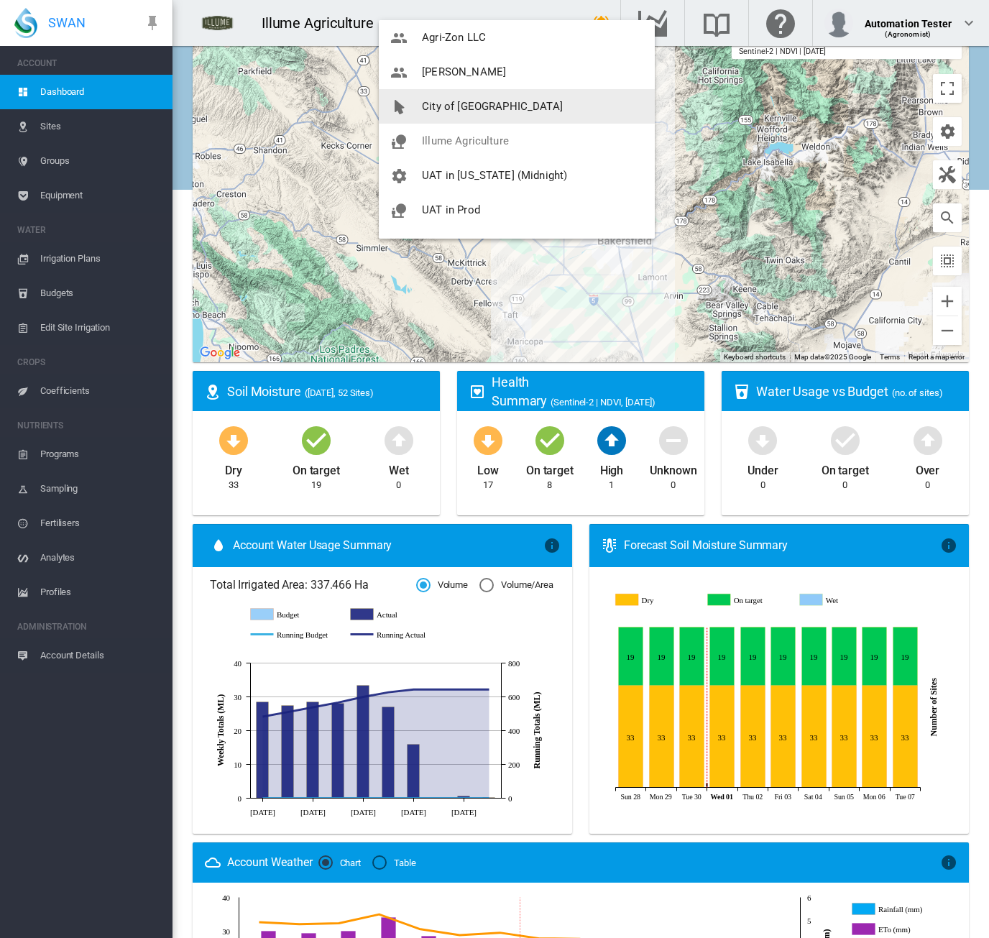
click at [463, 107] on span "City of [GEOGRAPHIC_DATA]" at bounding box center [492, 106] width 141 height 13
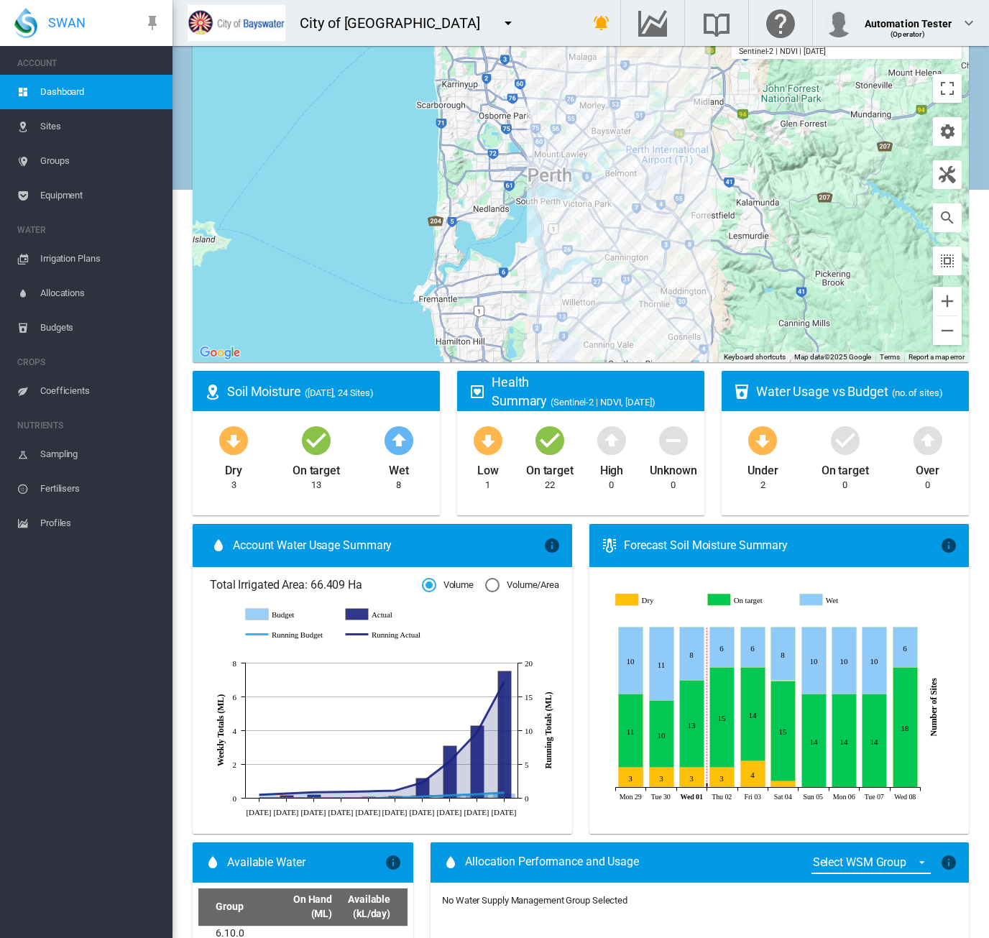
click at [82, 254] on span "Irrigation Plans" at bounding box center [100, 258] width 121 height 34
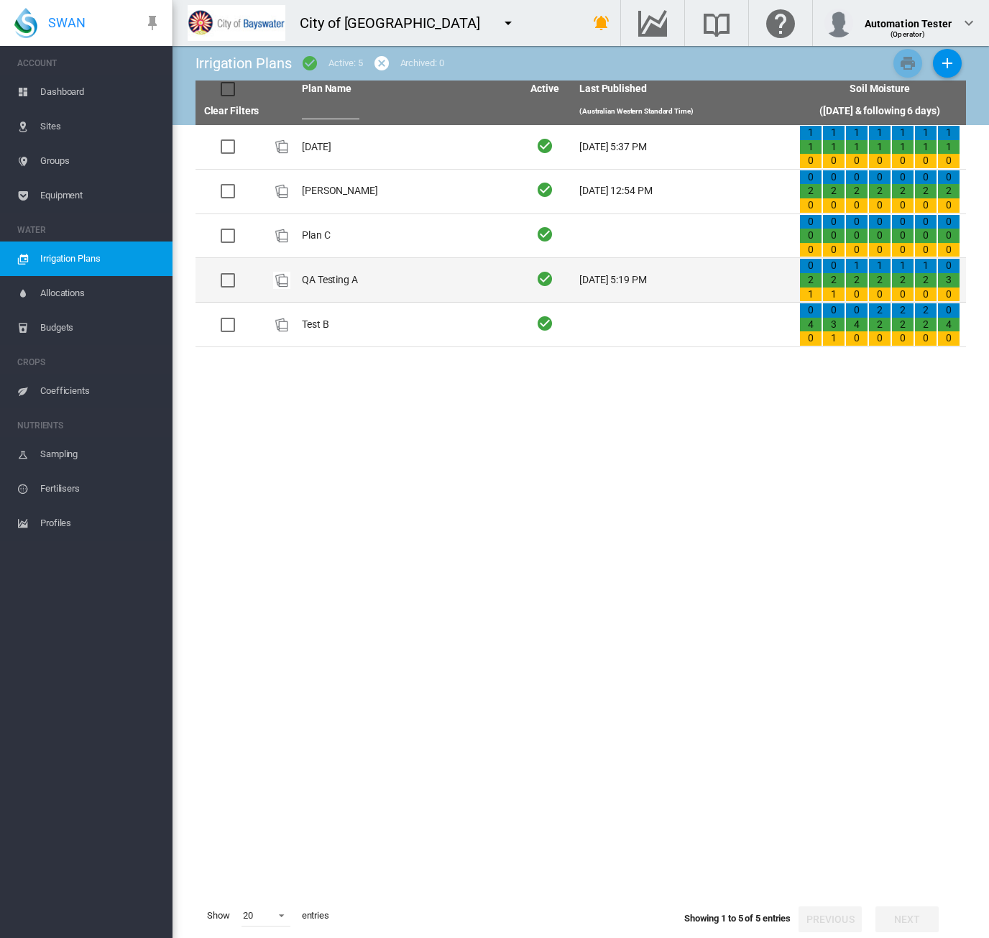
click at [456, 274] on td "QA Testing A" at bounding box center [406, 280] width 220 height 44
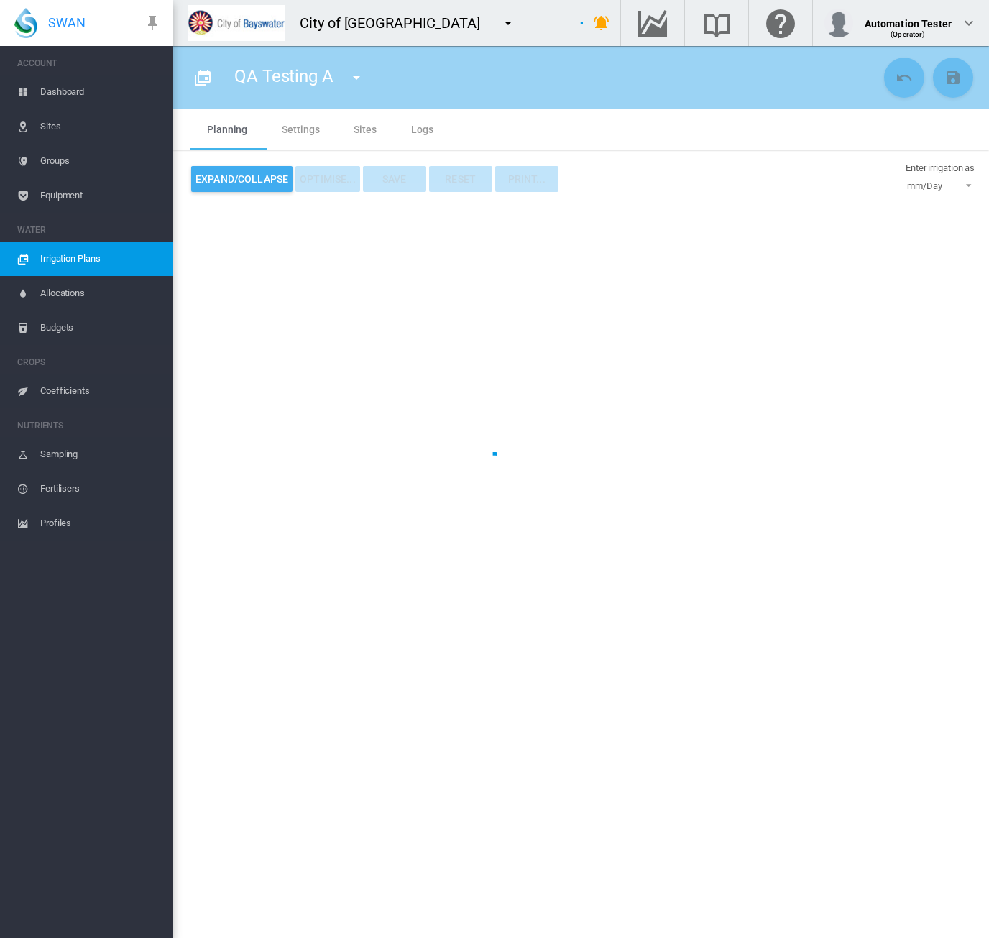
type input "**********"
type input "*"
type input "***"
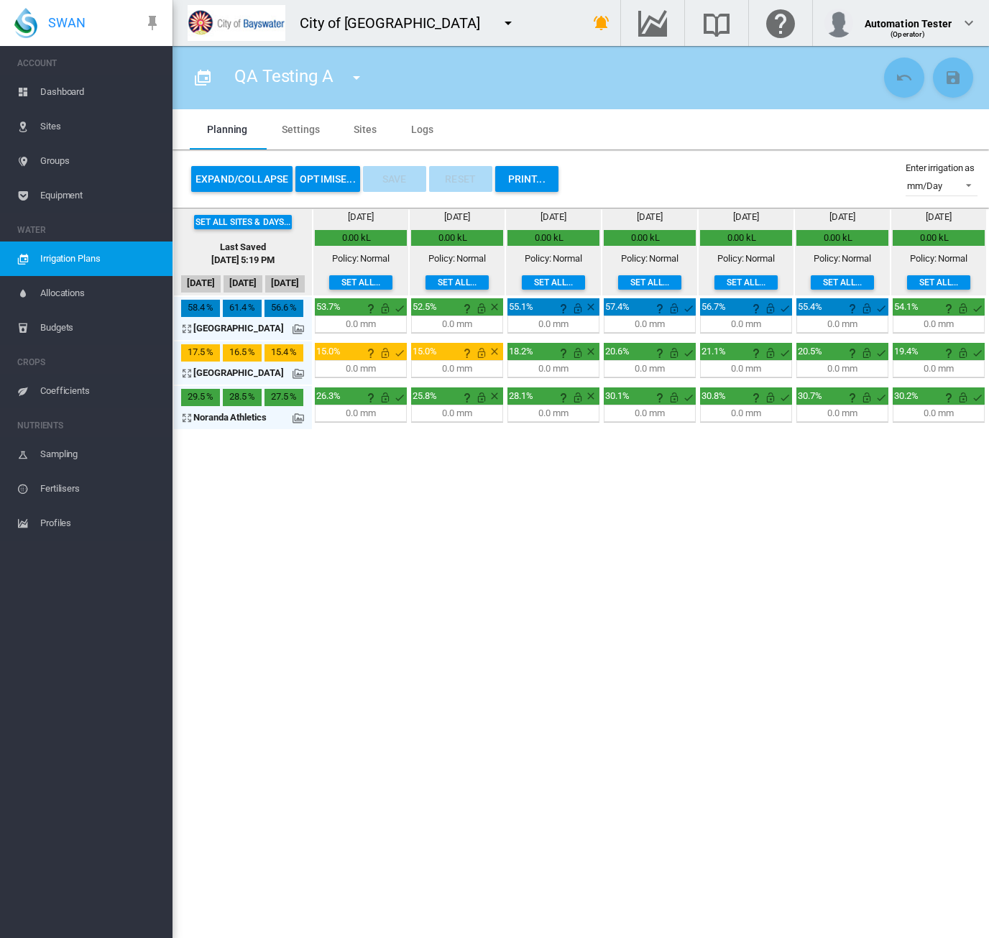
click at [324, 183] on button "OPTIMISE..." at bounding box center [327, 179] width 65 height 26
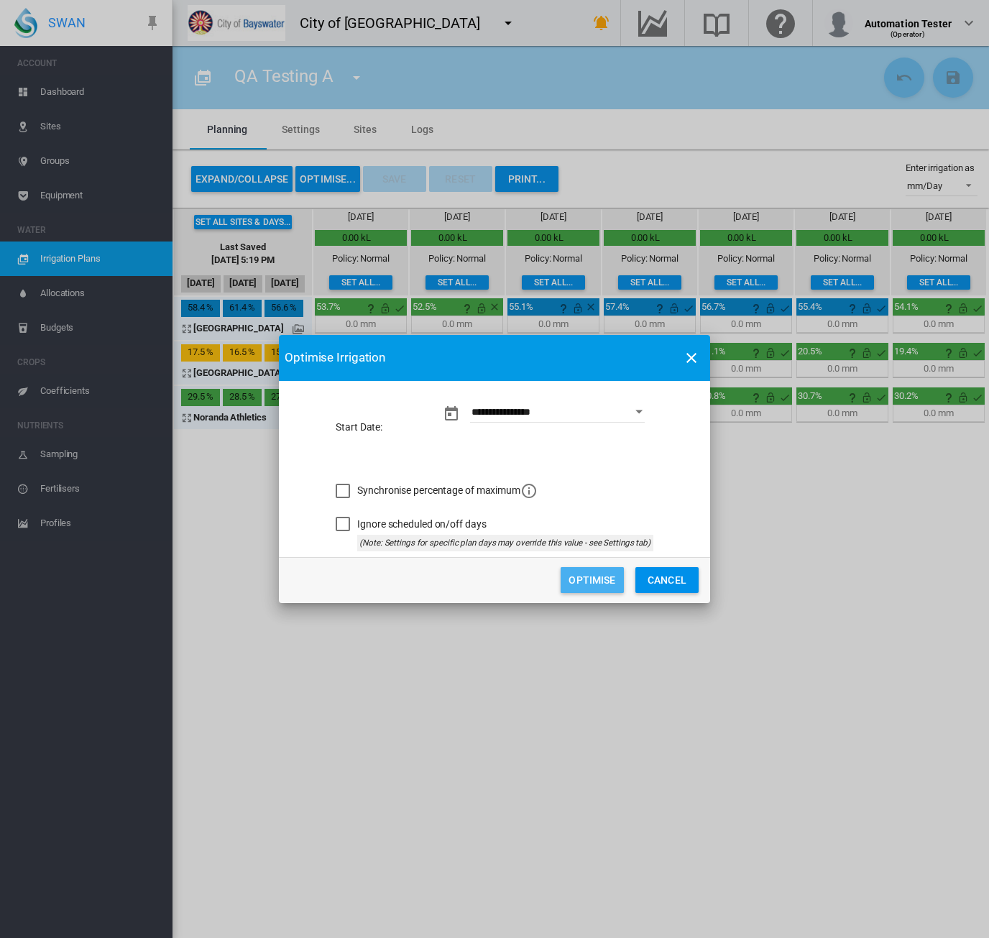
click at [597, 571] on button "Optimise" at bounding box center [592, 580] width 63 height 26
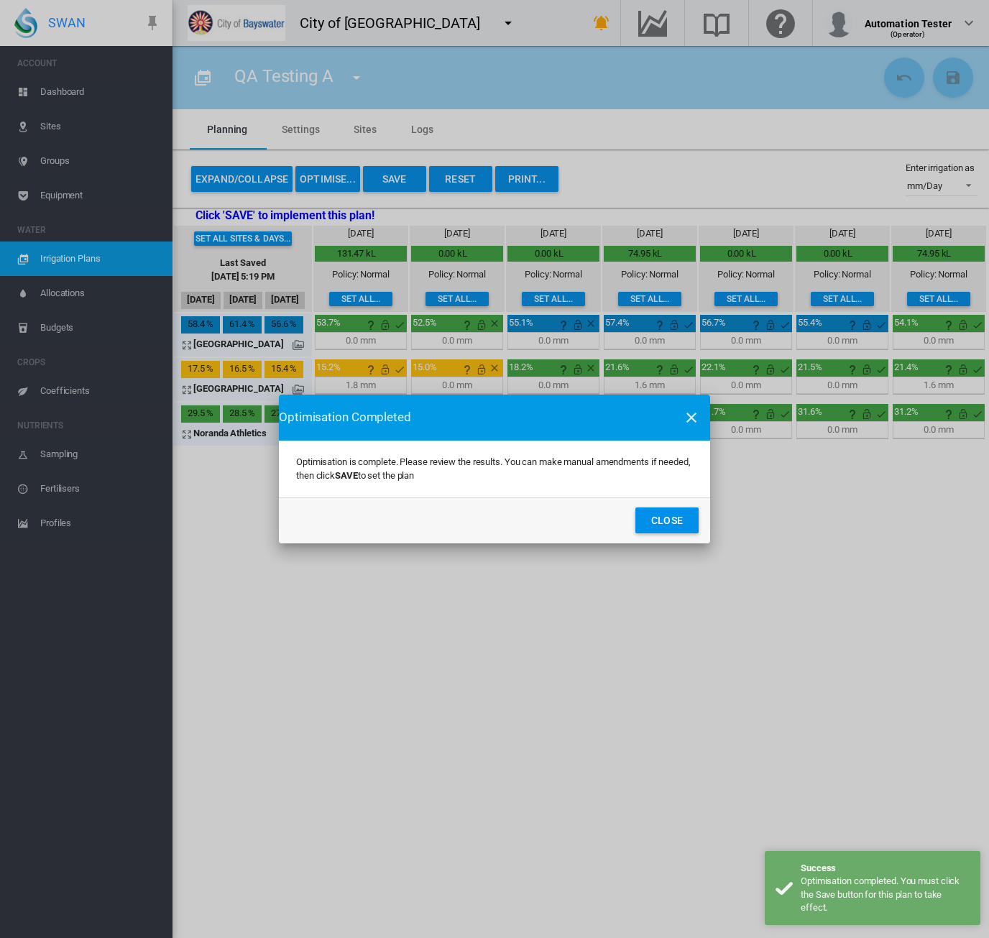
click at [668, 522] on button "Close" at bounding box center [666, 520] width 63 height 26
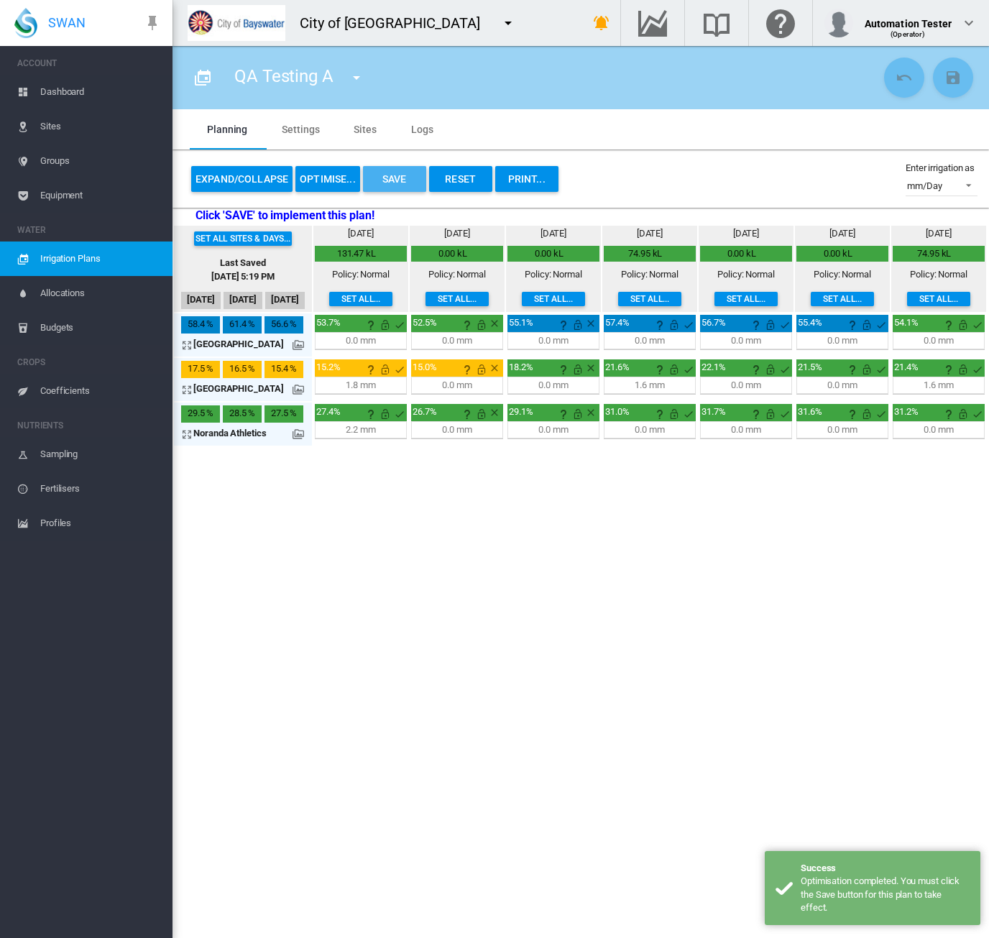
click at [400, 176] on button "Save" at bounding box center [394, 179] width 63 height 26
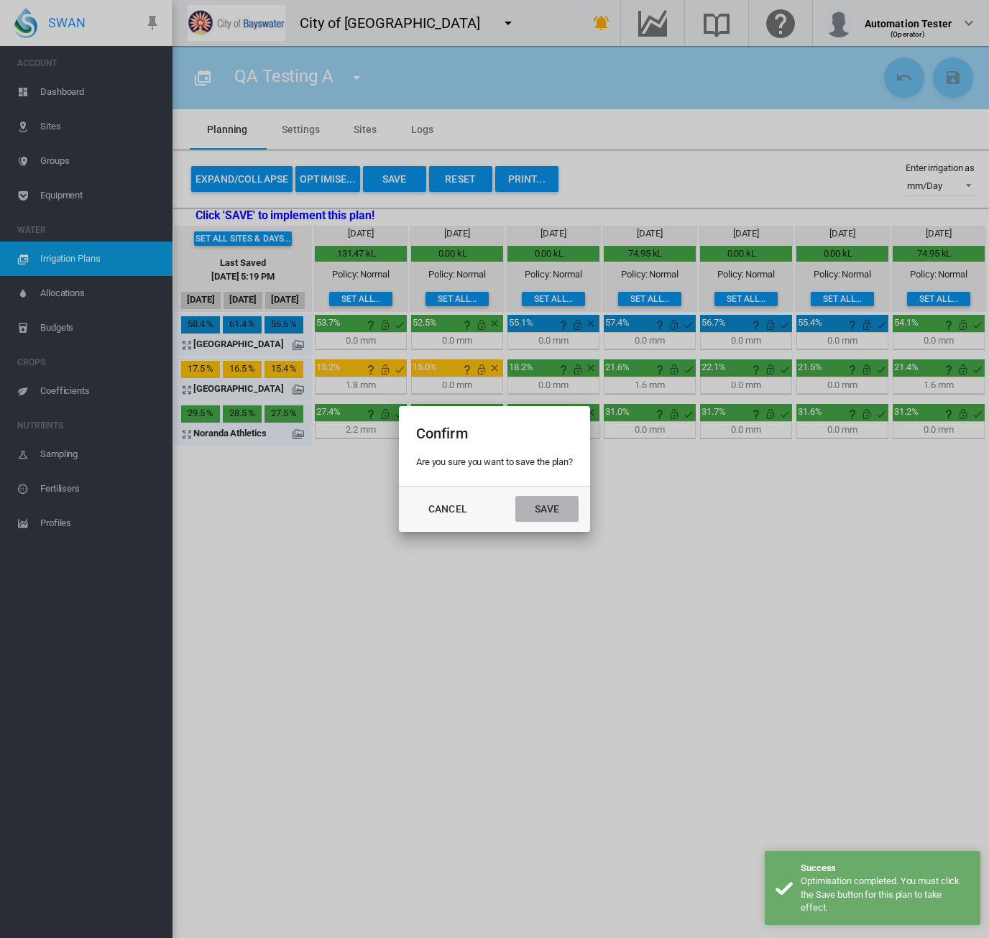
click at [561, 515] on button "Save" at bounding box center [546, 509] width 63 height 26
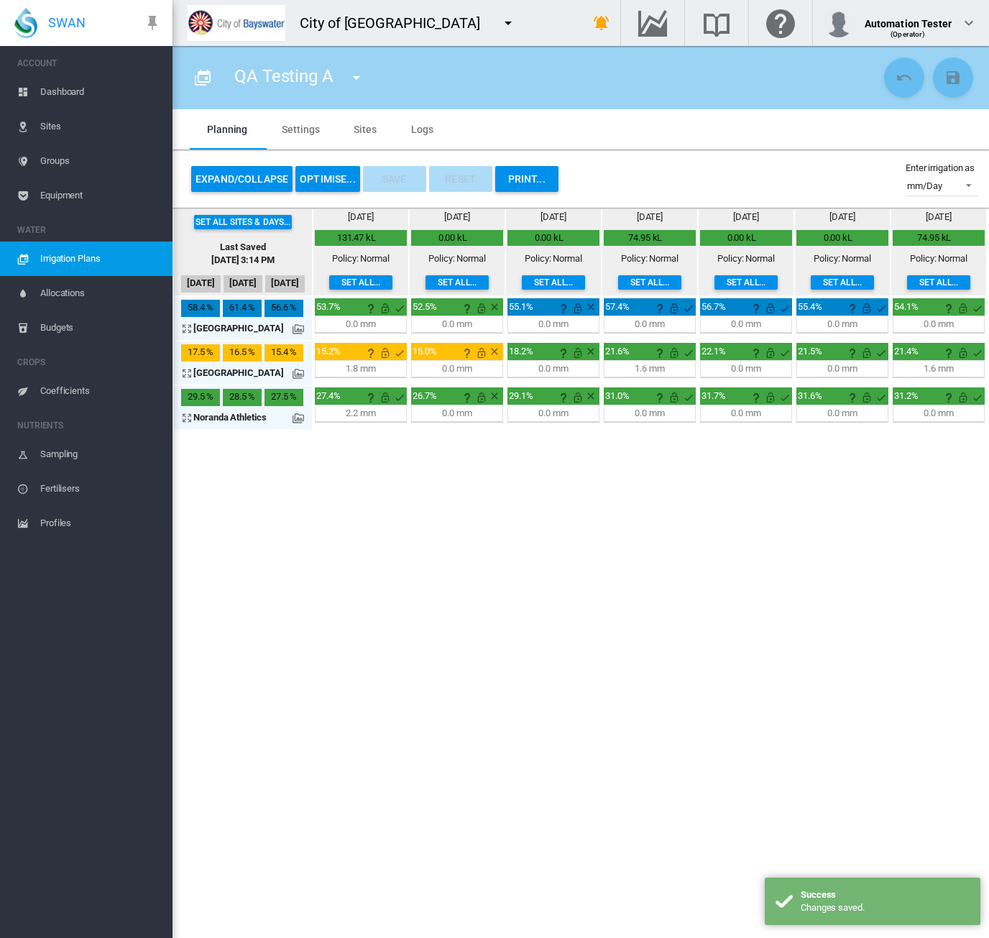
click at [98, 249] on span "Irrigation Plans" at bounding box center [100, 258] width 121 height 34
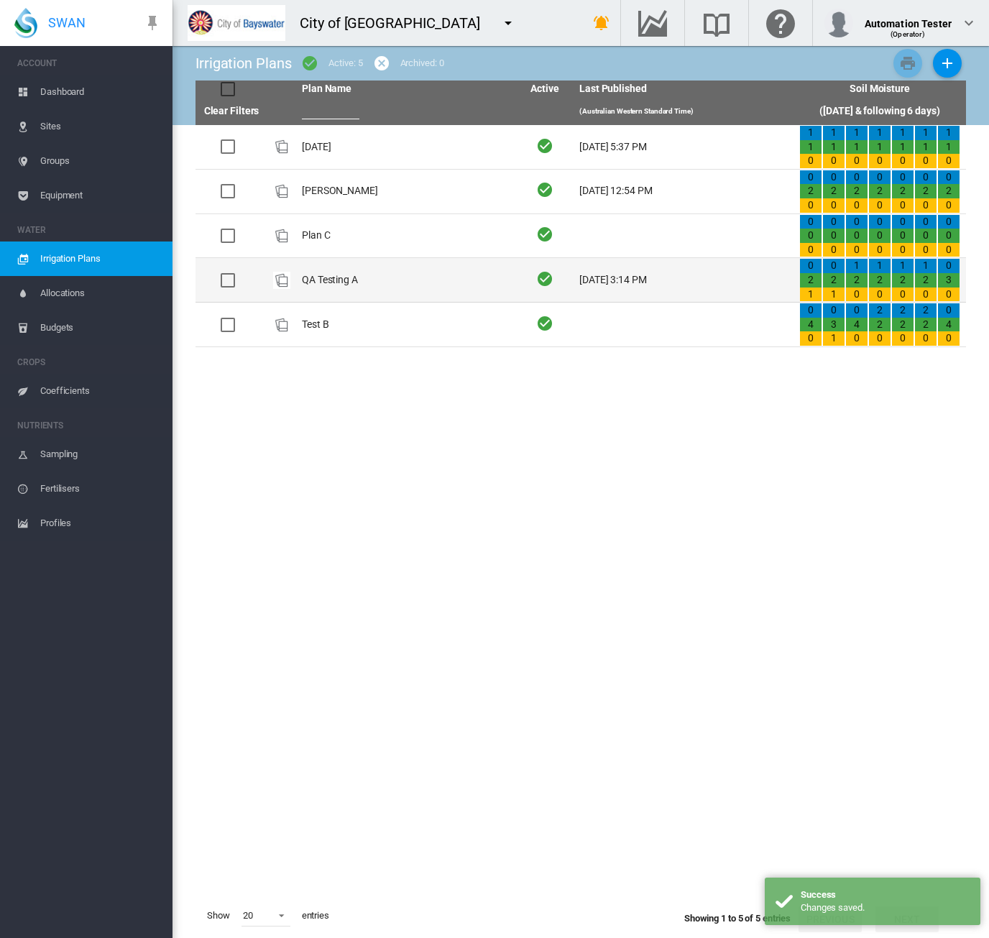
click at [503, 271] on td "QA Testing A" at bounding box center [406, 280] width 220 height 44
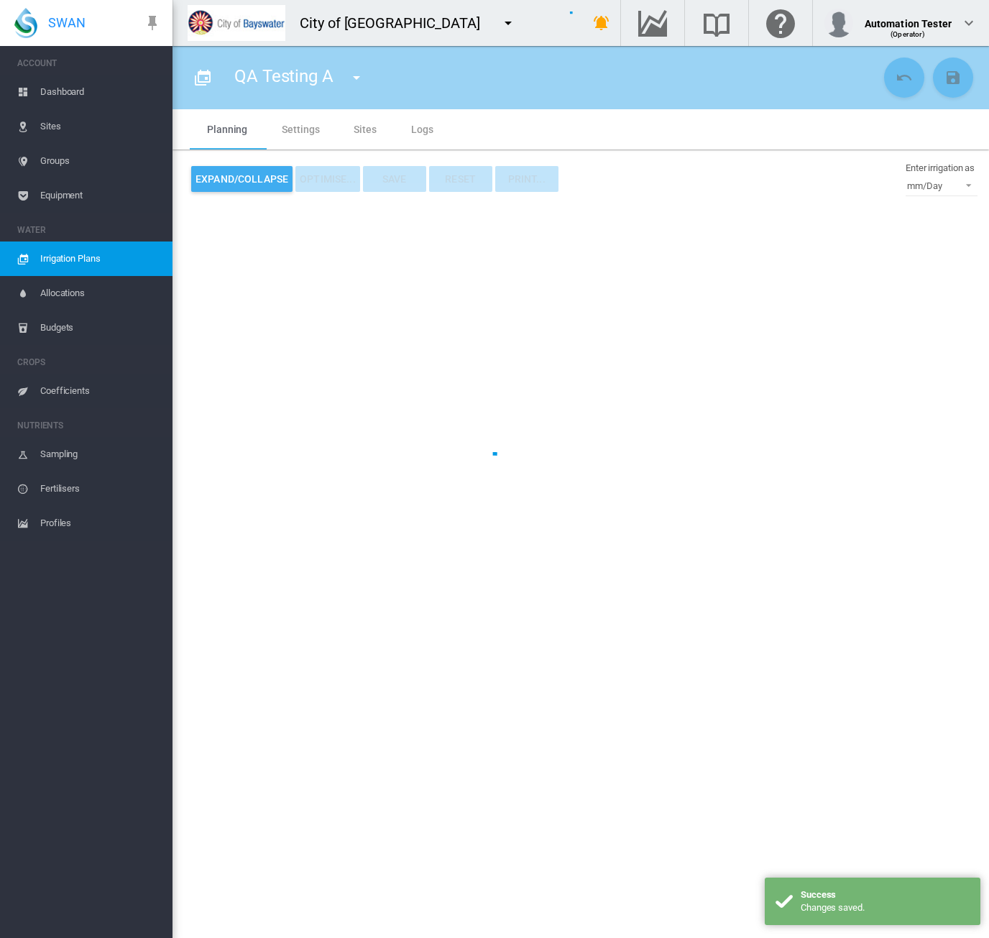
type input "**********"
type input "*"
type input "***"
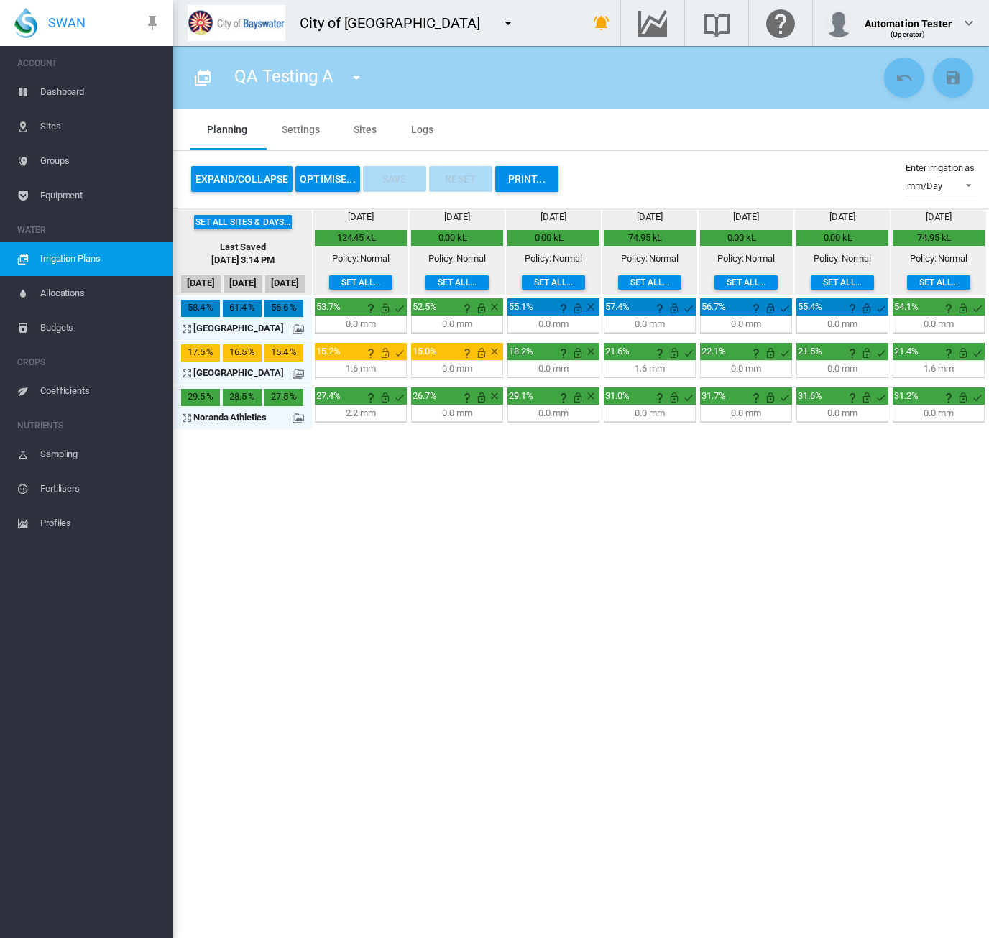
click at [238, 181] on button "Expand/Collapse" at bounding box center [241, 179] width 101 height 26
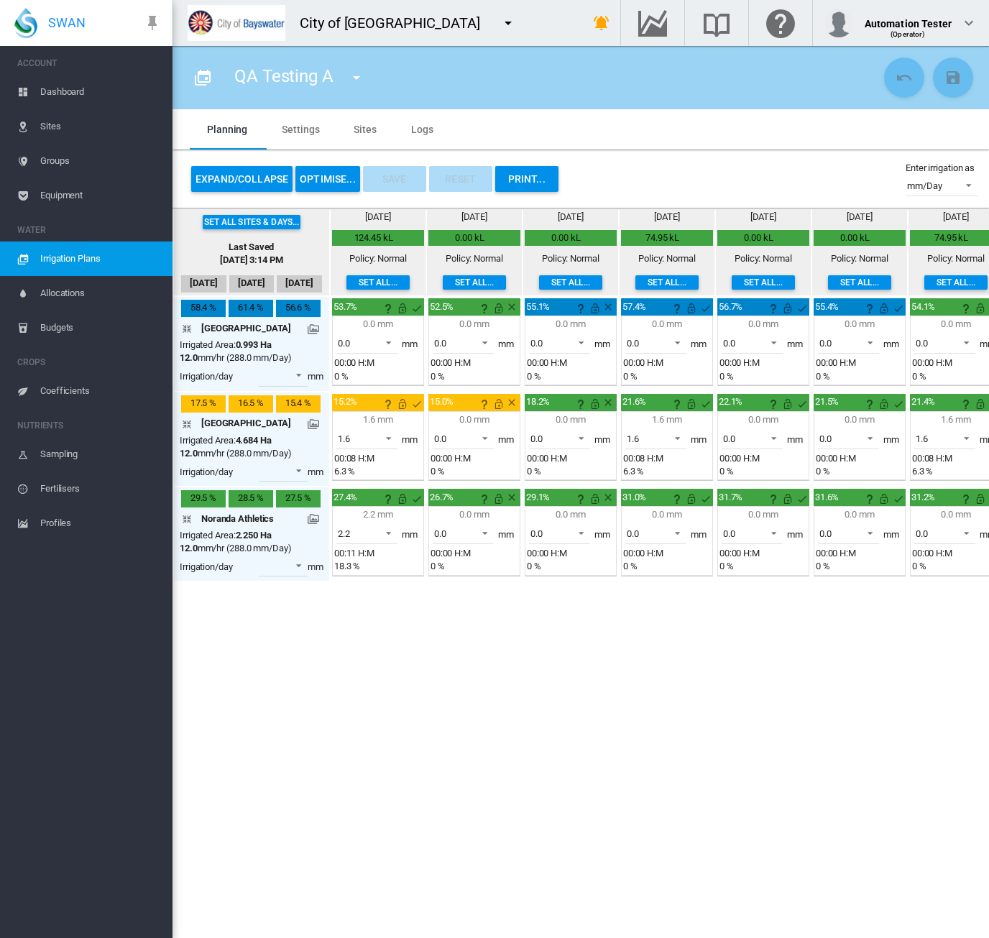
click at [309, 419] on md-icon at bounding box center [313, 423] width 11 height 11
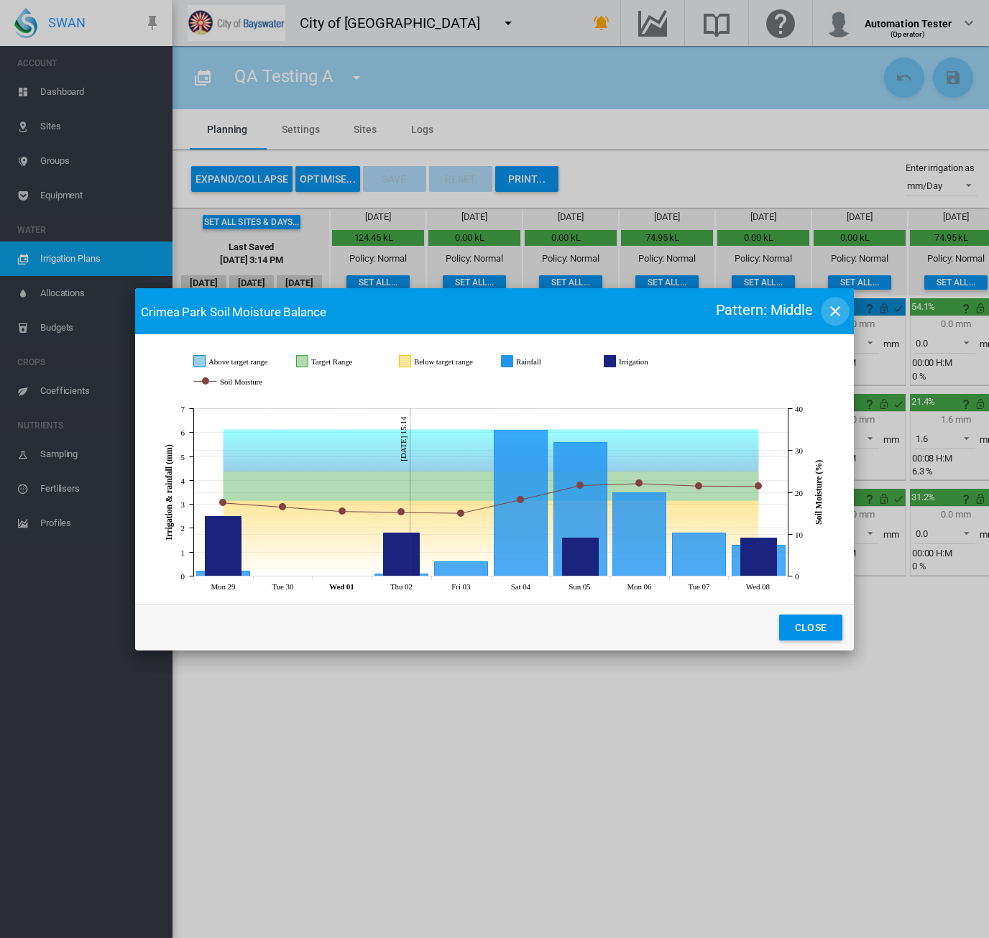
click at [839, 311] on md-icon "icon-close" at bounding box center [834, 311] width 17 height 17
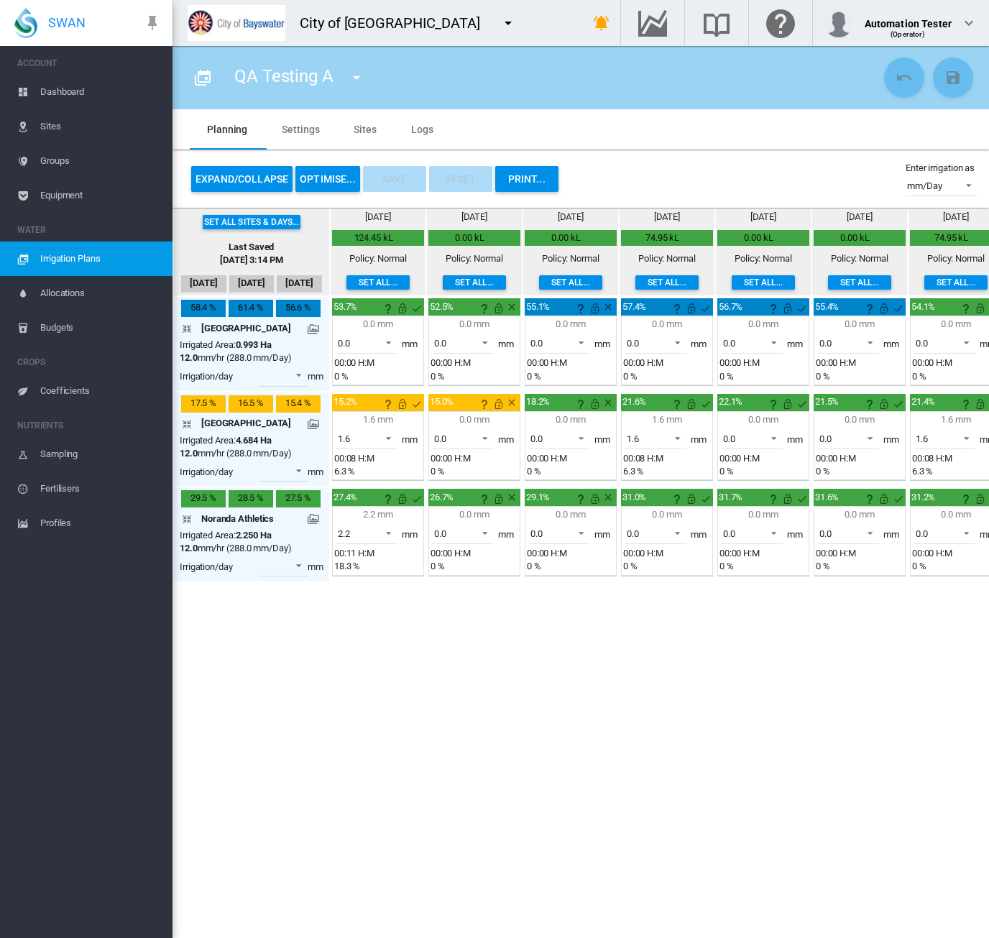
click at [188, 425] on md-icon "icon-arrow-collapse" at bounding box center [189, 423] width 17 height 17
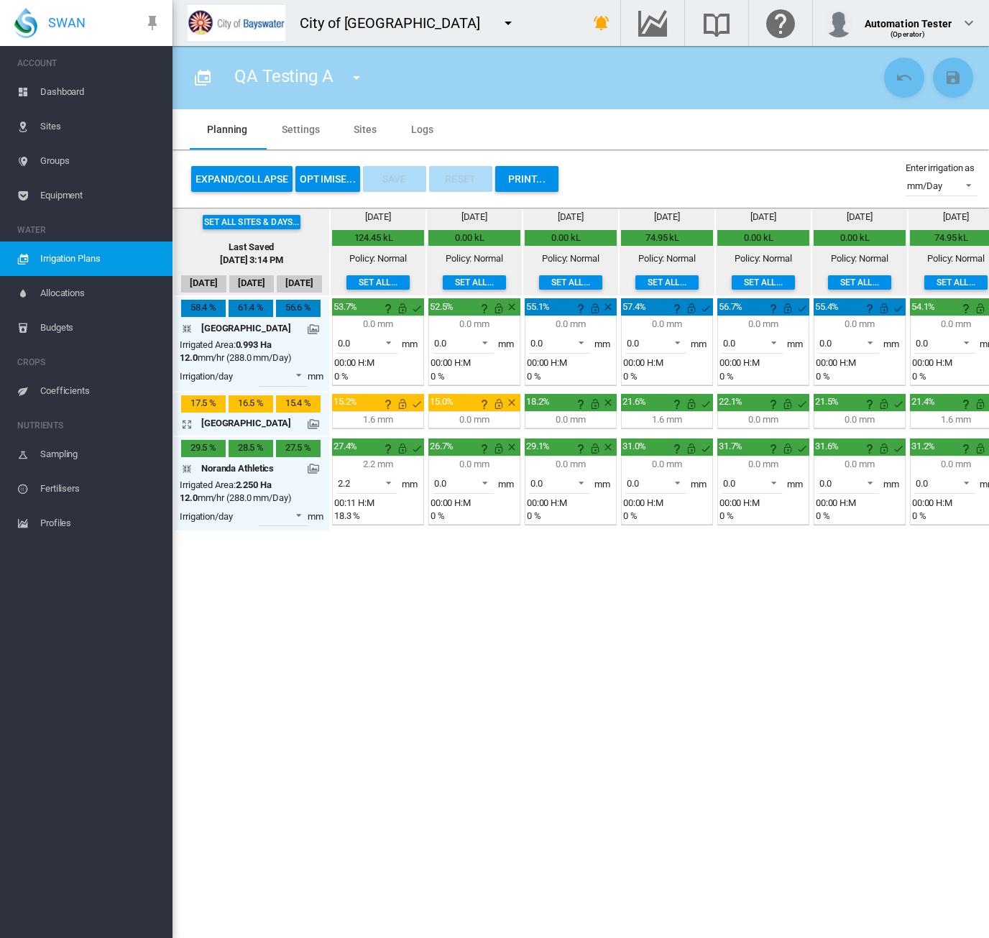
click at [188, 425] on md-icon "icon-arrow-expand" at bounding box center [189, 423] width 17 height 17
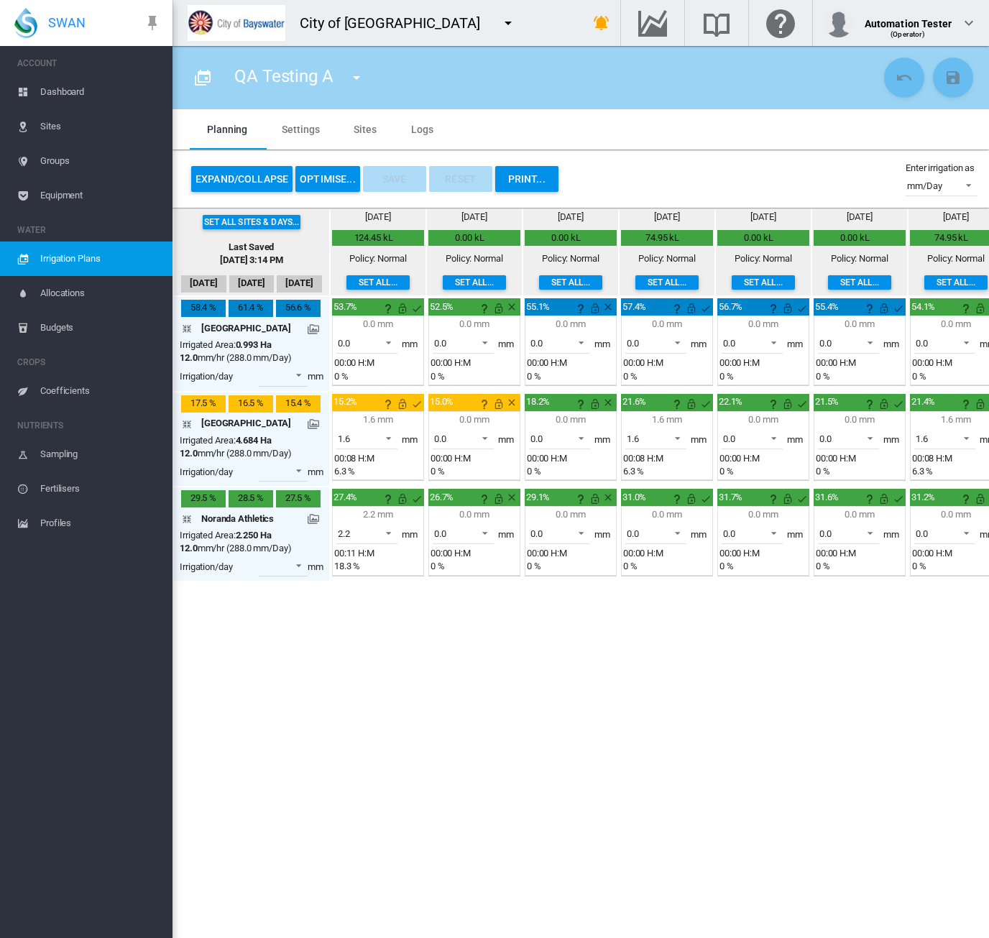
click at [78, 131] on span "Sites" at bounding box center [100, 126] width 121 height 34
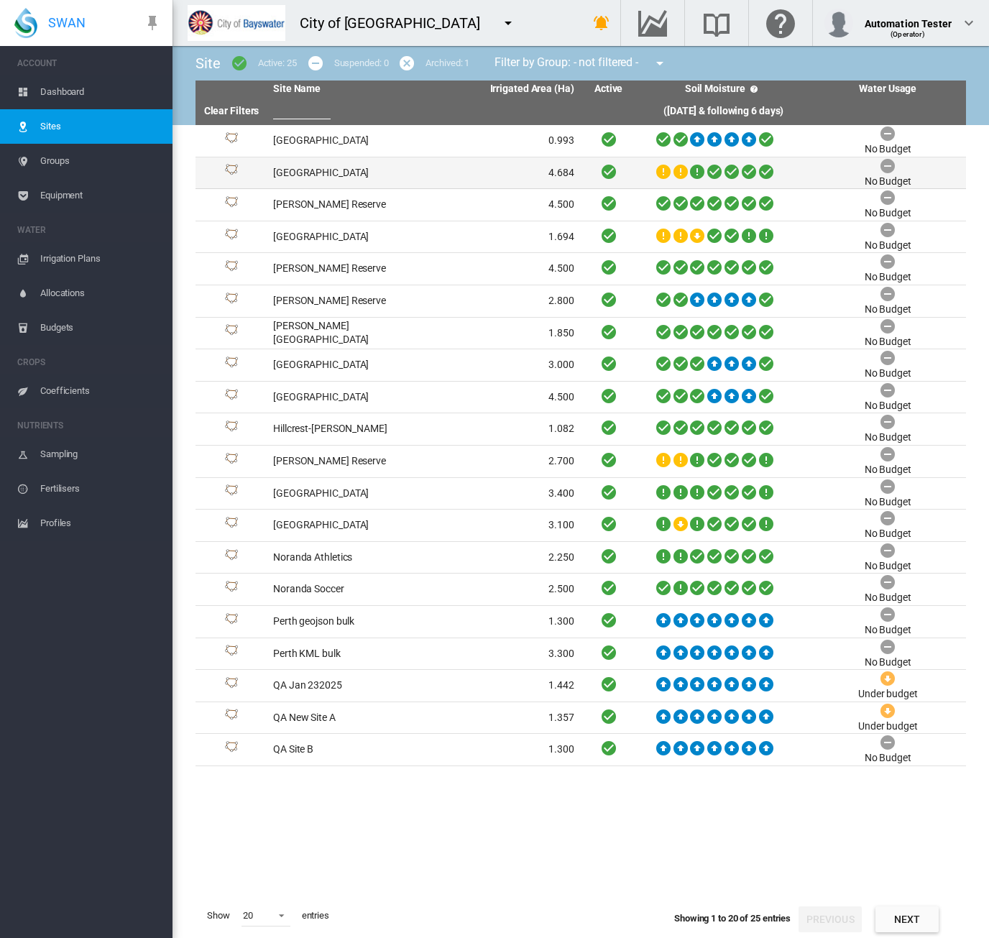
click at [369, 174] on td "Crimea Park" at bounding box center [345, 173] width 156 height 32
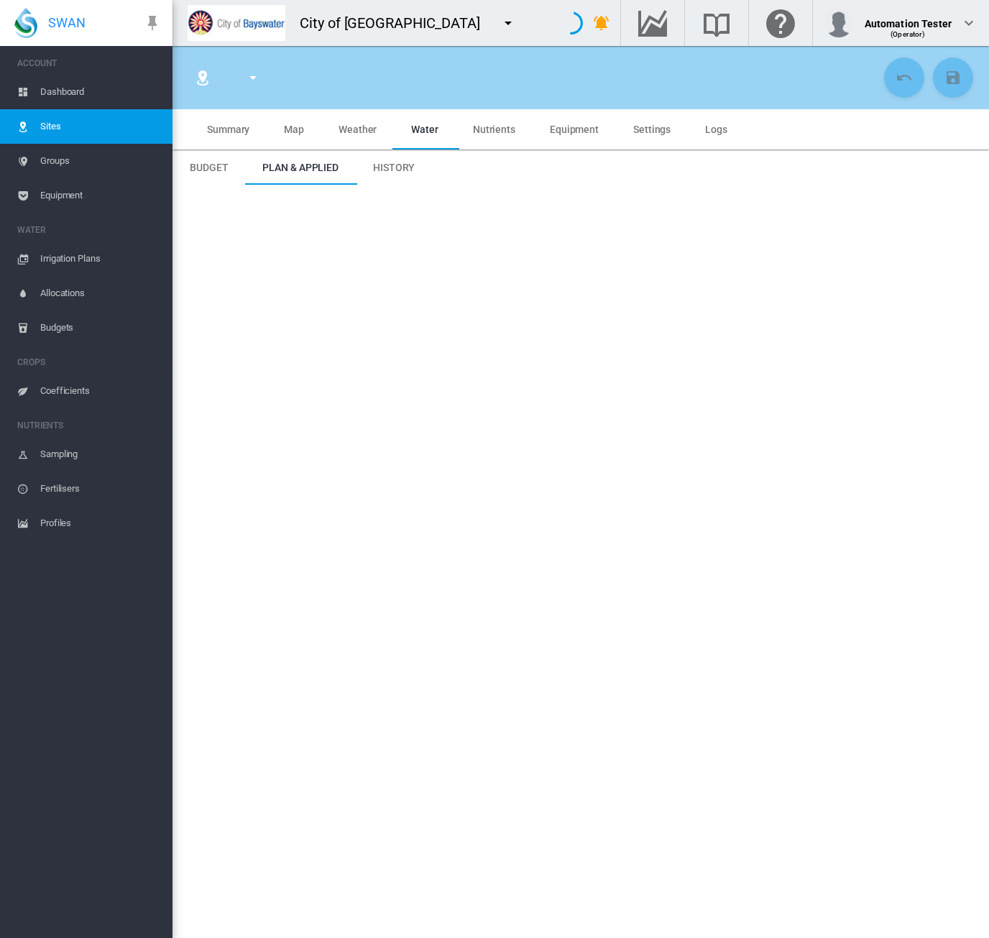
type input "**********"
type input "*********"
type input "**"
type input "*****"
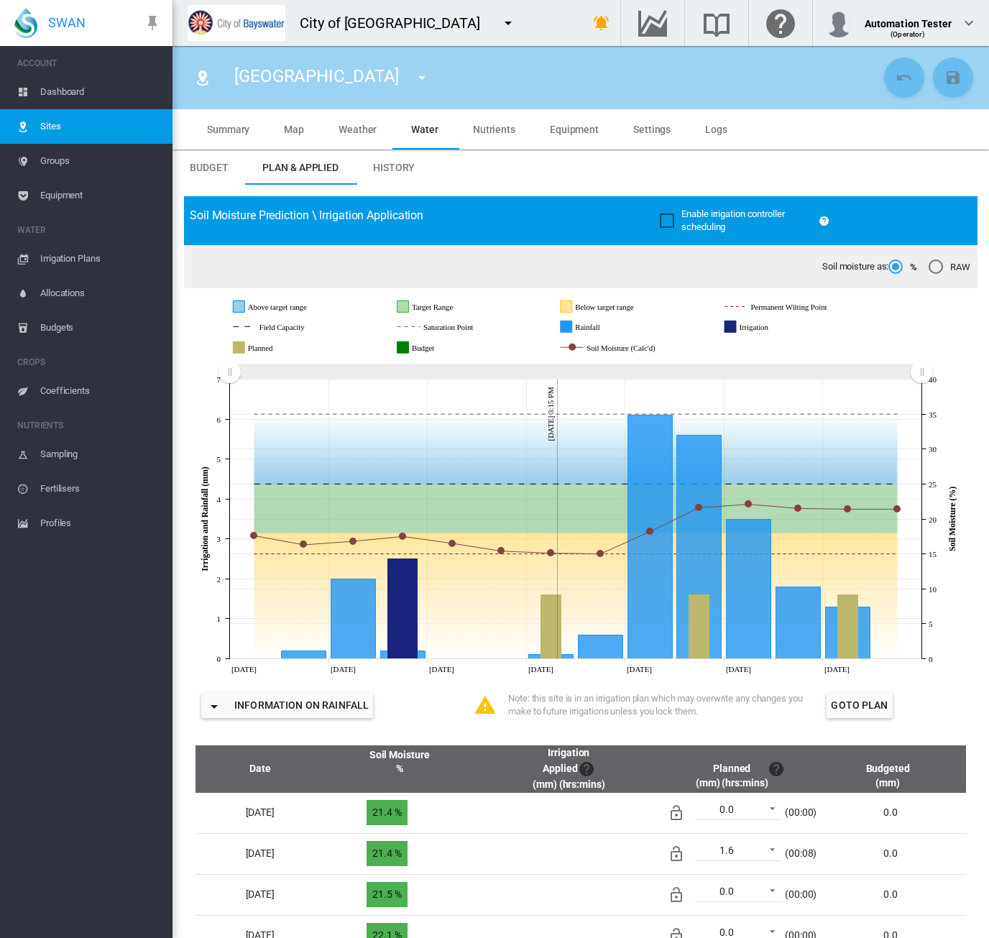
click at [494, 21] on button "button" at bounding box center [508, 23] width 29 height 29
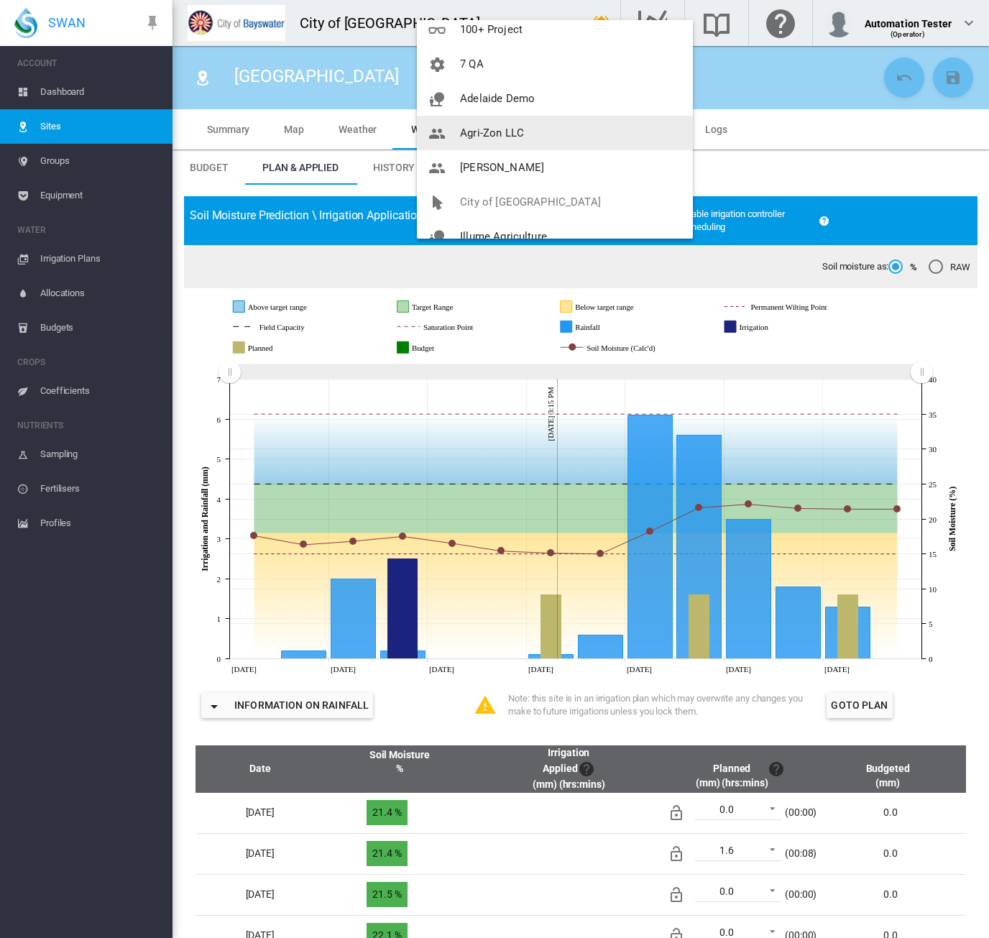
scroll to position [172, 0]
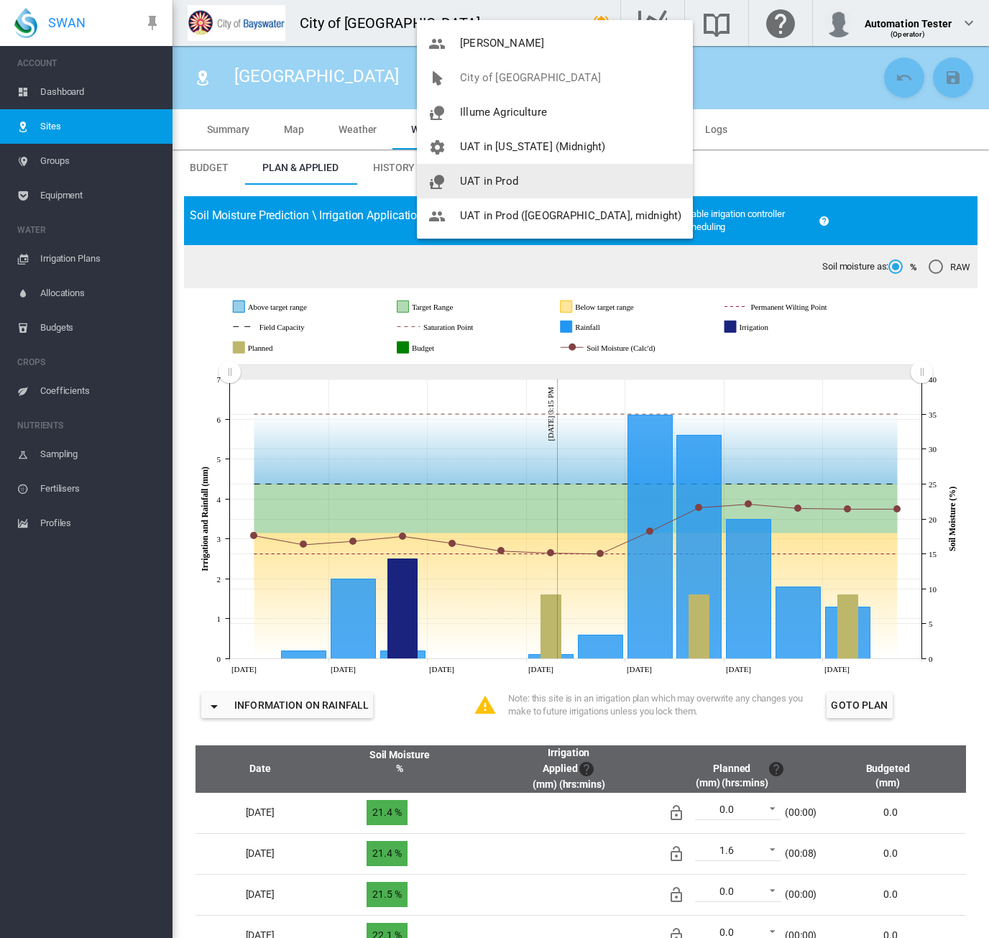
click at [554, 176] on button "UAT in Prod" at bounding box center [555, 181] width 276 height 34
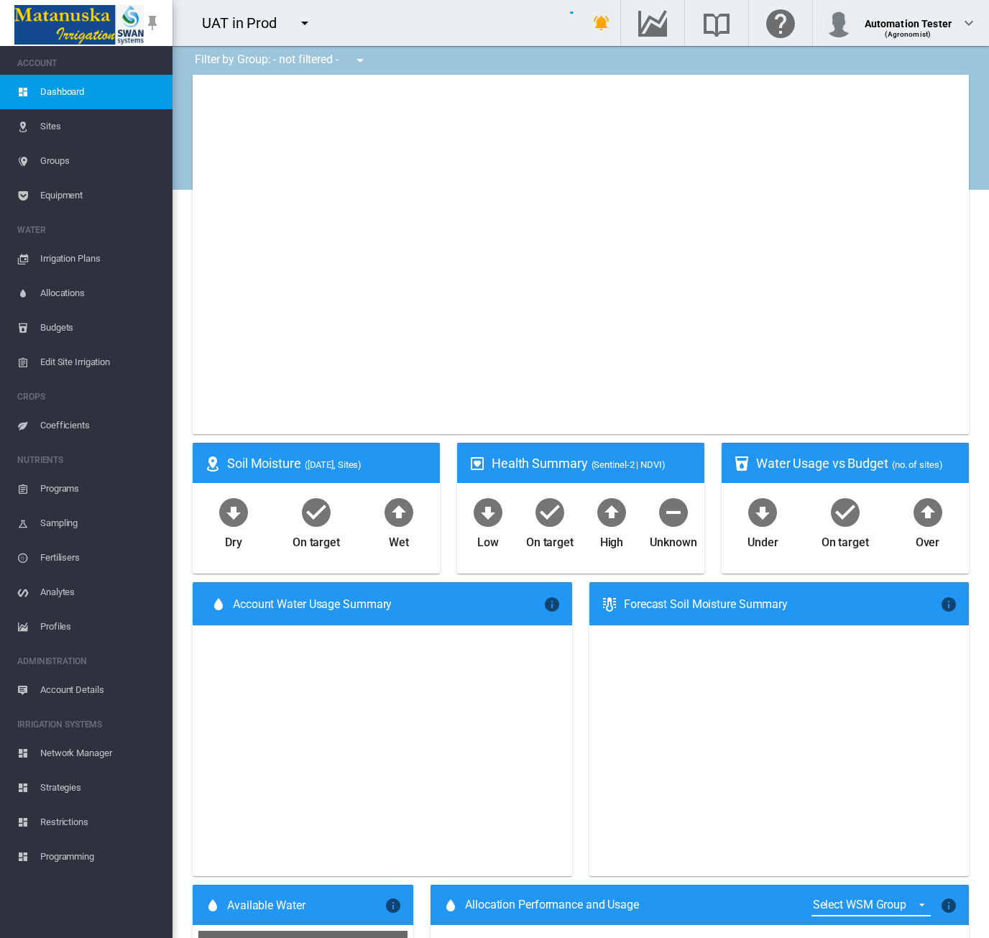
type input "**********"
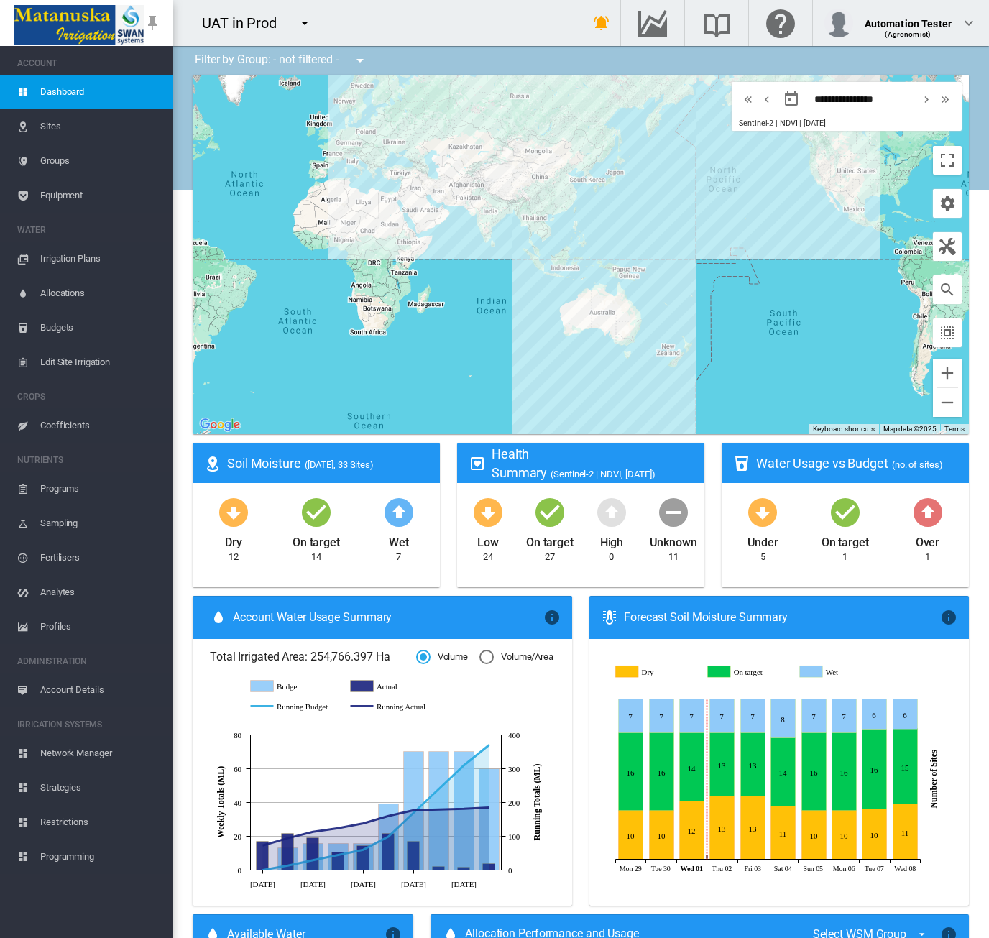
click at [70, 160] on span "Groups" at bounding box center [100, 161] width 121 height 34
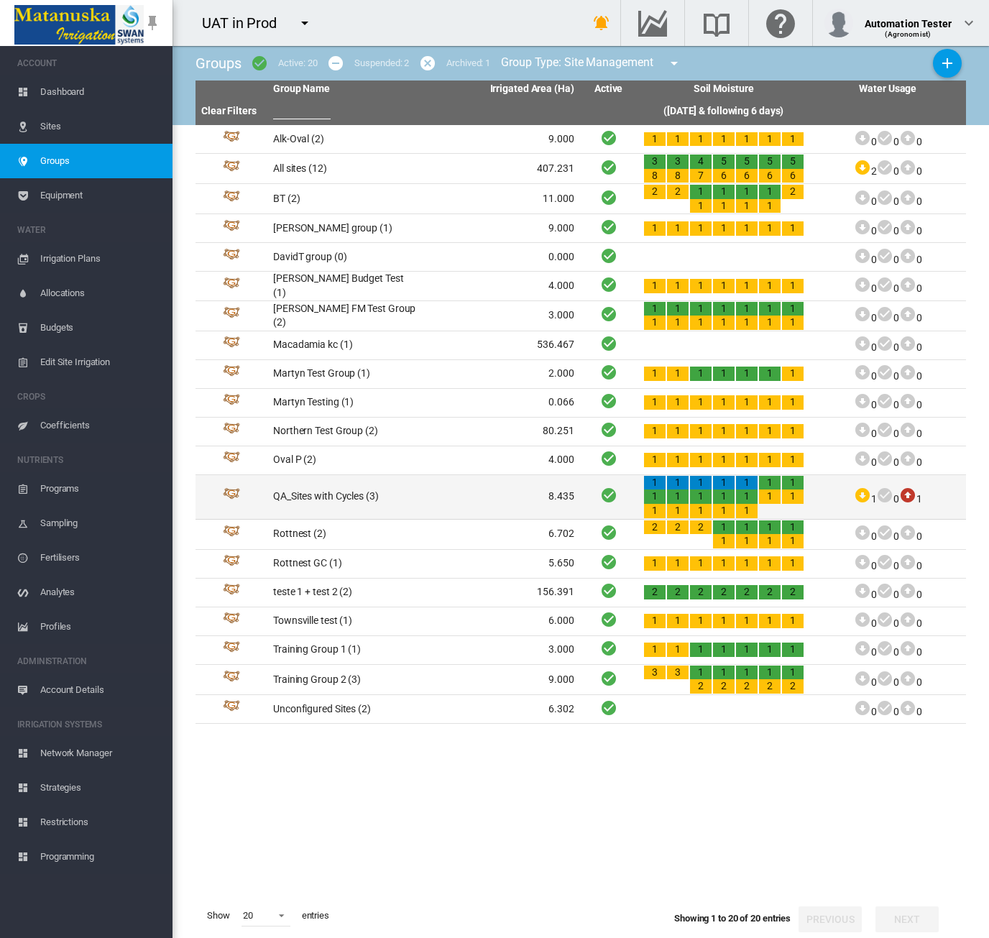
click at [411, 501] on td "QA_Sites with Cycles (3)" at bounding box center [345, 497] width 156 height 44
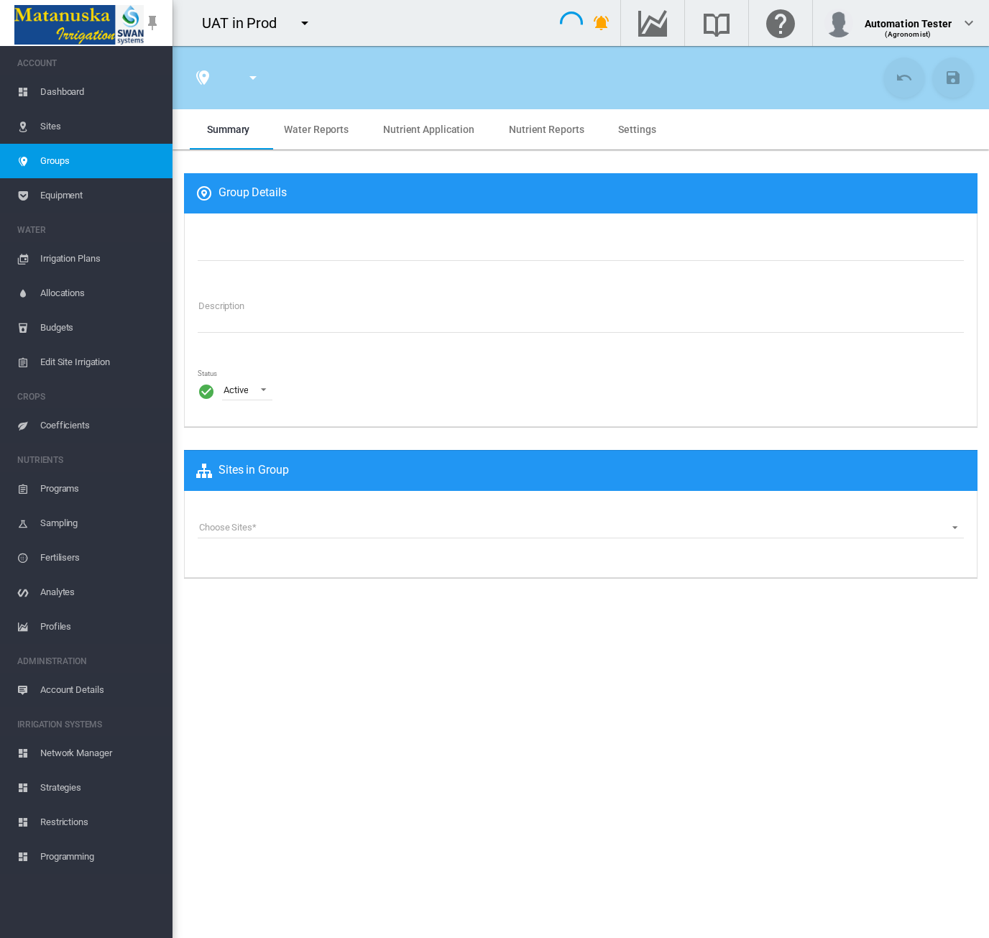
type input "**********"
type textarea "**********"
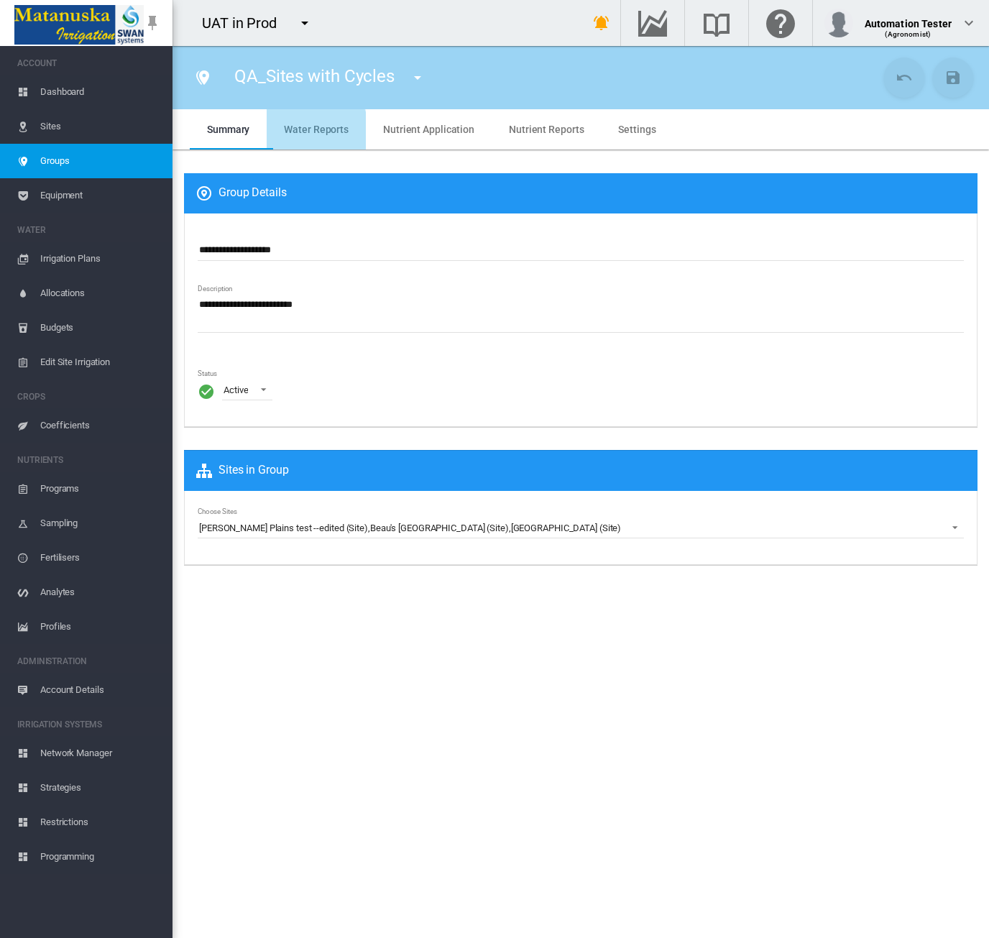
click at [307, 133] on span "Water Reports" at bounding box center [316, 129] width 65 height 11
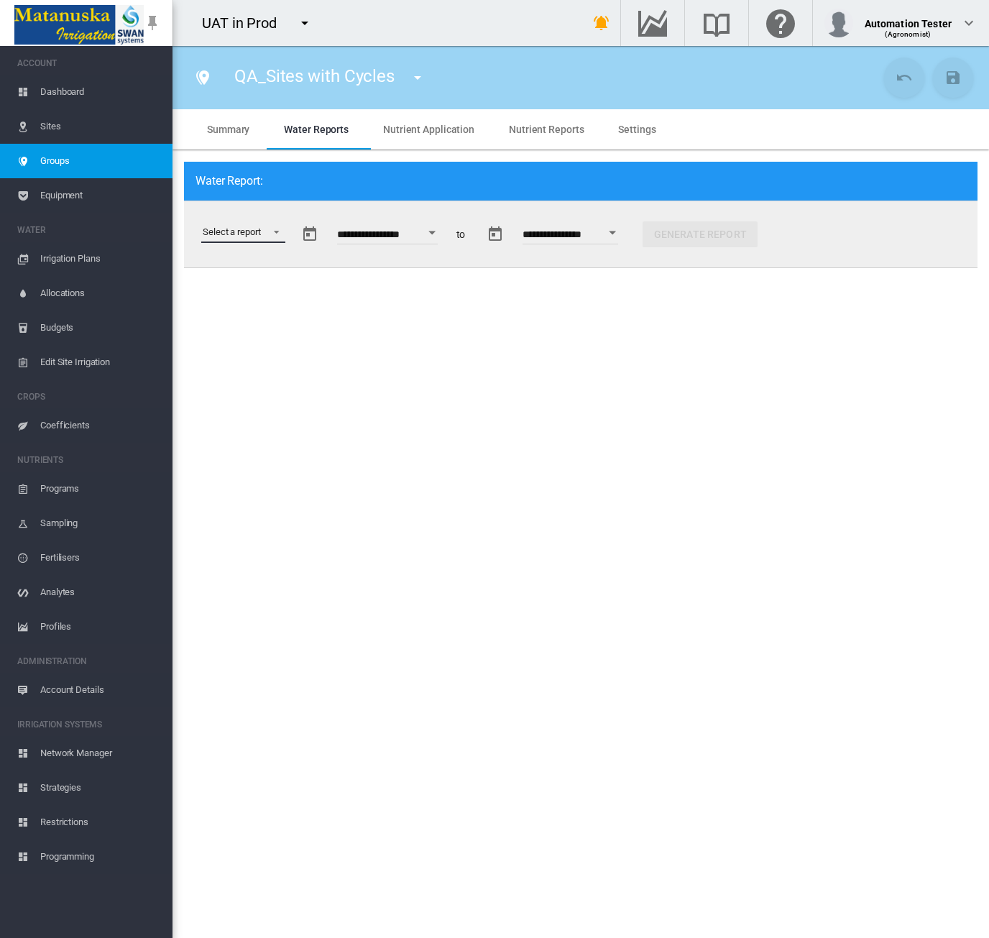
click at [282, 234] on md-select "Select a report Soil Moisture Status Water Usage Water Application Efficiency W…" at bounding box center [243, 232] width 84 height 22
click at [264, 300] on div "Water Application Efficiency" at bounding box center [259, 301] width 113 height 13
click at [649, 231] on div "Open calendar" at bounding box center [645, 233] width 7 height 4
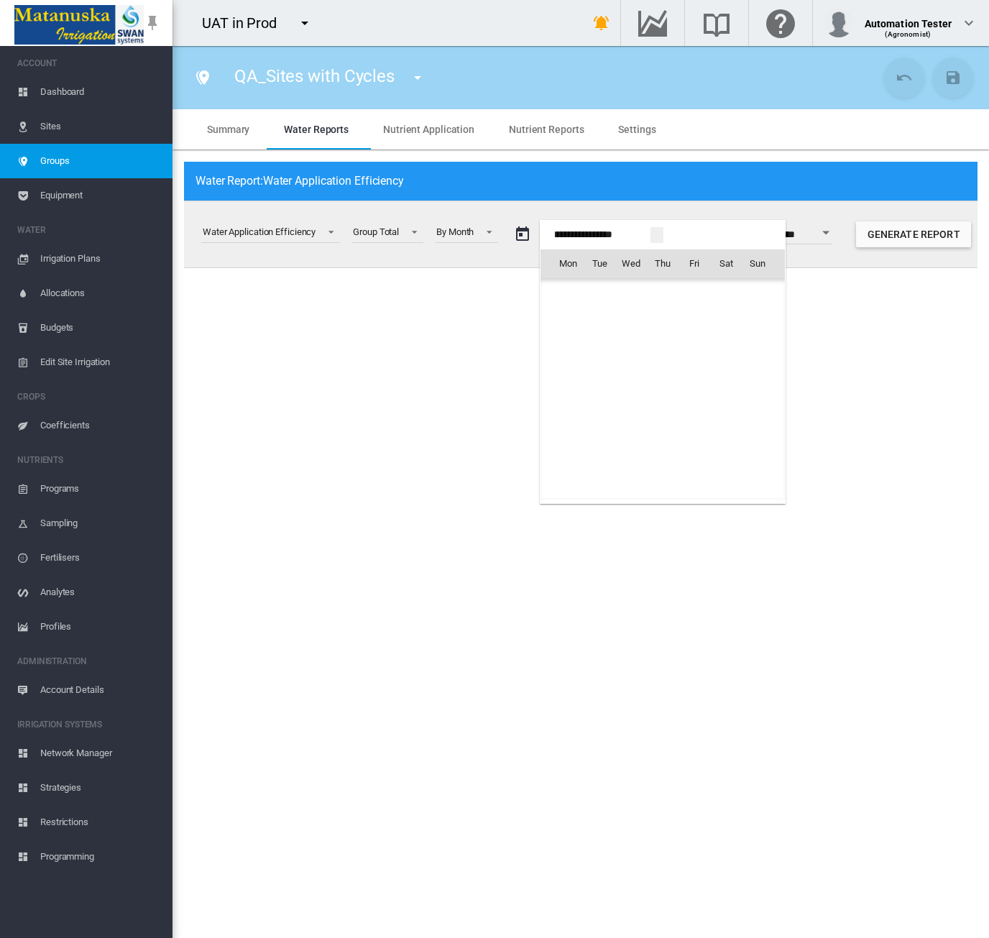
scroll to position [35804, 0]
drag, startPoint x: 590, startPoint y: 291, endPoint x: 590, endPoint y: 299, distance: 7.9
click at [587, 292] on span "Sep 2025" at bounding box center [572, 293] width 29 height 11
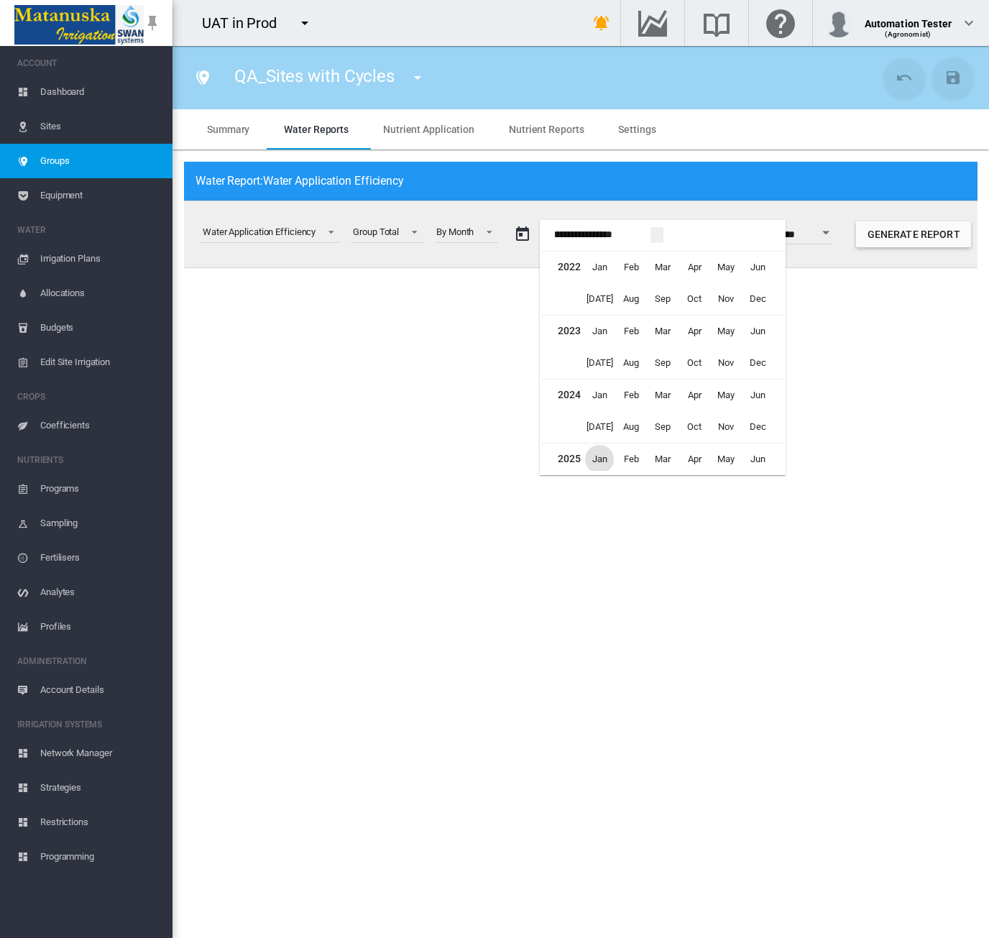
scroll to position [794, 0]
click at [607, 423] on span "Jan" at bounding box center [599, 424] width 29 height 29
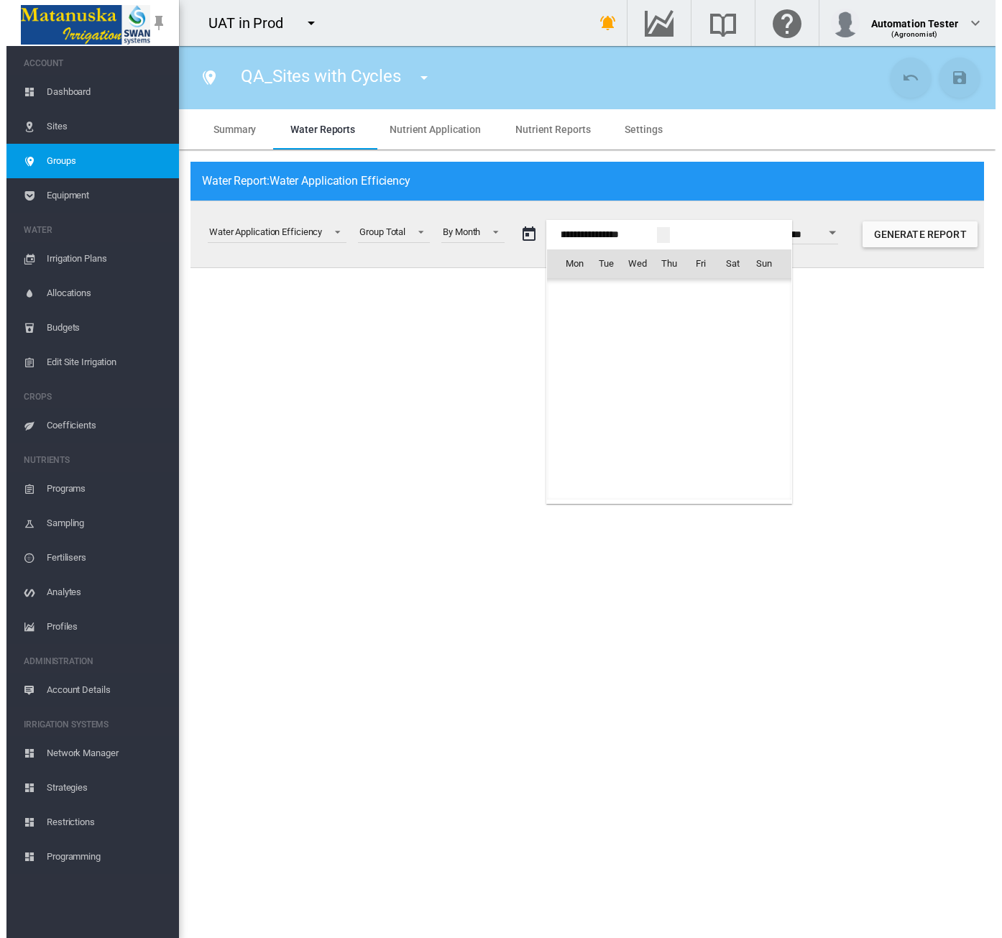
scroll to position [34281, 0]
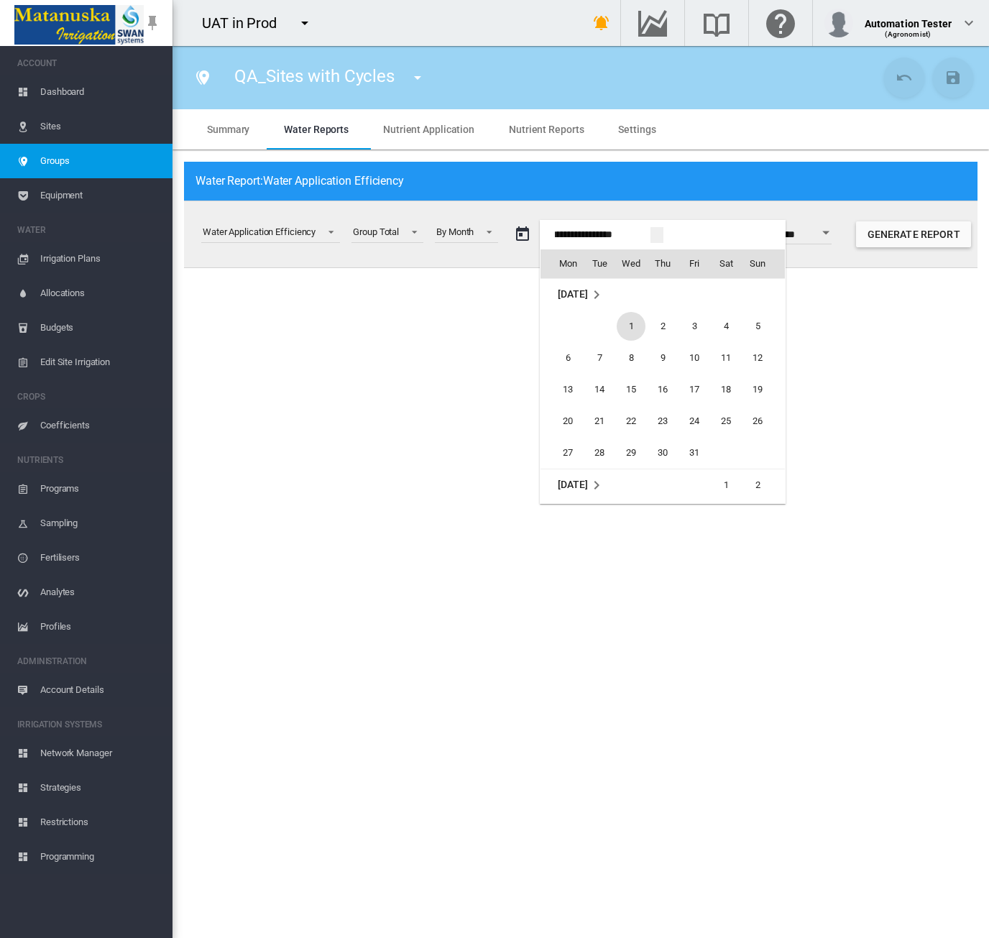
click at [634, 316] on span "1" at bounding box center [631, 326] width 29 height 29
type input "**********"
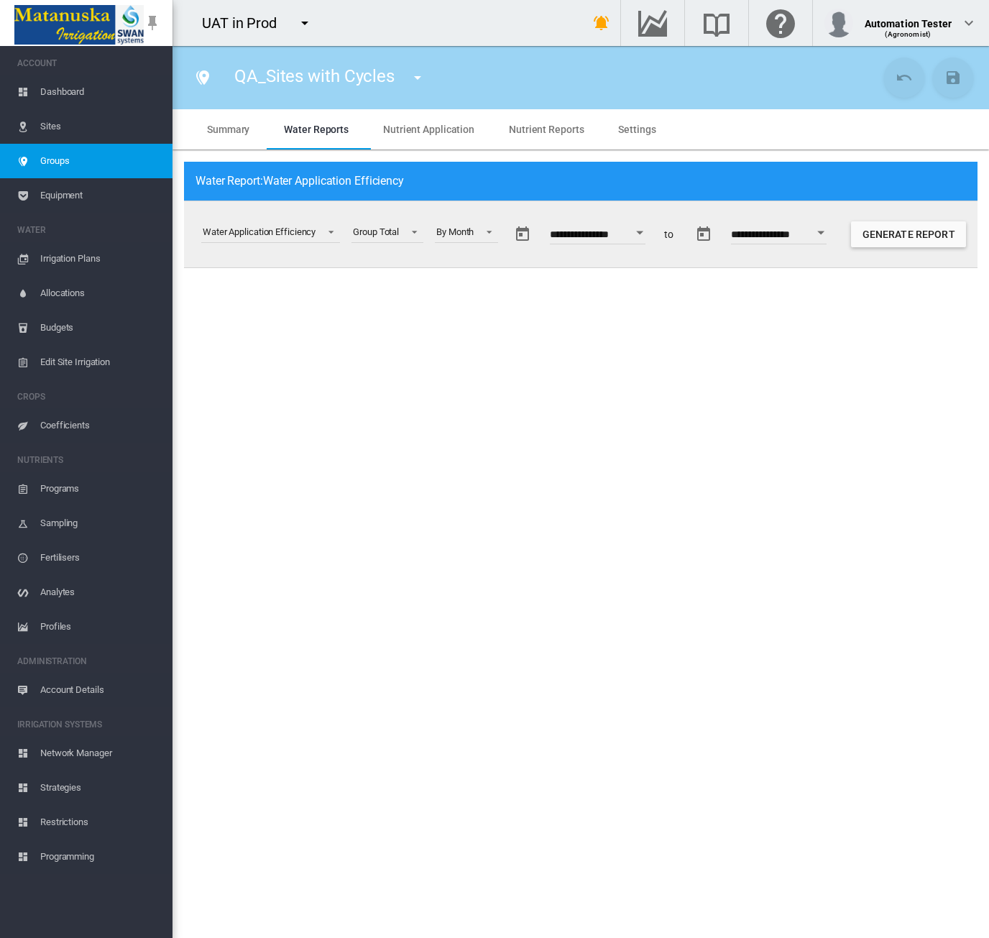
click at [916, 241] on button "Generate Report" at bounding box center [908, 234] width 115 height 26
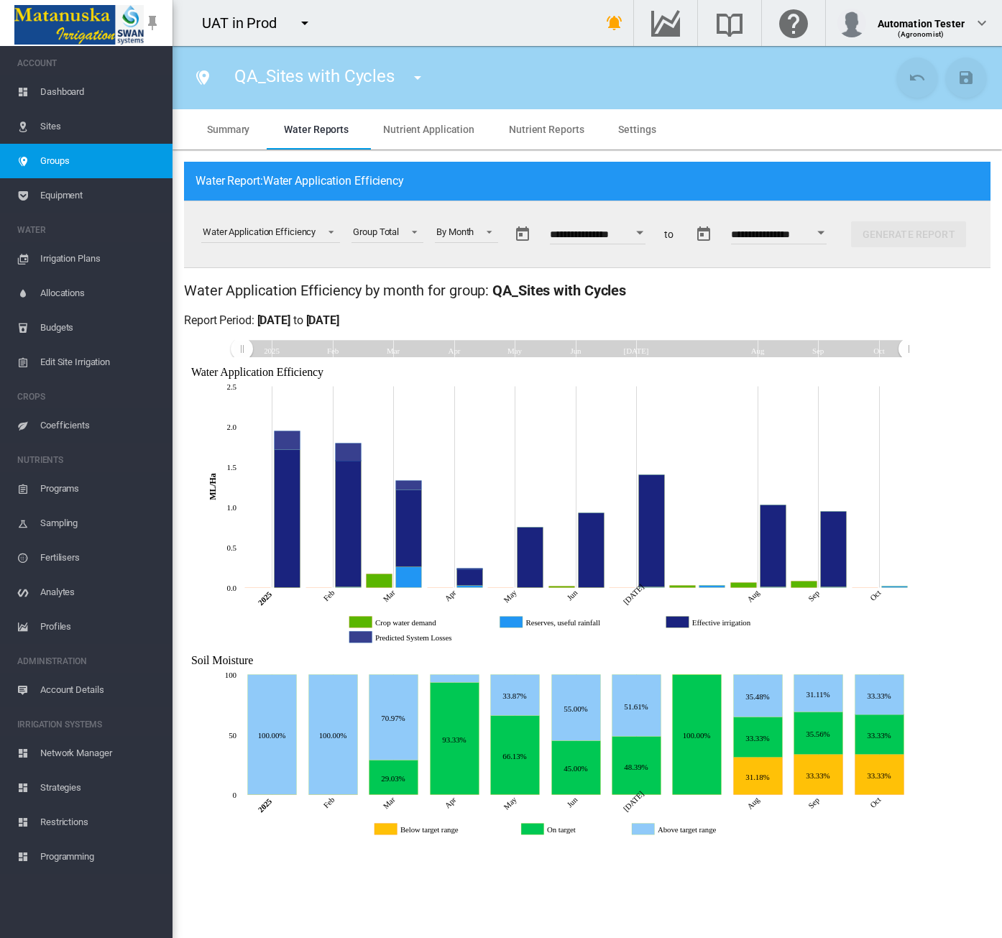
click at [364, 637] on icon "Predicted System Losses" at bounding box center [362, 636] width 23 height 11
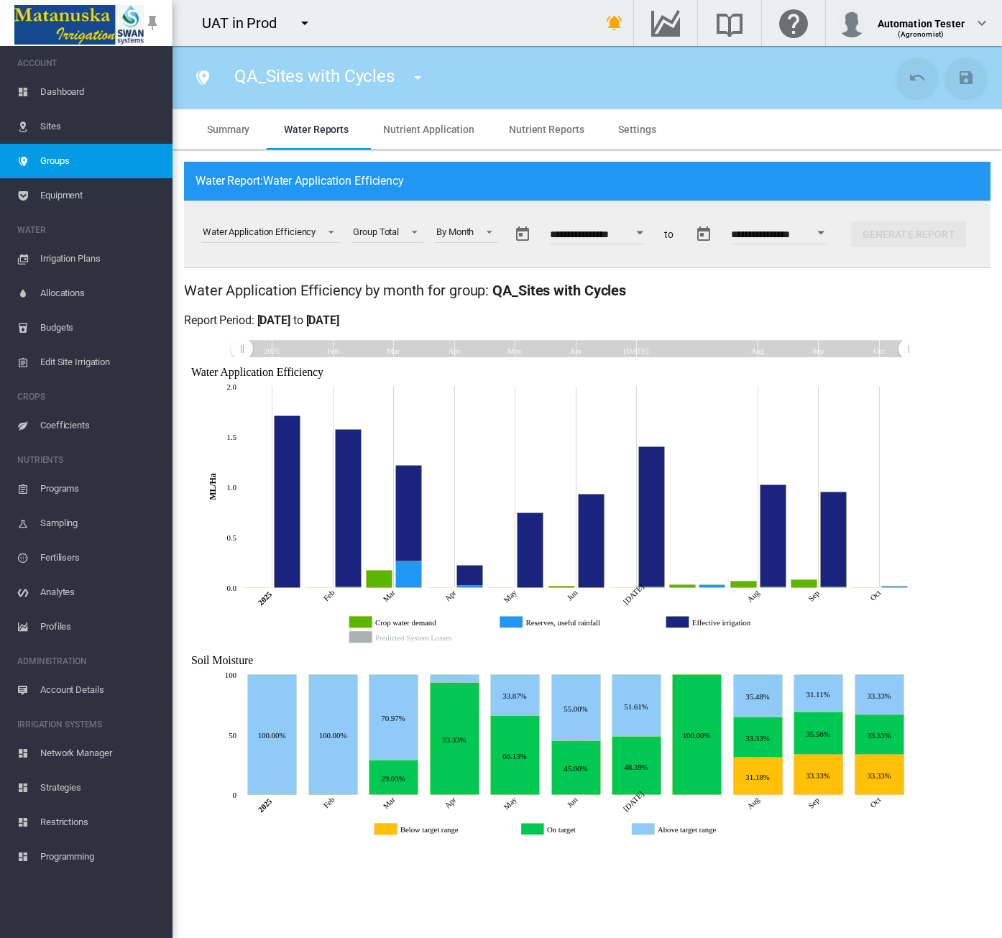
click at [364, 637] on icon "Predicted System Losses" at bounding box center [362, 636] width 23 height 11
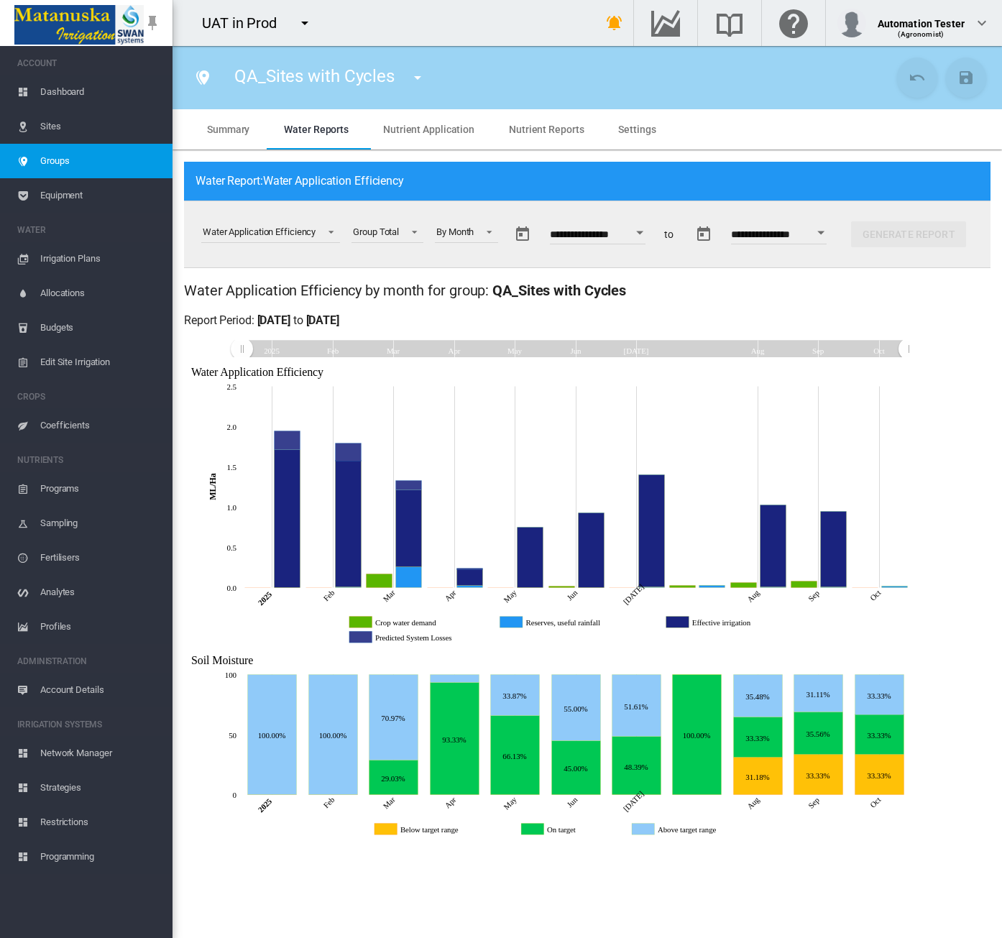
click at [511, 613] on icon at bounding box center [576, 629] width 668 height 32
click at [512, 619] on icon "Reserves, useful rainfall" at bounding box center [513, 621] width 23 height 11
click at [520, 626] on icon "Reserves, useful rainfall" at bounding box center [513, 621] width 23 height 11
click at [66, 96] on span "Dashboard" at bounding box center [100, 92] width 121 height 34
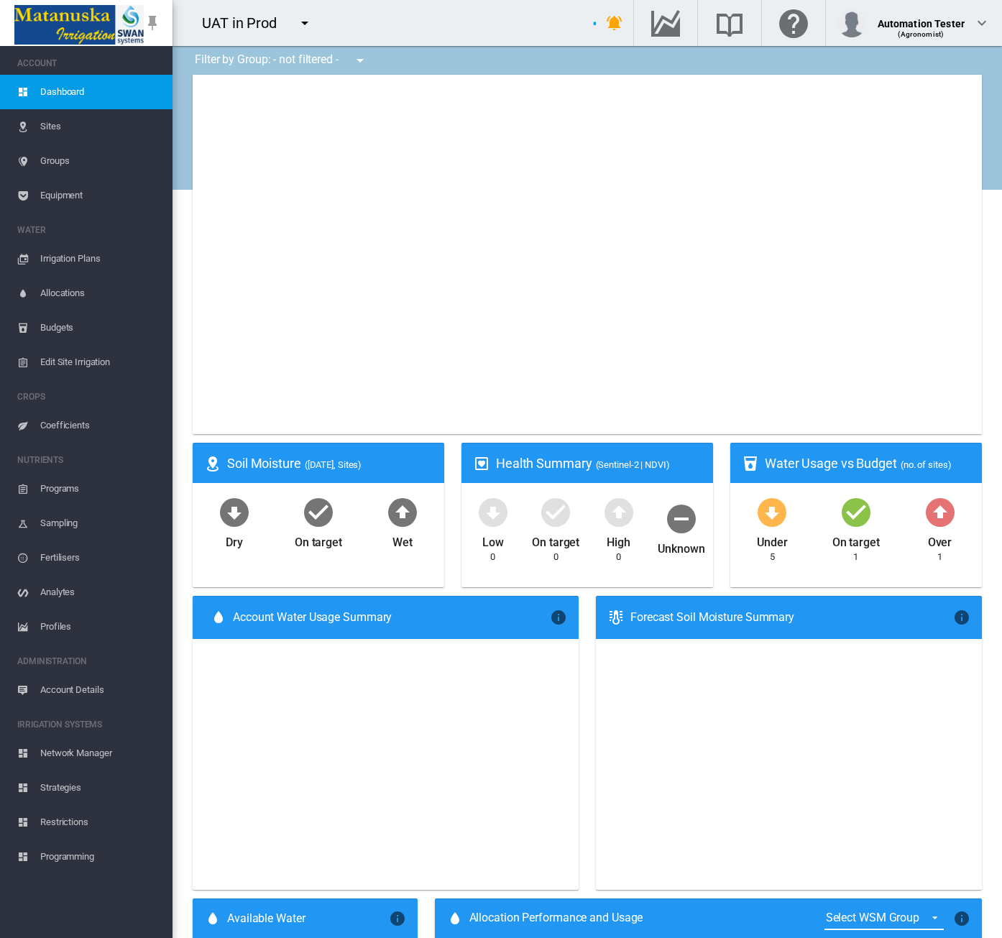
type input "**********"
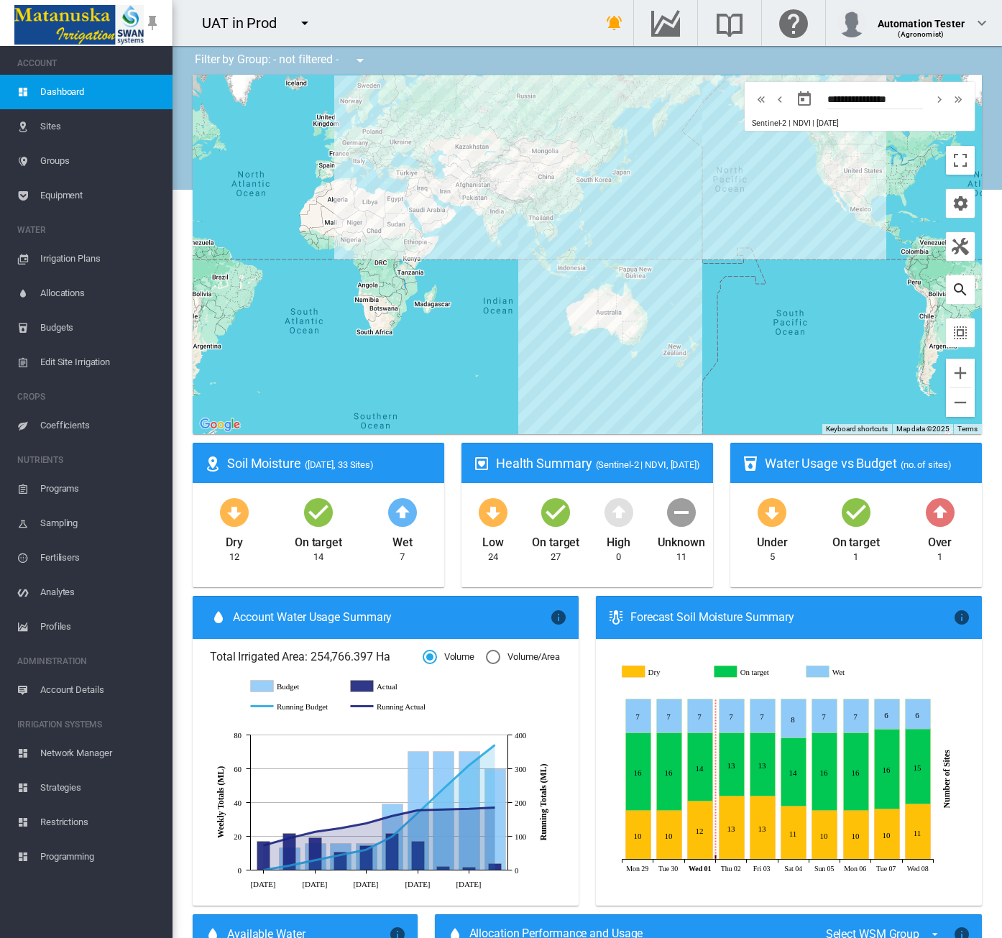
click at [954, 297] on md-icon "icon-magnify" at bounding box center [960, 289] width 17 height 17
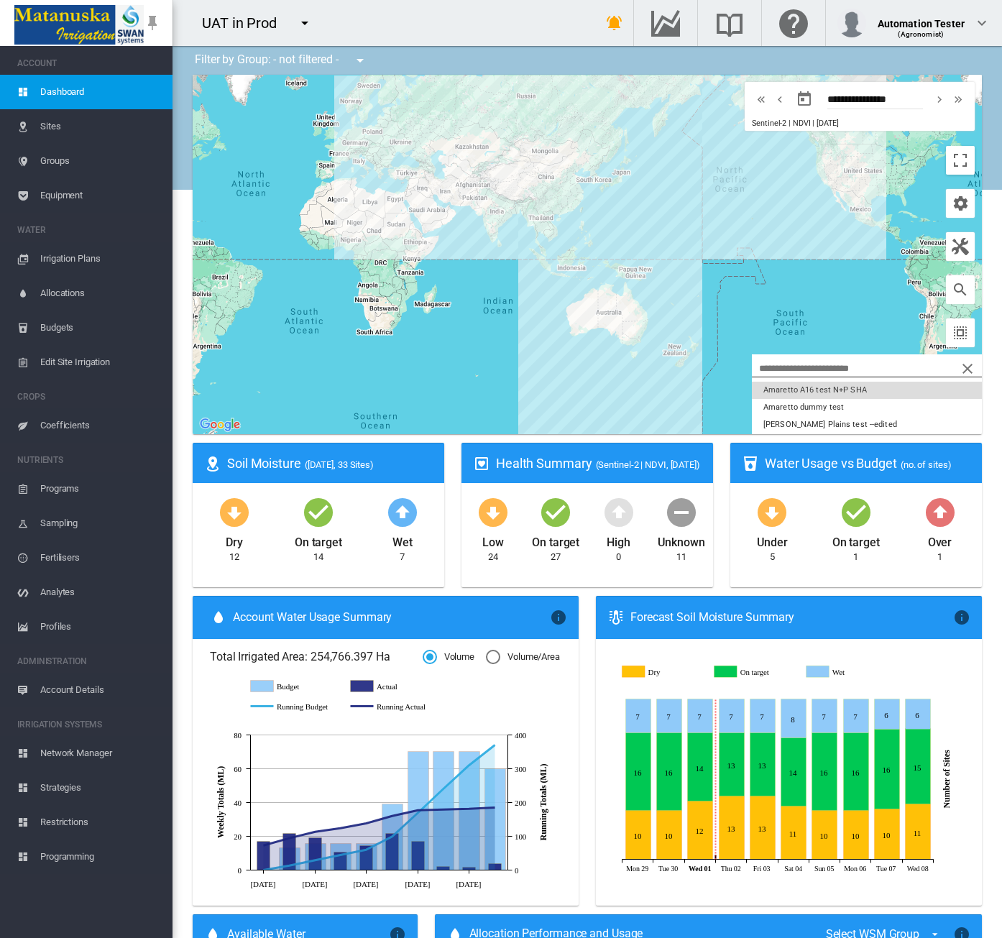
scroll to position [115, 0]
click at [876, 399] on button "Amaretto A16 test N+P SHA" at bounding box center [867, 398] width 230 height 17
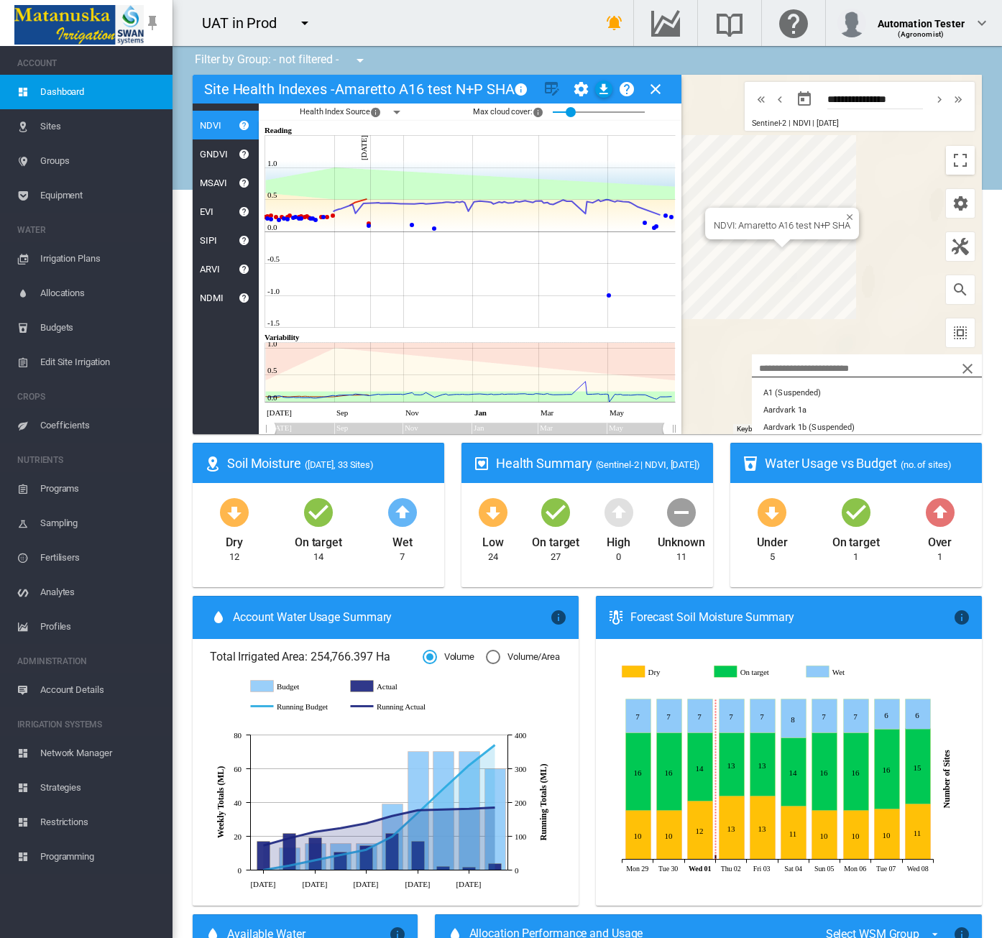
scroll to position [115, 0]
click at [579, 87] on md-icon "icon-cog" at bounding box center [580, 88] width 17 height 17
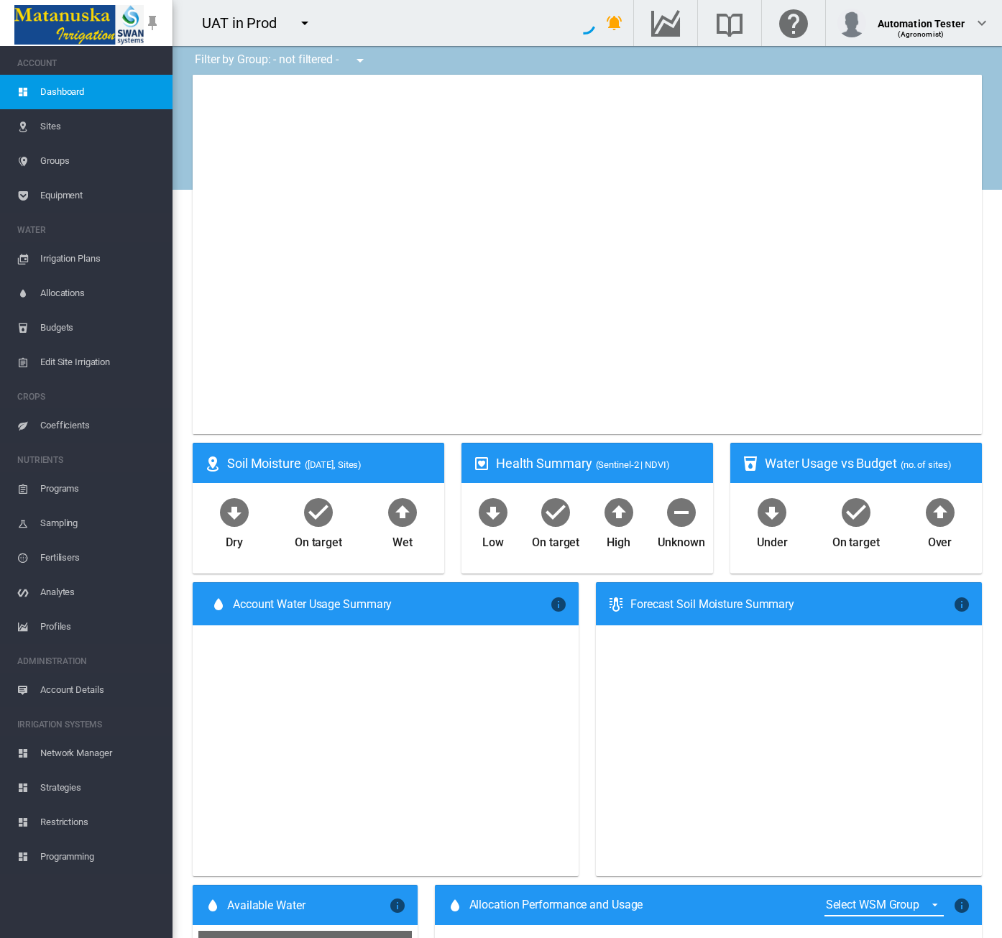
type input "**********"
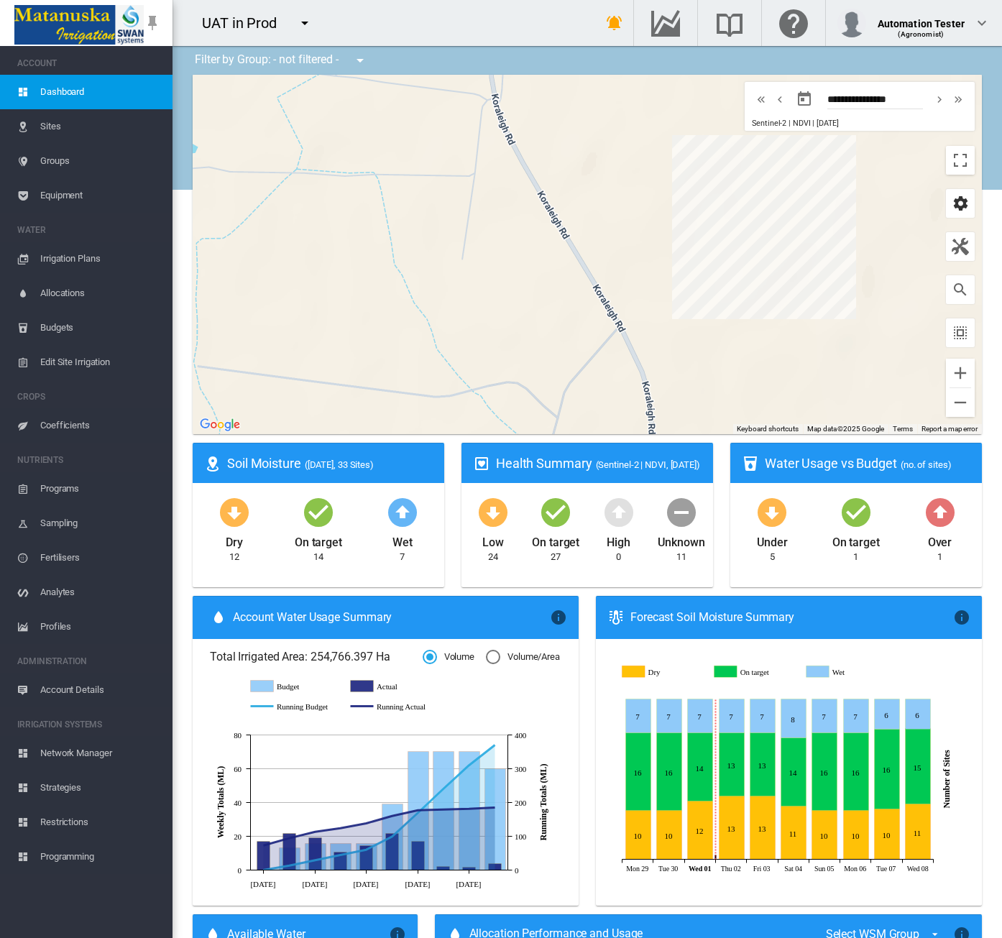
click at [952, 211] on md-icon "icon-cog" at bounding box center [960, 203] width 17 height 17
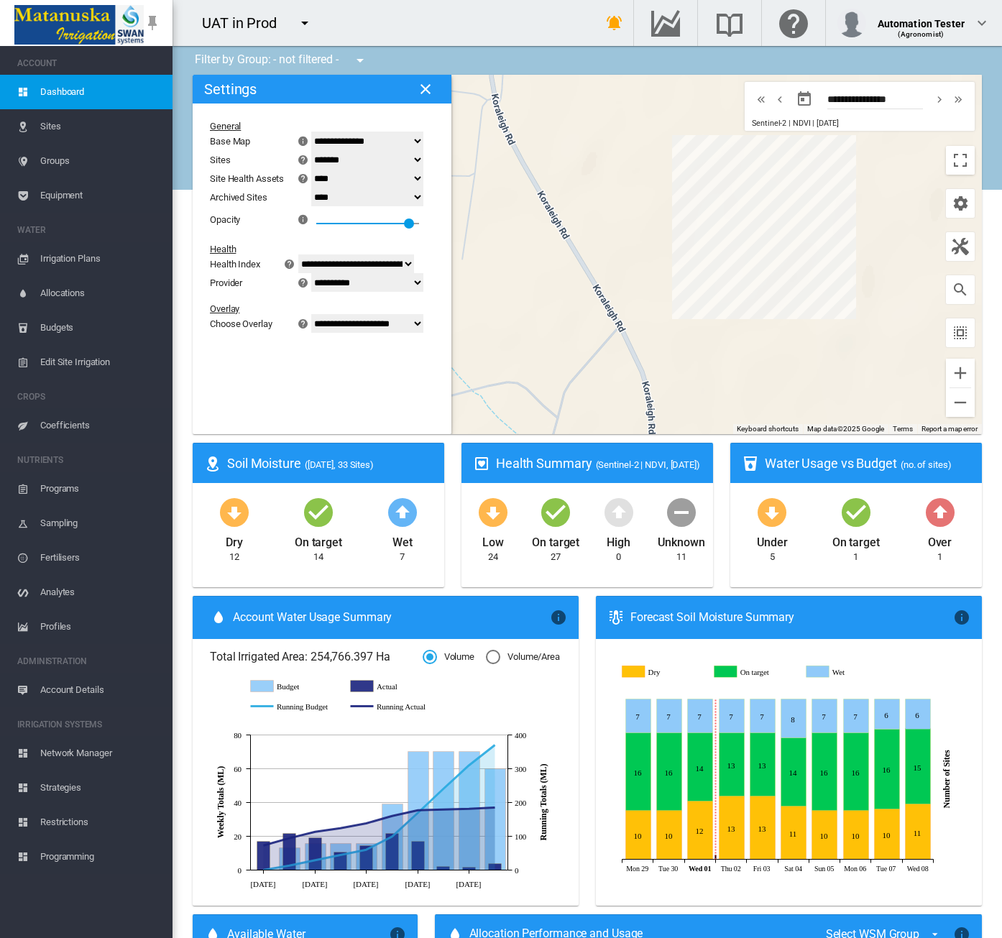
click at [431, 87] on md-icon "icon-close" at bounding box center [425, 88] width 17 height 17
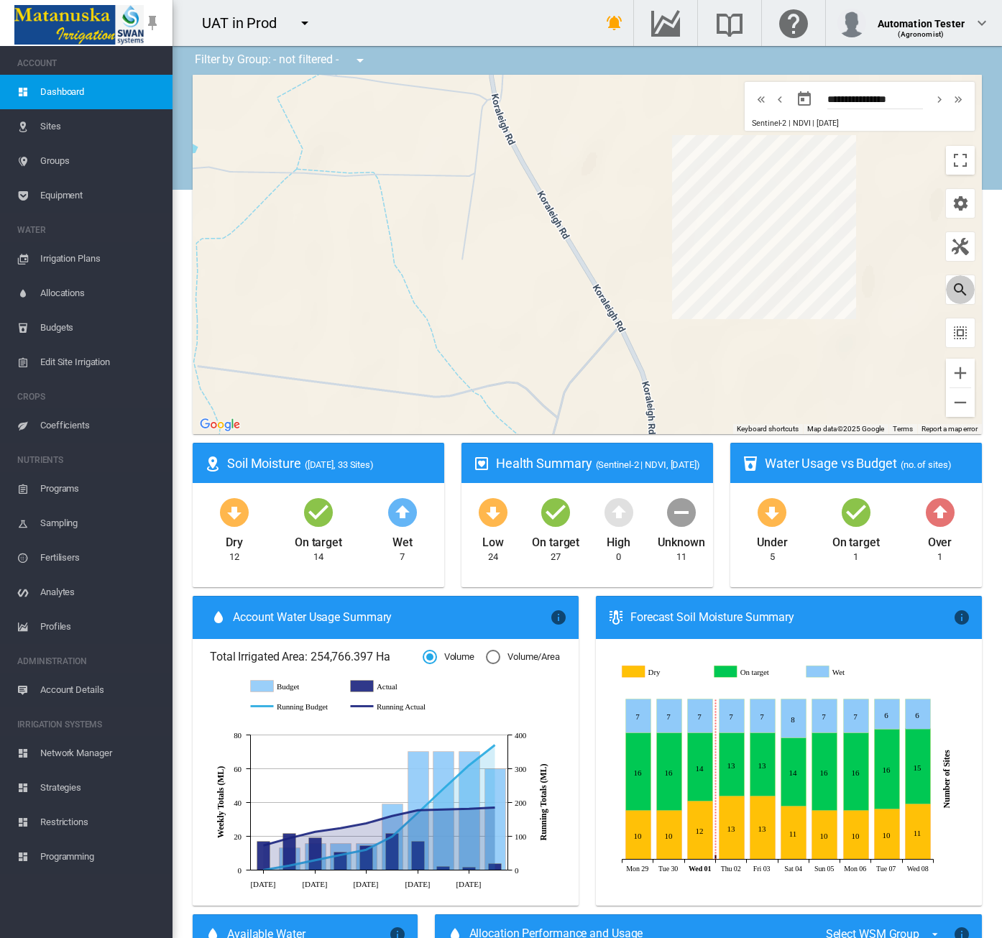
click at [952, 291] on md-icon "icon-magnify" at bounding box center [960, 289] width 17 height 17
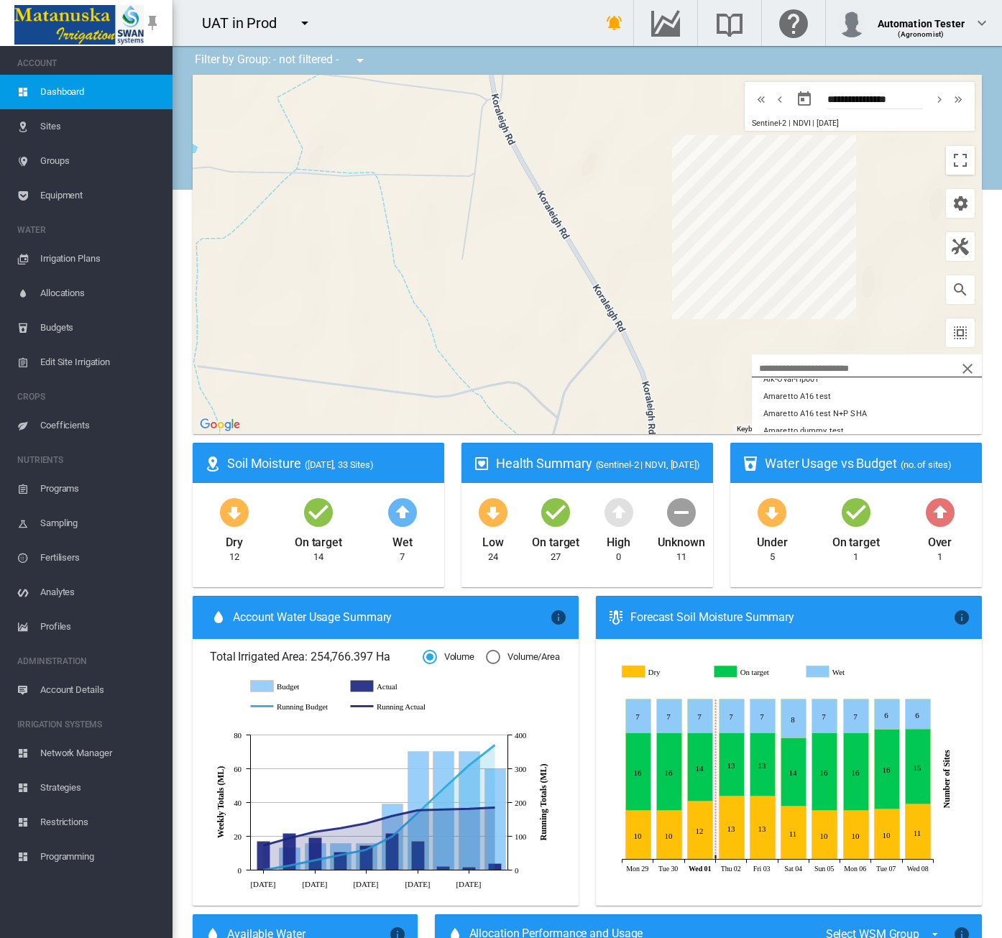
scroll to position [101, 0]
click at [883, 416] on button "Amaretto A16 test N+P SHA" at bounding box center [867, 413] width 230 height 17
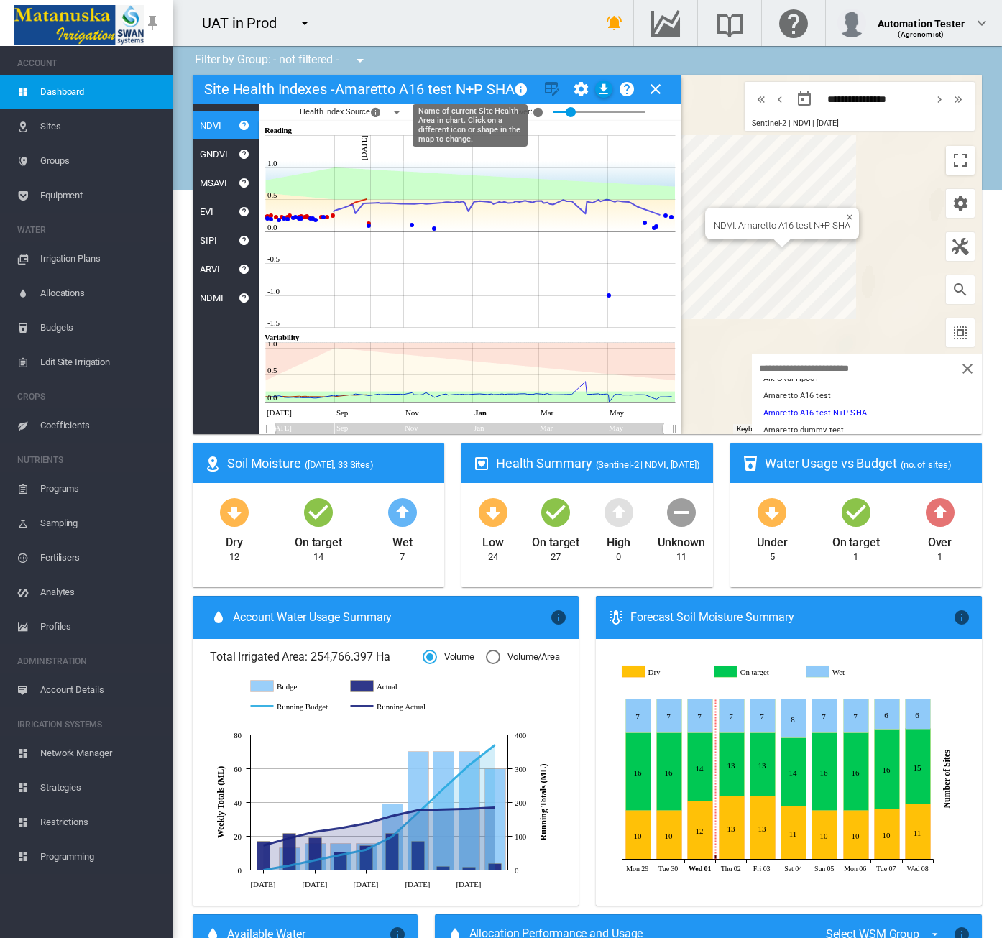
click at [531, 87] on md-icon "icon-information" at bounding box center [522, 88] width 17 height 17
click at [392, 114] on md-icon "icon-menu-down" at bounding box center [396, 111] width 17 height 17
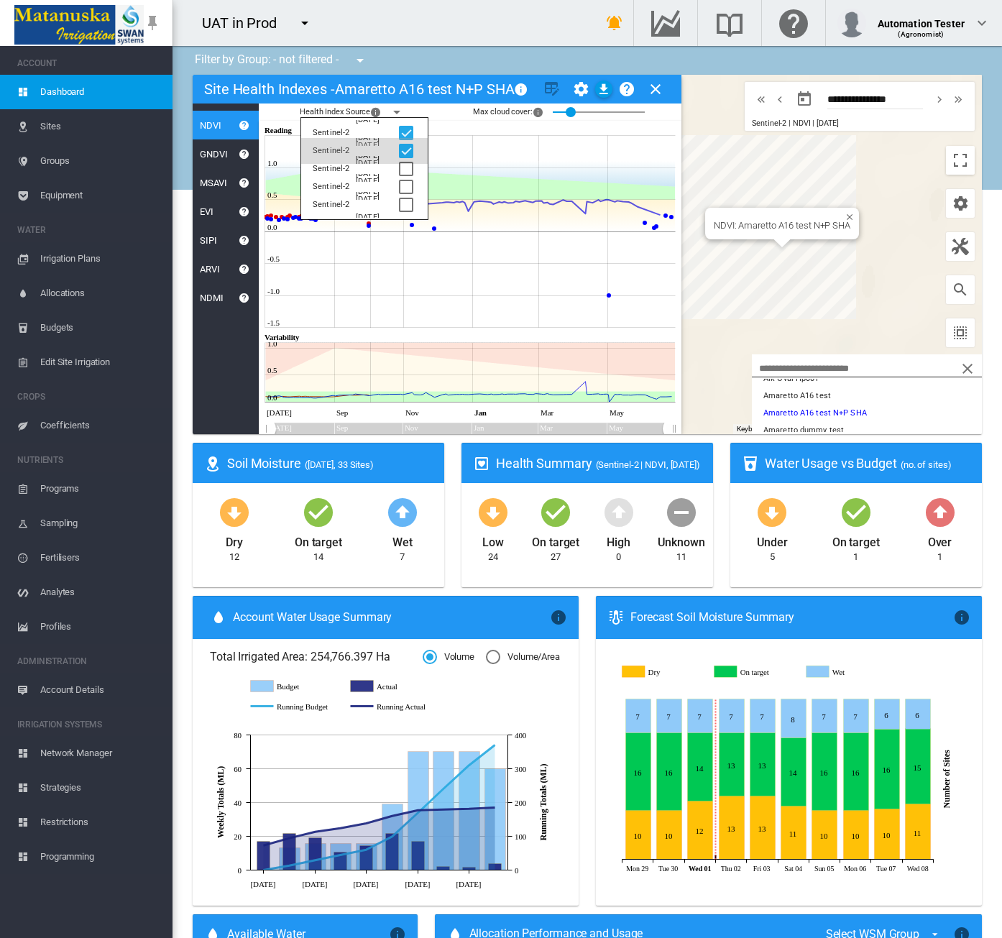
click at [399, 149] on div at bounding box center [406, 151] width 14 height 14
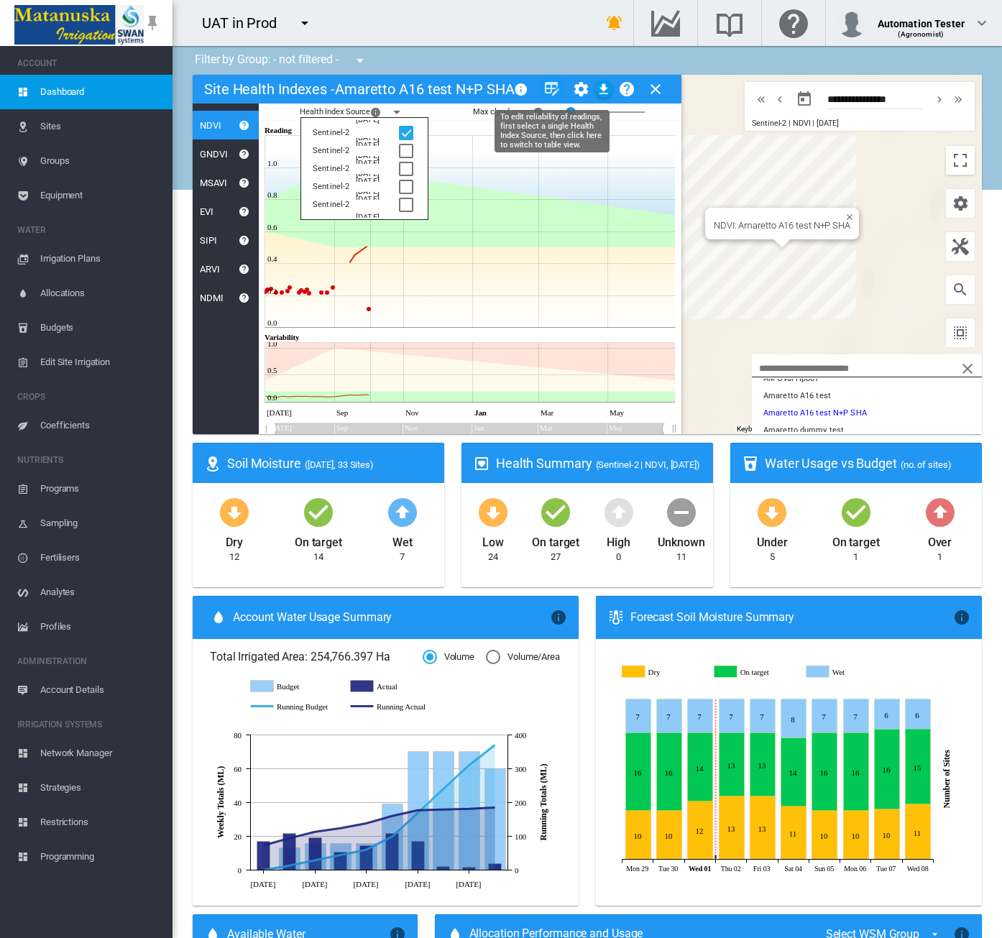
click at [548, 88] on md-icon "icon-table-edit" at bounding box center [551, 88] width 17 height 17
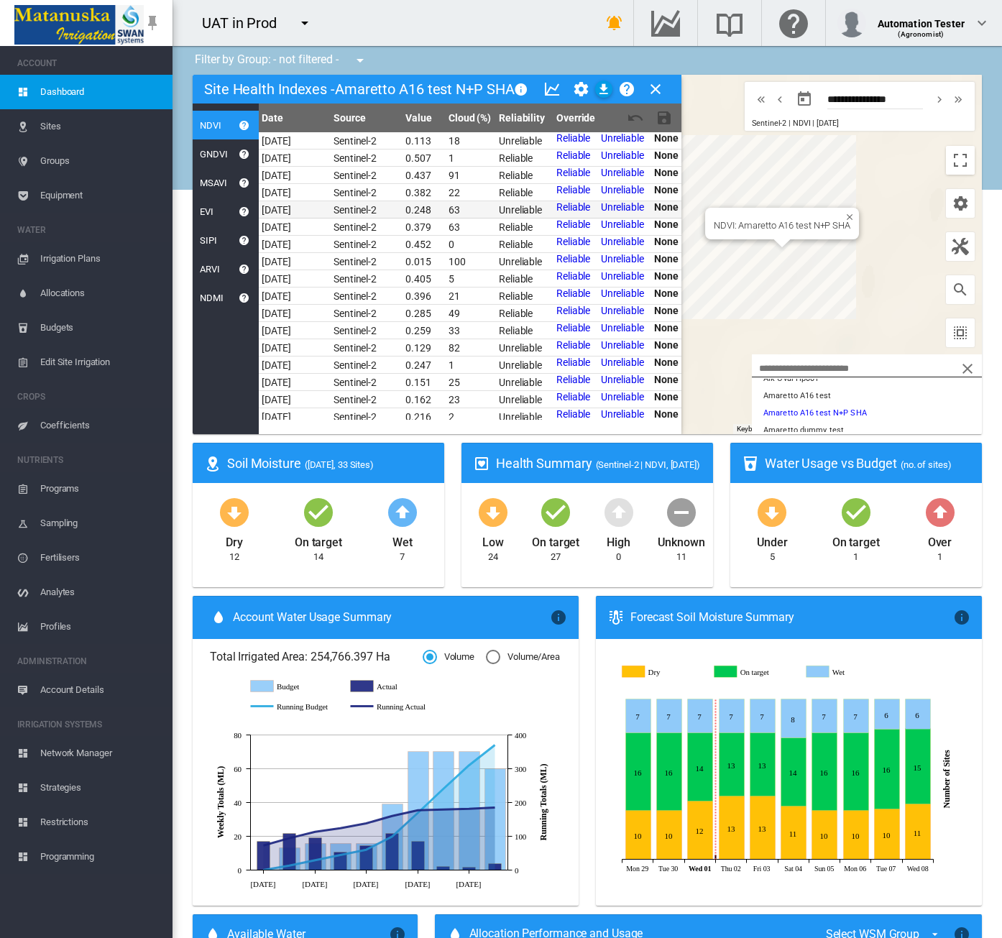
drag, startPoint x: 563, startPoint y: 192, endPoint x: 578, endPoint y: 213, distance: 25.9
click at [563, 192] on link "Reliable" at bounding box center [573, 189] width 34 height 11
click at [612, 137] on link "Unreliable" at bounding box center [622, 137] width 43 height 11
click at [570, 140] on link "Reliable" at bounding box center [573, 137] width 34 height 11
click at [625, 139] on link "Unreliable" at bounding box center [624, 137] width 43 height 11
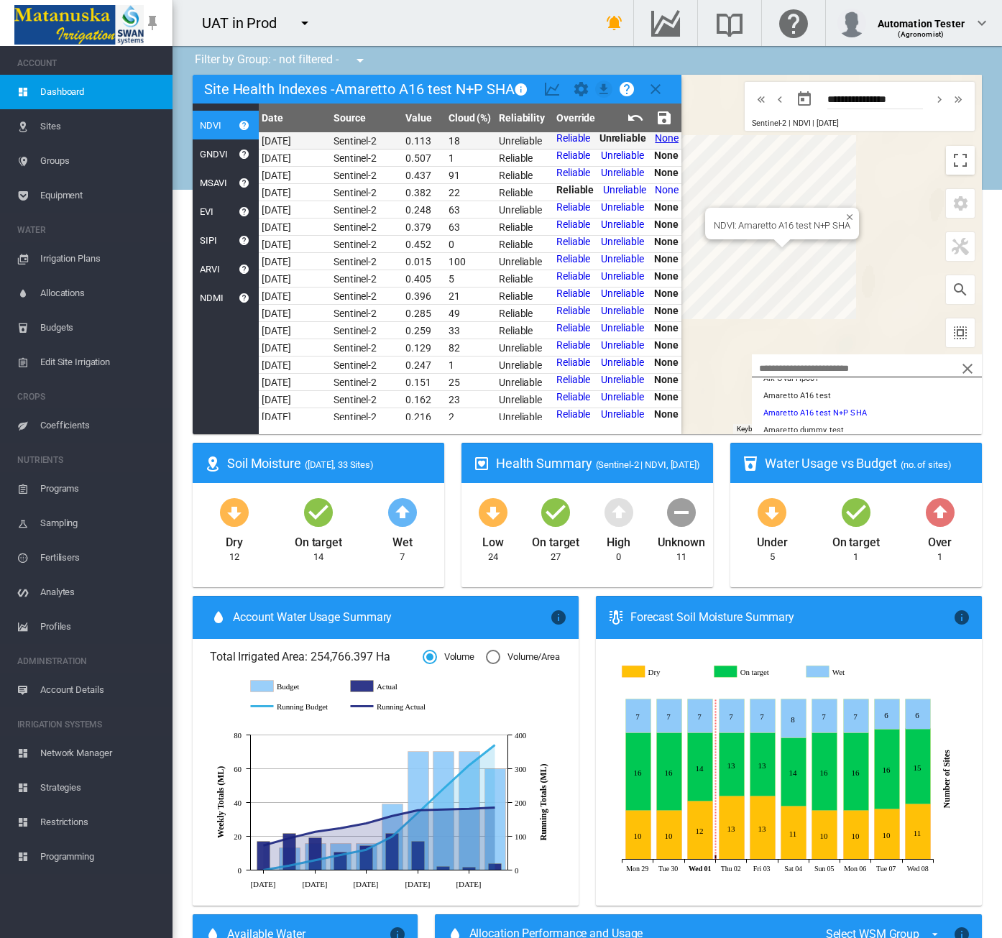
click at [655, 136] on link "None" at bounding box center [667, 137] width 24 height 11
click at [655, 188] on link "None" at bounding box center [667, 189] width 24 height 11
click at [606, 157] on link "Unreliable" at bounding box center [622, 154] width 43 height 11
click at [571, 193] on link "Reliable" at bounding box center [573, 189] width 34 height 11
click at [663, 116] on md-icon "icon-content-save" at bounding box center [663, 117] width 17 height 17
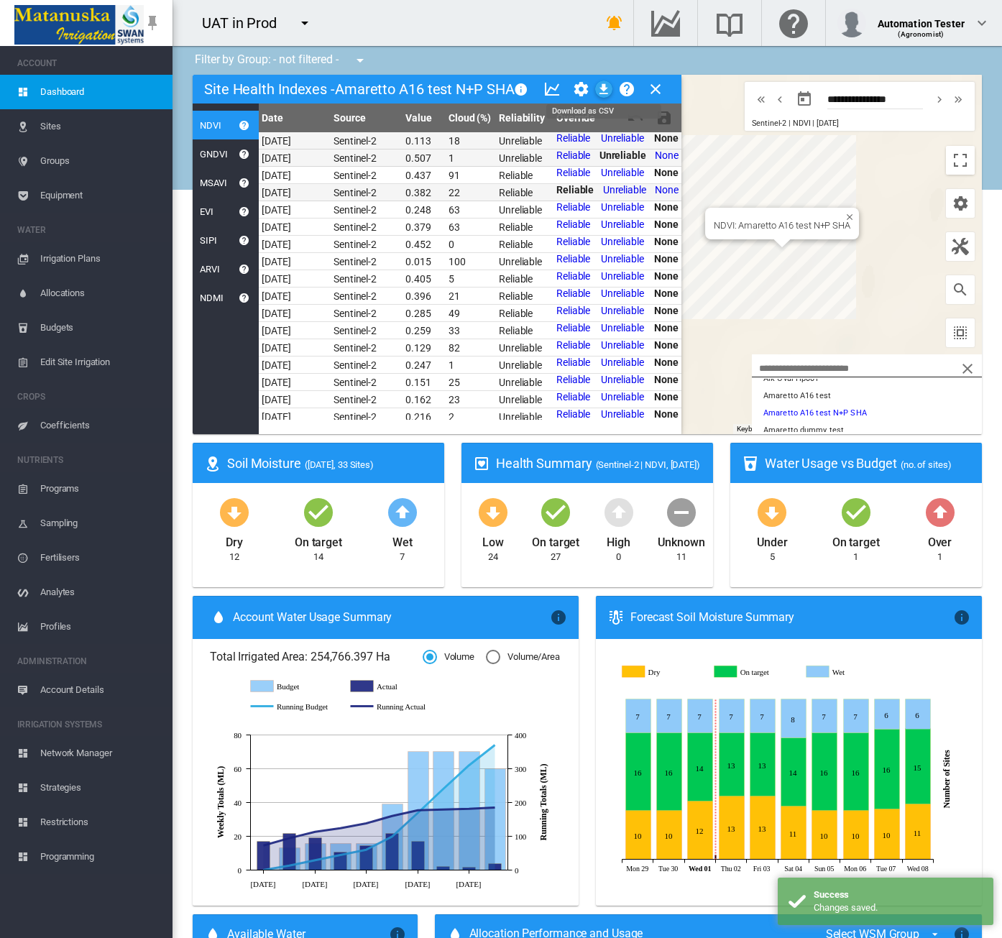
click at [599, 91] on md-icon "icon-download" at bounding box center [603, 88] width 17 height 17
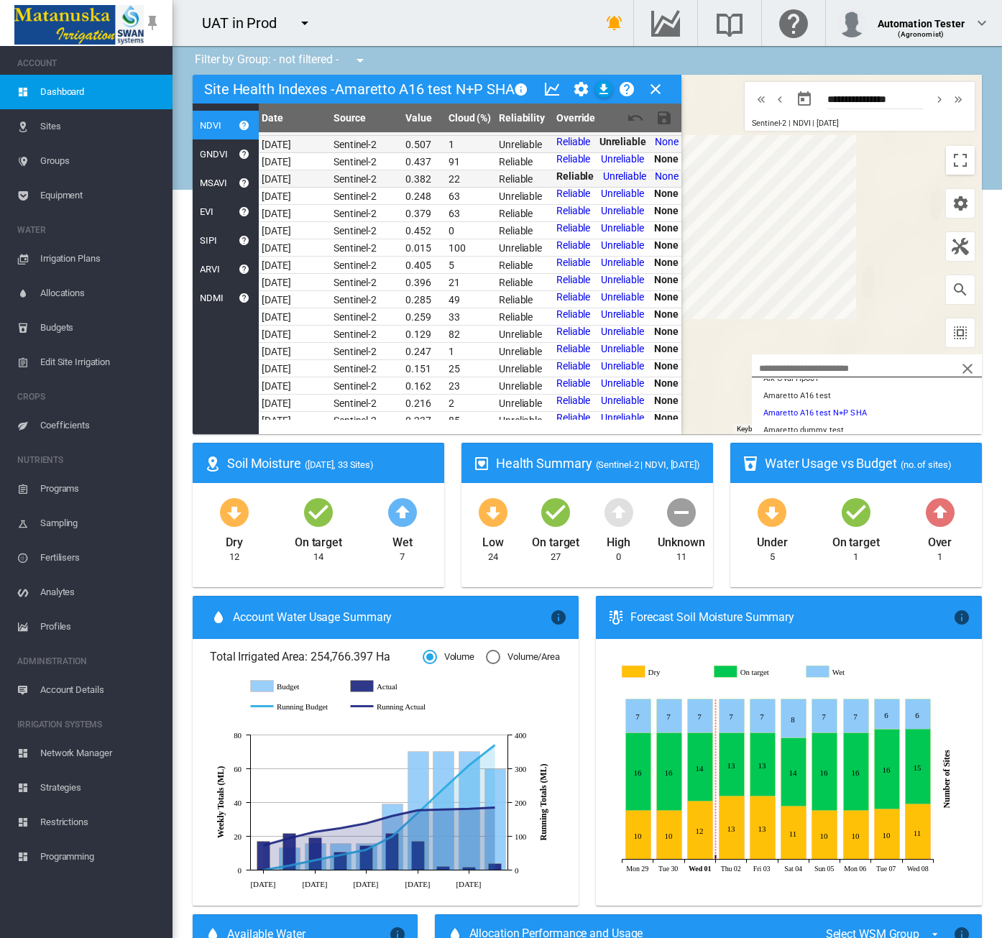
scroll to position [0, 0]
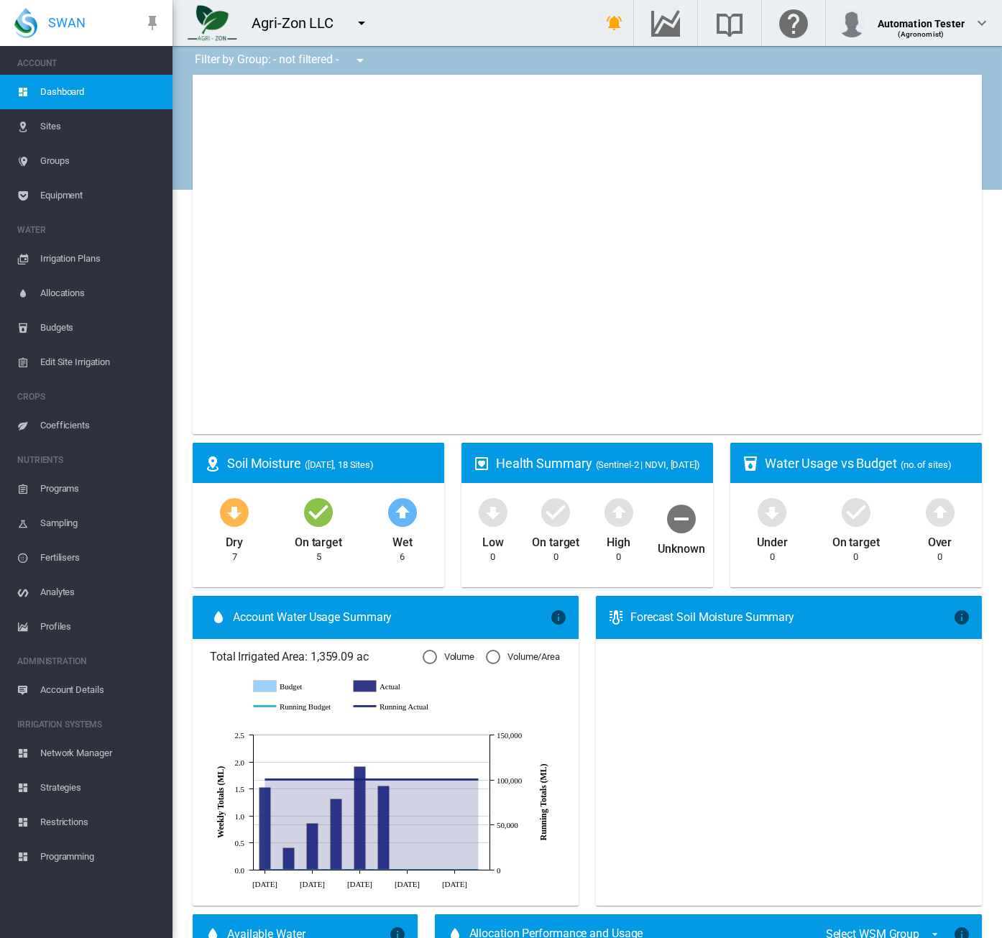
type input "**********"
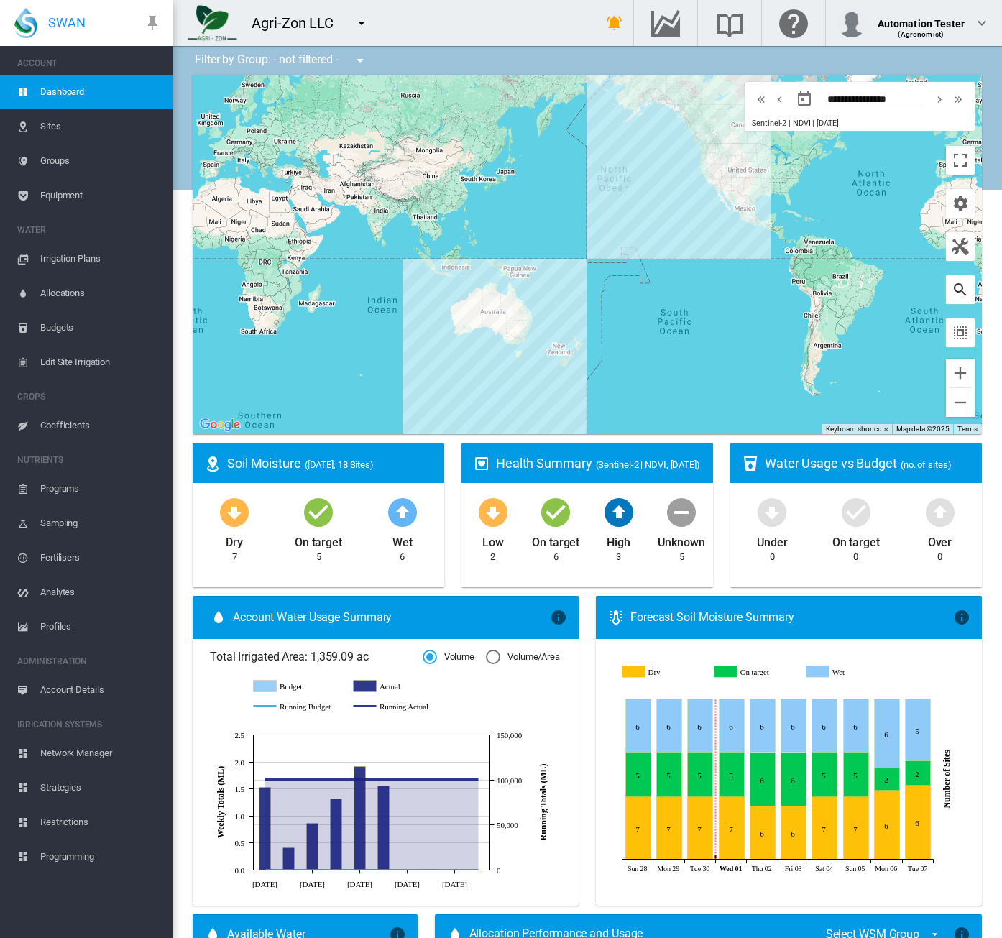
drag, startPoint x: 943, startPoint y: 298, endPoint x: 946, endPoint y: 290, distance: 8.4
click at [952, 297] on md-icon "icon-magnify" at bounding box center [960, 289] width 17 height 17
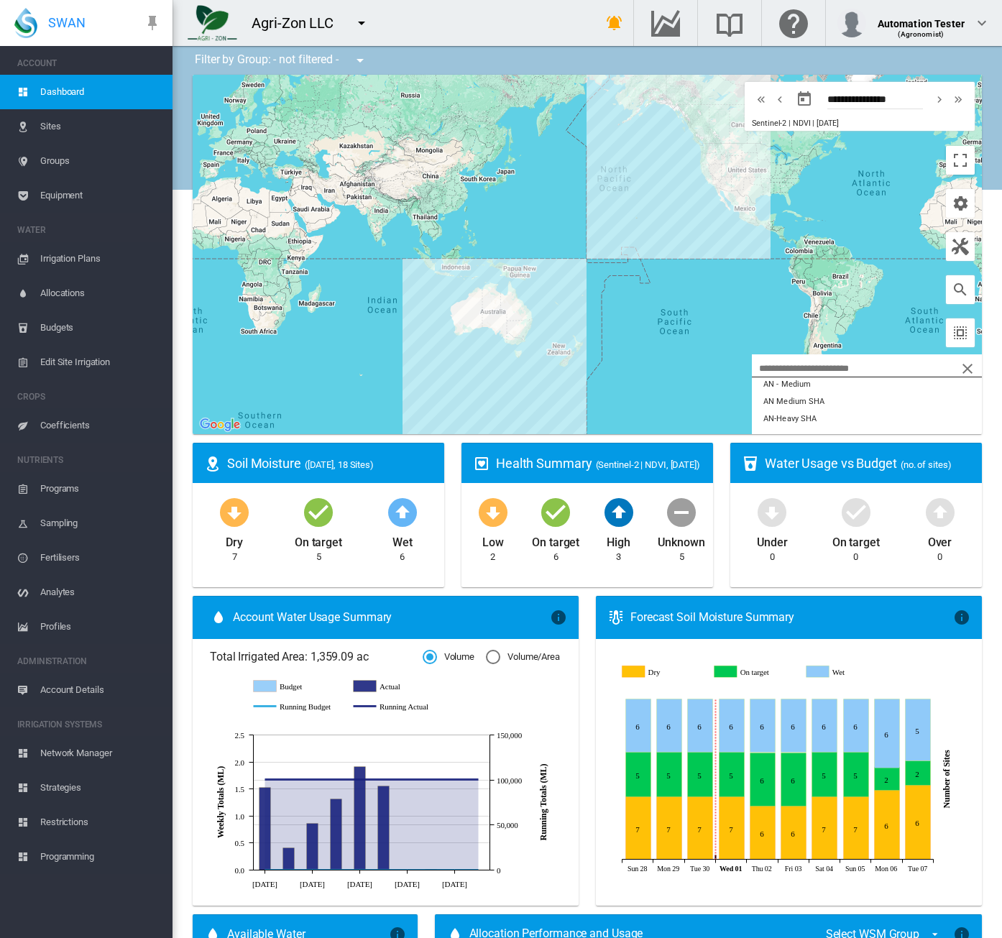
scroll to position [86, 0]
click at [894, 412] on button "AN-Heavy SHA" at bounding box center [867, 410] width 230 height 17
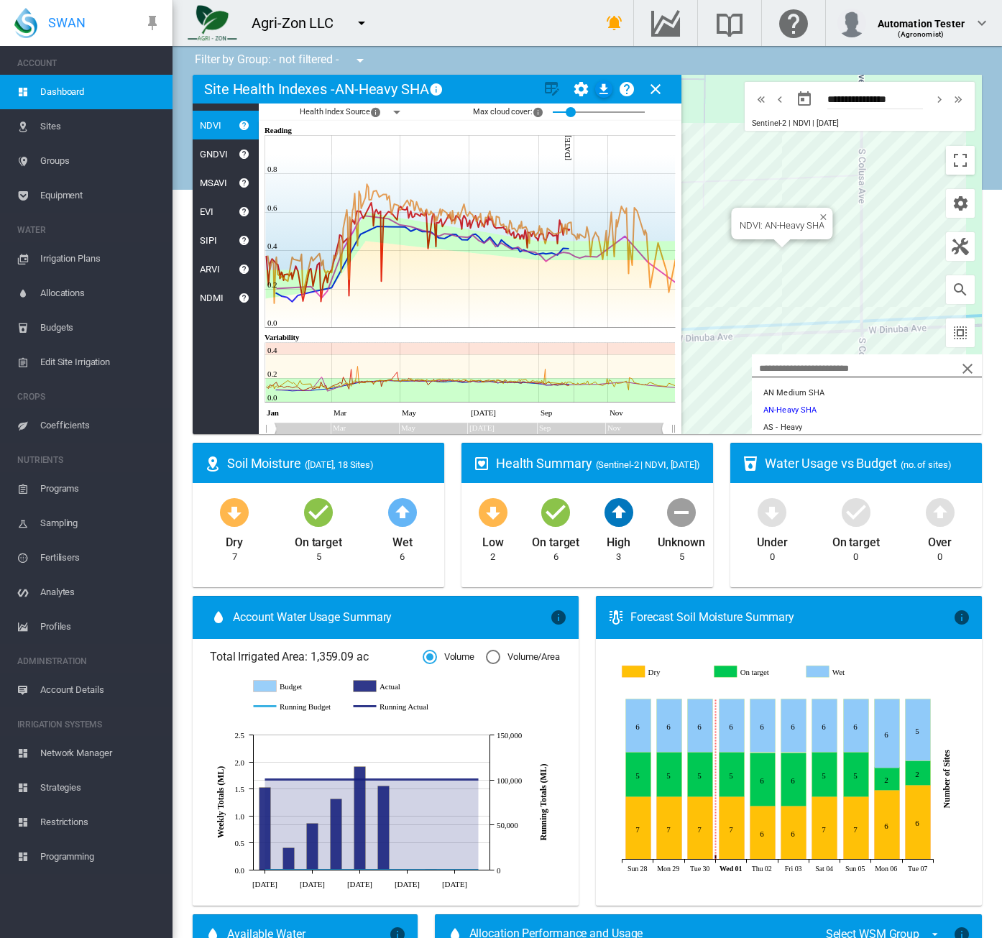
click at [401, 111] on md-icon "icon-menu-down" at bounding box center [396, 111] width 17 height 17
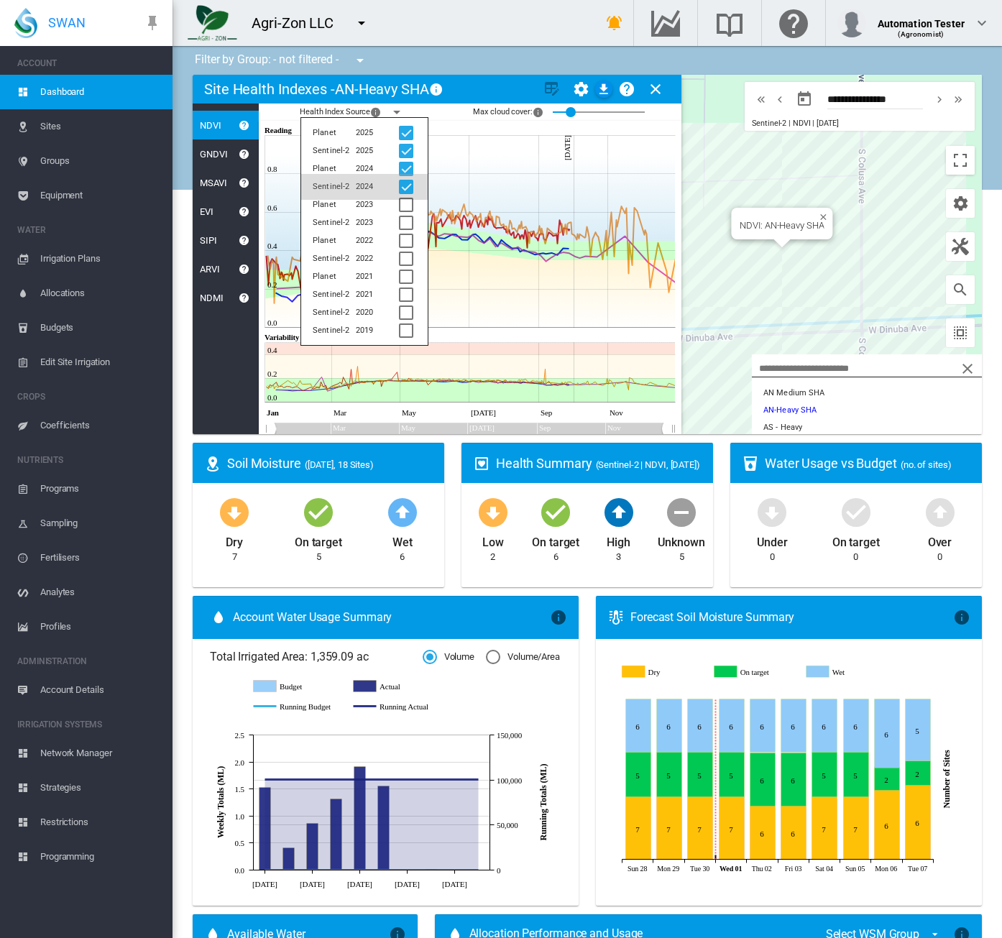
click at [407, 190] on div at bounding box center [406, 187] width 14 height 14
click at [406, 170] on div at bounding box center [406, 169] width 14 height 14
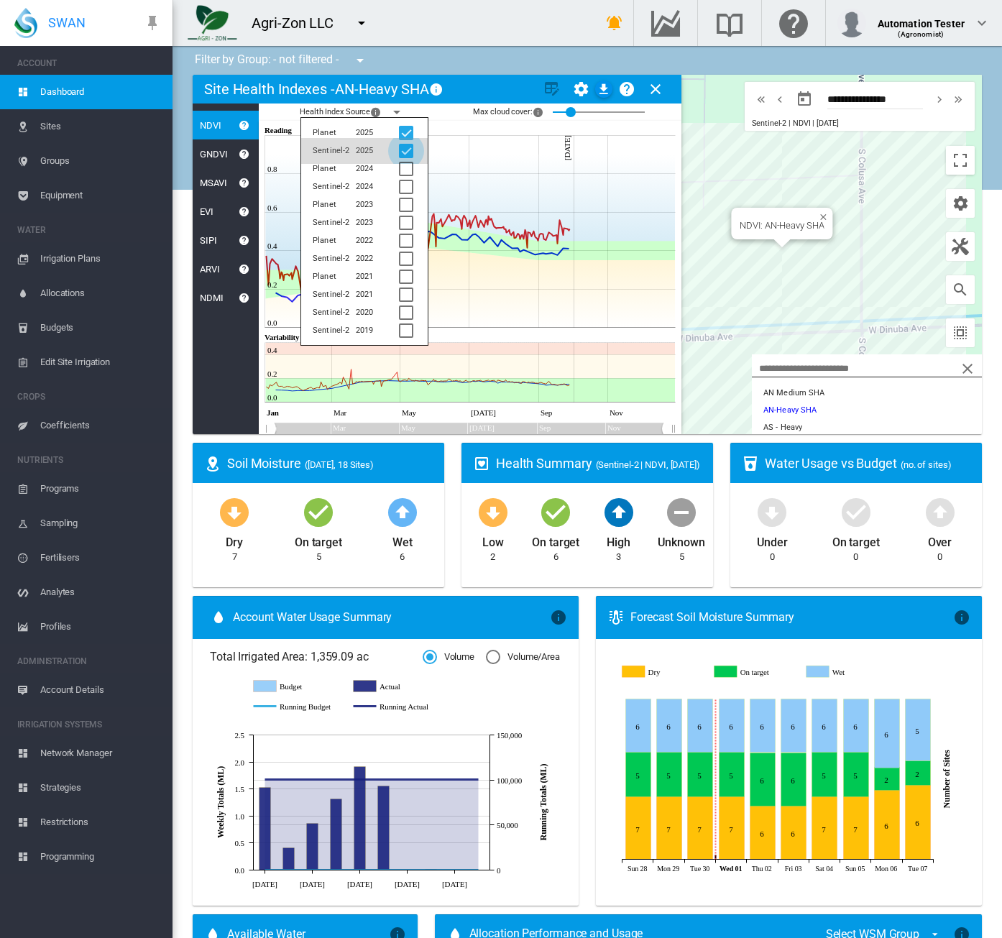
click at [405, 151] on div at bounding box center [406, 151] width 14 height 14
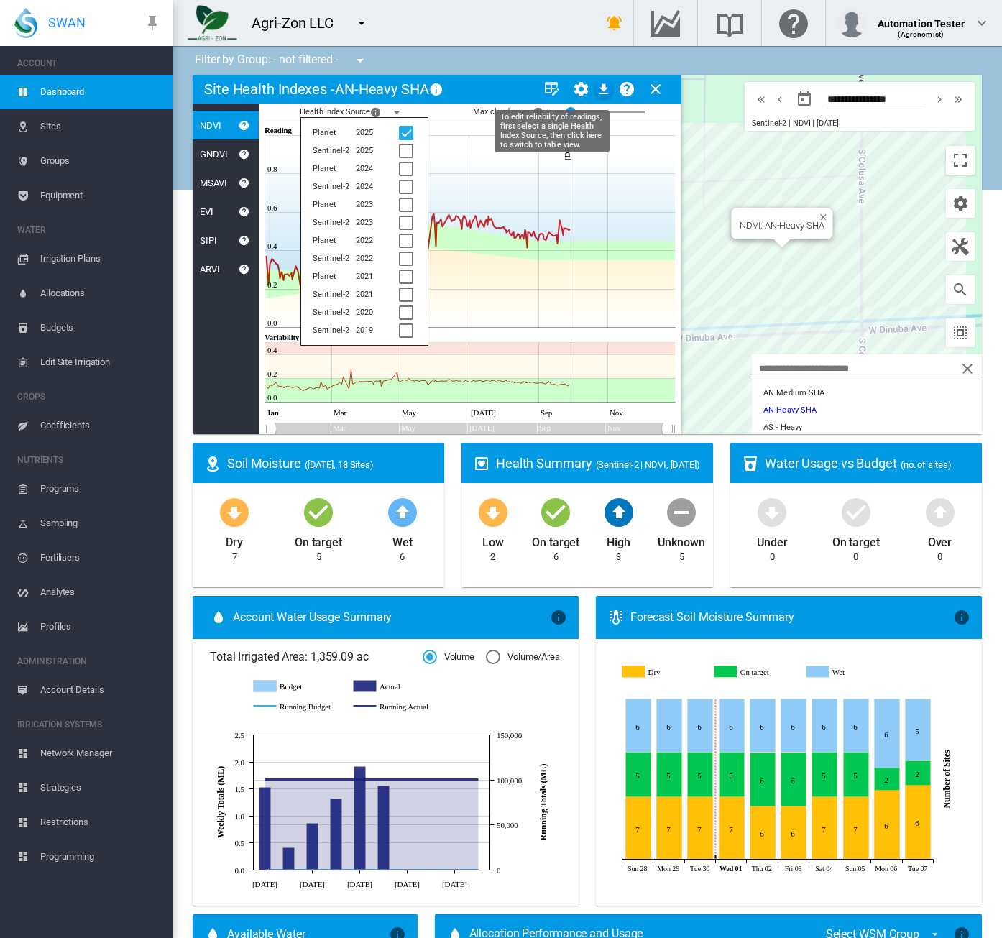
click at [550, 87] on md-icon "icon-table-edit" at bounding box center [551, 88] width 17 height 17
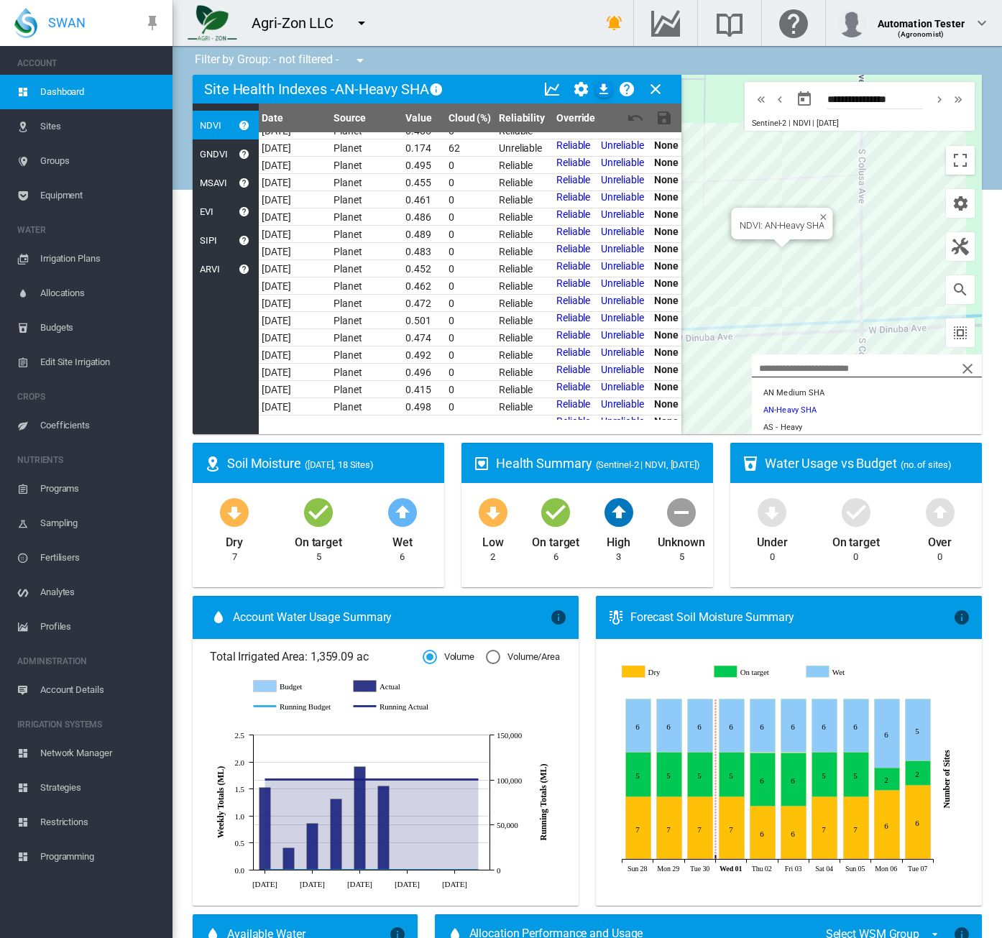
scroll to position [0, 0]
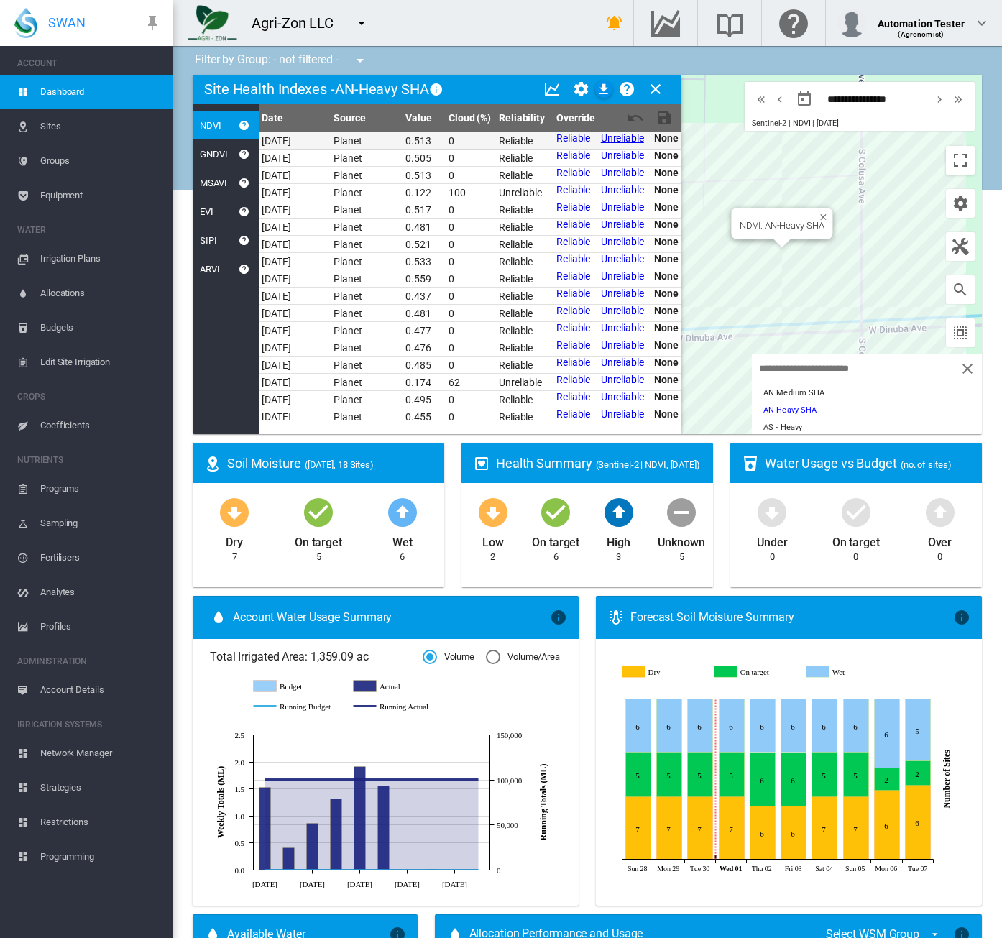
click at [621, 138] on link "Unreliable" at bounding box center [622, 137] width 43 height 11
click at [618, 152] on link "Unreliable" at bounding box center [622, 154] width 43 height 11
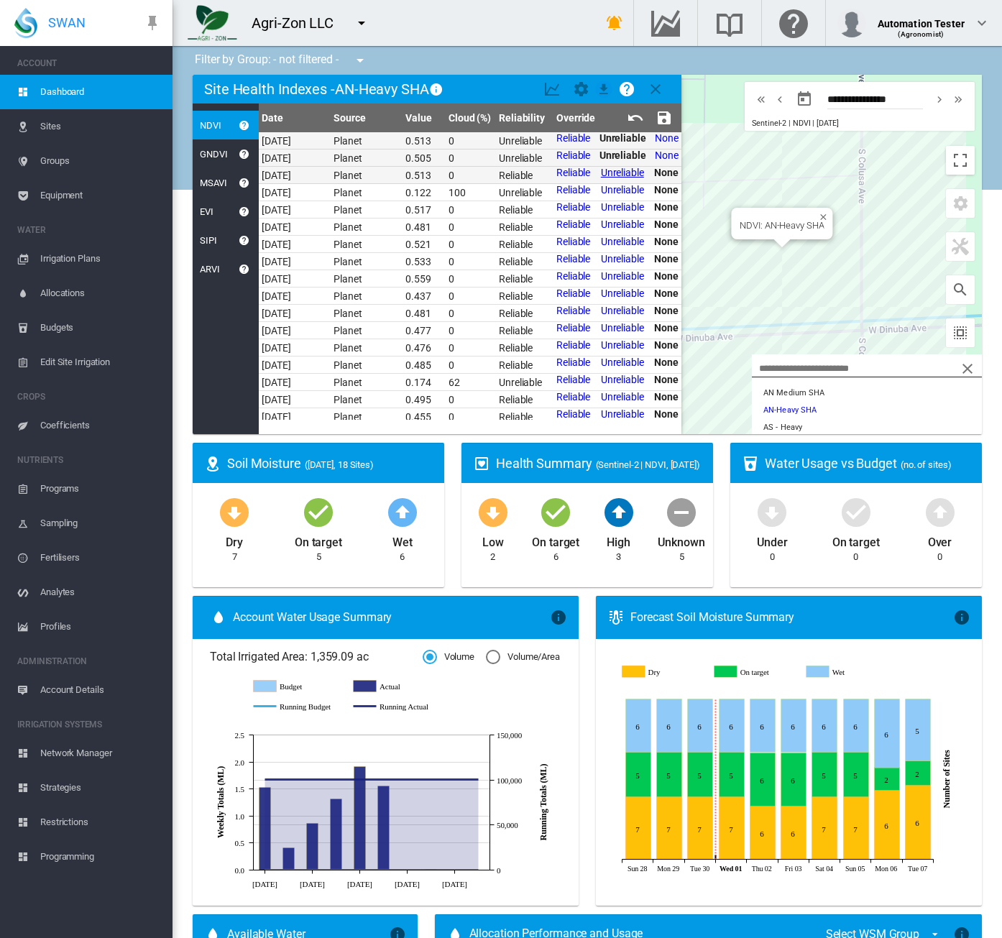
click at [614, 175] on link "Unreliable" at bounding box center [622, 172] width 43 height 11
click at [658, 117] on md-icon "icon-content-save" at bounding box center [663, 117] width 17 height 17
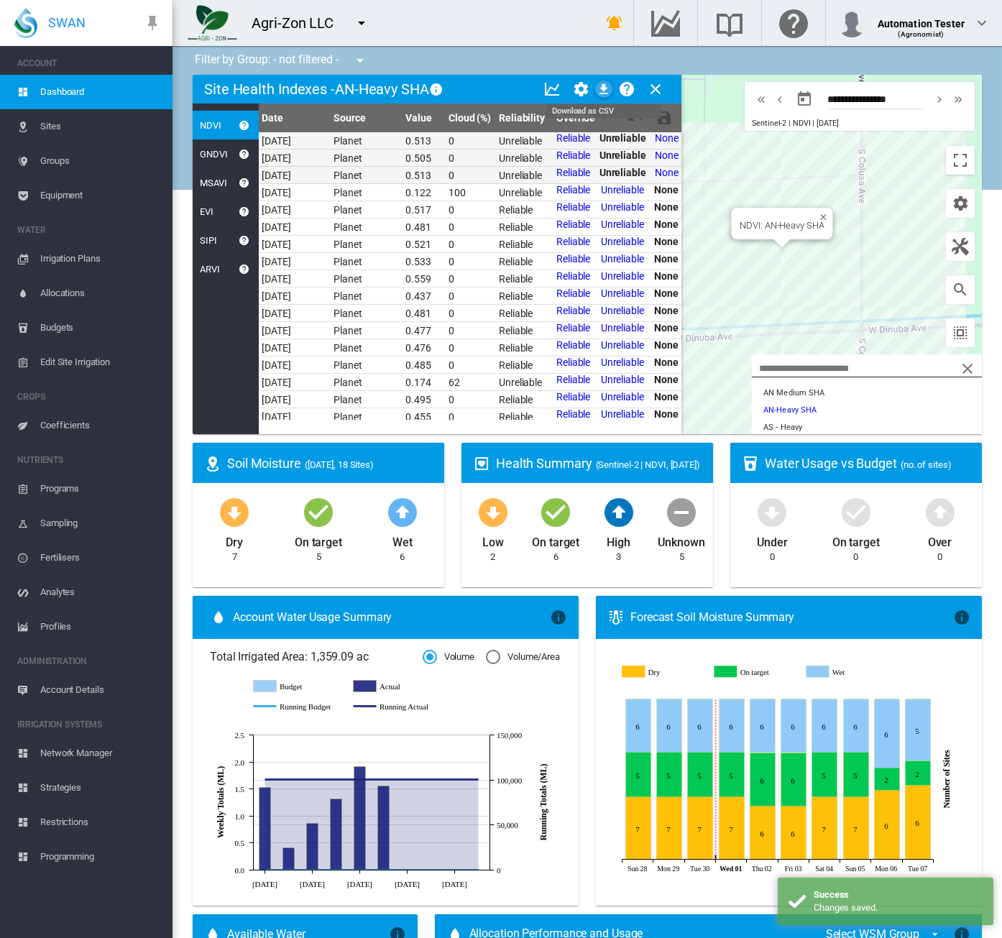
click at [605, 91] on md-icon "icon-download" at bounding box center [603, 88] width 17 height 17
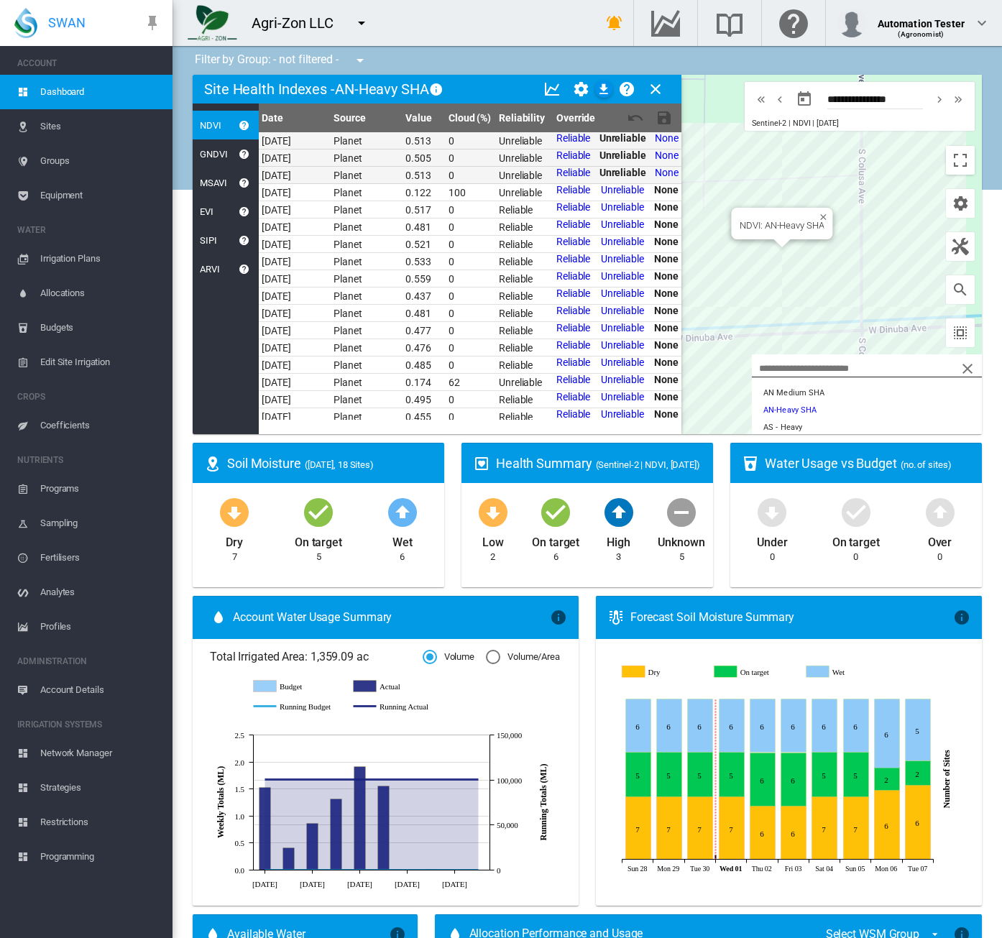
click at [214, 155] on div "GNDVI" at bounding box center [210, 154] width 35 height 11
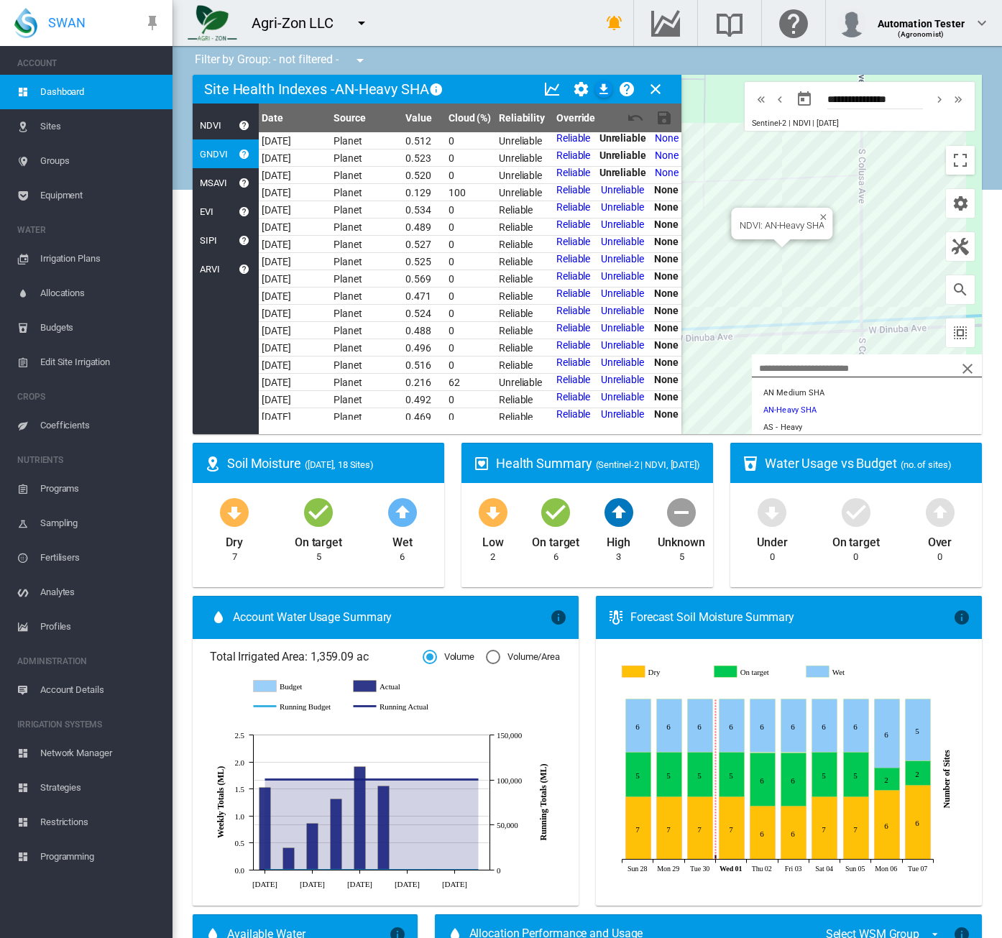
click at [208, 131] on div "NDVI" at bounding box center [226, 125] width 66 height 29
click at [218, 124] on div "NDVI" at bounding box center [207, 125] width 29 height 11
click at [661, 93] on md-icon "icon-close" at bounding box center [655, 88] width 17 height 17
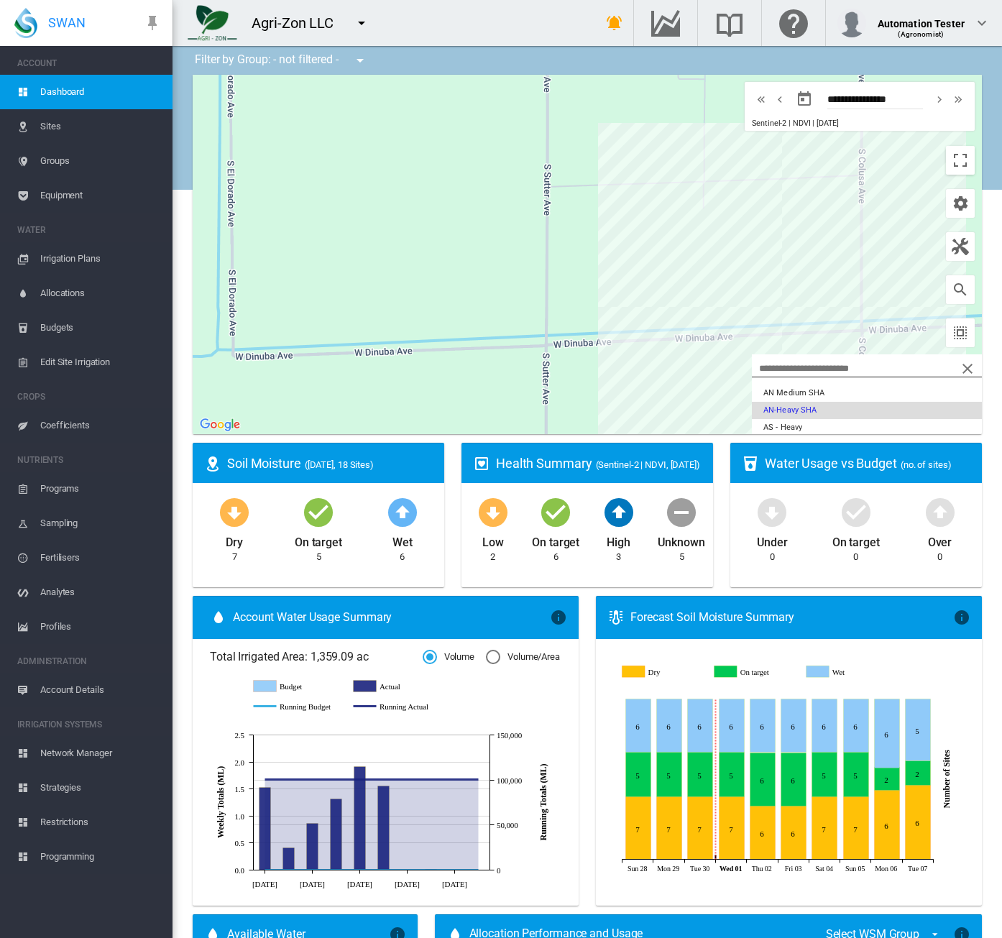
click at [802, 410] on button "AN-Heavy SHA" at bounding box center [867, 410] width 230 height 17
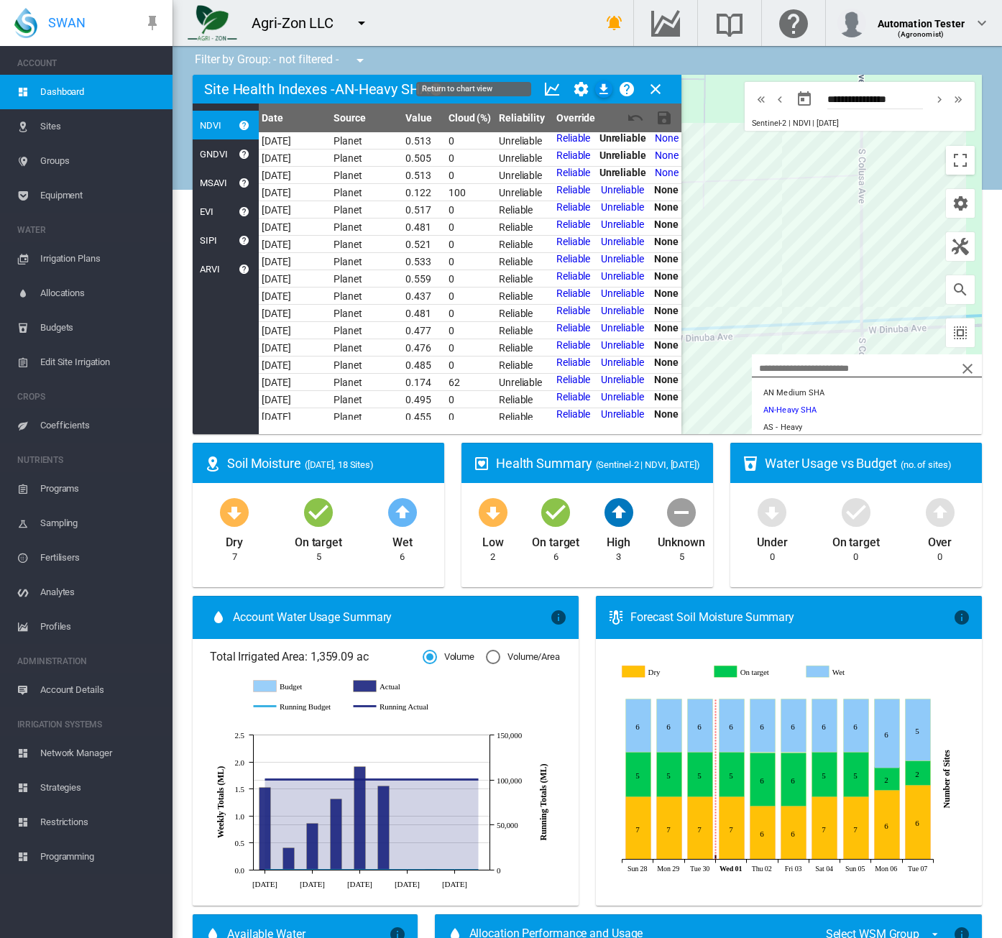
click at [553, 83] on md-icon "icon-chart-line" at bounding box center [551, 88] width 17 height 17
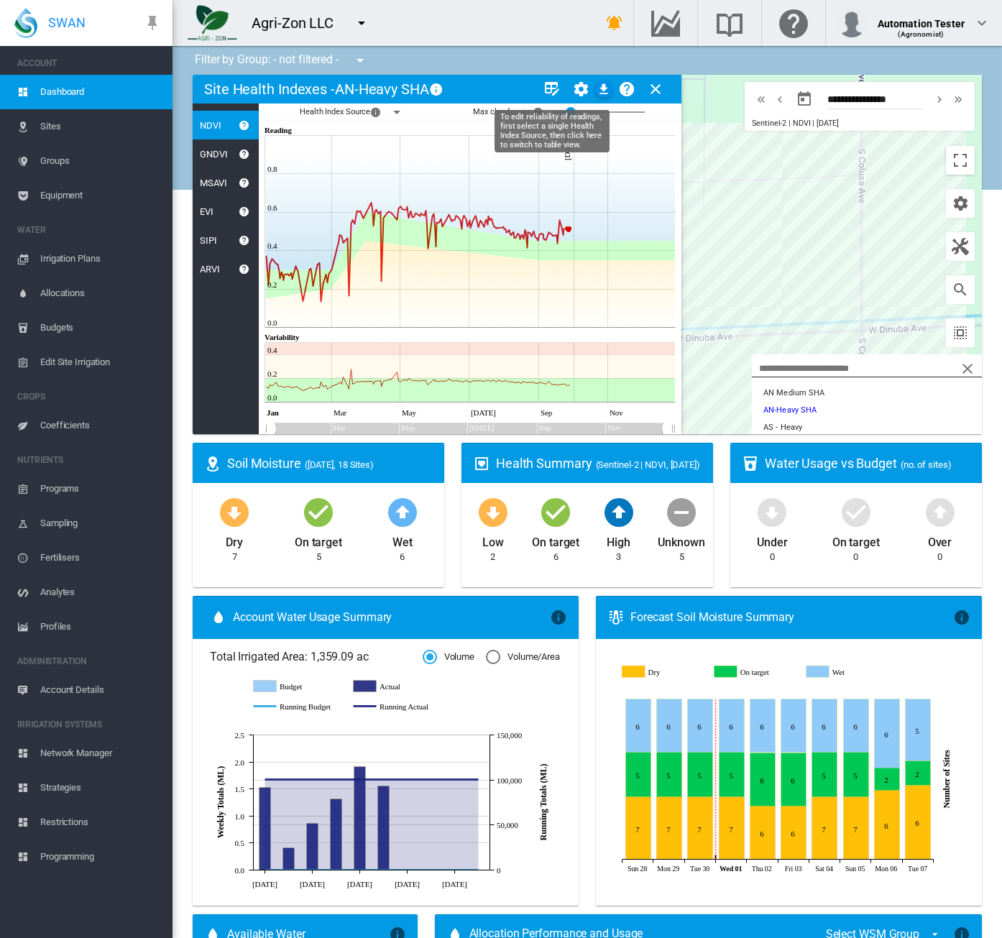
click at [553, 83] on md-icon "icon-table-edit" at bounding box center [551, 88] width 17 height 17
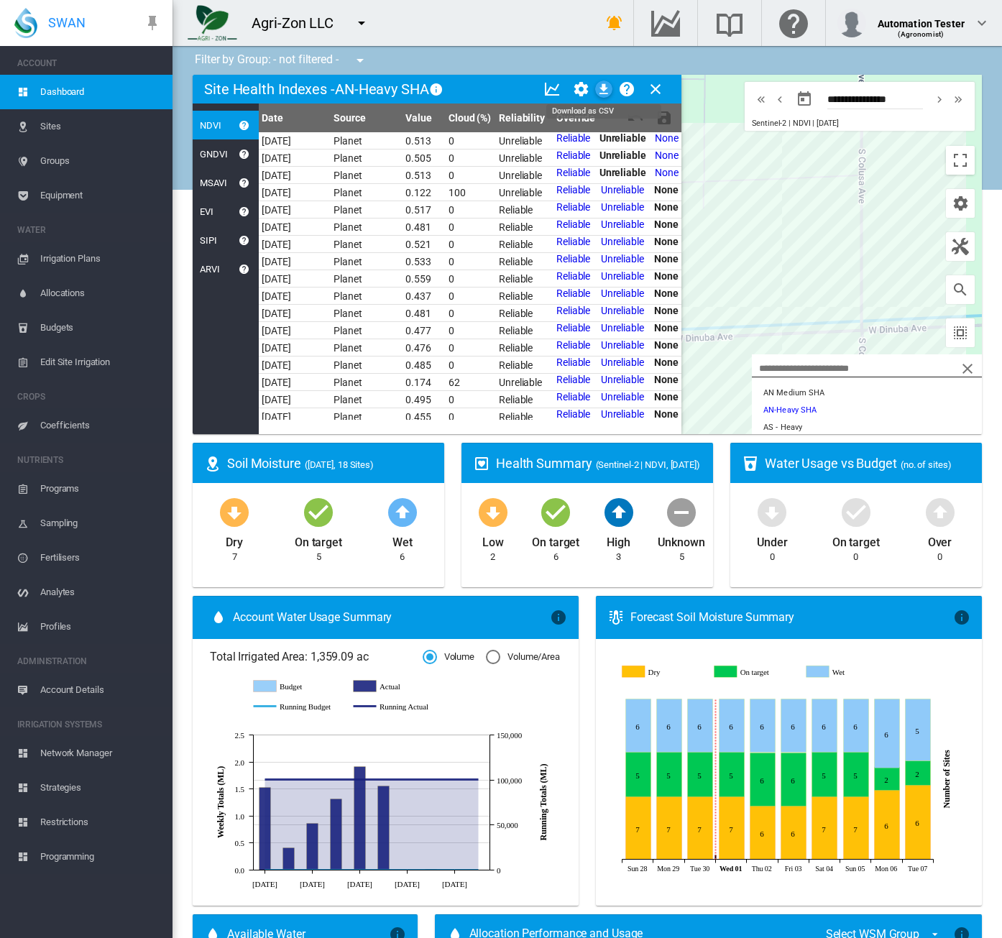
click at [601, 88] on md-icon "icon-download" at bounding box center [603, 88] width 17 height 17
click at [551, 91] on md-icon "icon-chart-line" at bounding box center [551, 88] width 17 height 17
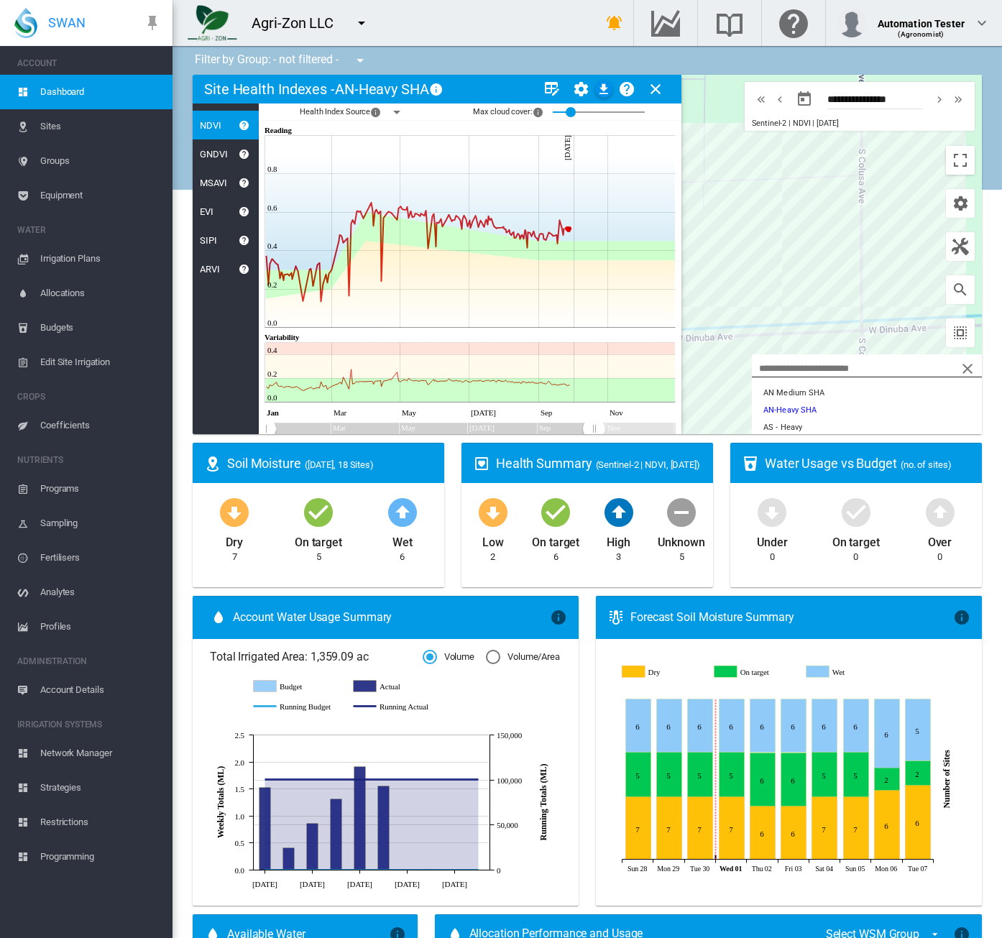
drag, startPoint x: 668, startPoint y: 429, endPoint x: 589, endPoint y: 426, distance: 79.1
click at [589, 426] on rect "Zoom chart using cursor arrows" at bounding box center [595, 429] width 18 height 11
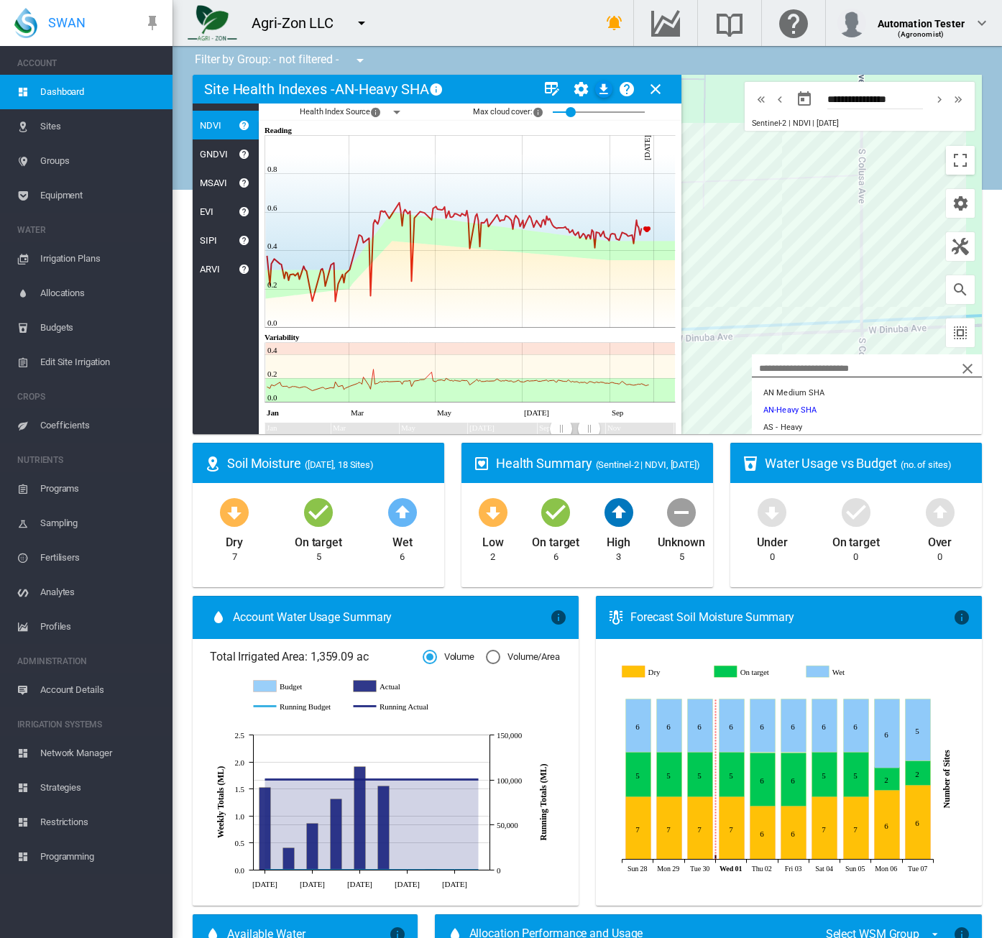
drag, startPoint x: 267, startPoint y: 426, endPoint x: 561, endPoint y: 428, distance: 293.2
click at [561, 428] on rect "Zoom chart using cursor arrows" at bounding box center [562, 429] width 18 height 11
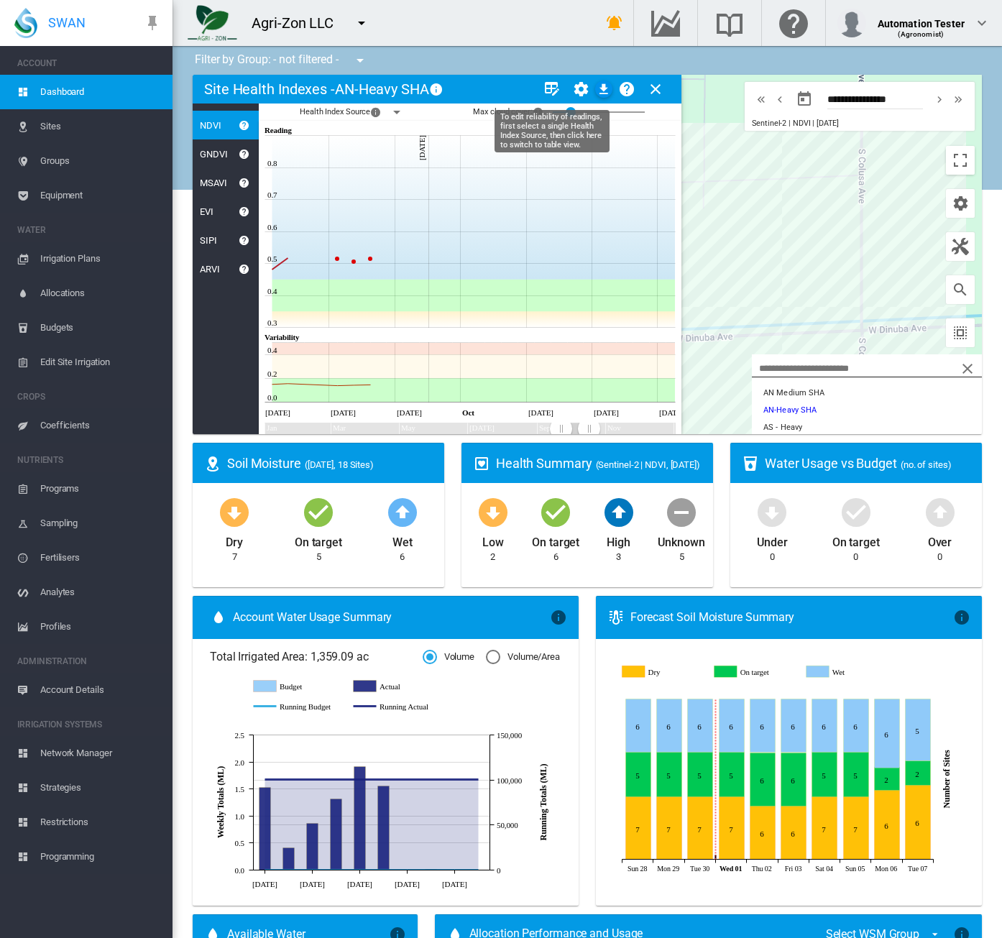
click at [553, 87] on md-icon "icon-table-edit" at bounding box center [551, 88] width 17 height 17
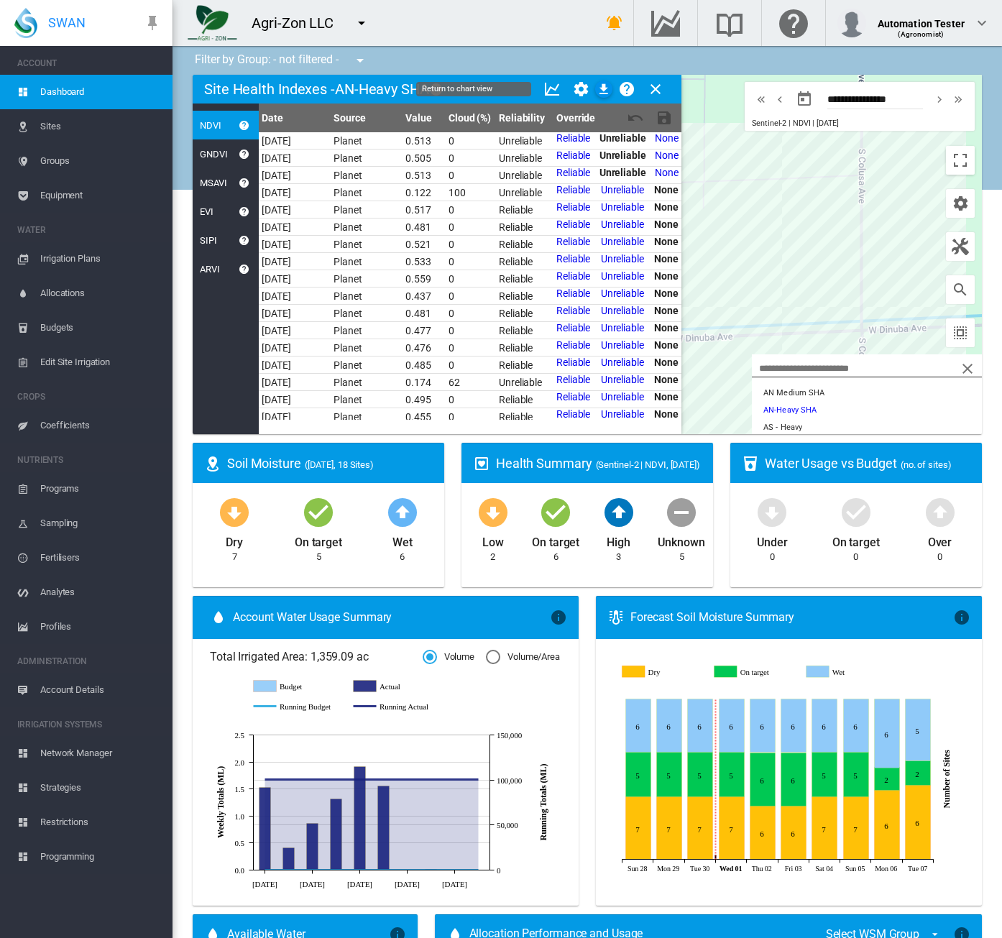
drag, startPoint x: 549, startPoint y: 86, endPoint x: 374, endPoint y: 97, distance: 175.7
click at [549, 86] on md-icon "icon-chart-line" at bounding box center [551, 88] width 17 height 17
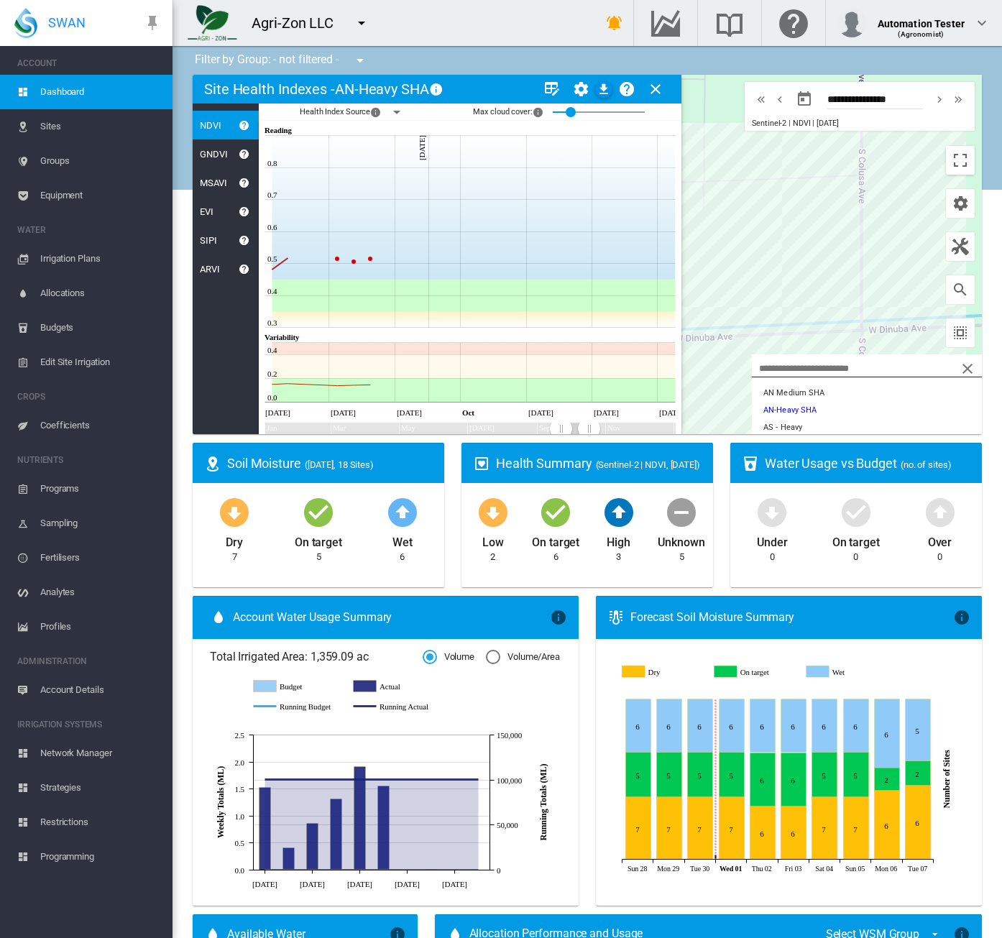
click at [401, 112] on md-icon "icon-menu-down" at bounding box center [396, 111] width 17 height 17
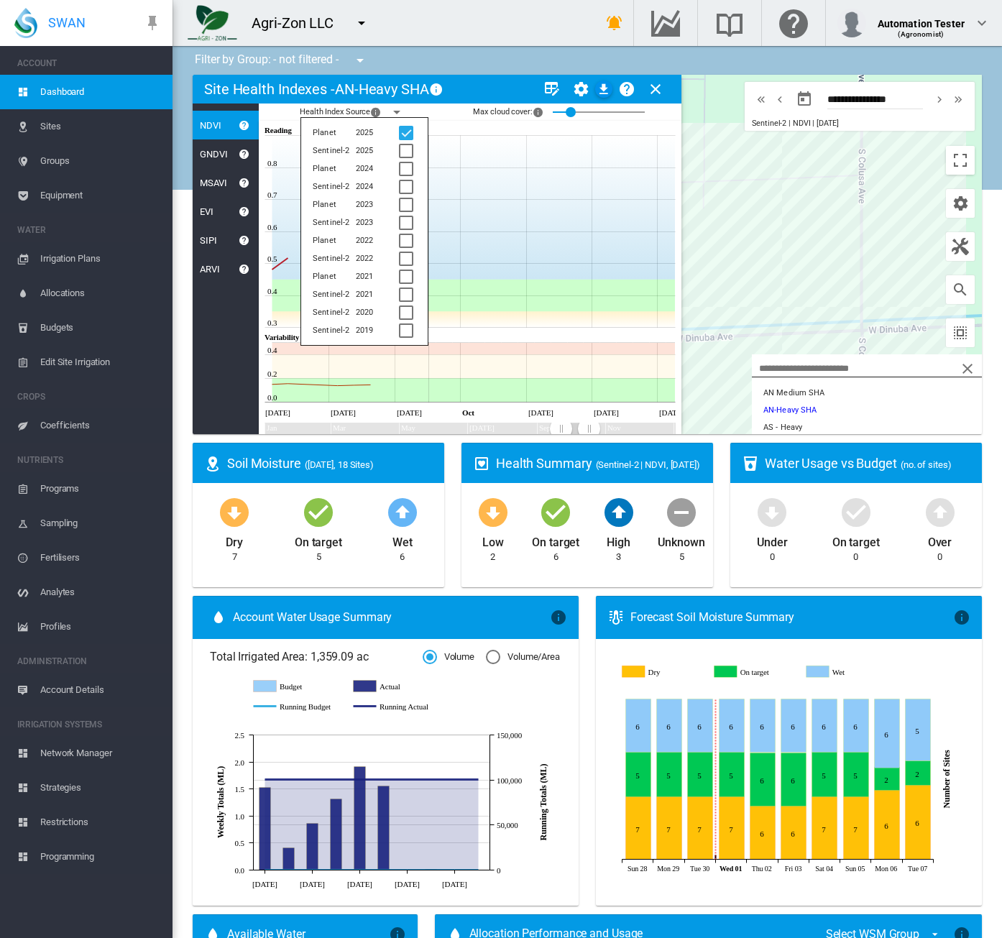
click at [500, 87] on md-card-title "Site Health Indexes - AN-Heavy SHA × Name of current Site Health Area in chart.…" at bounding box center [437, 89] width 489 height 29
